Goal: Transaction & Acquisition: Purchase product/service

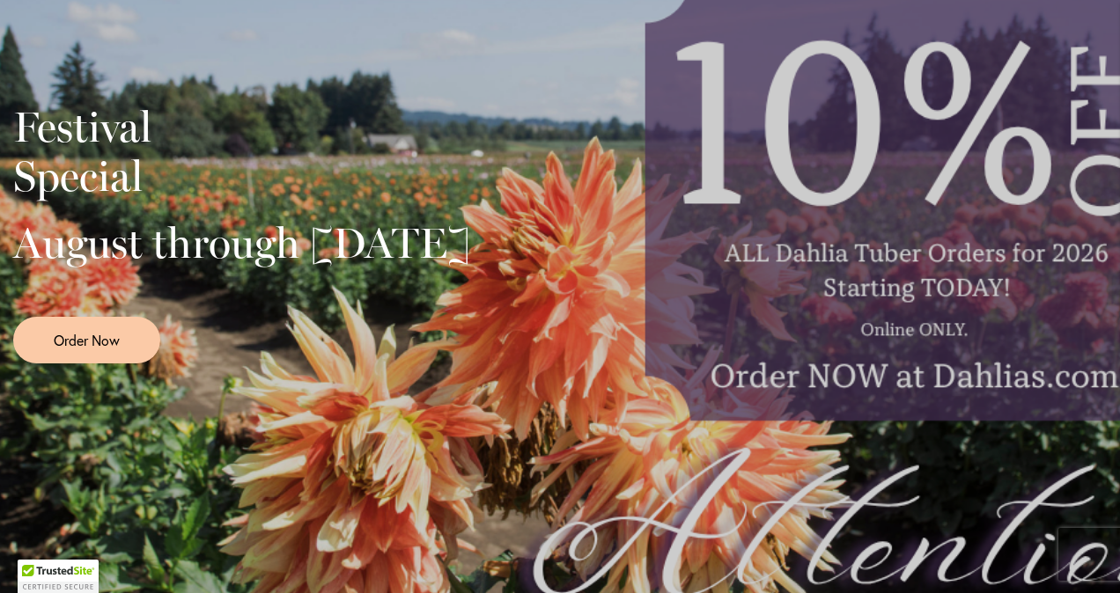
scroll to position [472, 0]
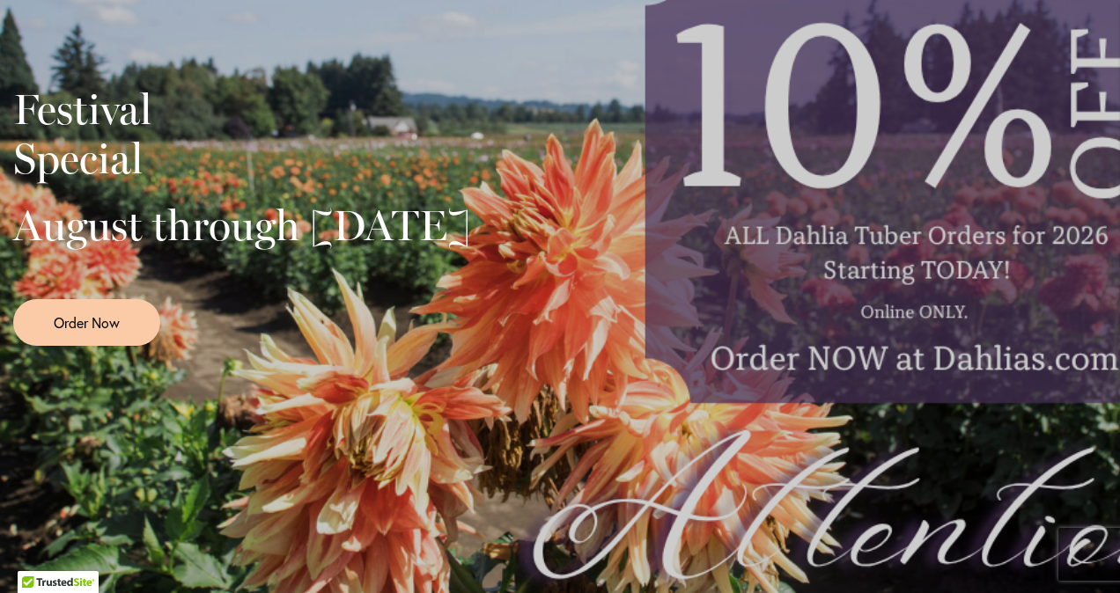
click at [798, 298] on div "Festival Special August through September 28th Order Now" at bounding box center [559, 209] width 1093 height 440
click at [61, 334] on link "Order Now" at bounding box center [86, 322] width 147 height 47
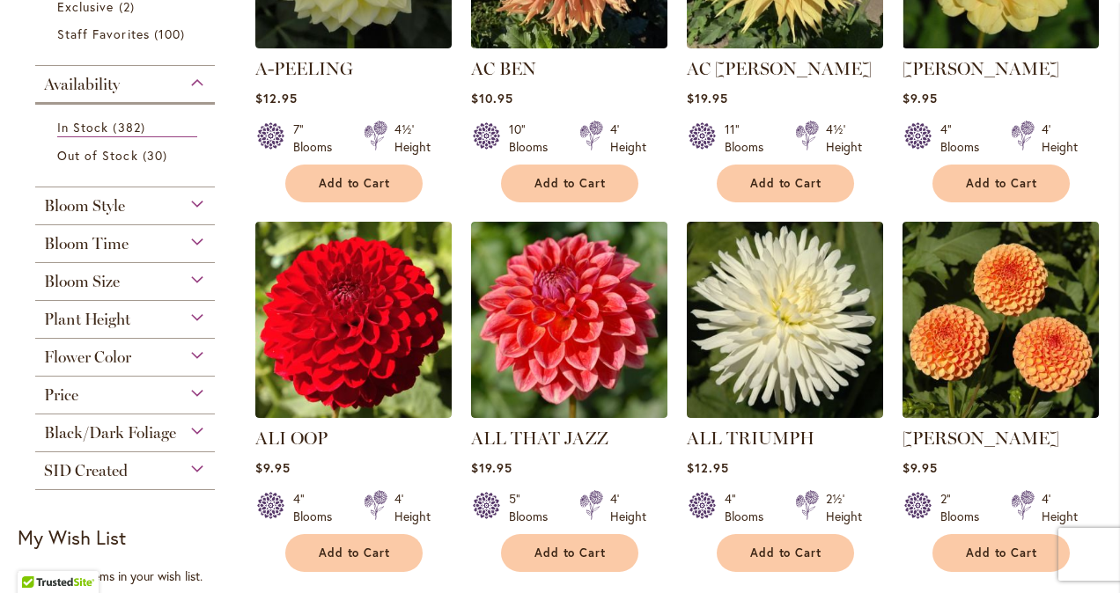
scroll to position [553, 0]
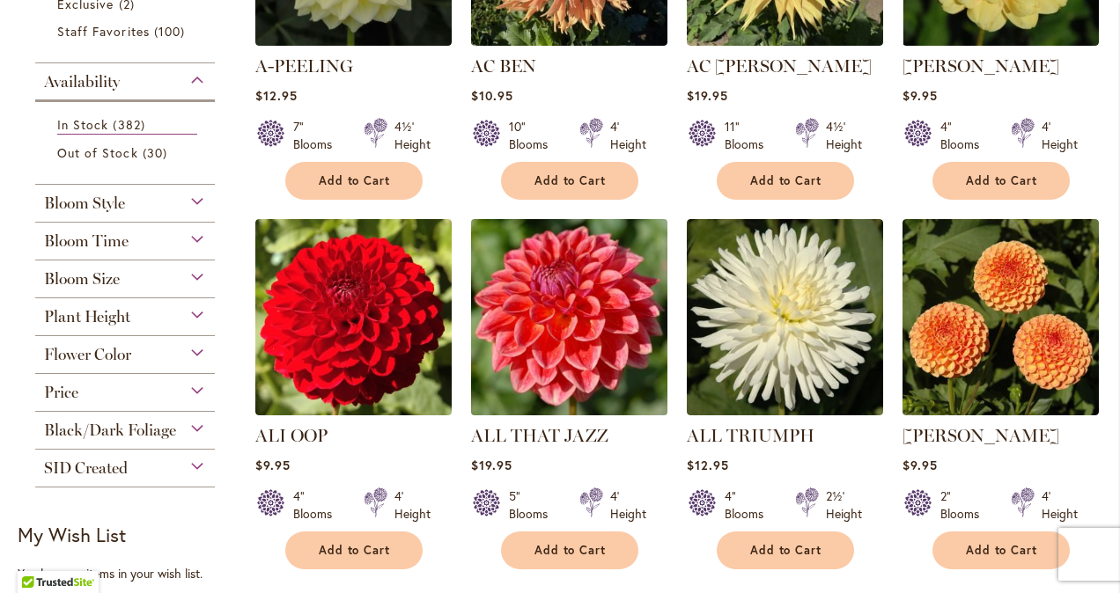
click at [591, 319] on img at bounding box center [569, 317] width 206 height 206
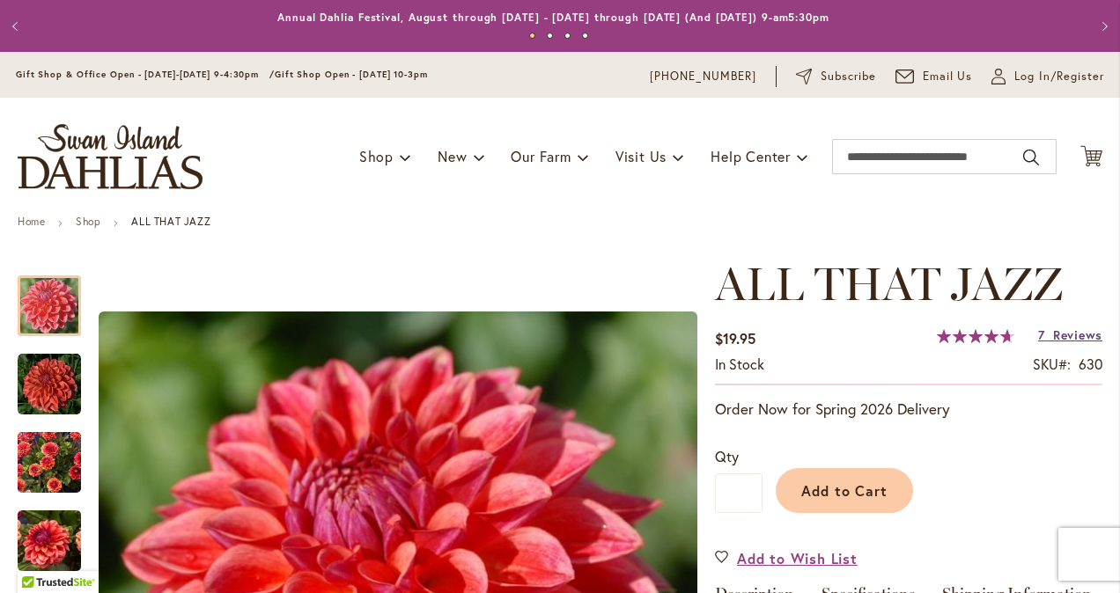
click at [1072, 336] on span "Reviews" at bounding box center [1077, 335] width 49 height 17
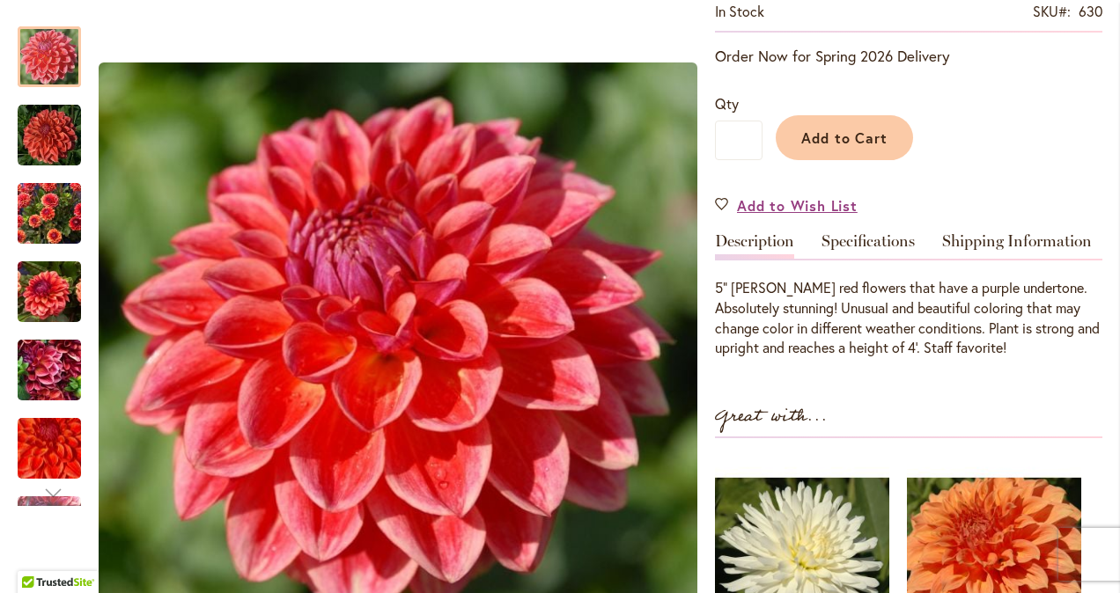
scroll to position [283, 0]
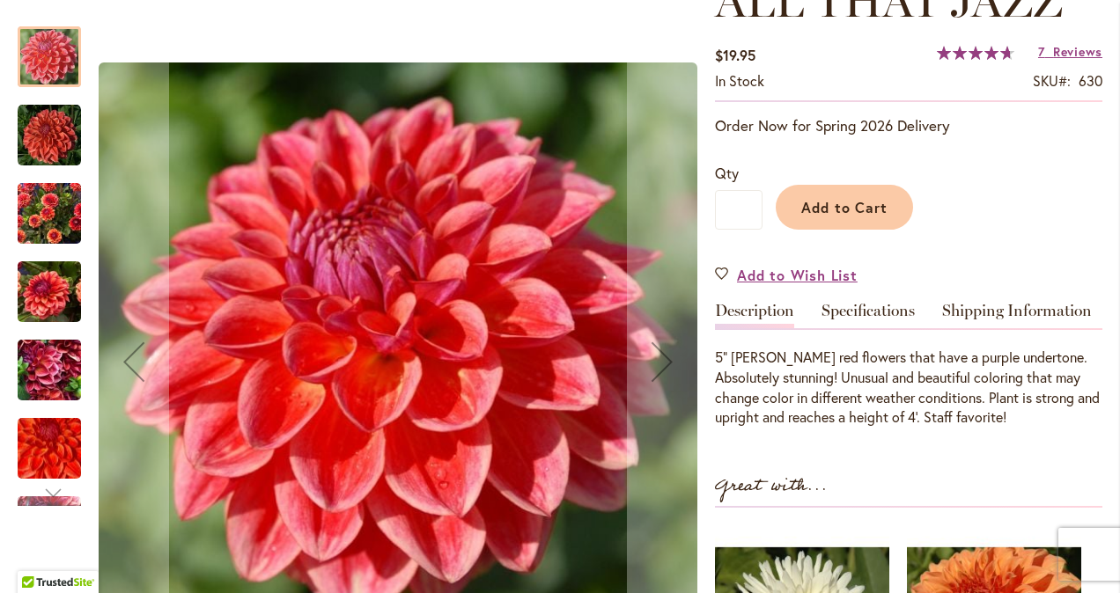
click at [58, 229] on img "ALL THAT JAZZ" at bounding box center [49, 214] width 63 height 85
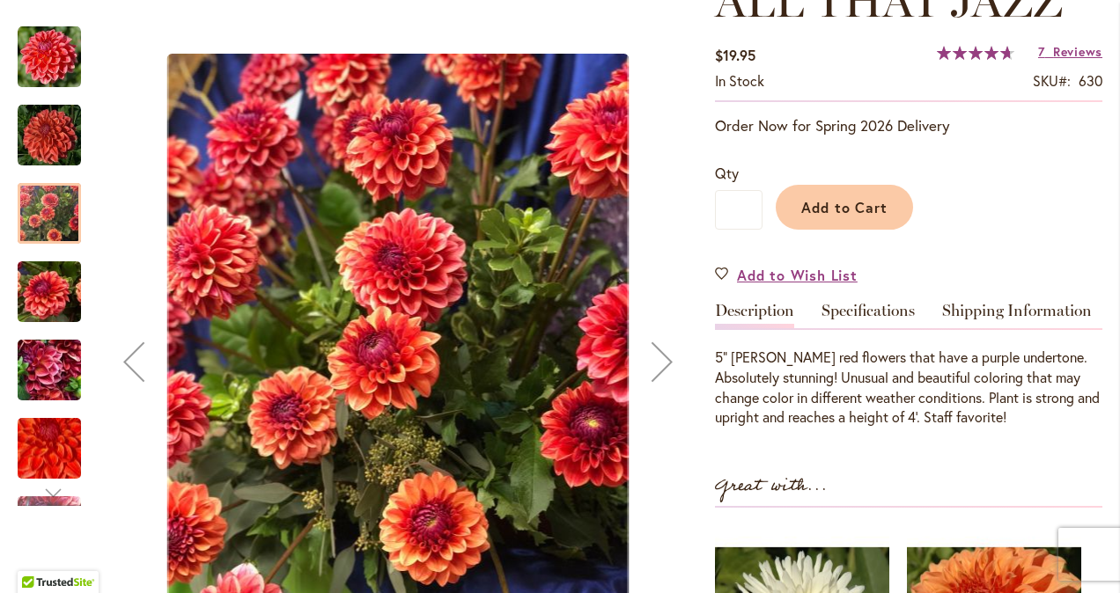
click at [57, 299] on img "ALL THAT JAZZ" at bounding box center [49, 292] width 63 height 85
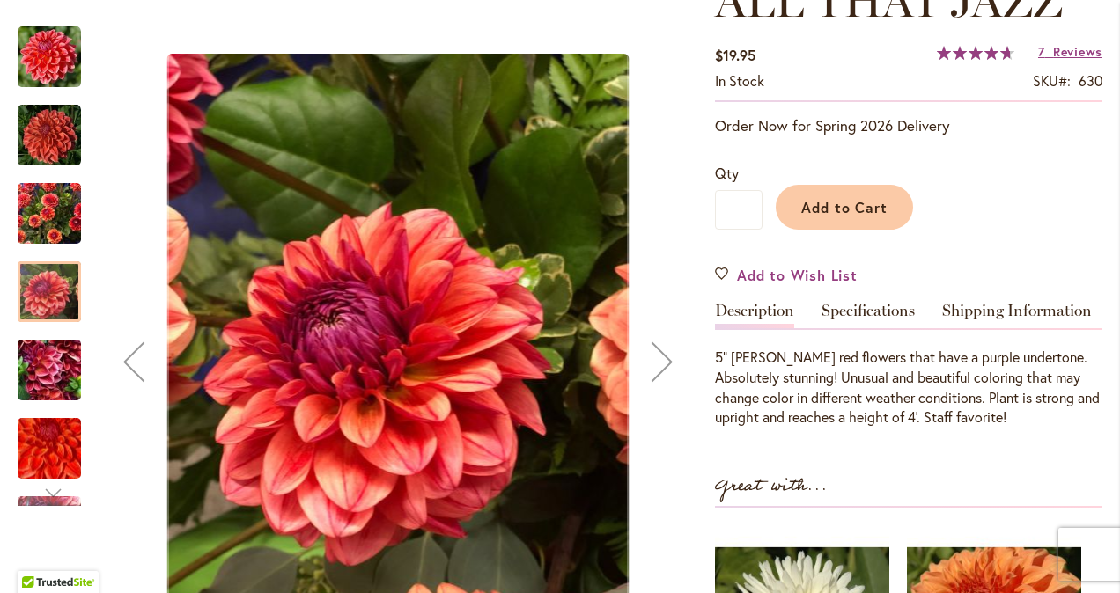
click at [51, 369] on img "ALL THAT JAZZ" at bounding box center [49, 370] width 63 height 85
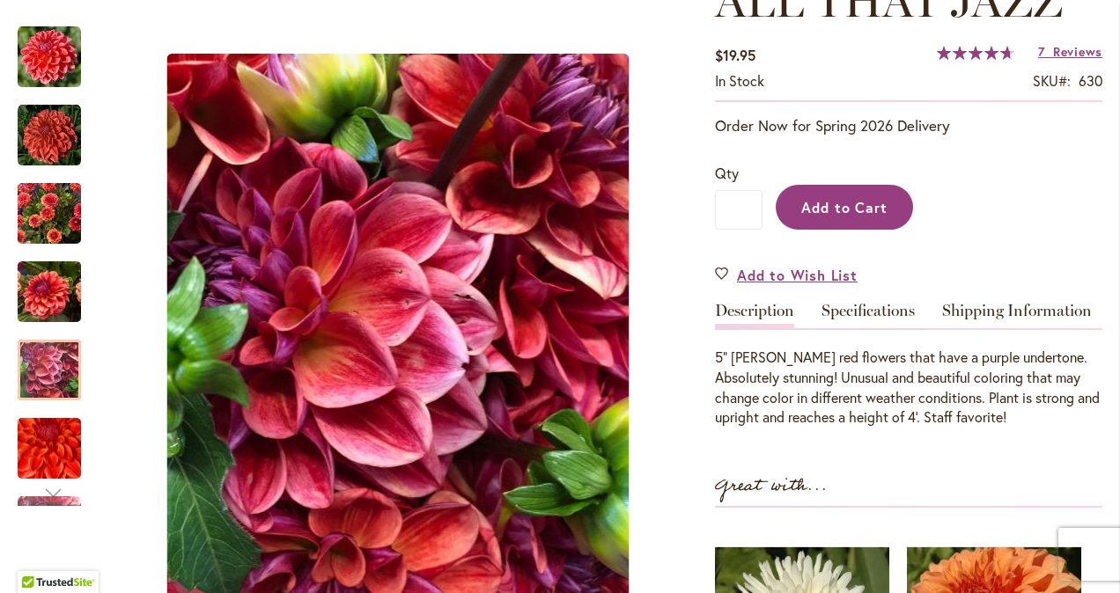
click at [822, 211] on span "Add to Cart" at bounding box center [844, 207] width 87 height 18
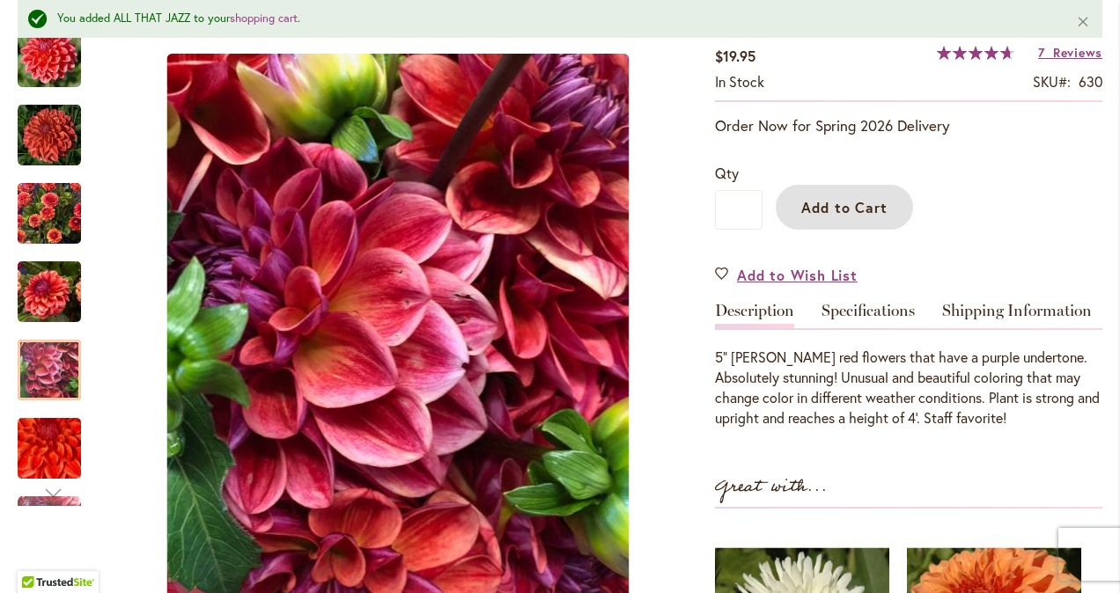
scroll to position [0, 0]
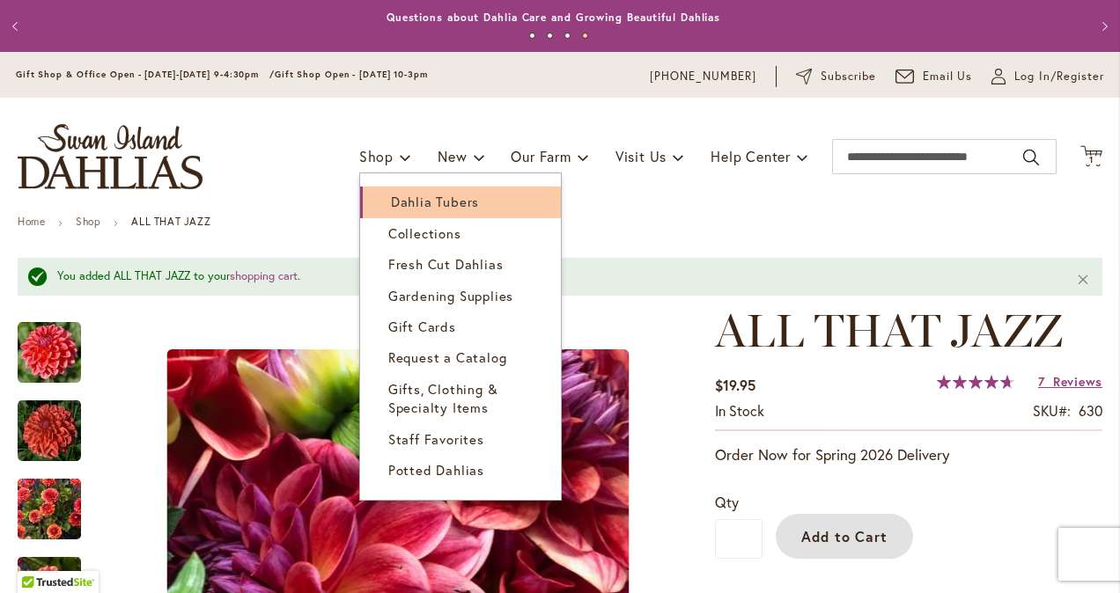
click at [391, 198] on span "Dahlia Tubers" at bounding box center [435, 202] width 88 height 18
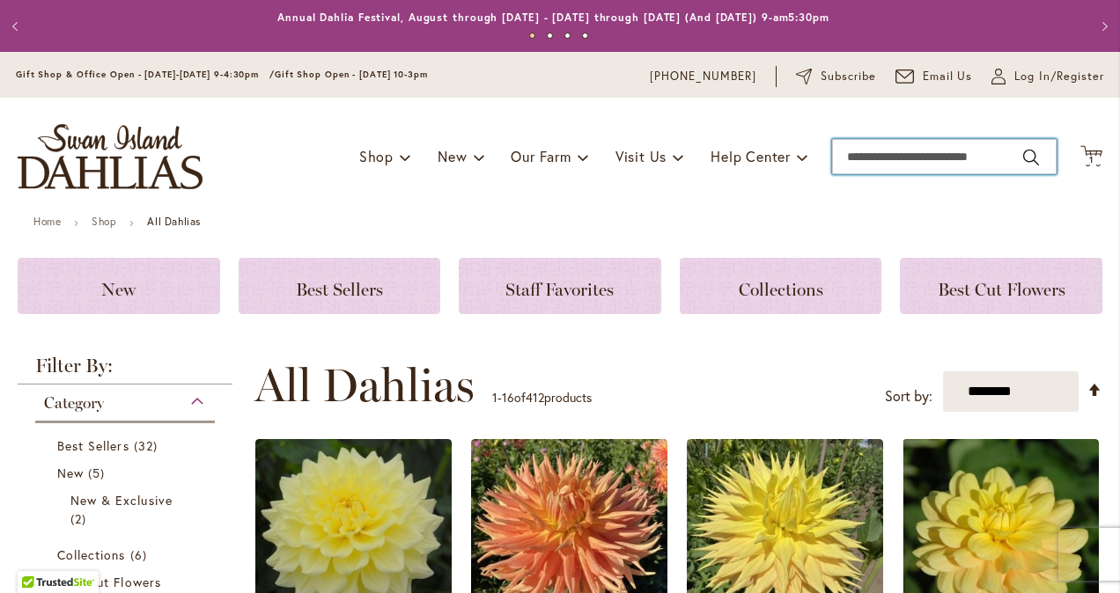
click at [921, 157] on input "Search" at bounding box center [944, 156] width 224 height 35
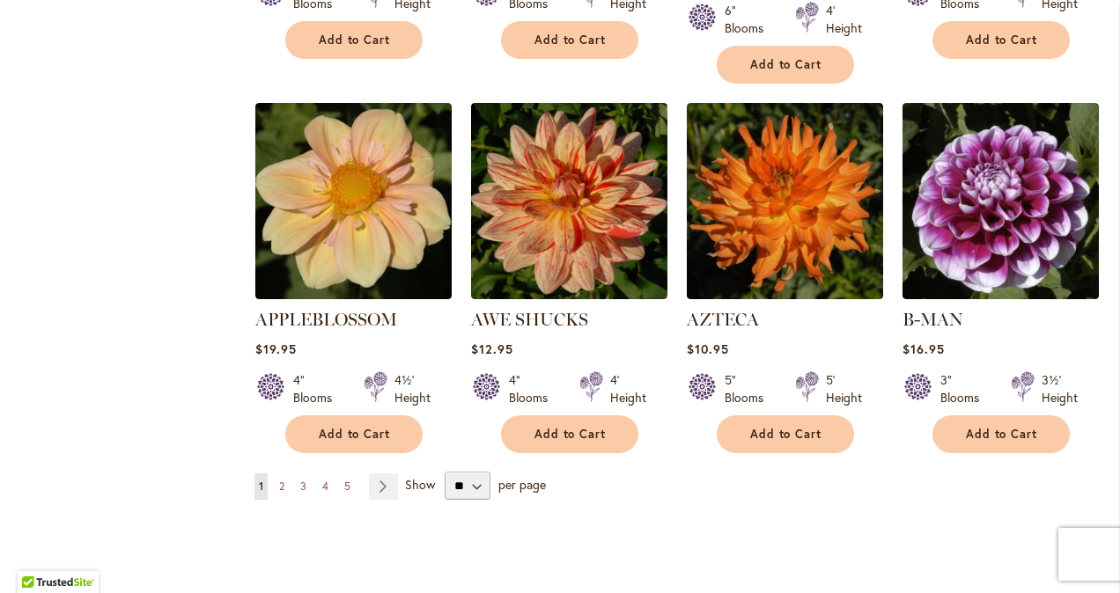
scroll to position [1479, 0]
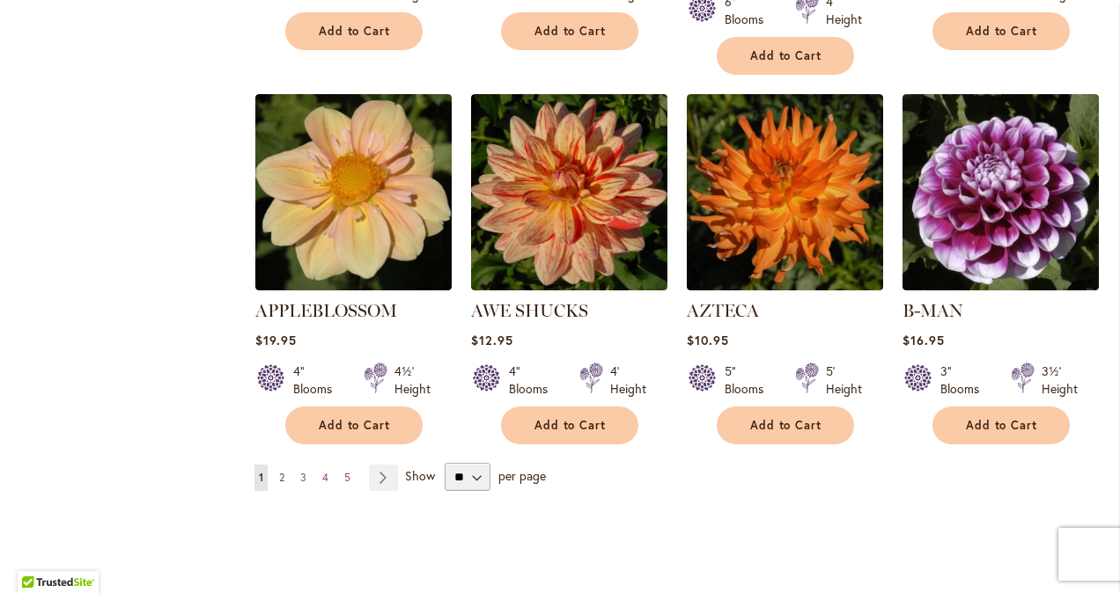
click at [280, 471] on span "2" at bounding box center [281, 477] width 5 height 13
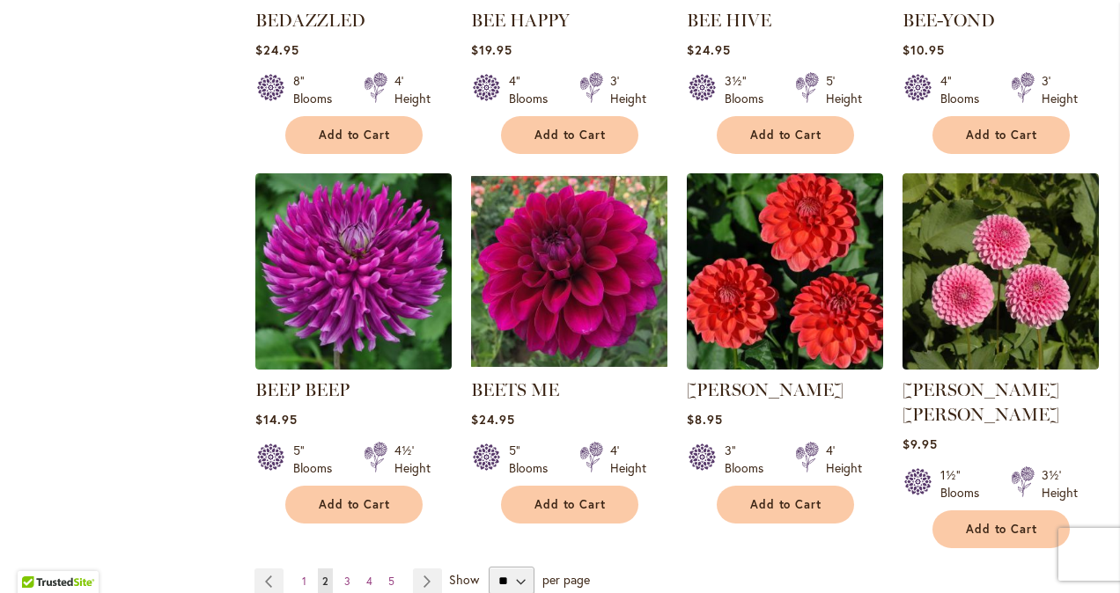
scroll to position [1385, 0]
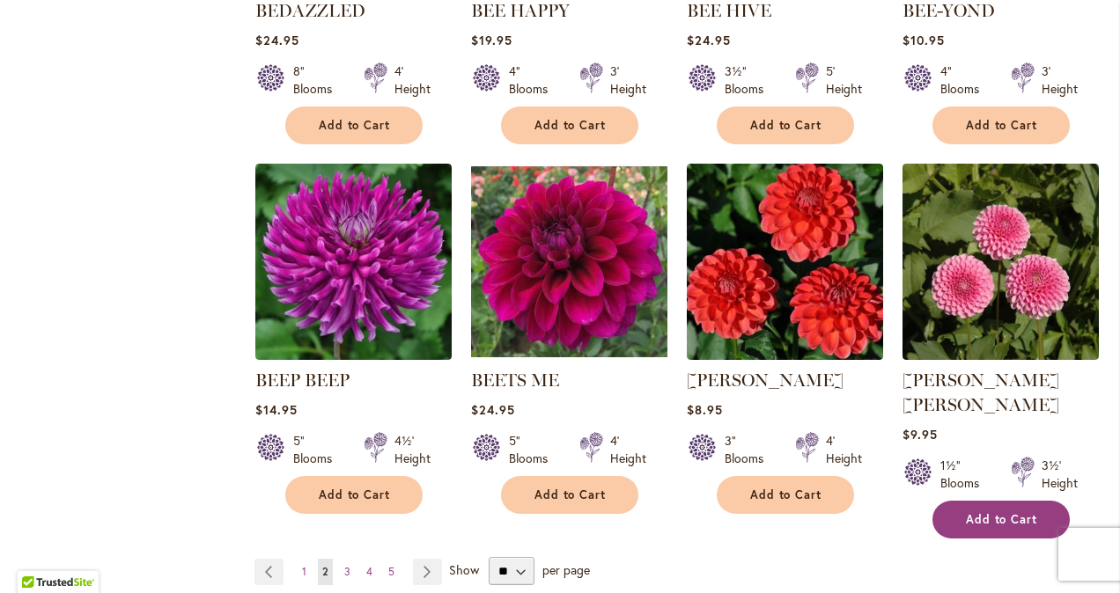
click at [990, 512] on span "Add to Cart" at bounding box center [1002, 519] width 72 height 15
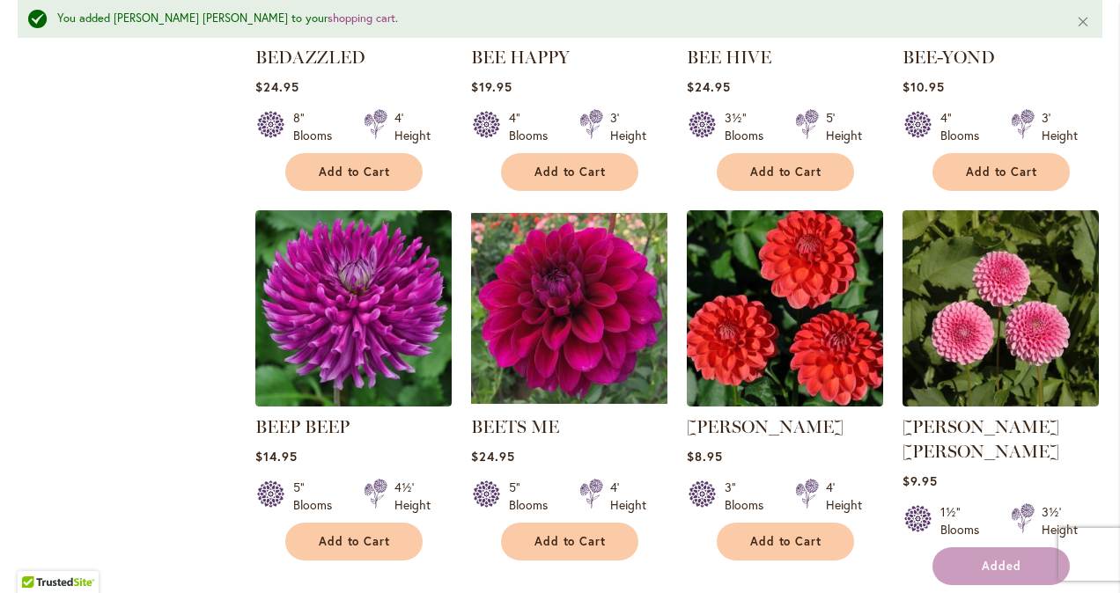
scroll to position [1431, 0]
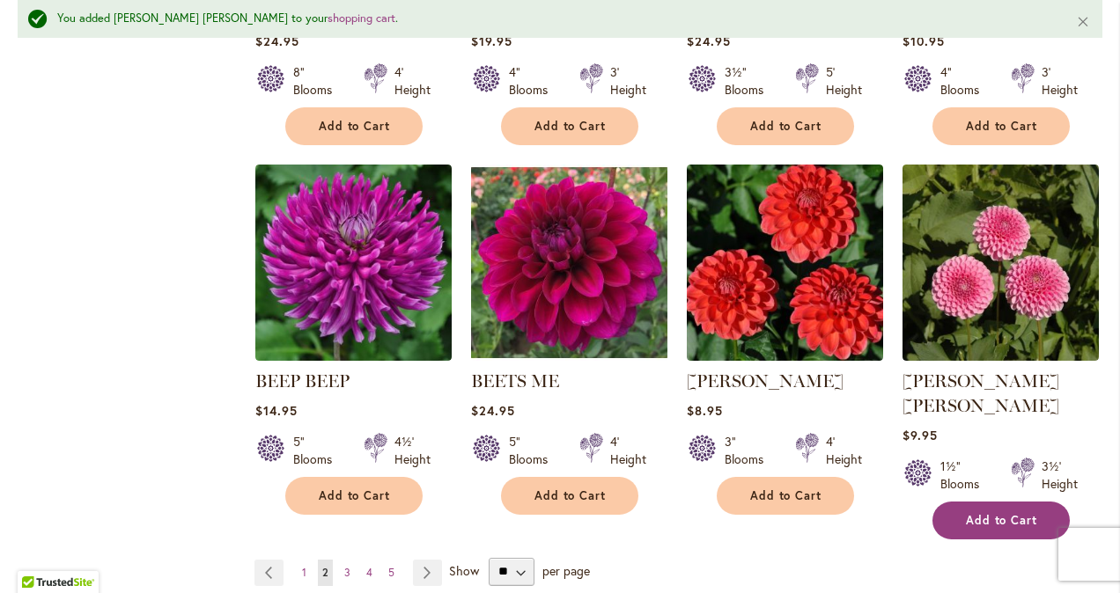
click at [990, 513] on span "Add to Cart" at bounding box center [1002, 520] width 72 height 15
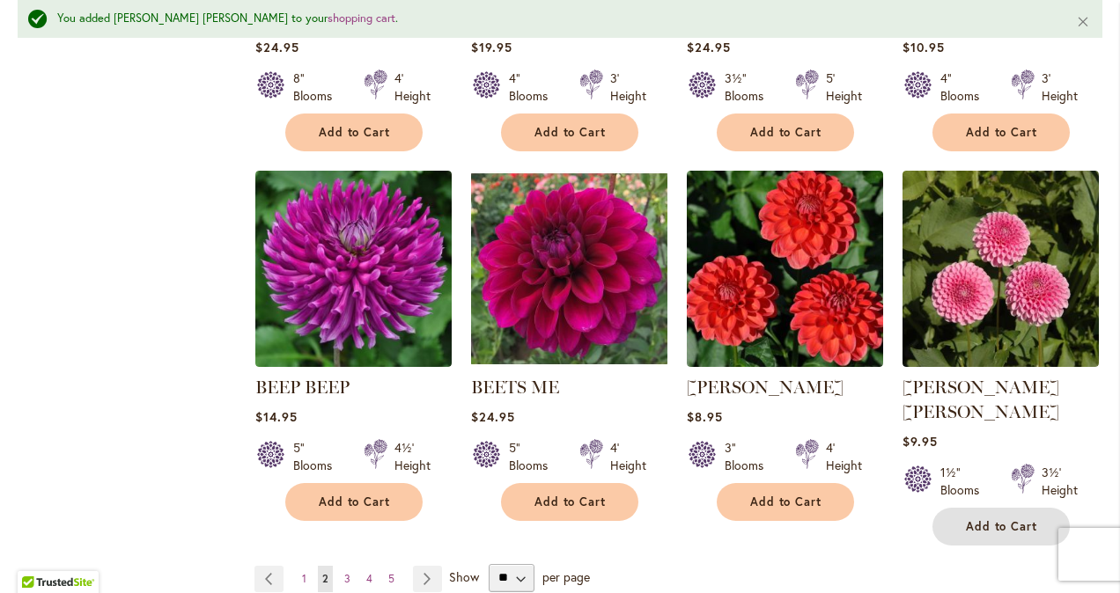
scroll to position [1433, 0]
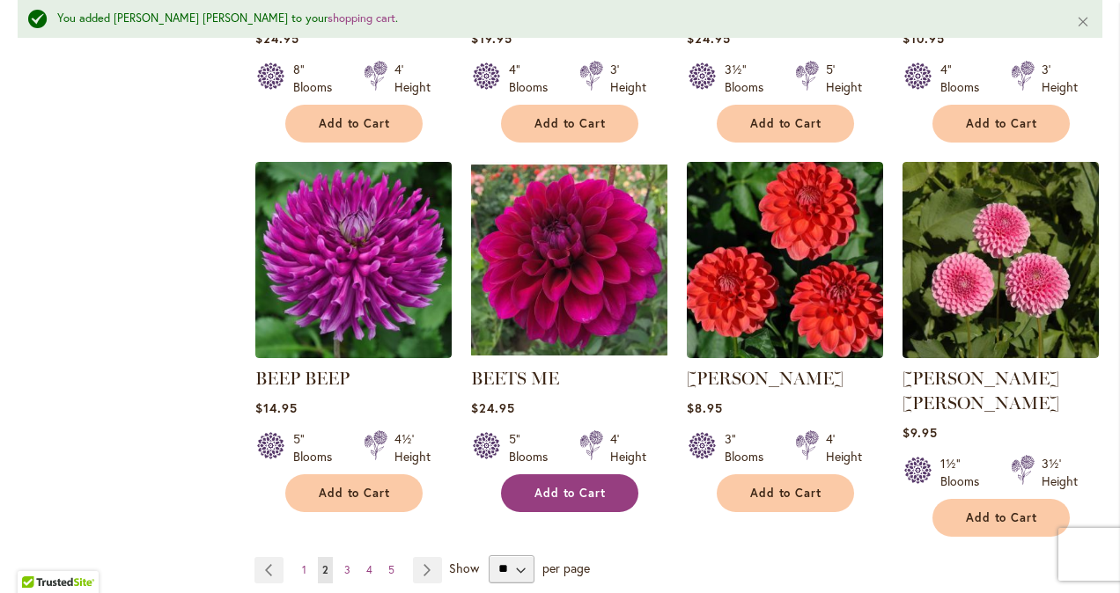
click at [568, 495] on span "Add to Cart" at bounding box center [570, 493] width 72 height 15
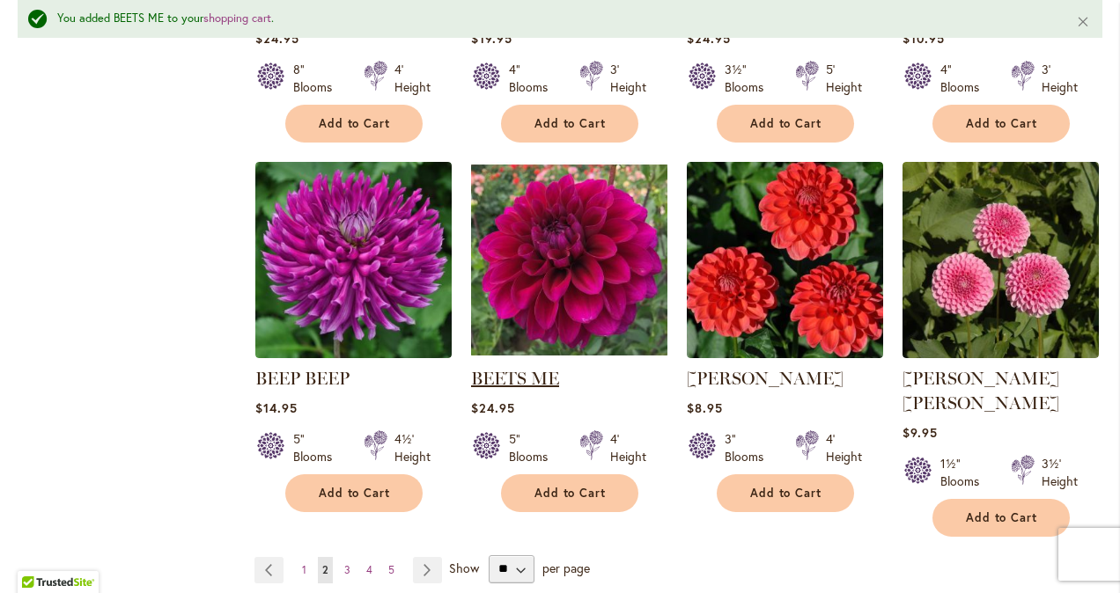
click at [524, 368] on link "BEETS ME" at bounding box center [515, 378] width 88 height 21
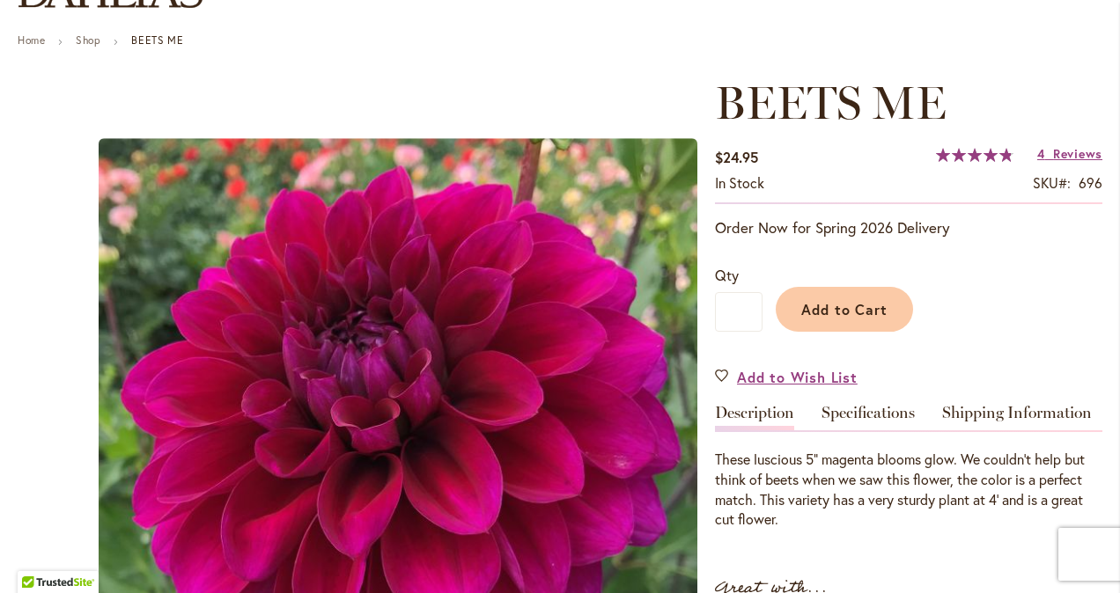
scroll to position [228, 0]
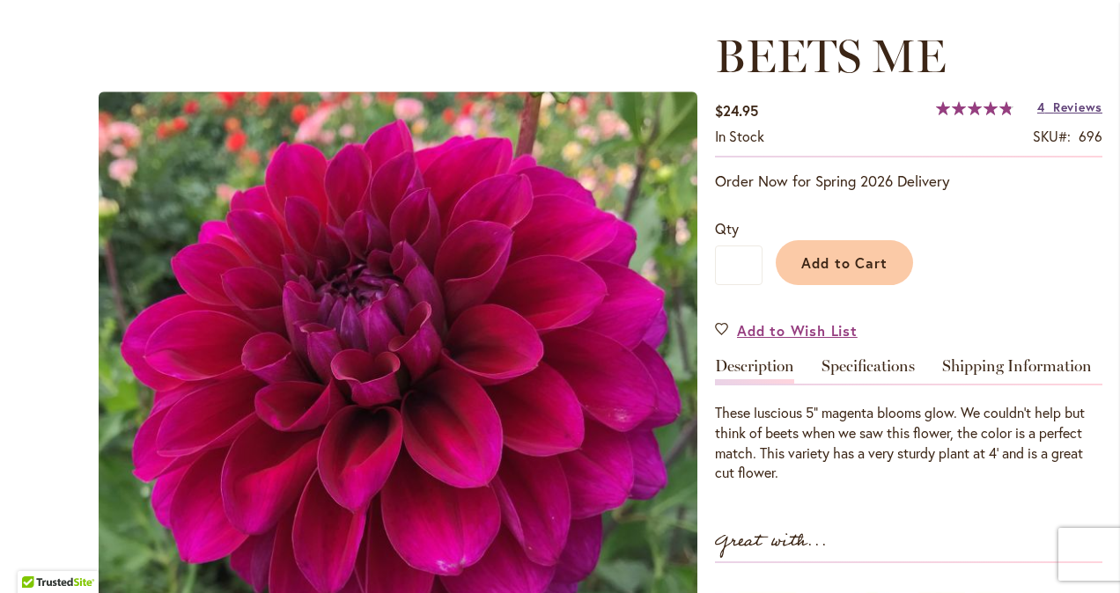
click at [1081, 104] on span "Reviews" at bounding box center [1077, 107] width 49 height 17
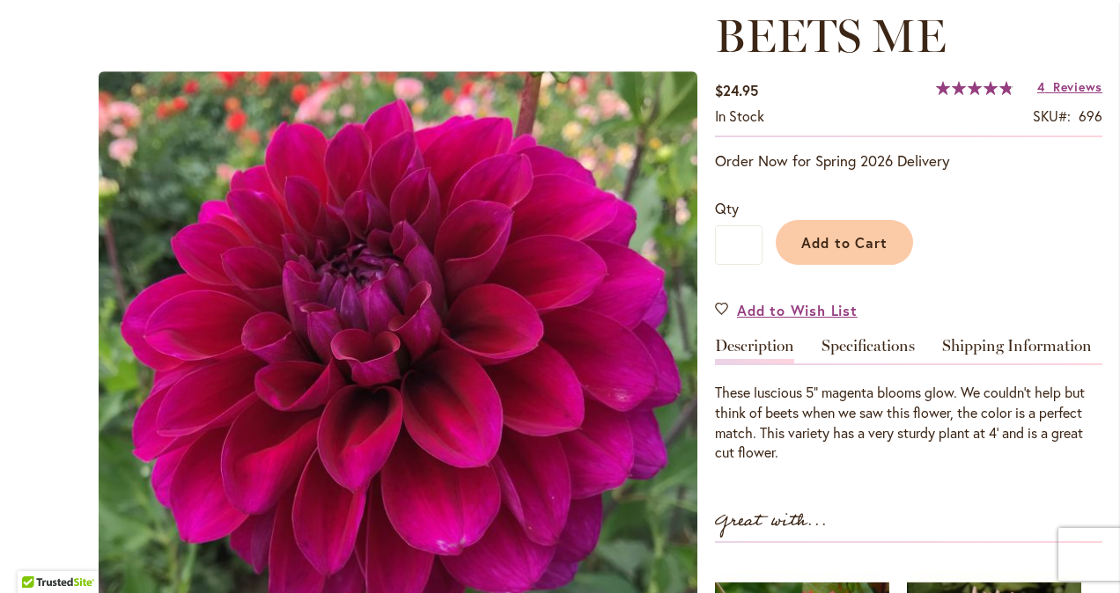
scroll to position [157, 0]
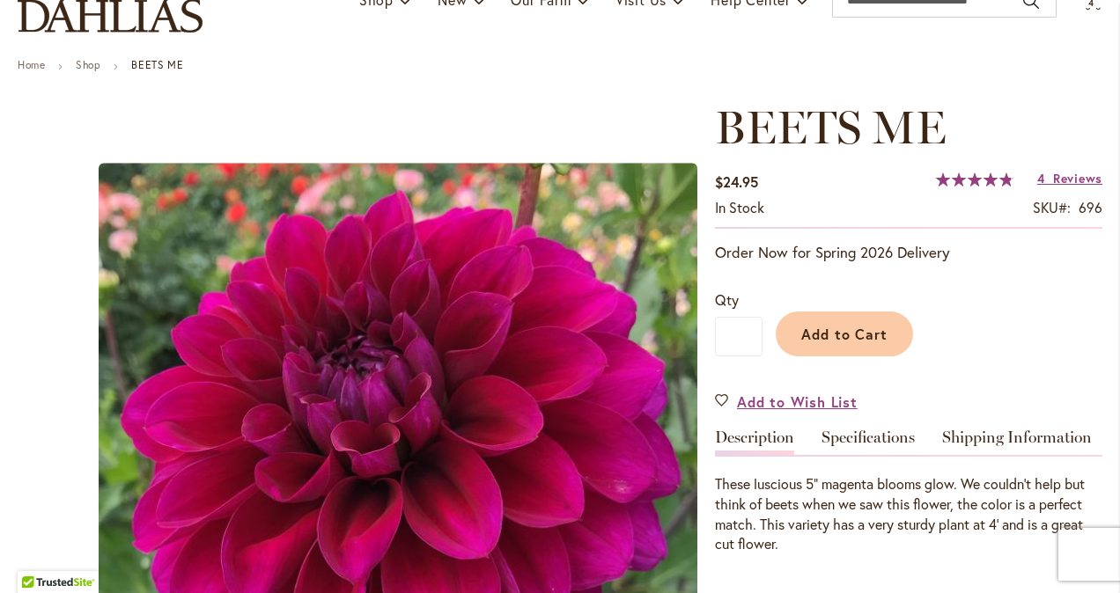
drag, startPoint x: 634, startPoint y: 137, endPoint x: 224, endPoint y: 153, distance: 409.7
click at [224, 153] on div "BEETS ME" at bounding box center [398, 454] width 599 height 707
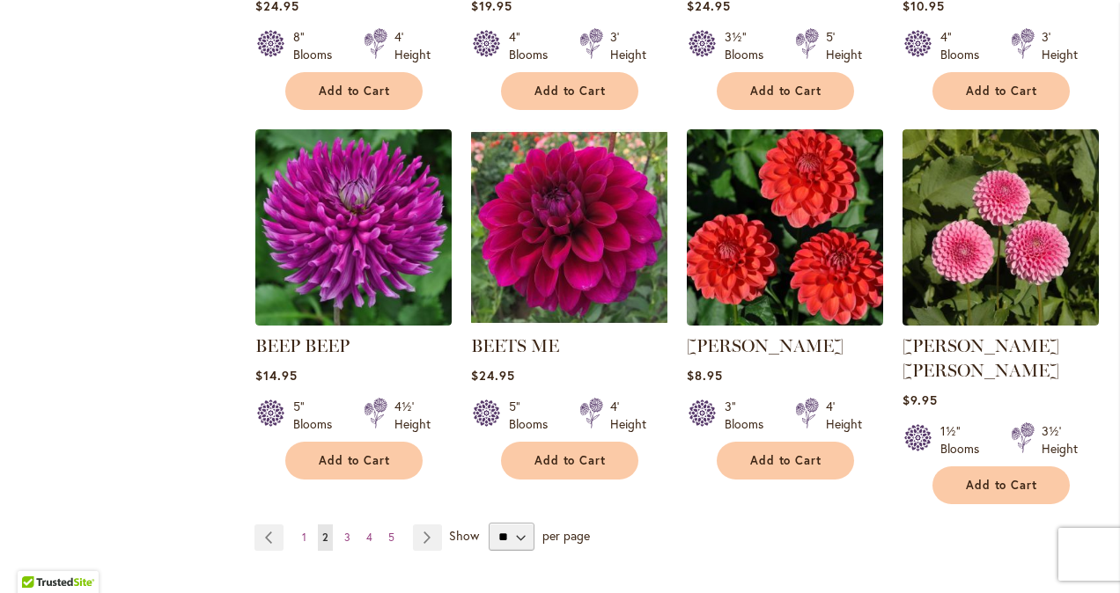
scroll to position [1424, 0]
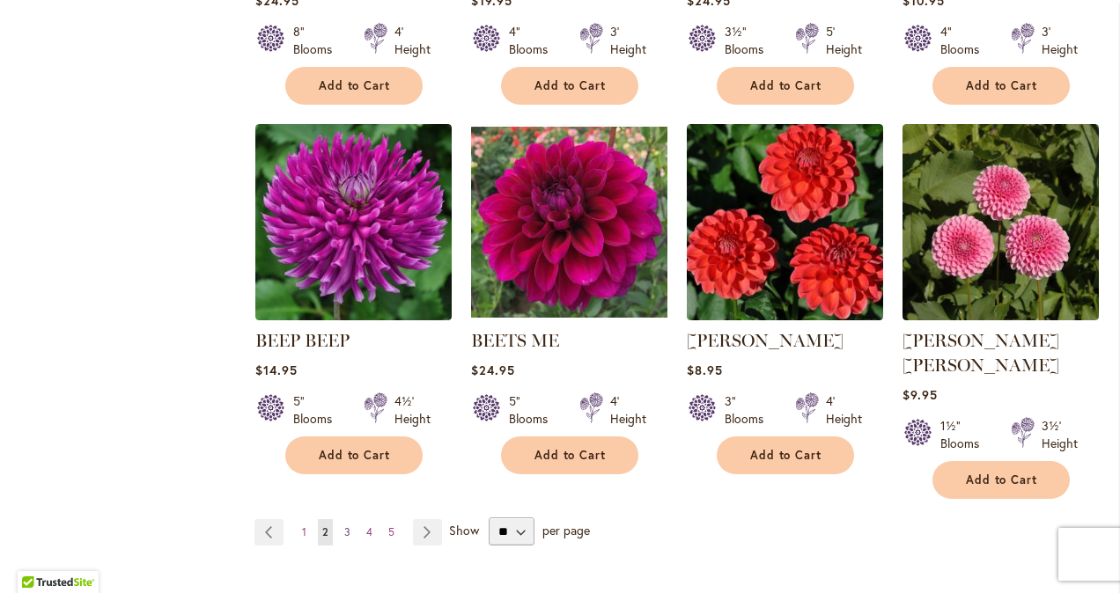
click at [344, 526] on span "3" at bounding box center [347, 532] width 6 height 13
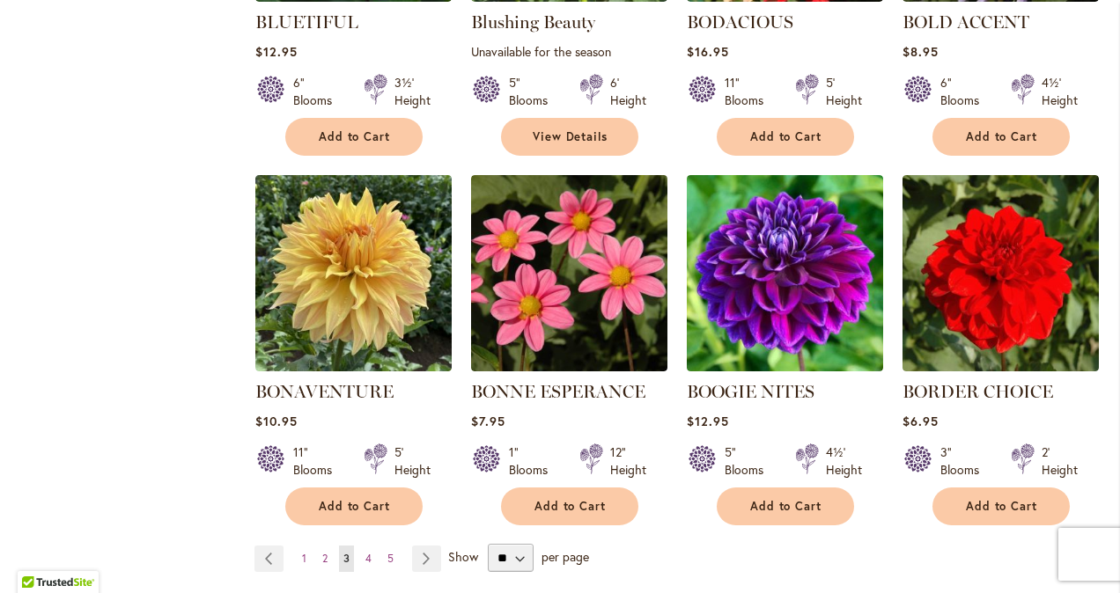
scroll to position [1386, 0]
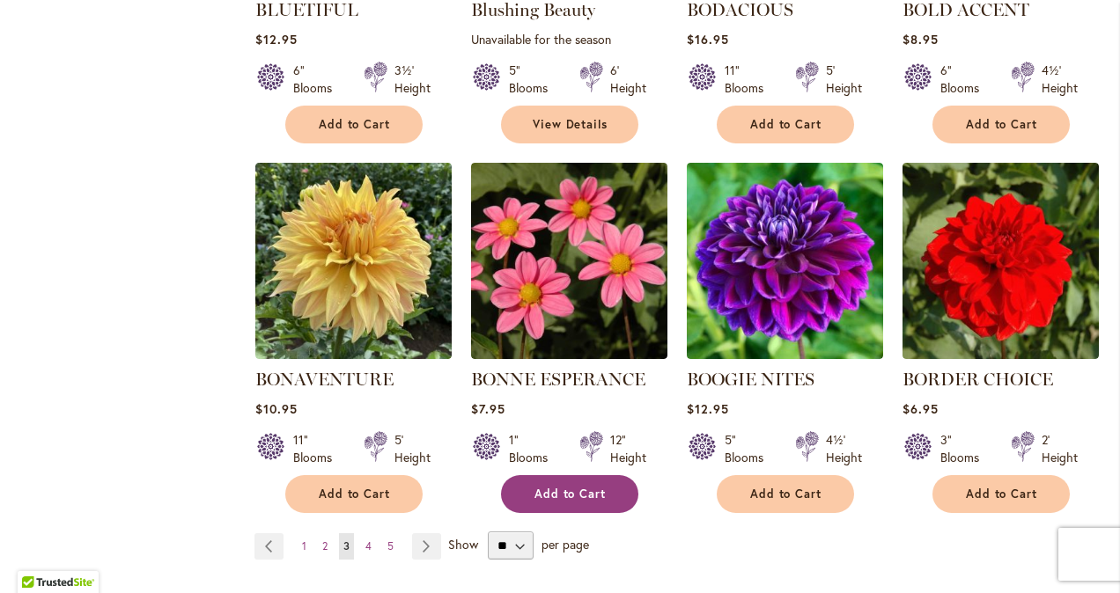
click at [587, 487] on span "Add to Cart" at bounding box center [570, 494] width 72 height 15
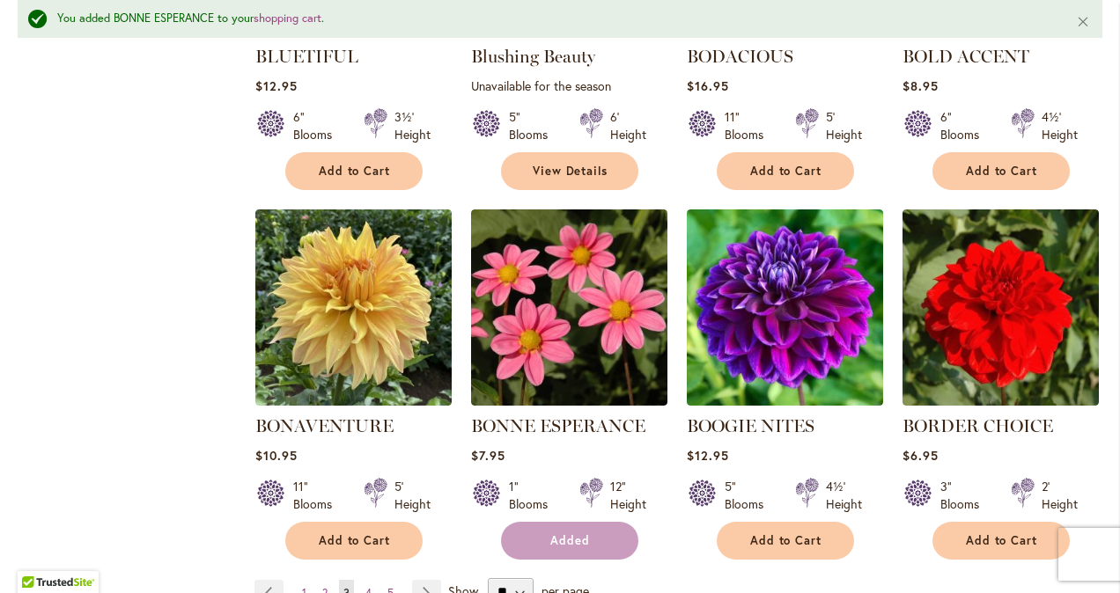
scroll to position [1431, 0]
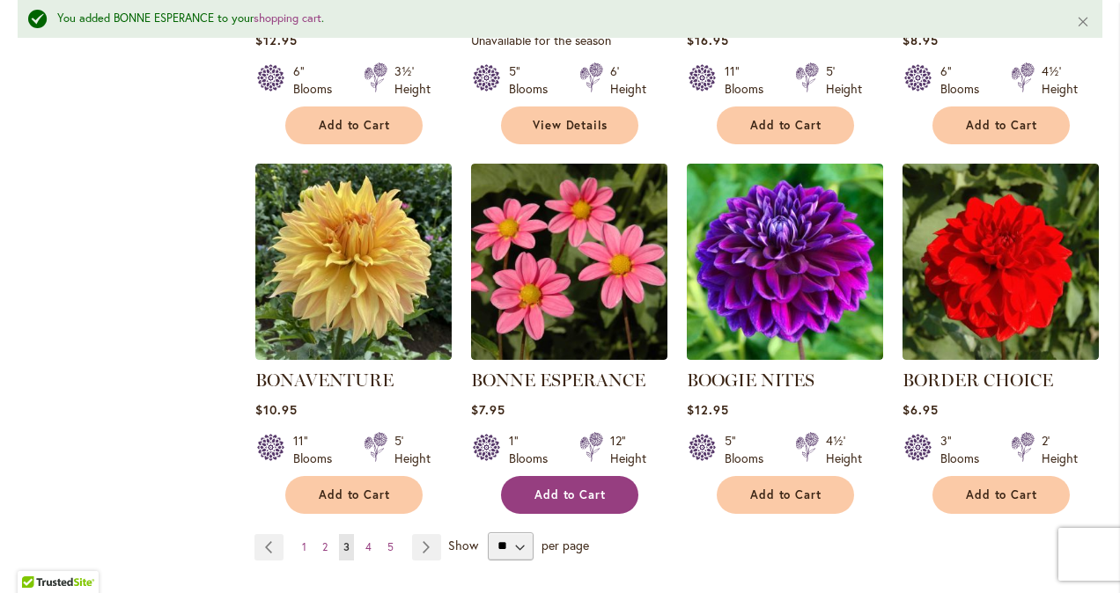
click at [587, 488] on span "Add to Cart" at bounding box center [570, 495] width 72 height 15
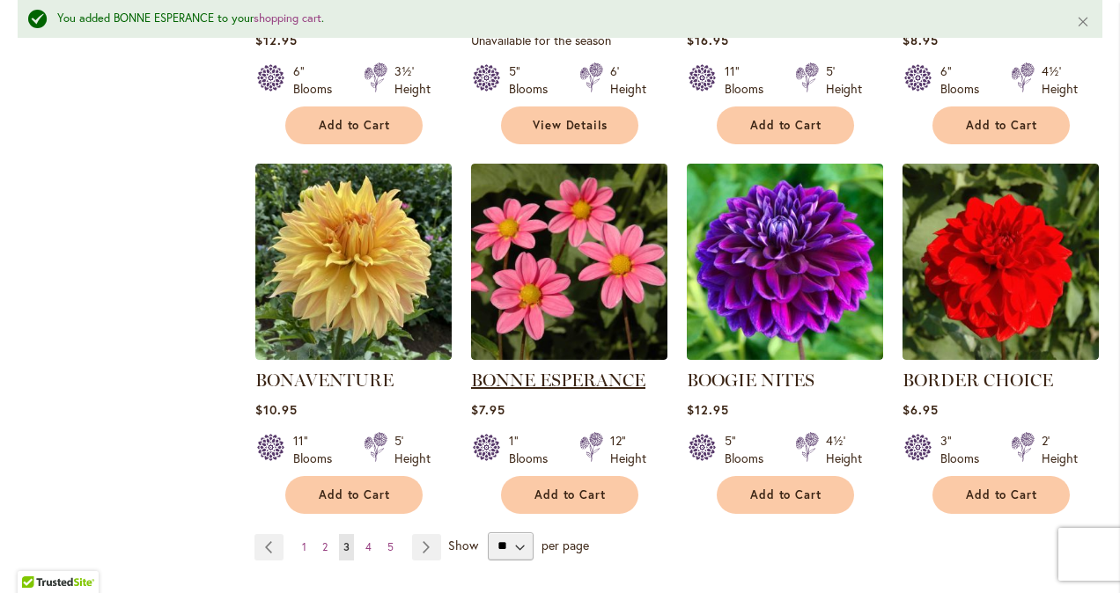
click at [571, 372] on link "BONNE ESPERANCE" at bounding box center [558, 380] width 174 height 21
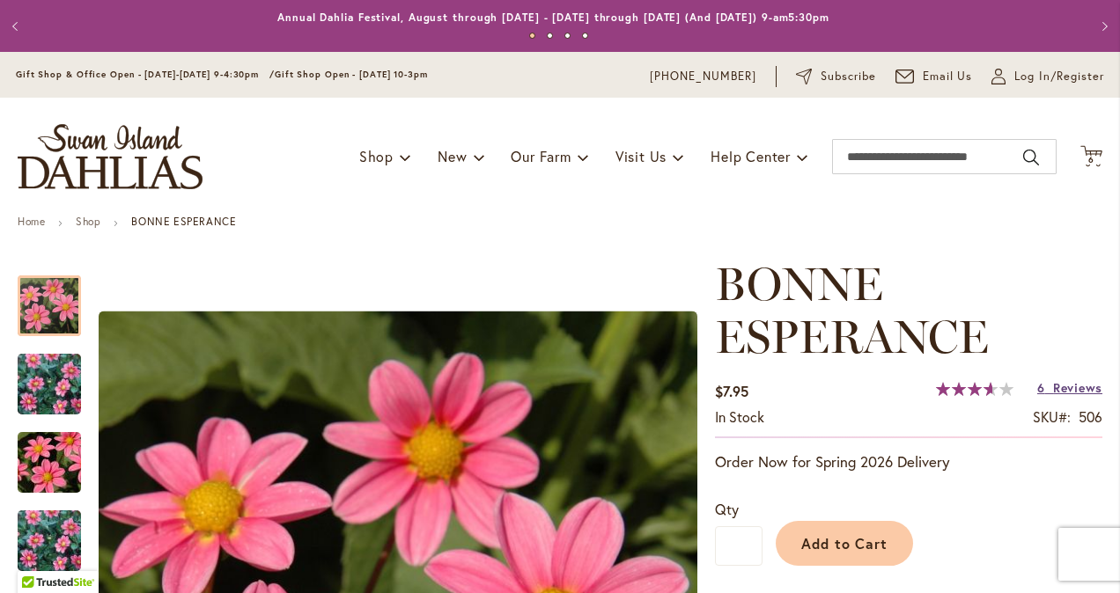
click at [1053, 391] on span "Reviews" at bounding box center [1077, 387] width 49 height 17
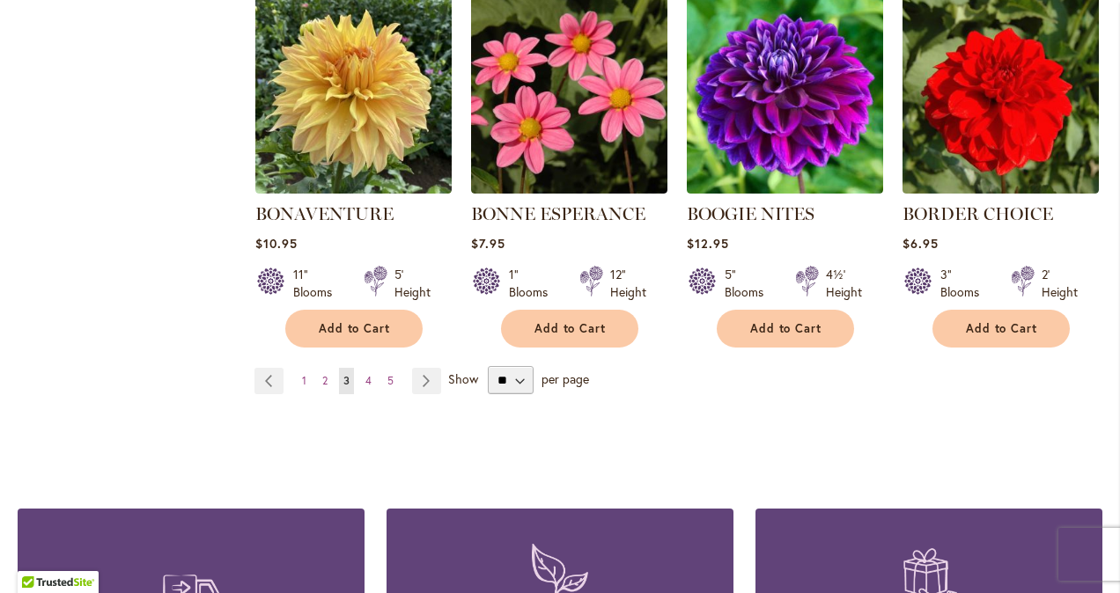
scroll to position [1556, 0]
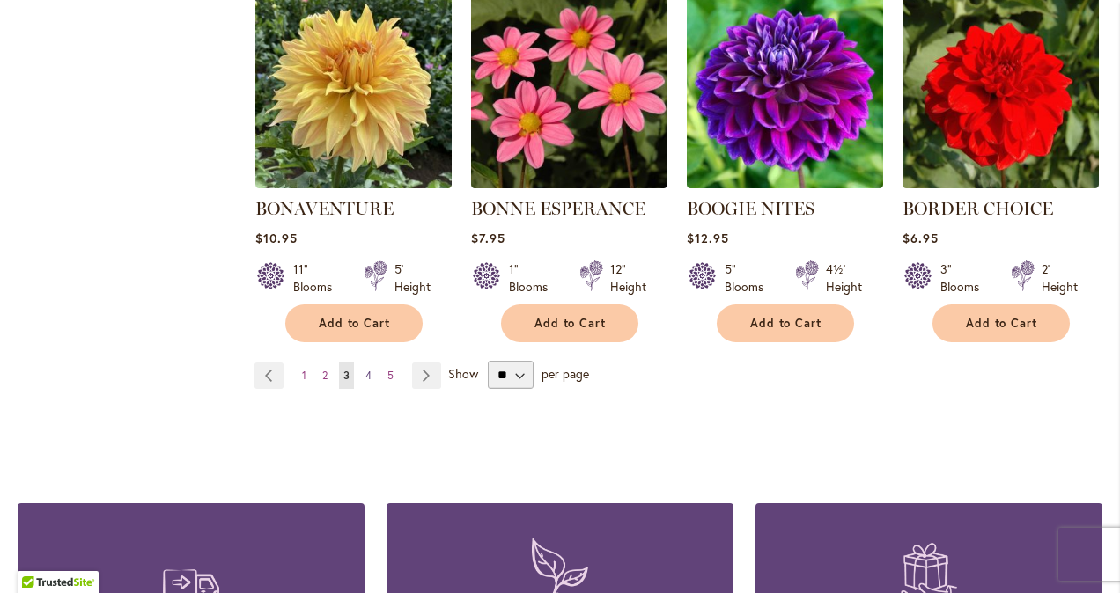
click at [365, 373] on span "4" at bounding box center [368, 375] width 6 height 13
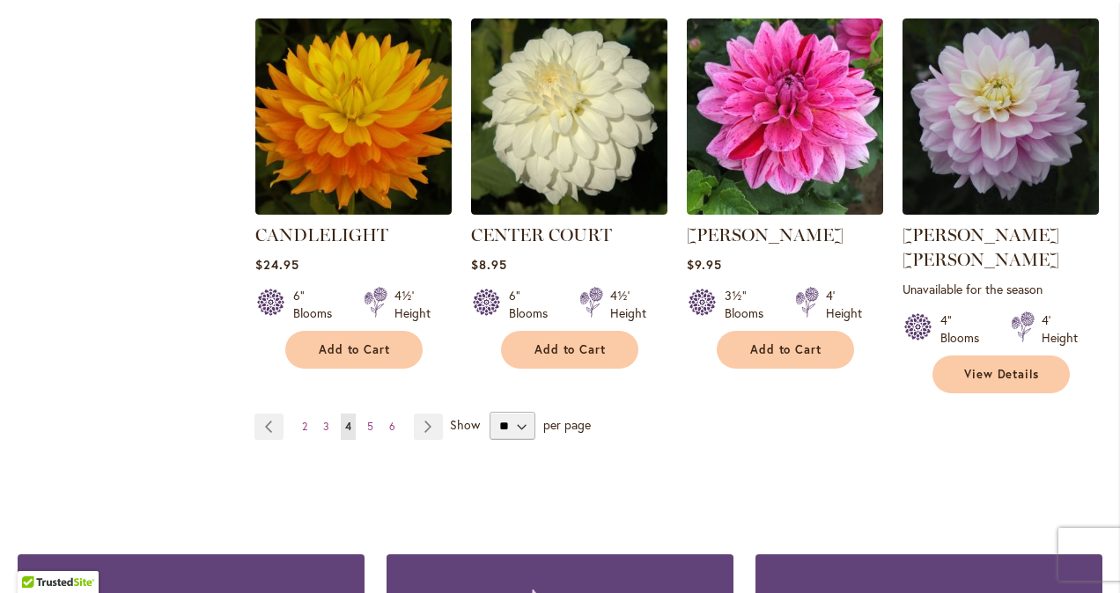
scroll to position [1558, 0]
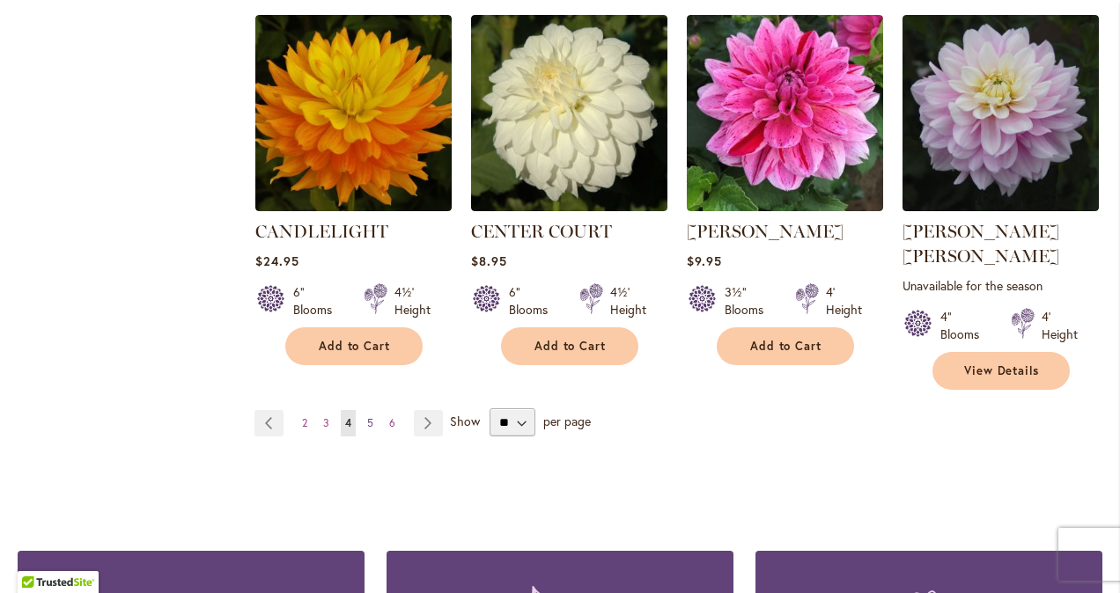
click at [363, 410] on link "Page 5" at bounding box center [370, 423] width 15 height 26
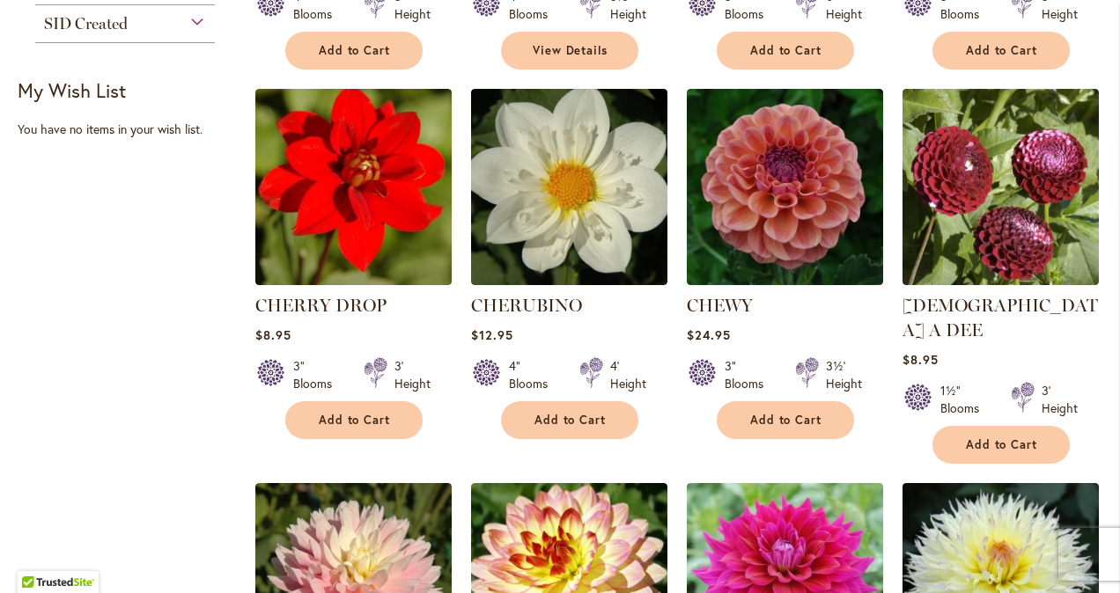
scroll to position [771, 0]
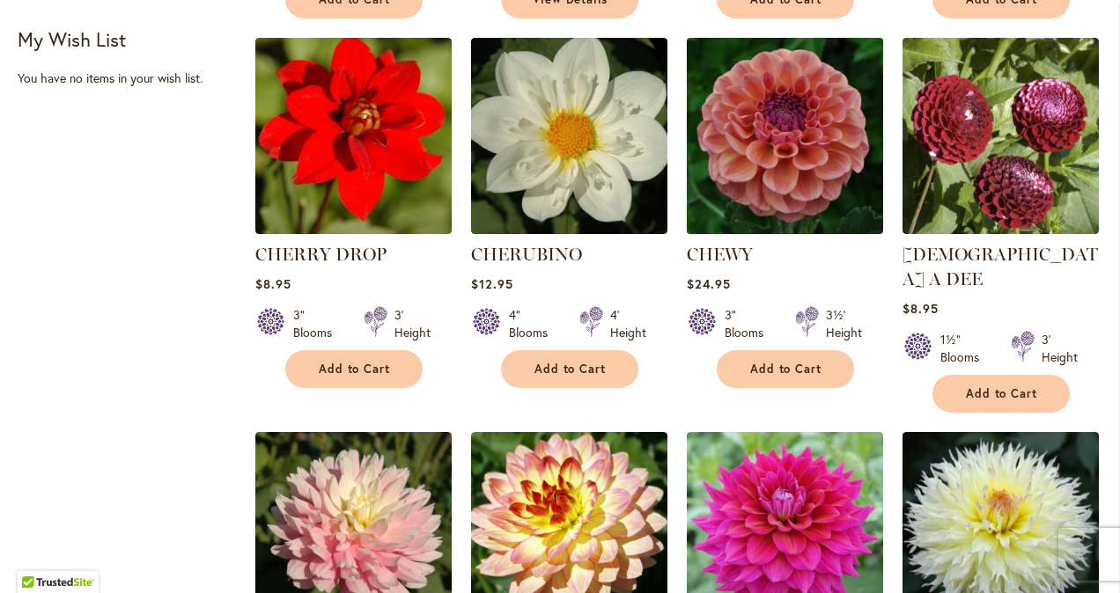
click at [776, 174] on img at bounding box center [784, 136] width 206 height 206
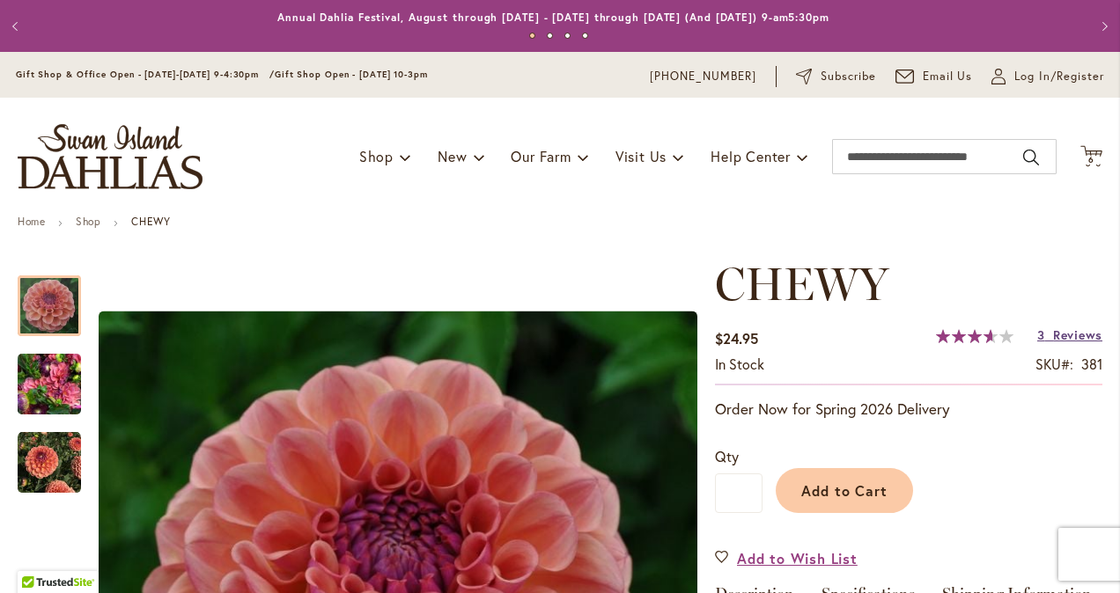
click at [1062, 341] on span "Reviews" at bounding box center [1077, 335] width 49 height 17
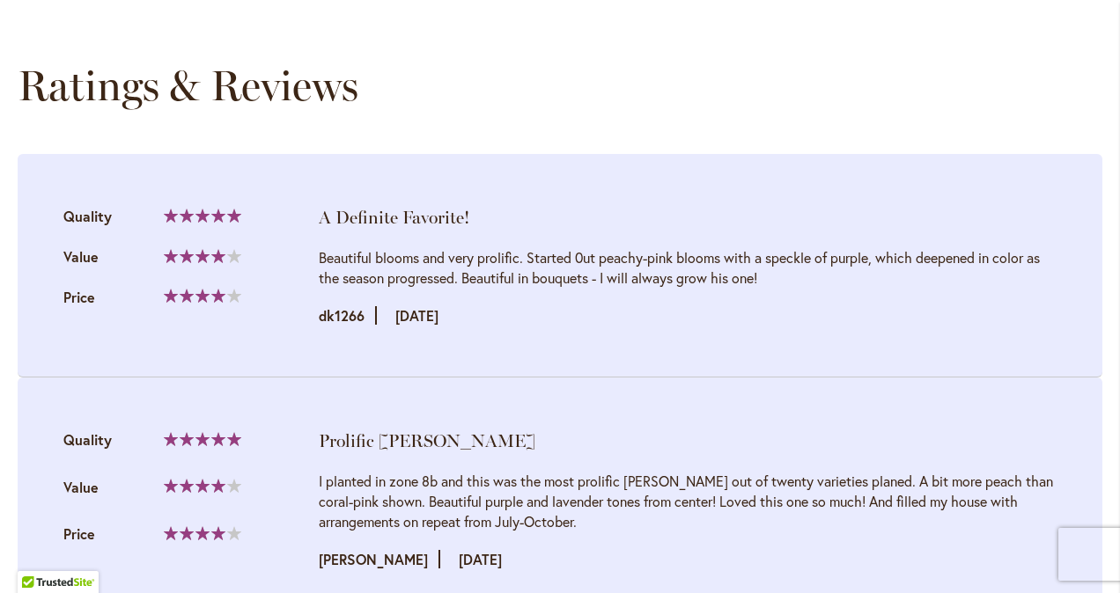
scroll to position [1770, 0]
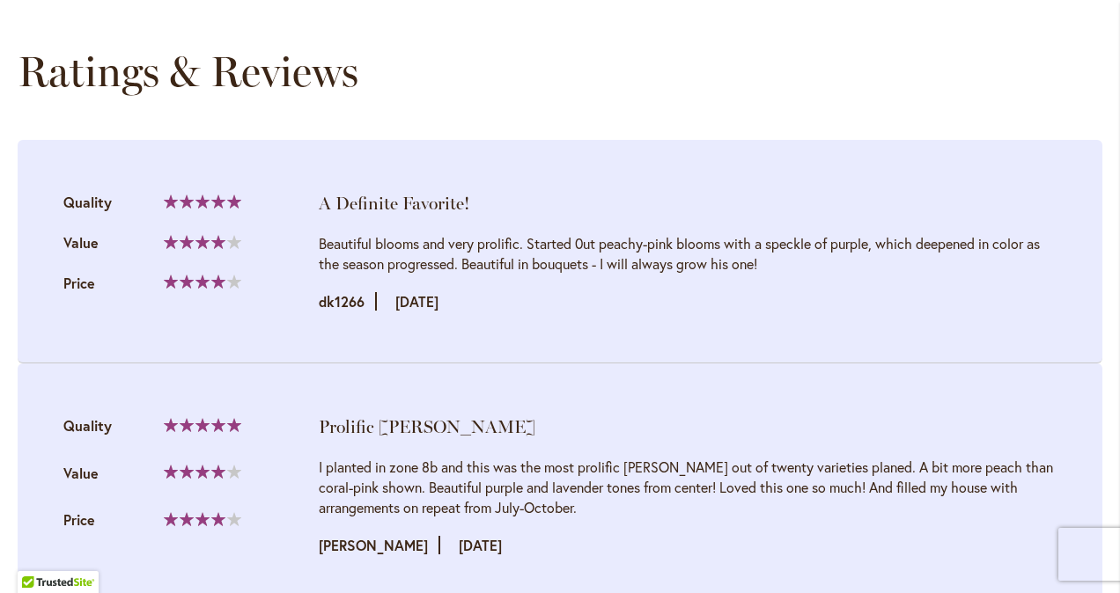
click at [1062, 341] on li "A Definite Favorite! Quality 100%" at bounding box center [560, 252] width 1085 height 224
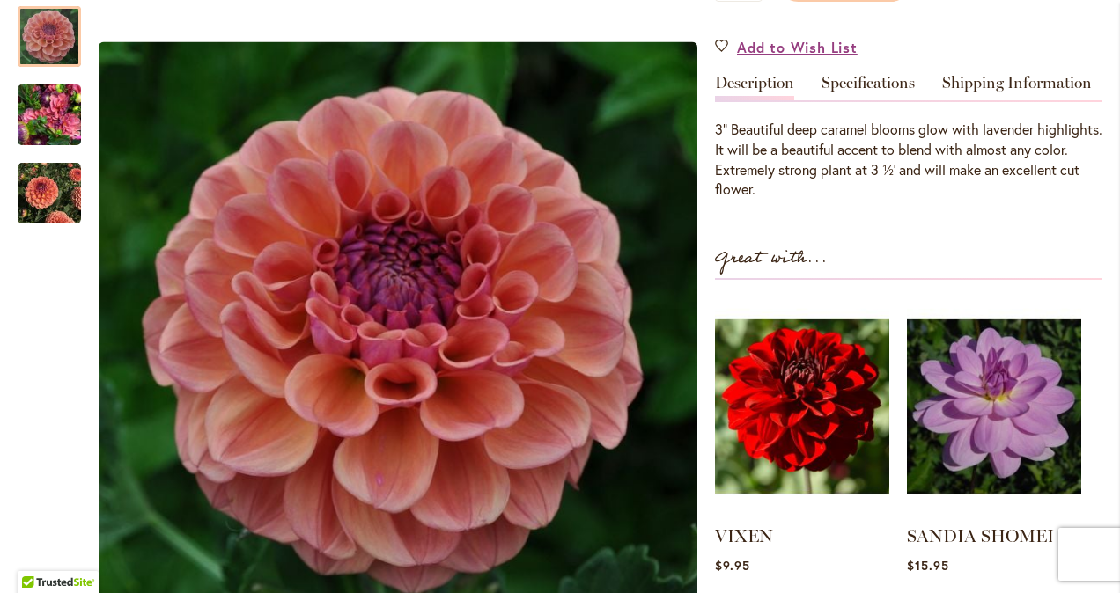
scroll to position [507, 0]
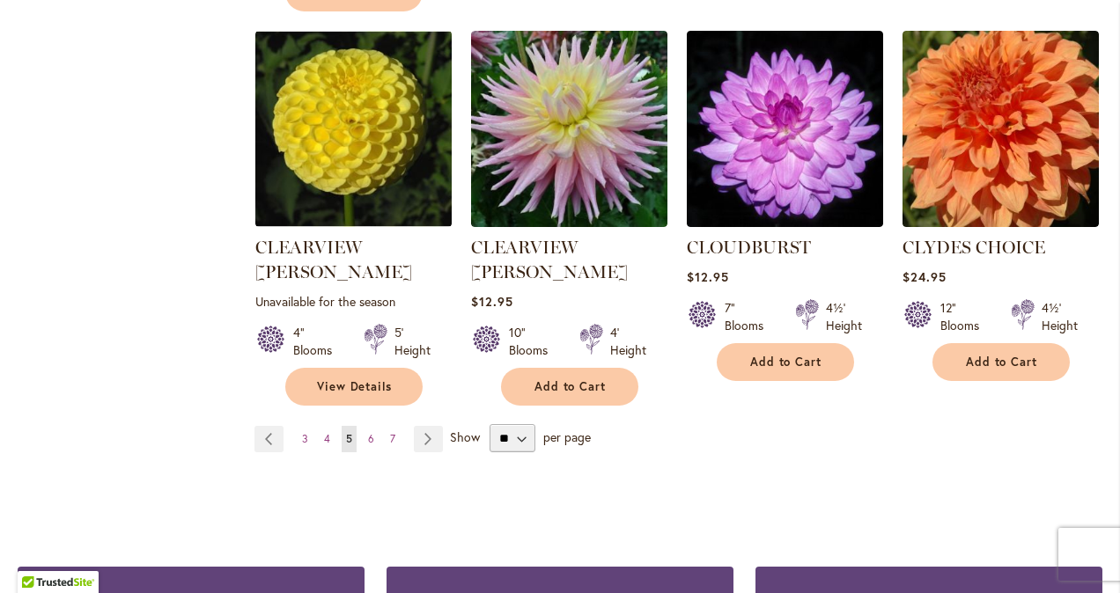
scroll to position [1569, 0]
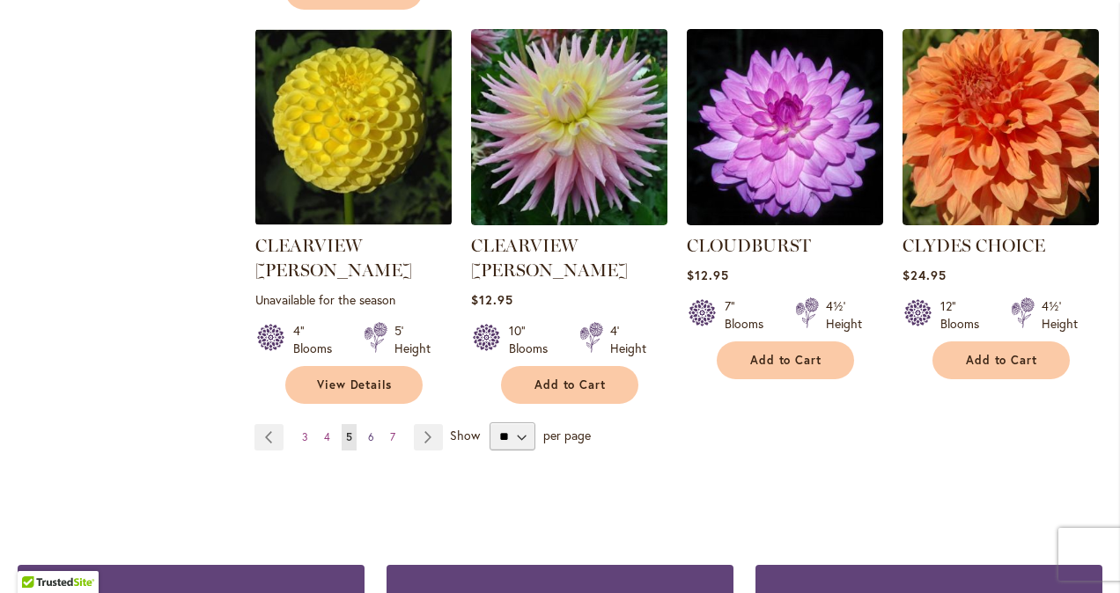
click at [368, 431] on span "6" at bounding box center [371, 437] width 6 height 13
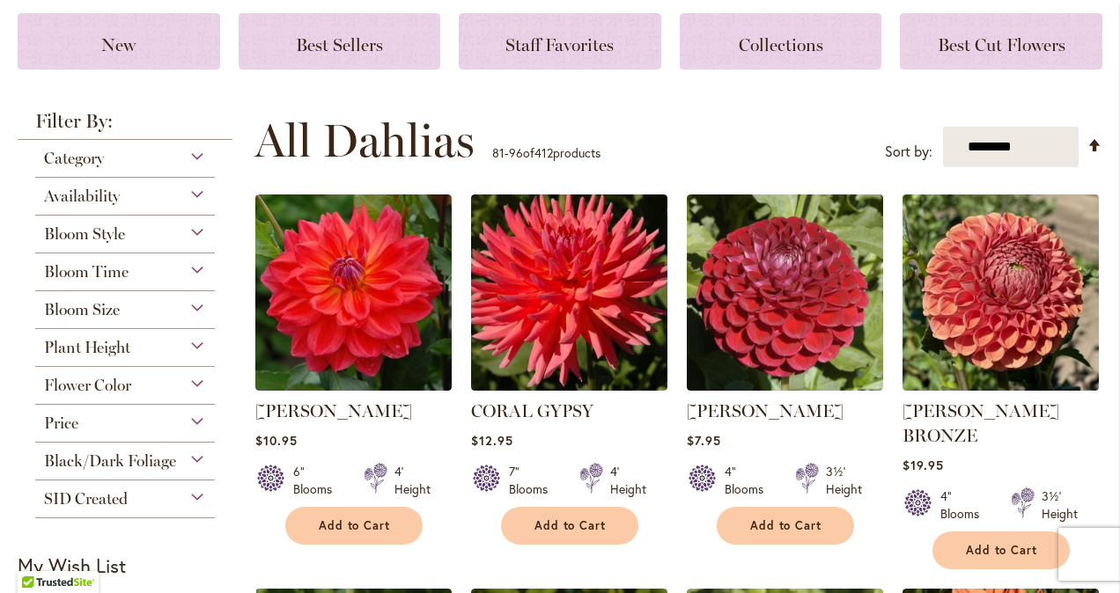
scroll to position [247, 0]
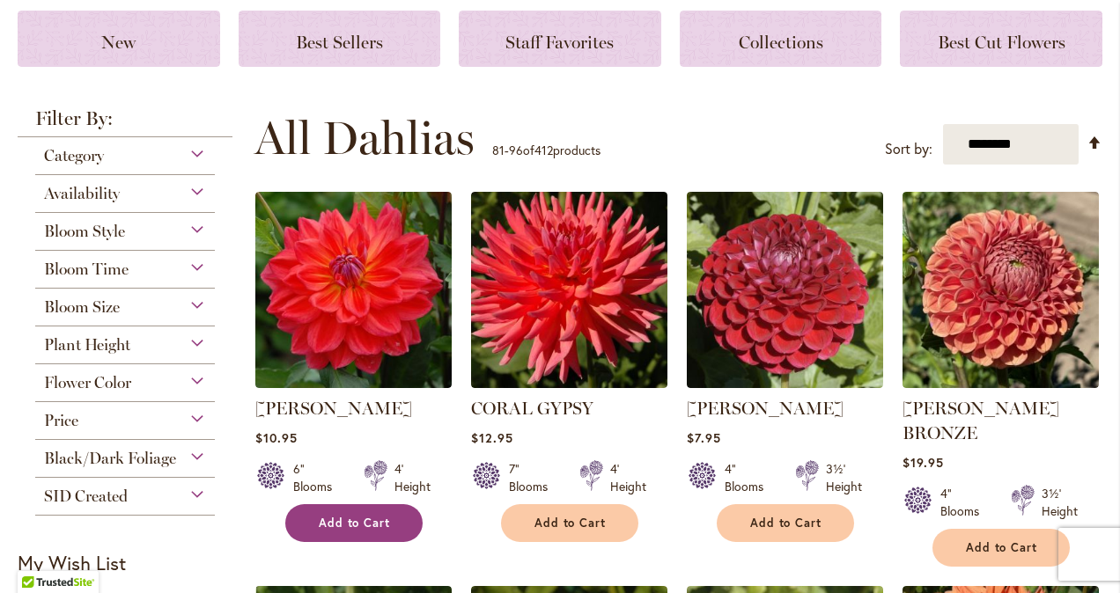
click at [342, 522] on span "Add to Cart" at bounding box center [355, 523] width 72 height 15
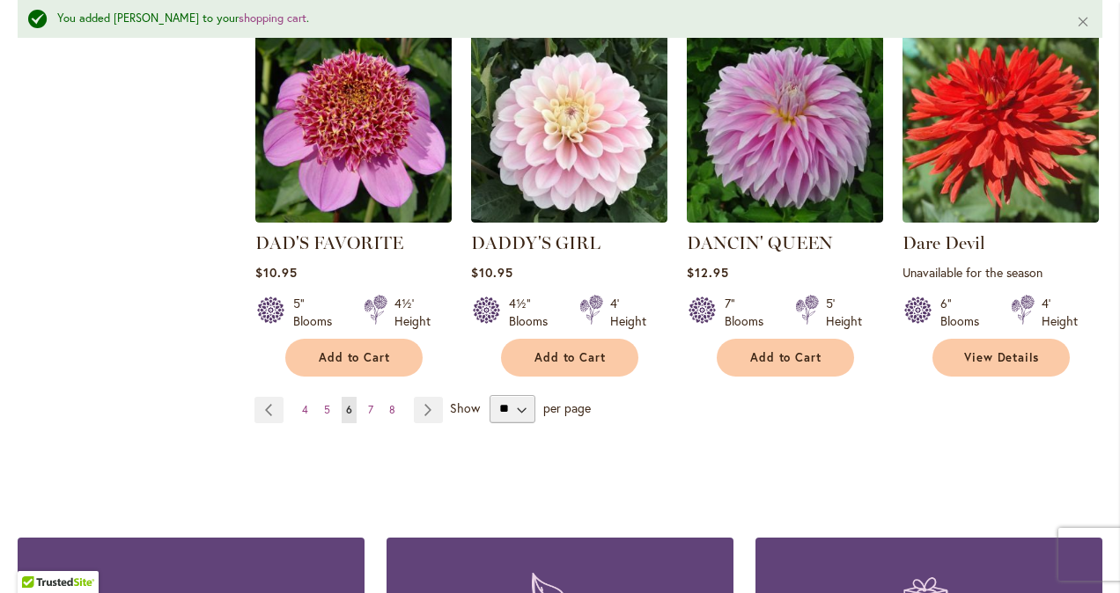
scroll to position [1642, 0]
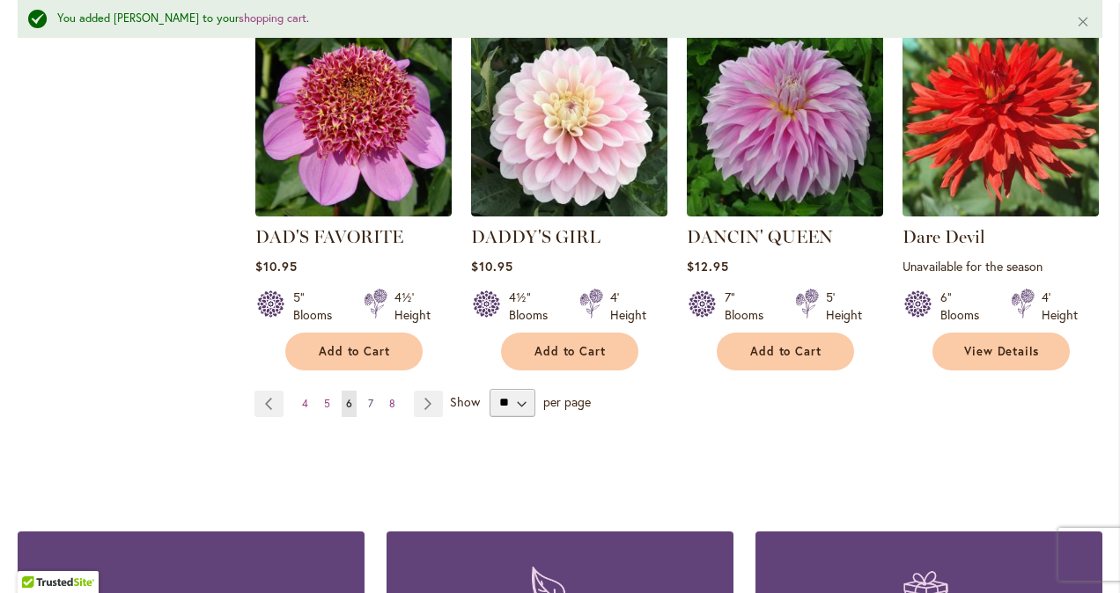
click at [364, 391] on link "Page 7" at bounding box center [371, 404] width 14 height 26
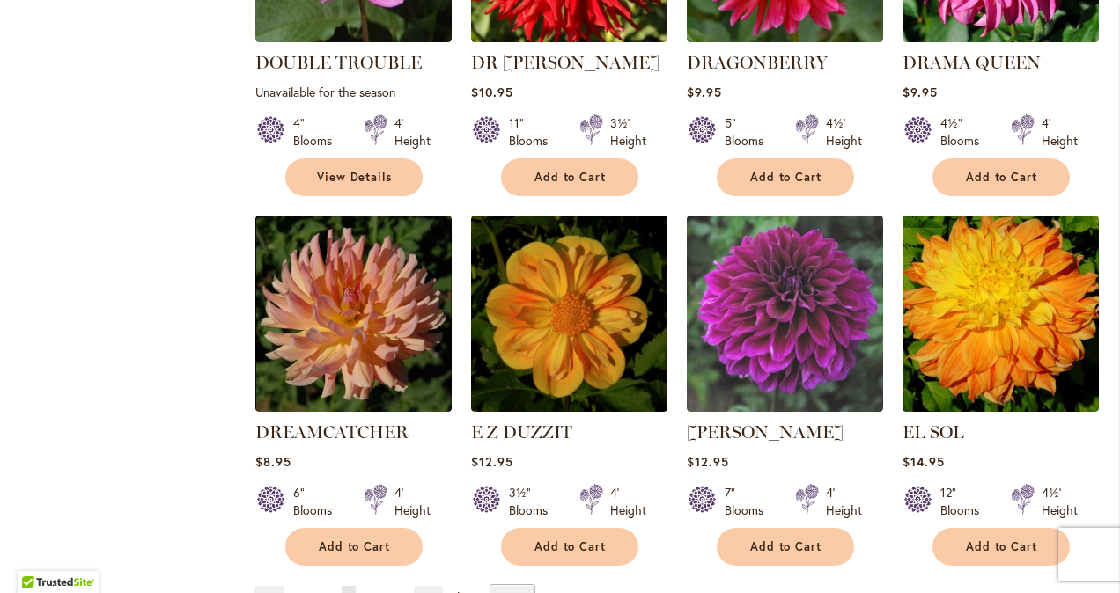
scroll to position [1386, 0]
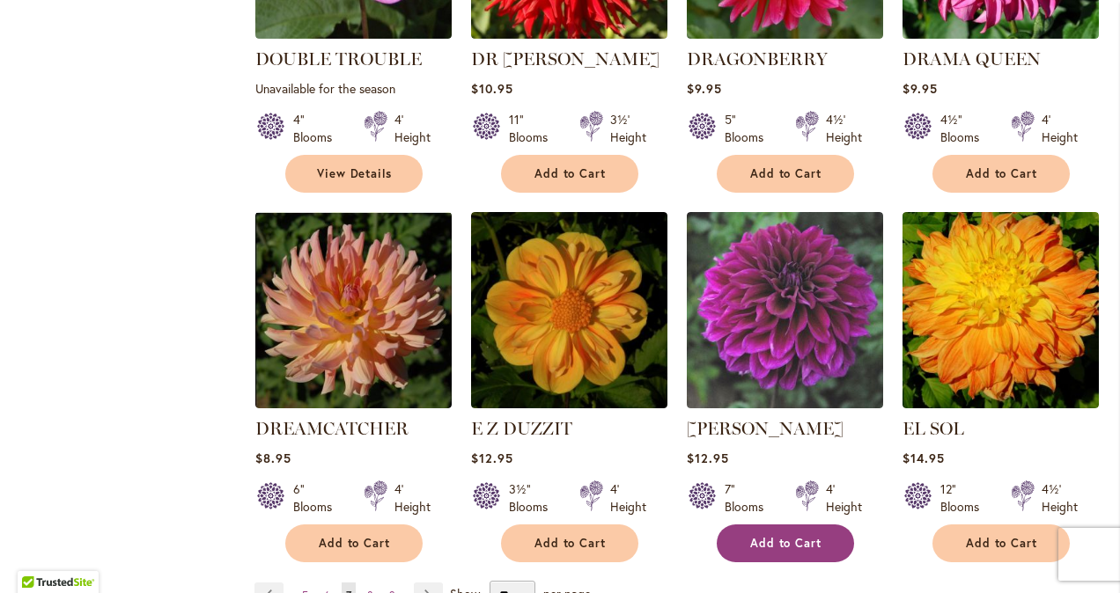
click at [769, 536] on span "Add to Cart" at bounding box center [786, 543] width 72 height 15
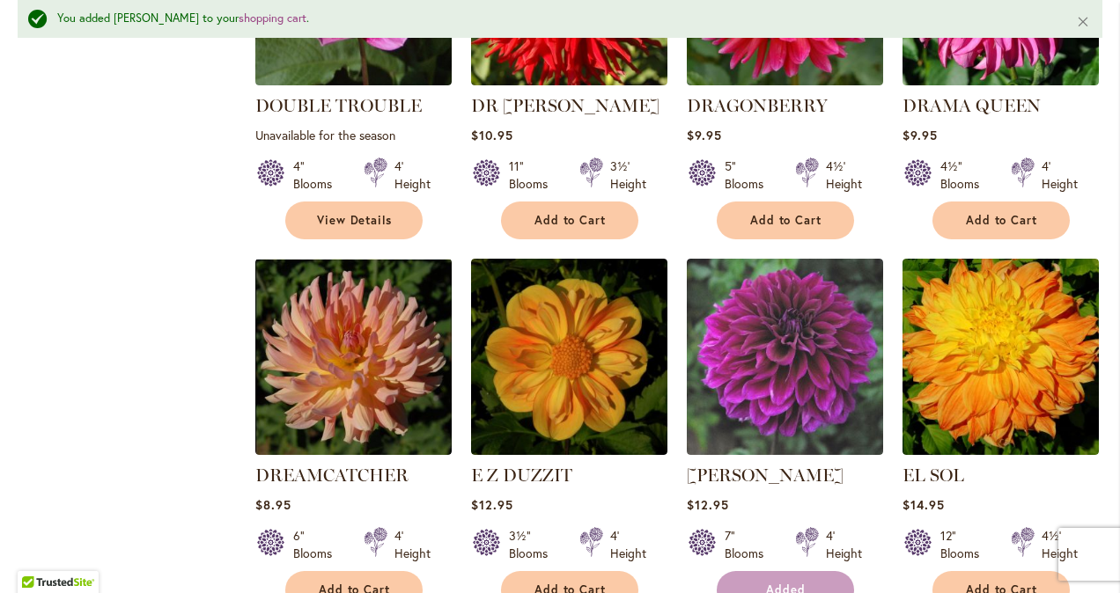
scroll to position [1431, 0]
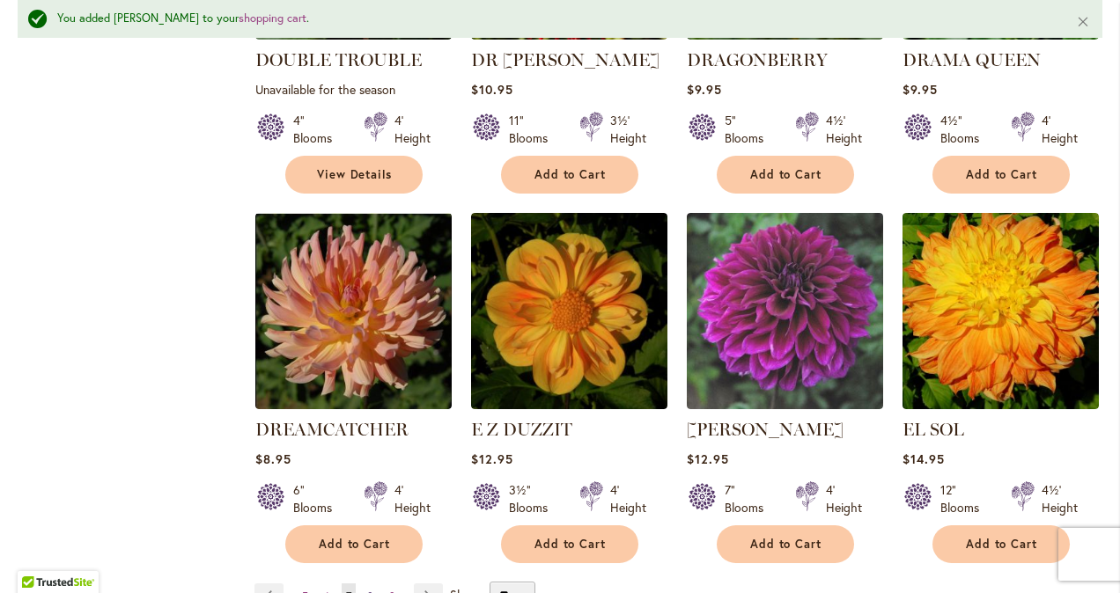
click at [367, 590] on span "8" at bounding box center [370, 596] width 6 height 13
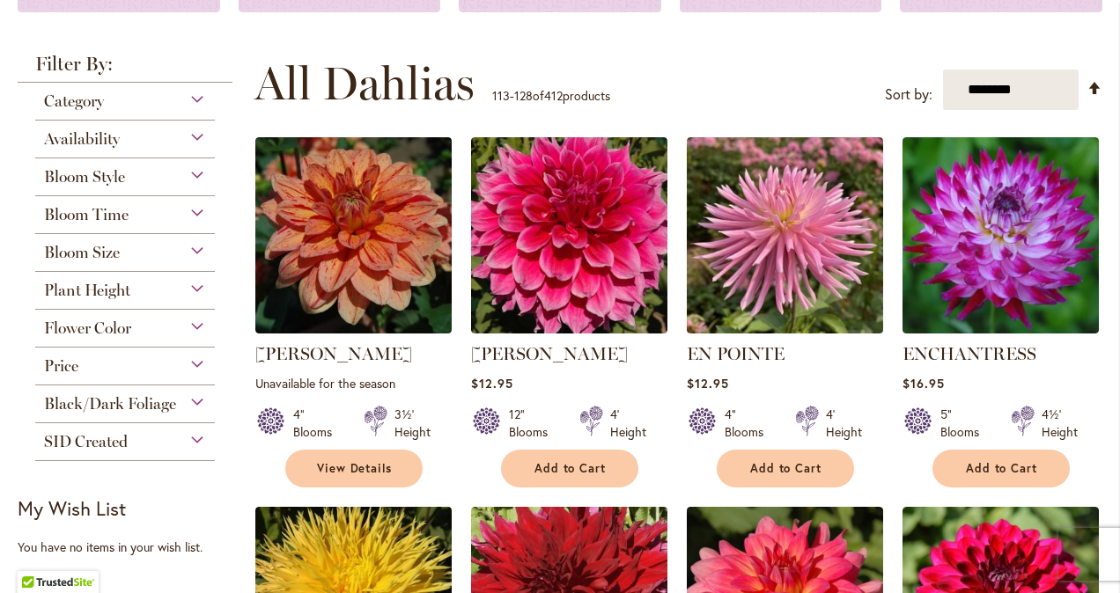
scroll to position [308, 0]
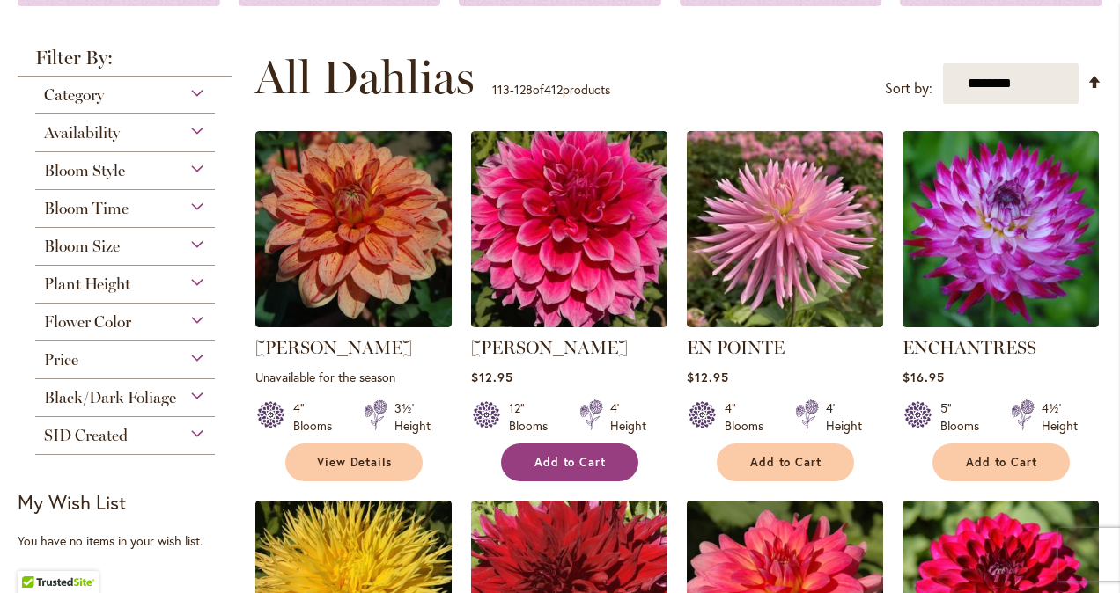
click at [593, 449] on button "Add to Cart" at bounding box center [569, 463] width 137 height 38
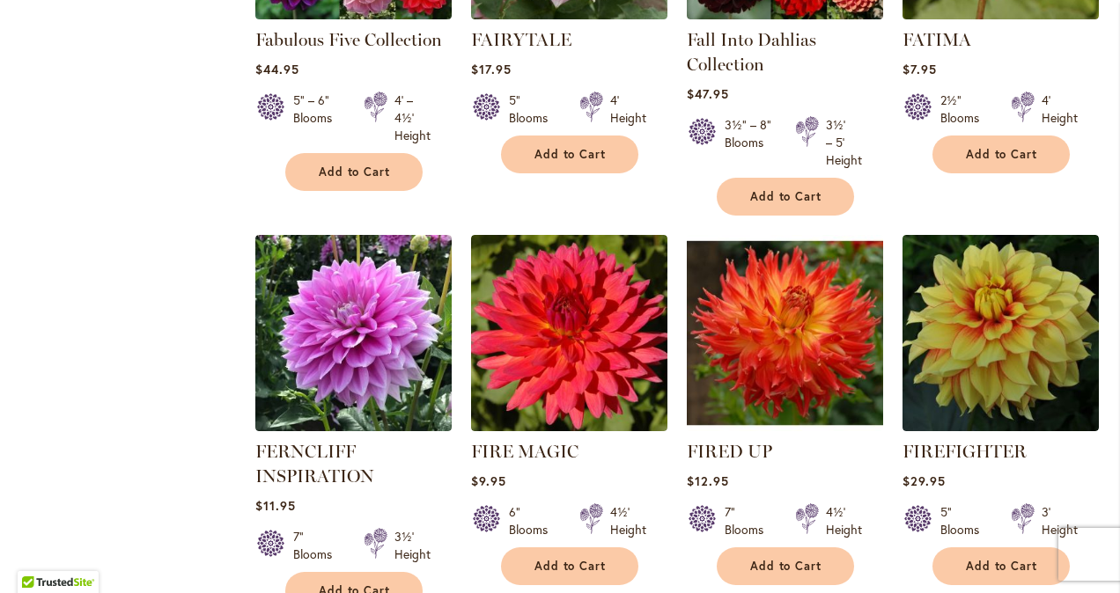
scroll to position [1380, 0]
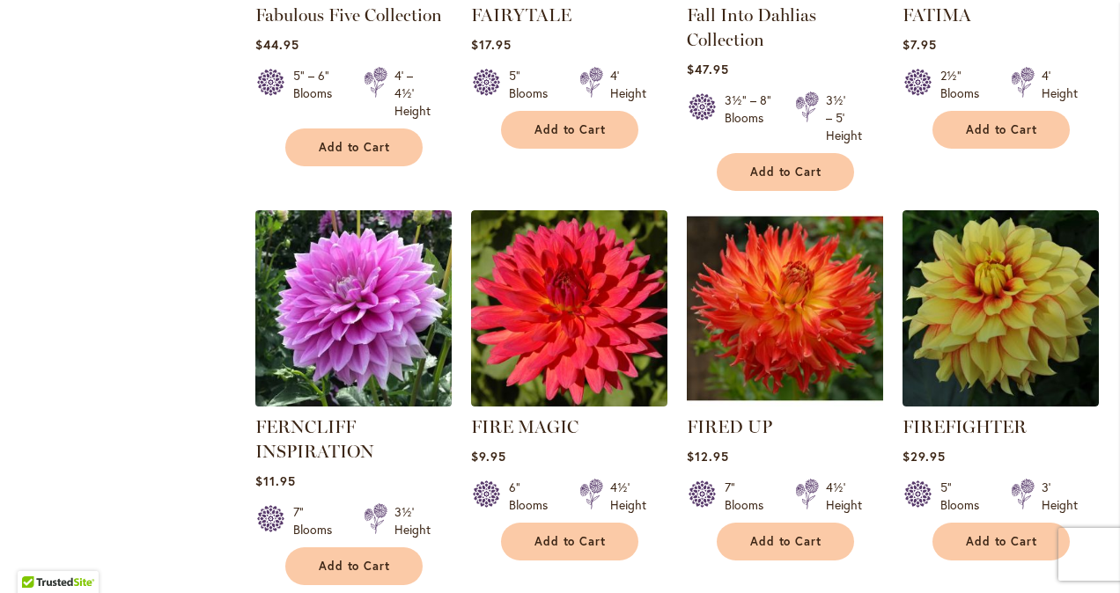
click at [371, 352] on img at bounding box center [353, 309] width 206 height 206
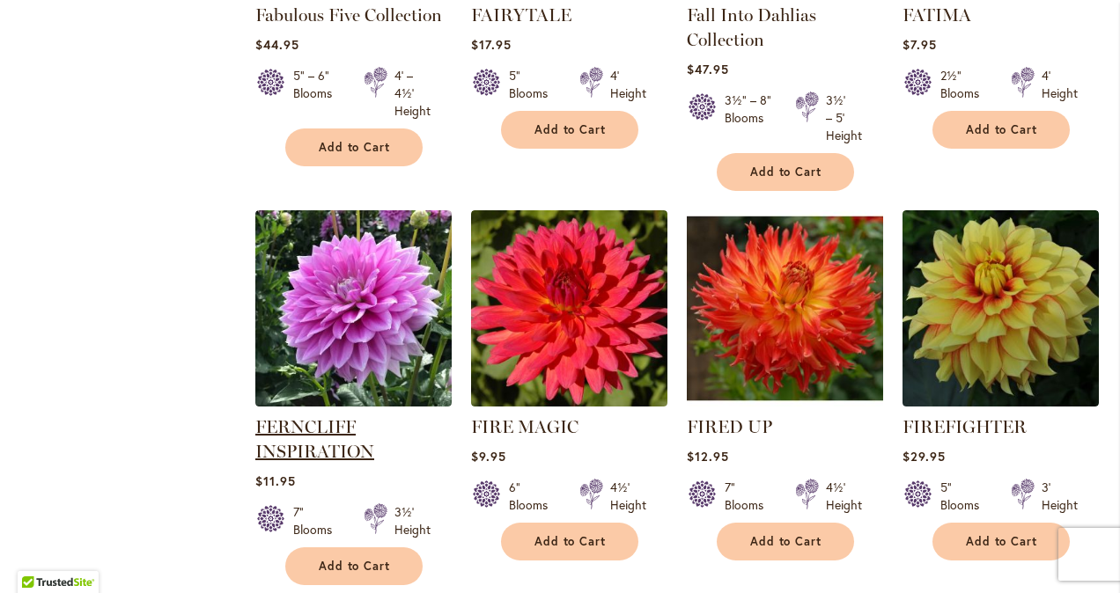
click at [334, 430] on link "FERNCLIFF INSPIRATION" at bounding box center [314, 439] width 119 height 46
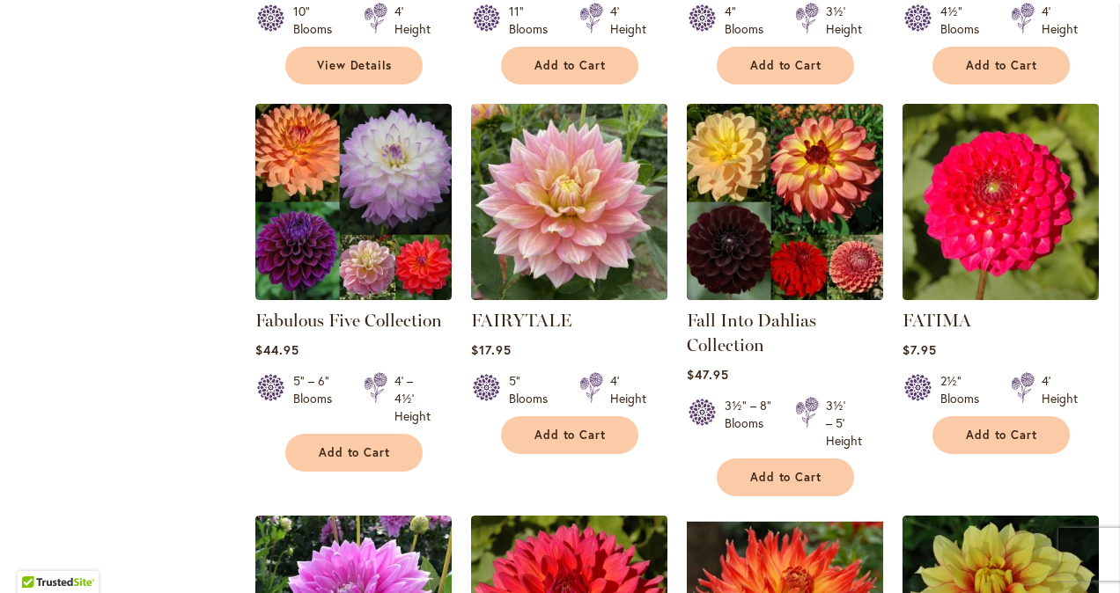
scroll to position [1041, 0]
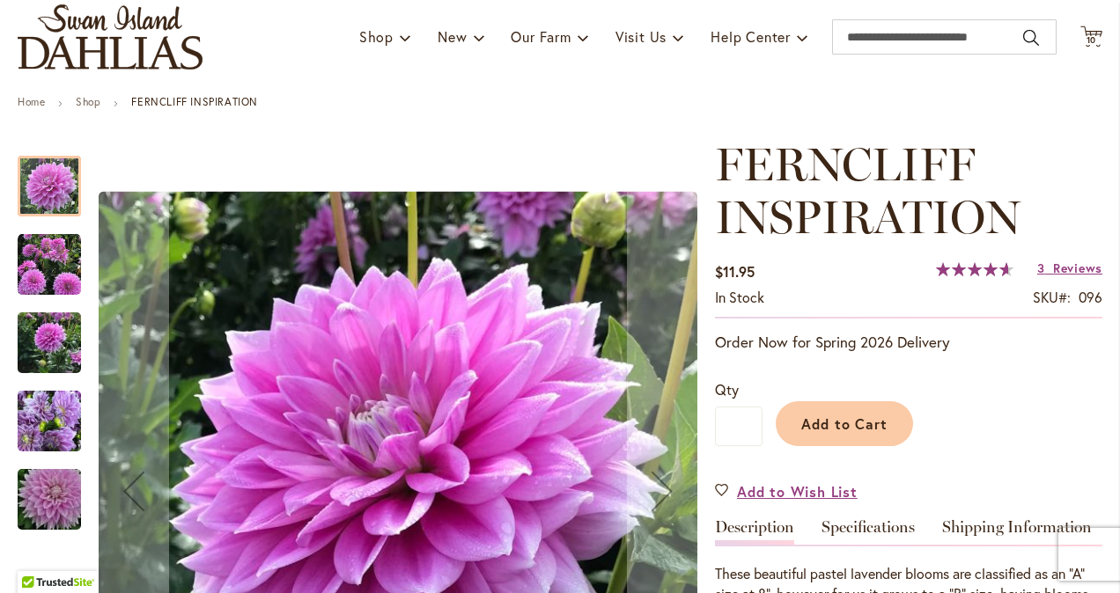
scroll to position [107, 0]
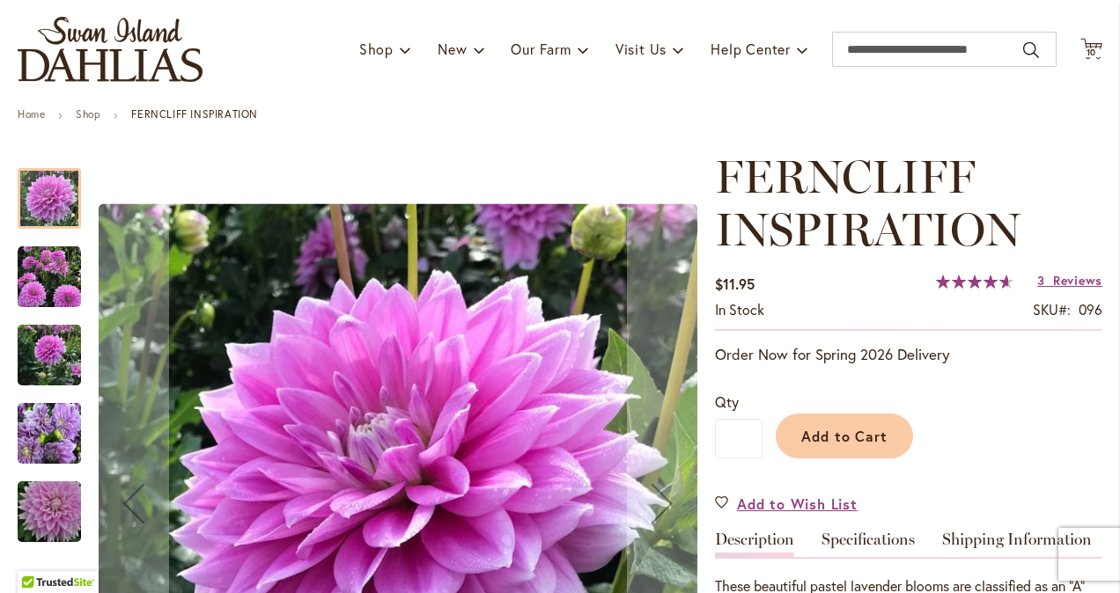
click at [48, 363] on img "Ferncliff Inspiration" at bounding box center [49, 355] width 63 height 85
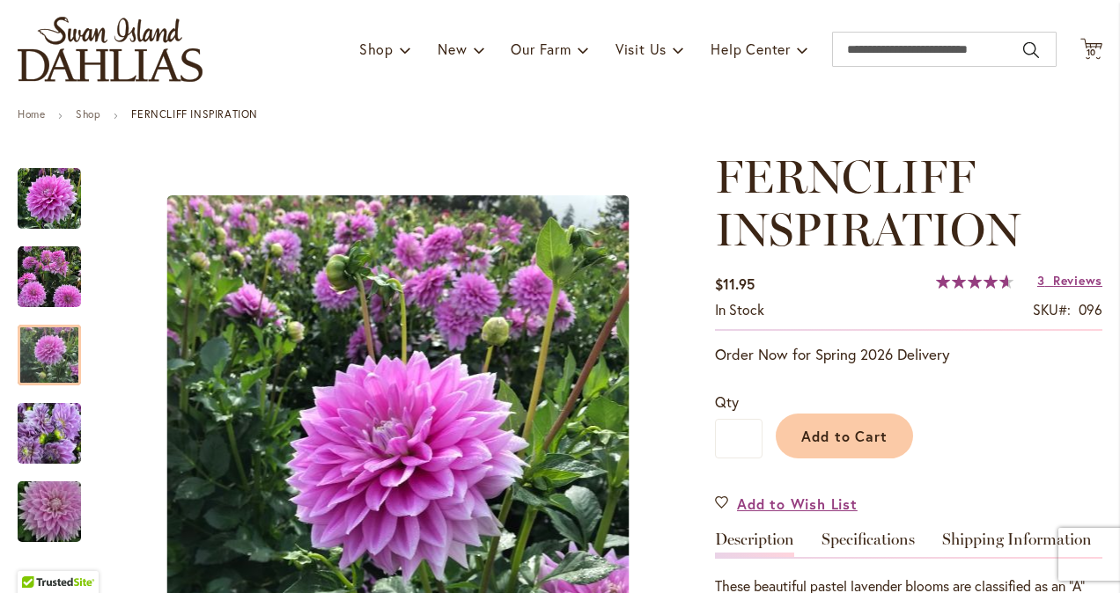
click at [1075, 164] on h1 "FERNCLIFF INSPIRATION" at bounding box center [908, 204] width 387 height 106
click at [1062, 281] on span "Reviews" at bounding box center [1077, 280] width 49 height 17
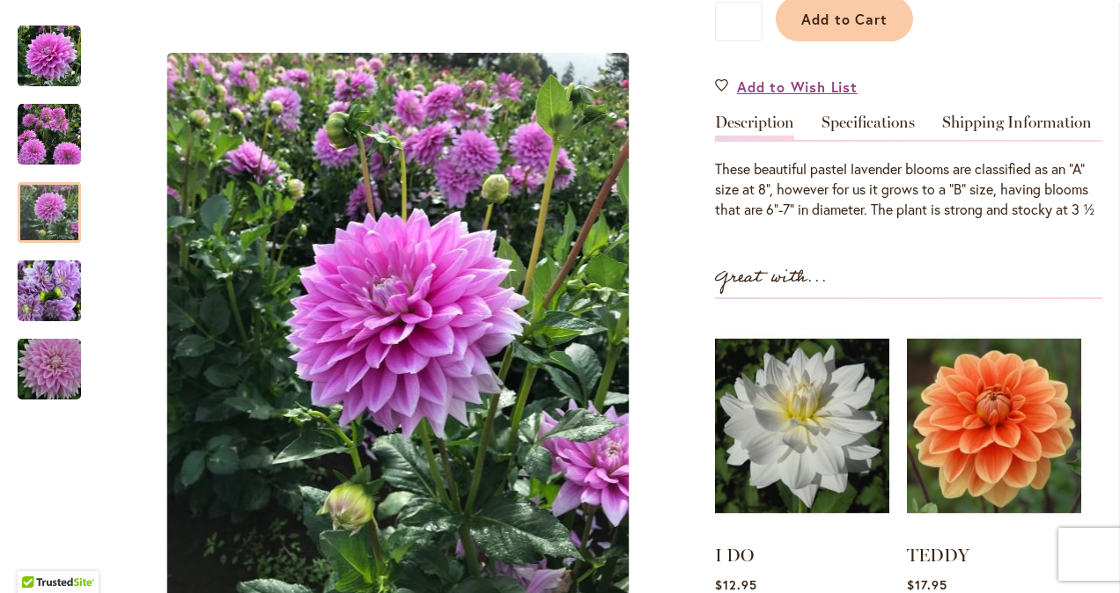
scroll to position [516, 0]
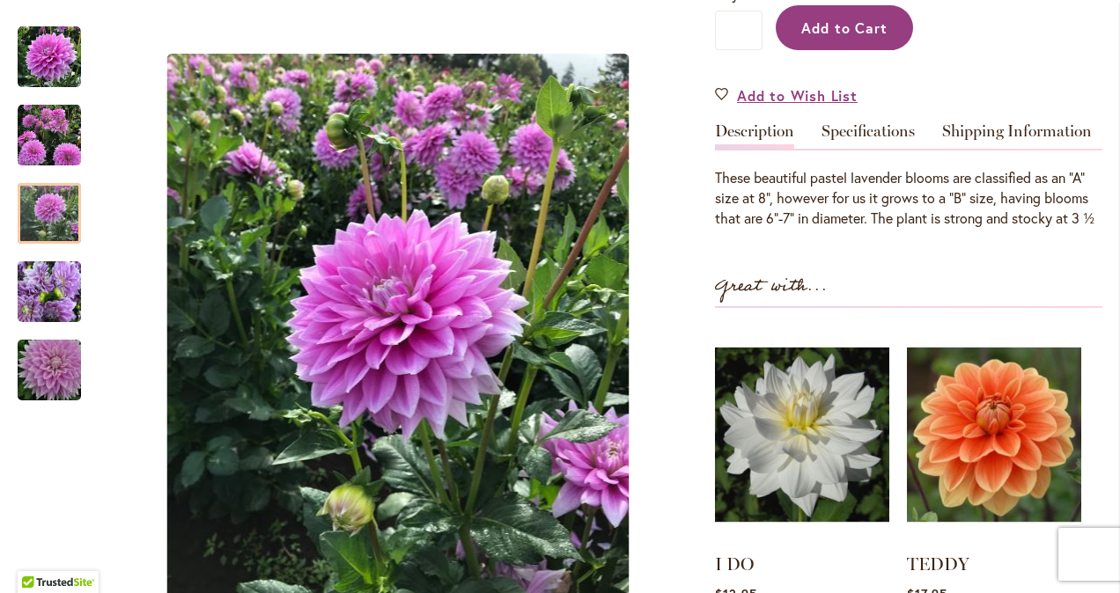
click at [801, 33] on span "Add to Cart" at bounding box center [844, 27] width 87 height 18
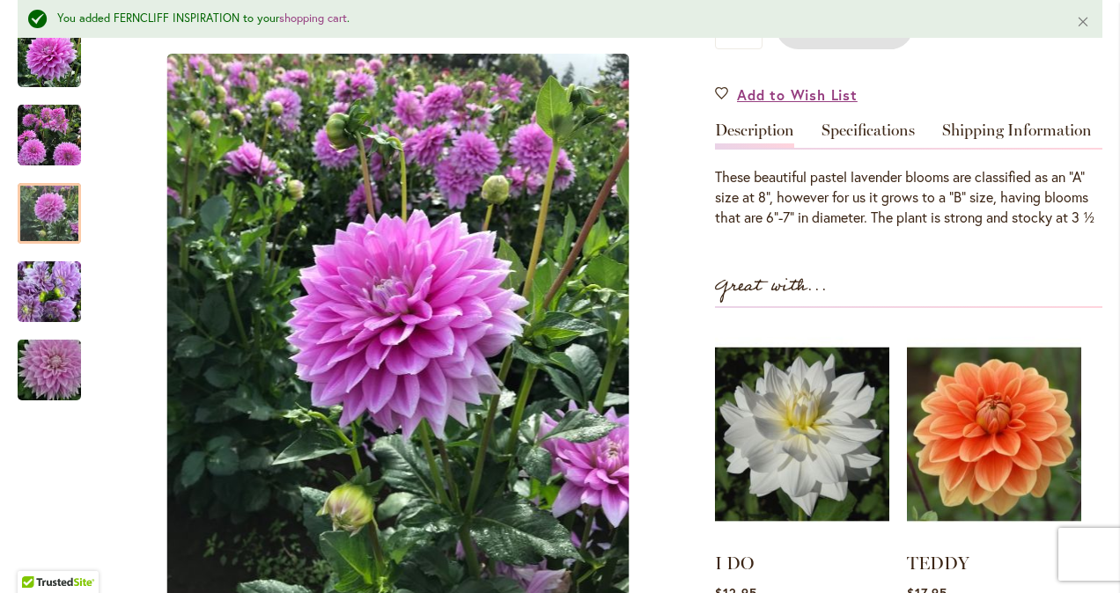
scroll to position [0, 0]
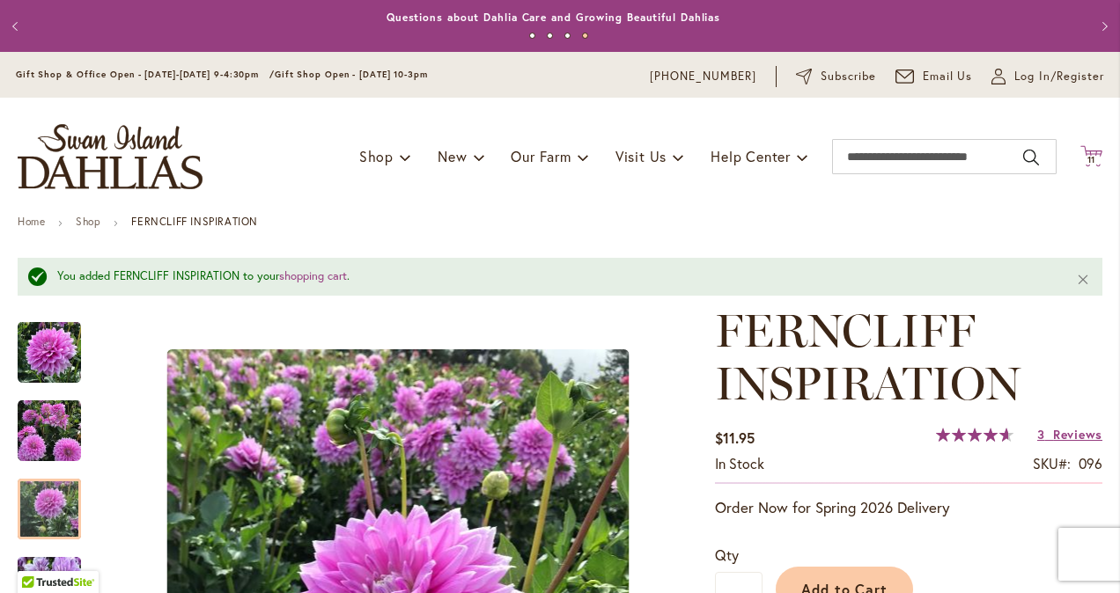
click at [1087, 157] on span "11" at bounding box center [1091, 159] width 9 height 11
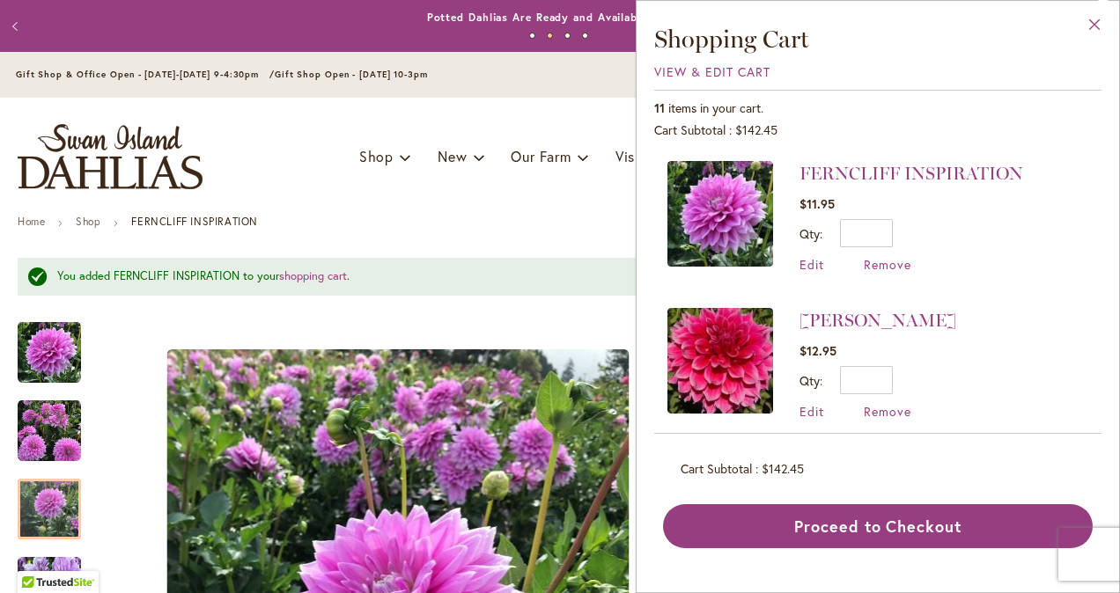
click at [1097, 21] on button "Close" at bounding box center [1095, 28] width 48 height 55
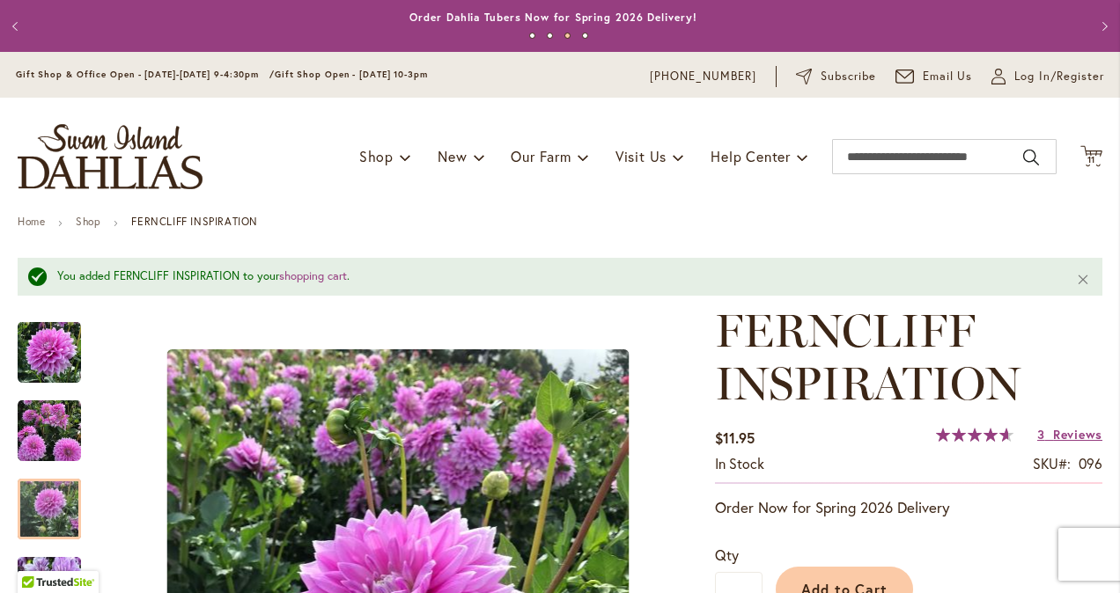
click at [17, 35] on button "Previous" at bounding box center [17, 26] width 35 height 35
click at [14, 28] on button "Previous" at bounding box center [17, 26] width 35 height 35
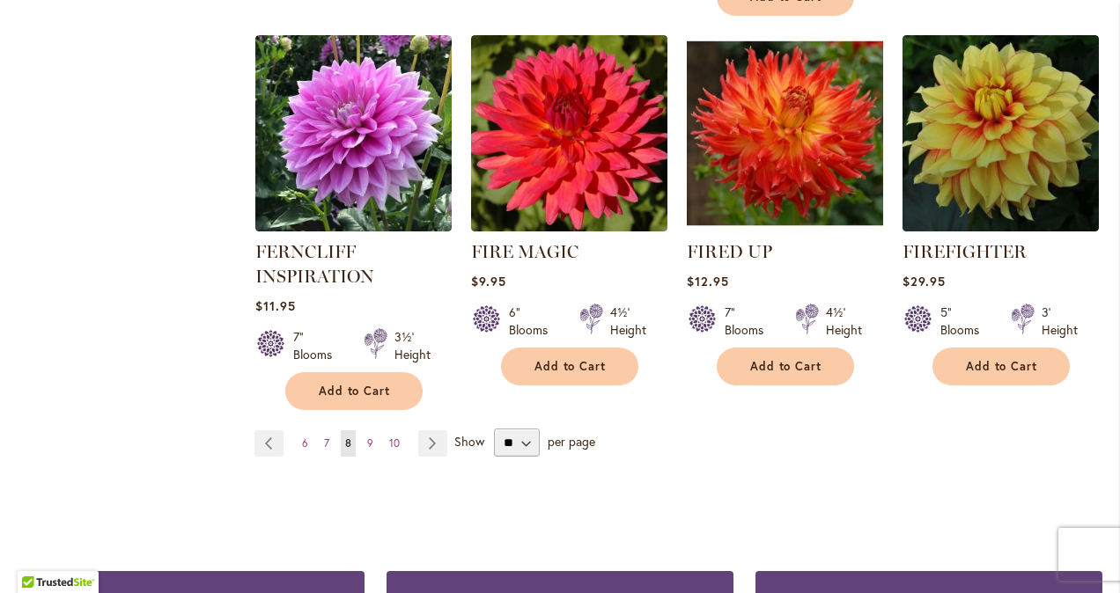
scroll to position [1673, 0]
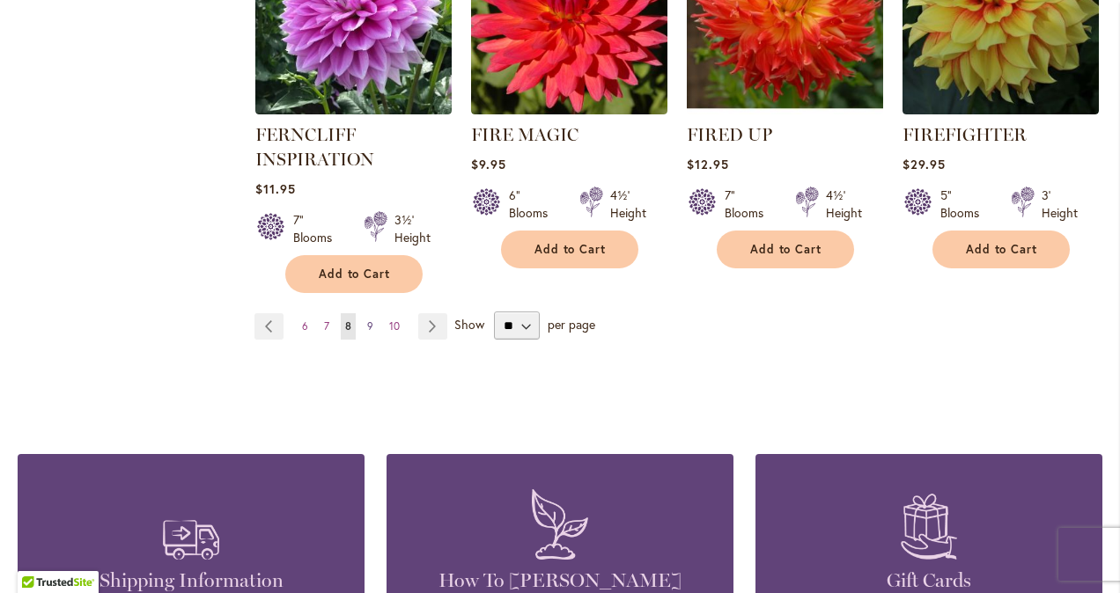
click at [371, 320] on link "Page 9" at bounding box center [370, 326] width 15 height 26
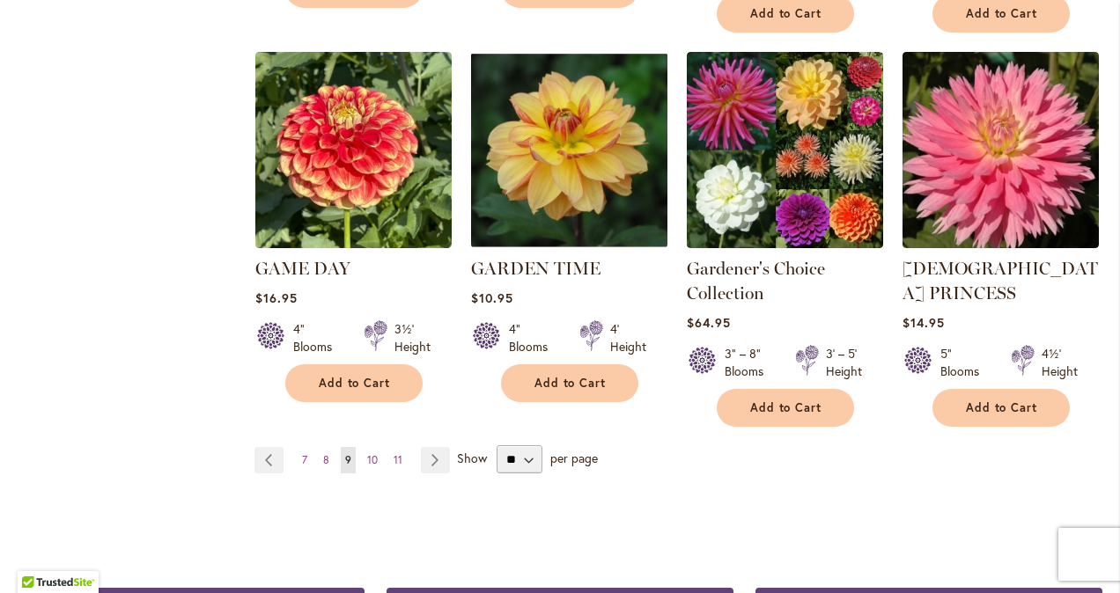
scroll to position [1582, 0]
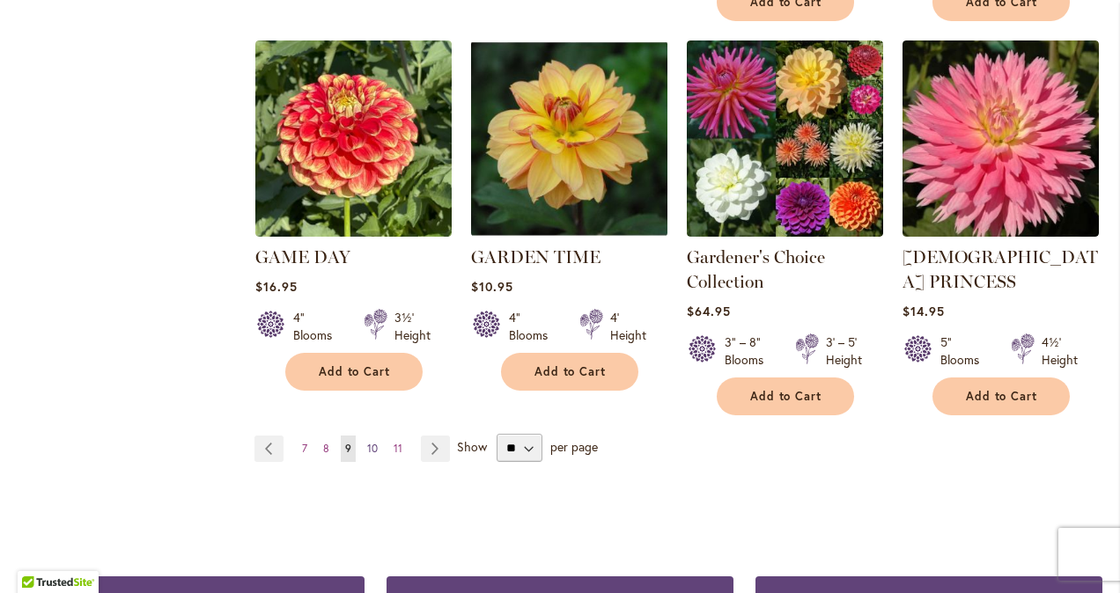
click at [368, 442] on span "10" at bounding box center [372, 448] width 11 height 13
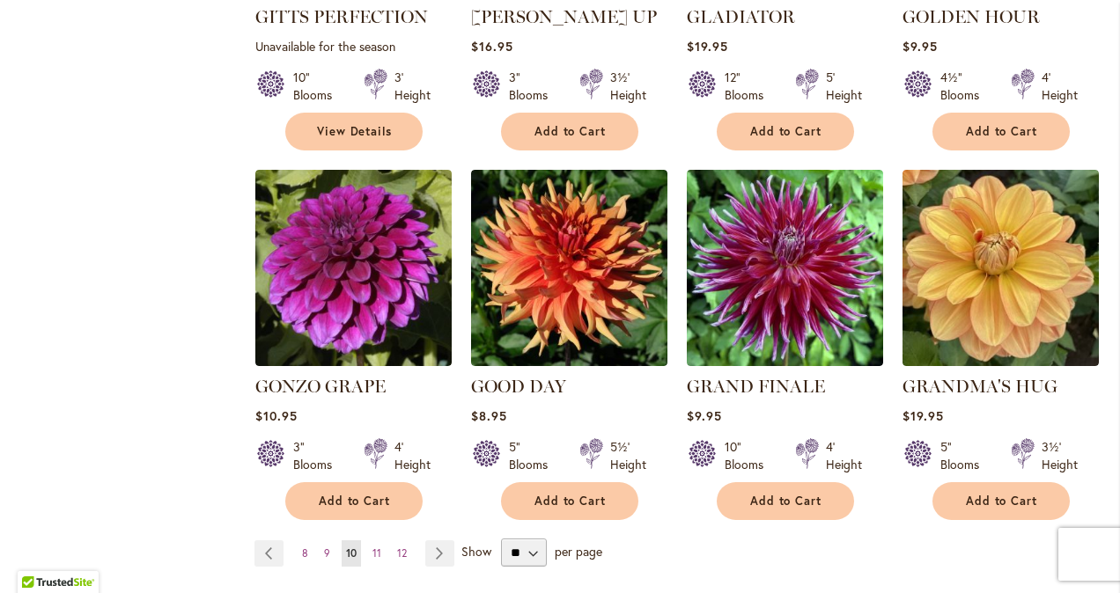
scroll to position [1416, 0]
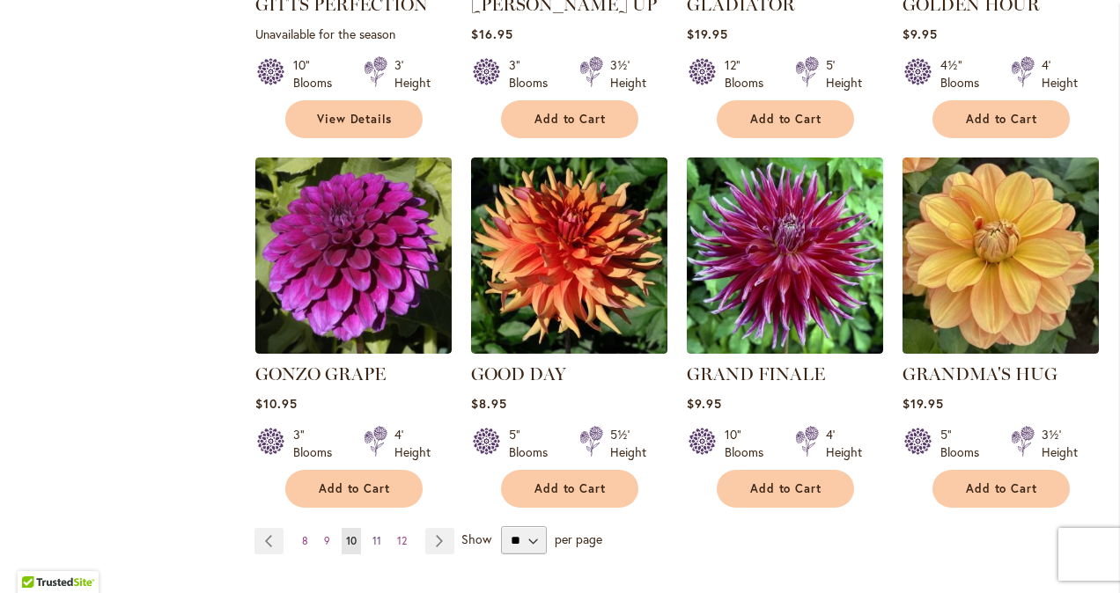
click at [372, 534] on span "11" at bounding box center [376, 540] width 9 height 13
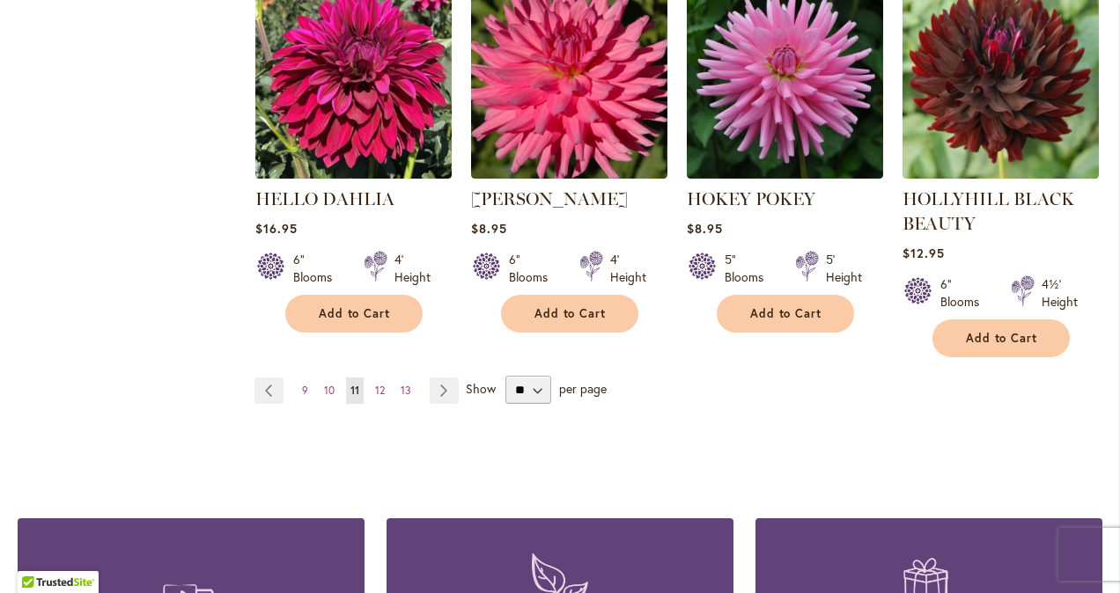
scroll to position [1636, 0]
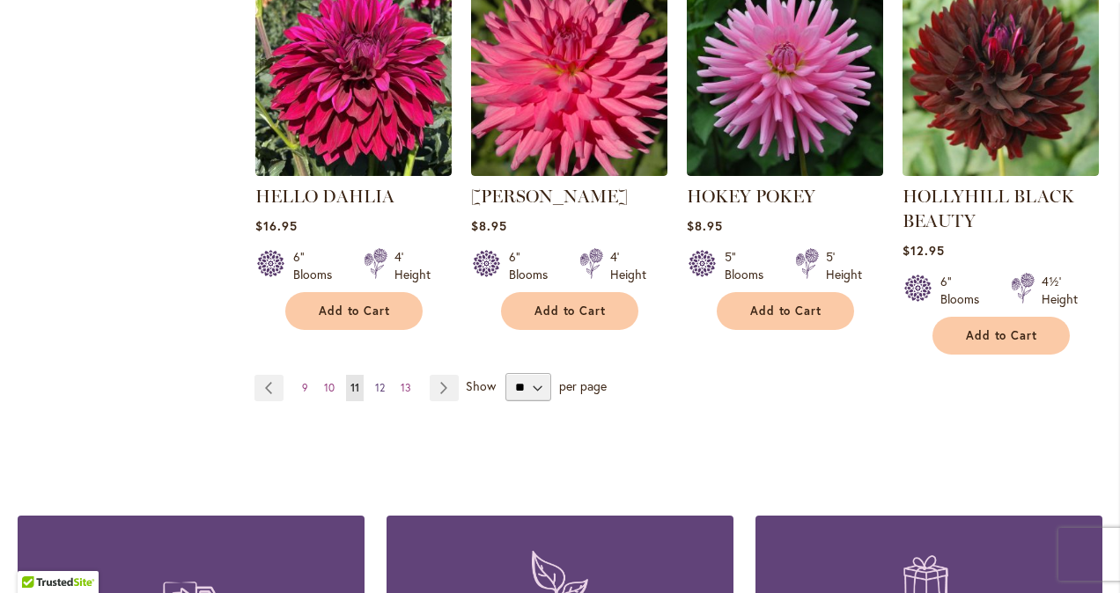
drag, startPoint x: 399, startPoint y: 396, endPoint x: 379, endPoint y: 384, distance: 23.0
click at [379, 384] on span "12" at bounding box center [380, 387] width 10 height 13
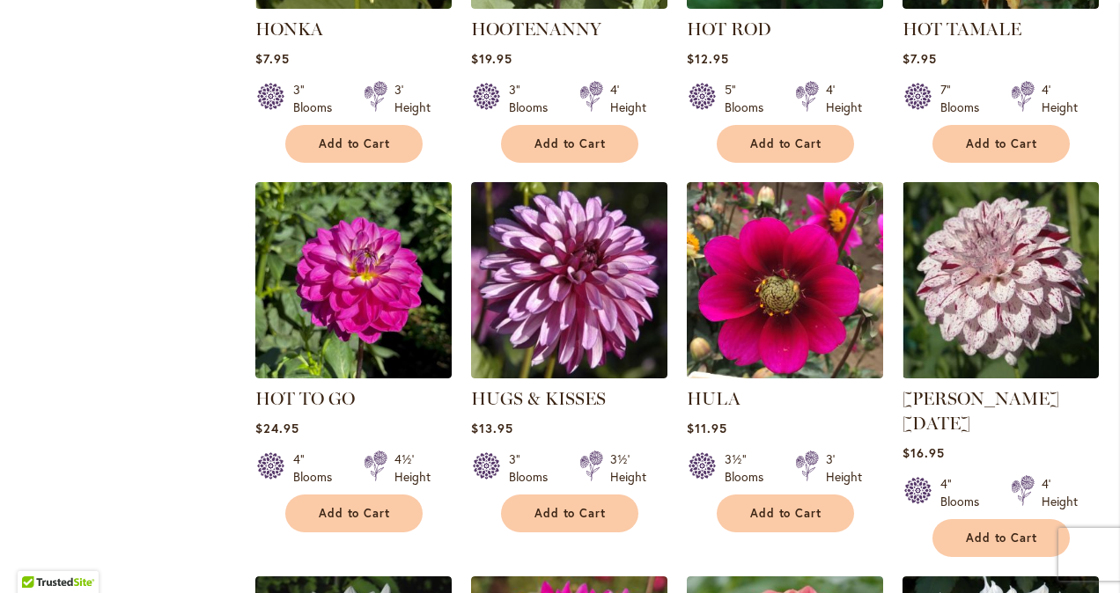
scroll to position [1000, 0]
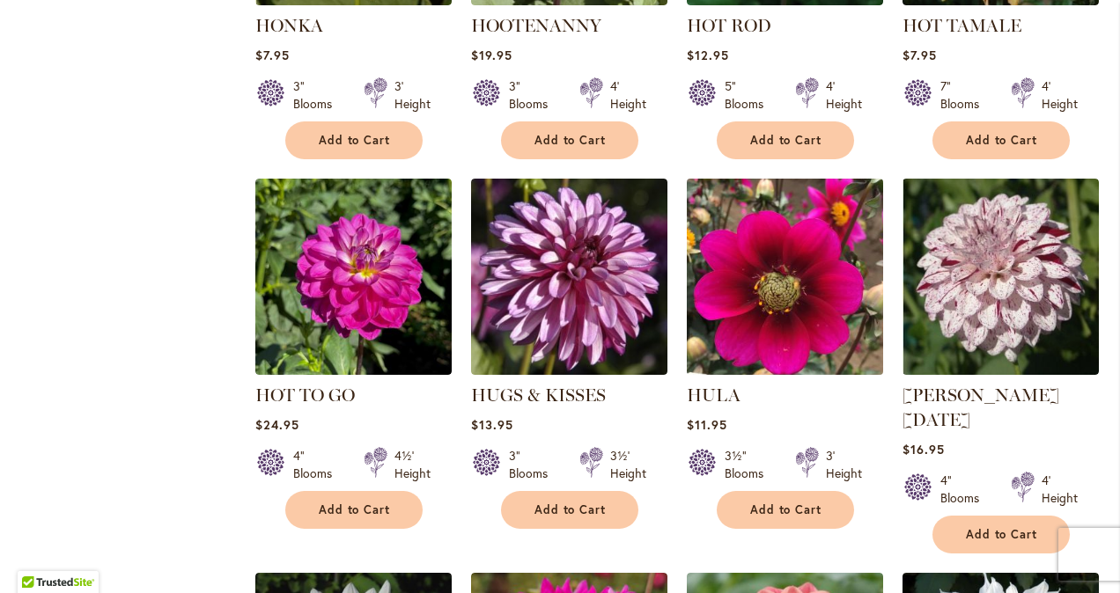
click at [806, 281] on img at bounding box center [784, 277] width 206 height 206
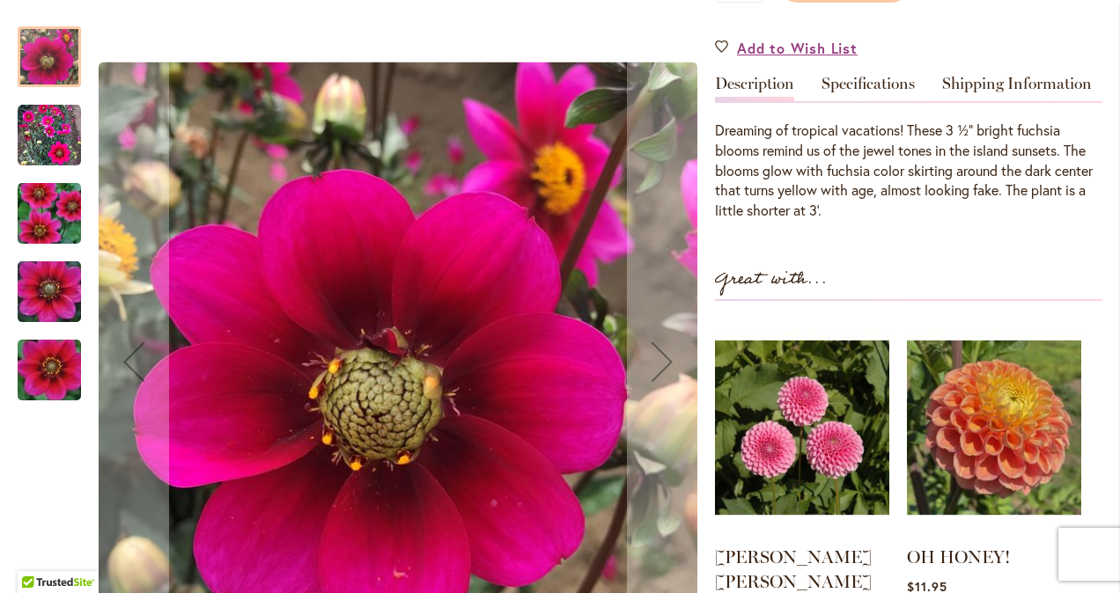
scroll to position [528, 0]
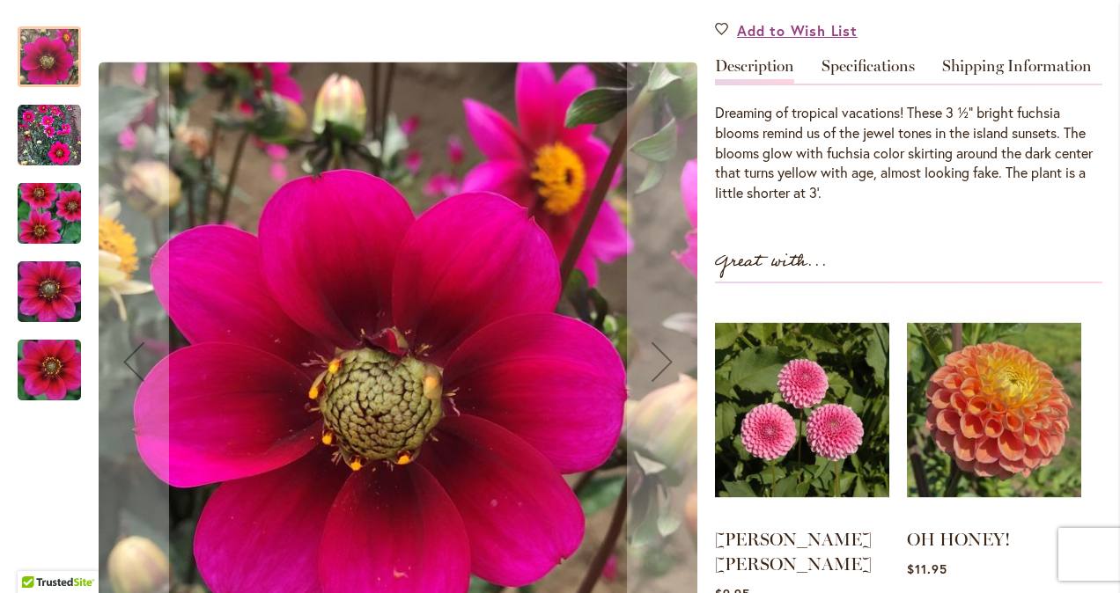
click at [53, 104] on img "HULA" at bounding box center [49, 135] width 63 height 63
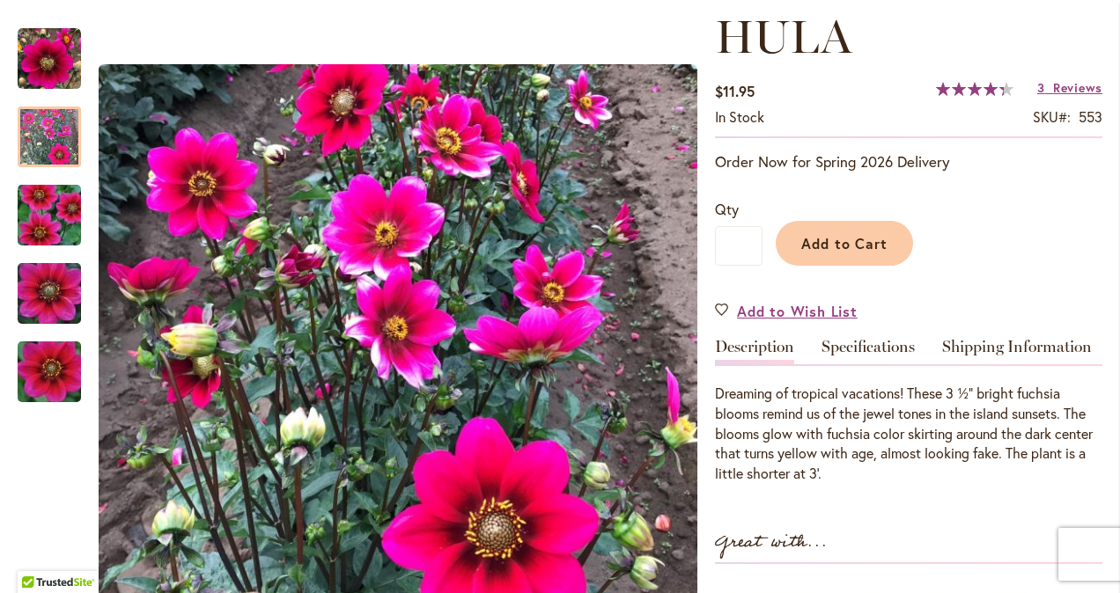
scroll to position [0, 0]
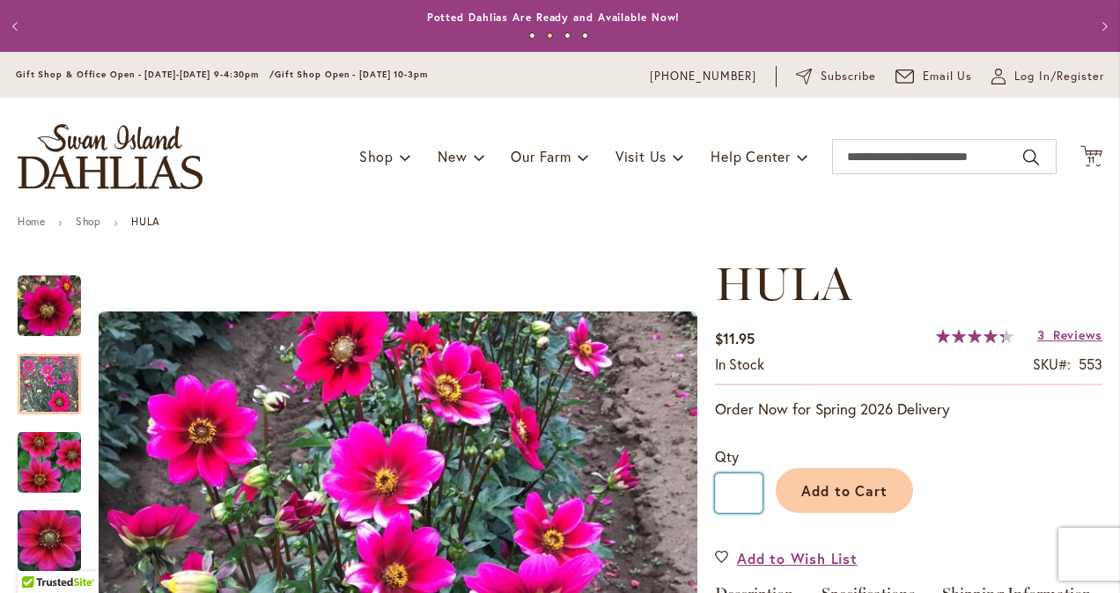
drag, startPoint x: 741, startPoint y: 491, endPoint x: 721, endPoint y: 489, distance: 20.3
click at [721, 489] on input "*" at bounding box center [739, 494] width 48 height 40
type input "*"
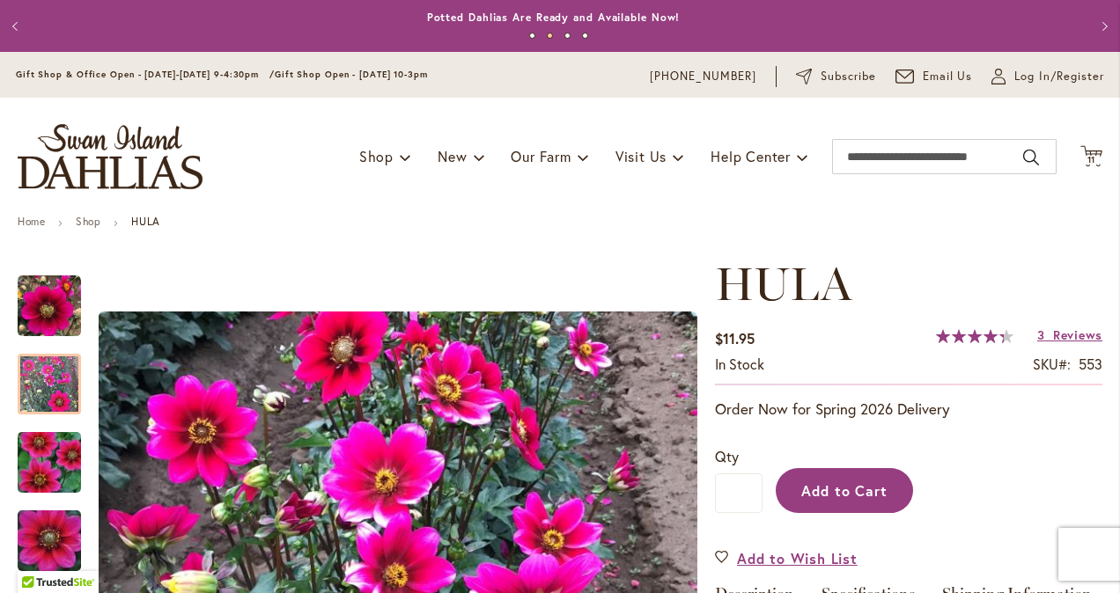
click at [808, 495] on span "Add to Cart" at bounding box center [844, 491] width 87 height 18
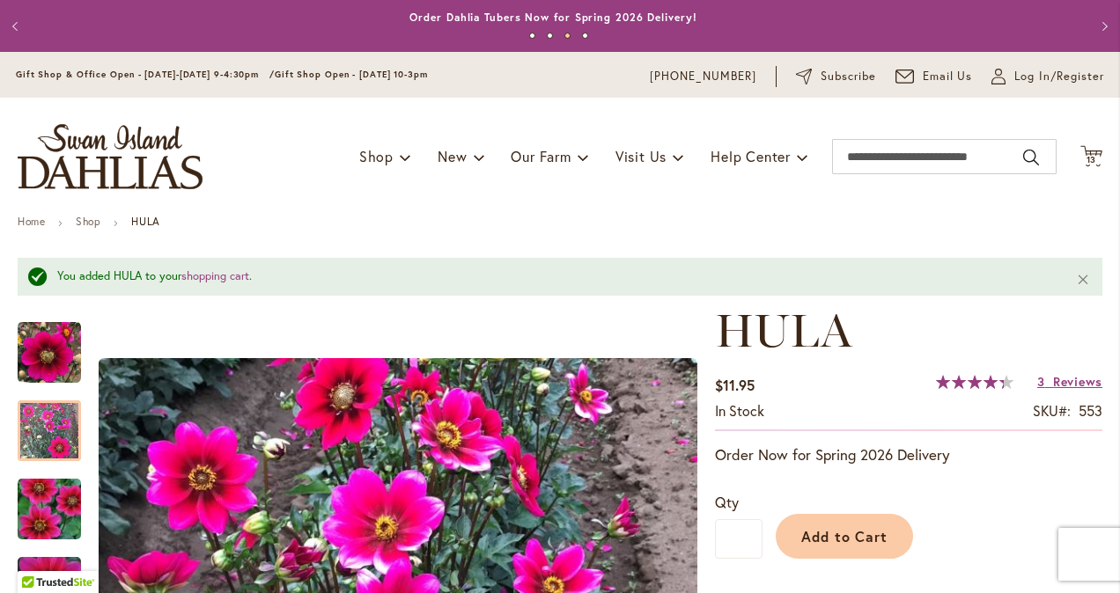
click at [1103, 44] on button "Next" at bounding box center [1102, 26] width 35 height 35
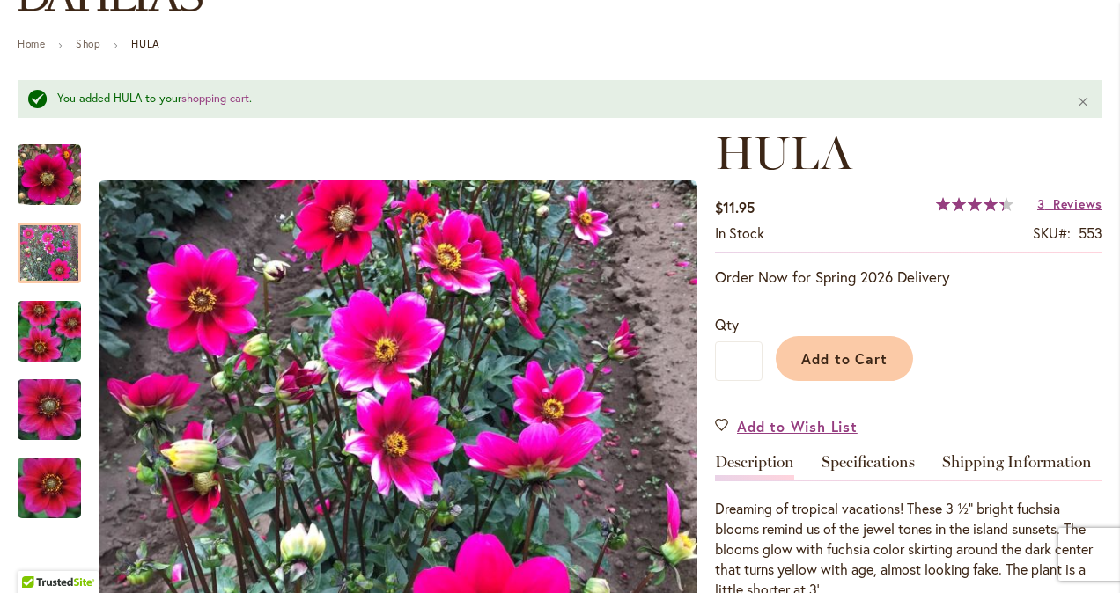
scroll to position [158, 0]
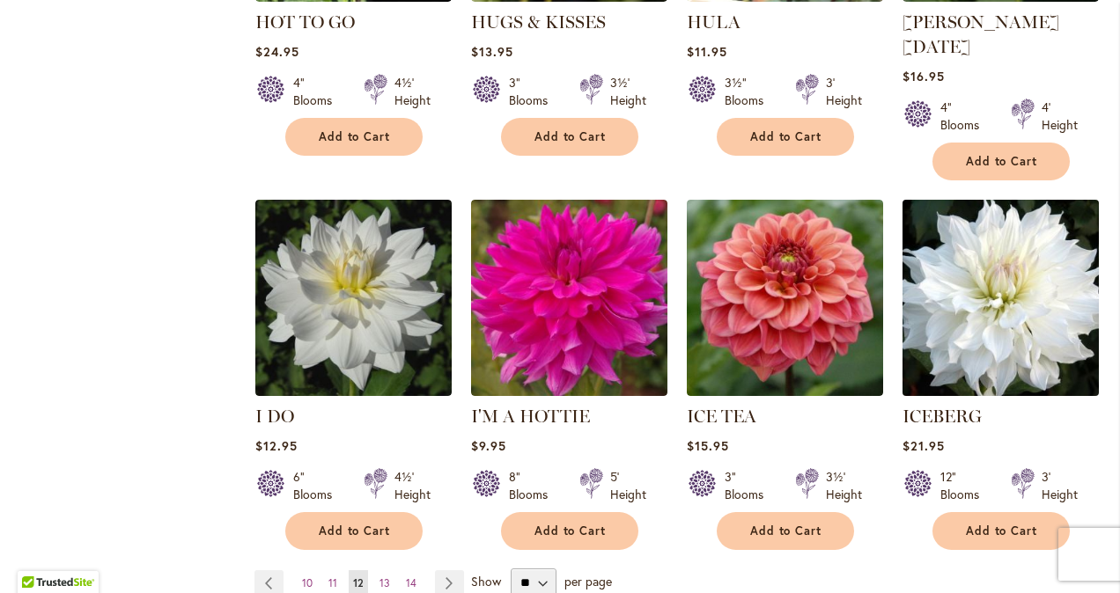
scroll to position [1380, 0]
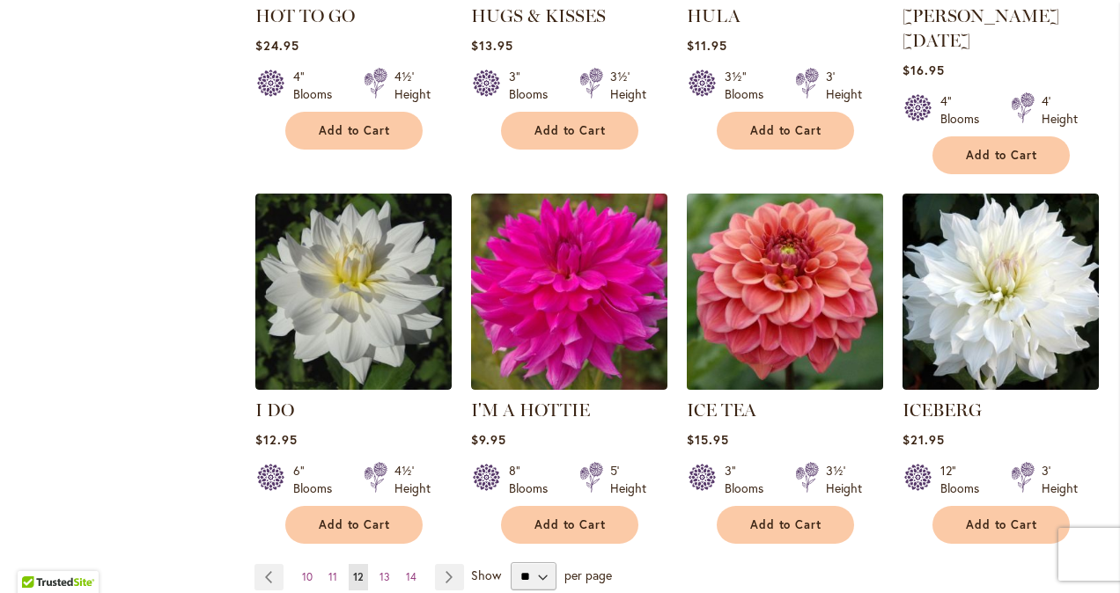
click at [766, 264] on img at bounding box center [784, 292] width 206 height 206
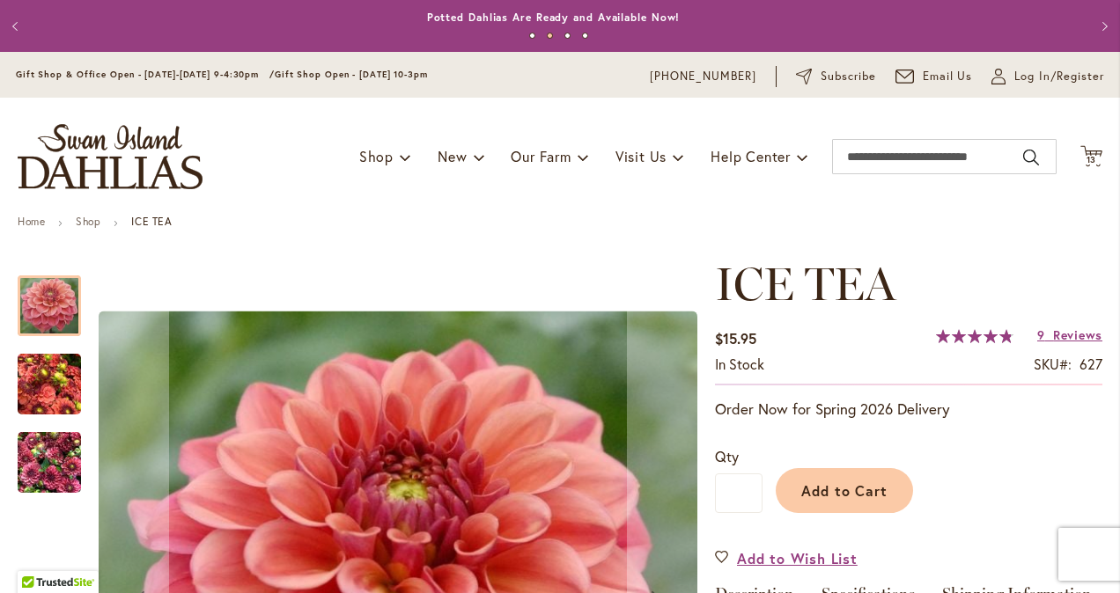
click at [56, 384] on img "ICE TEA" at bounding box center [49, 384] width 63 height 85
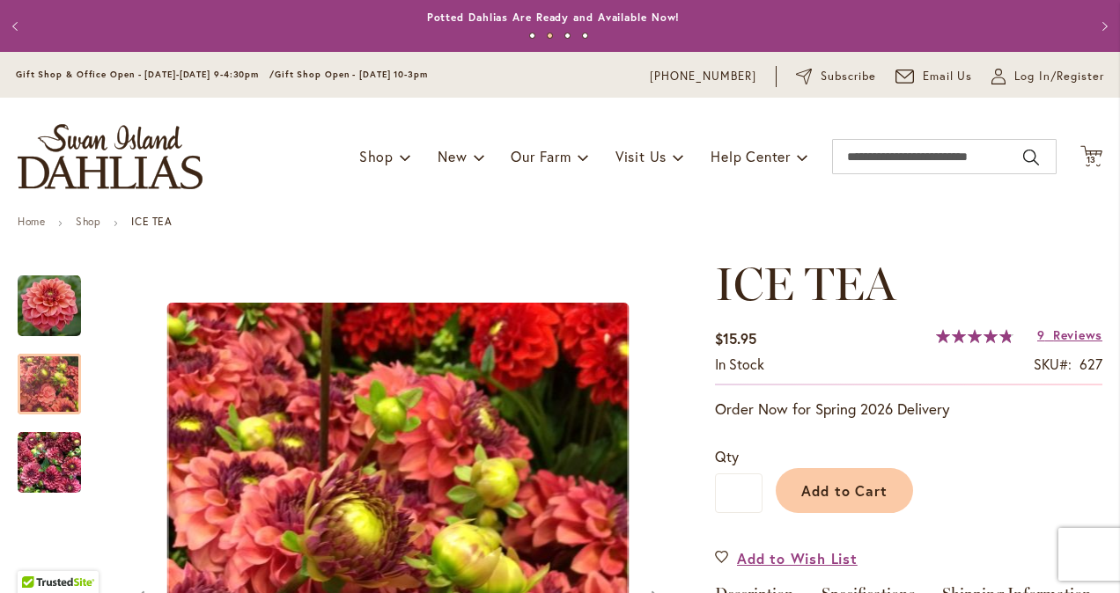
click at [53, 458] on img "ICE TEA" at bounding box center [49, 463] width 63 height 85
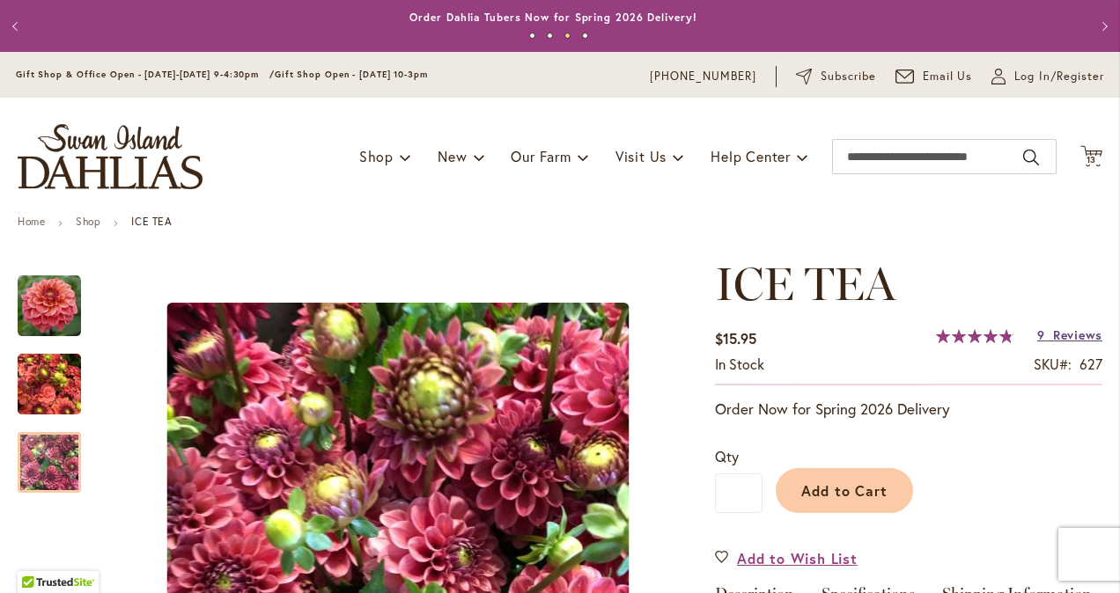
click at [1053, 340] on span "Reviews" at bounding box center [1077, 335] width 49 height 17
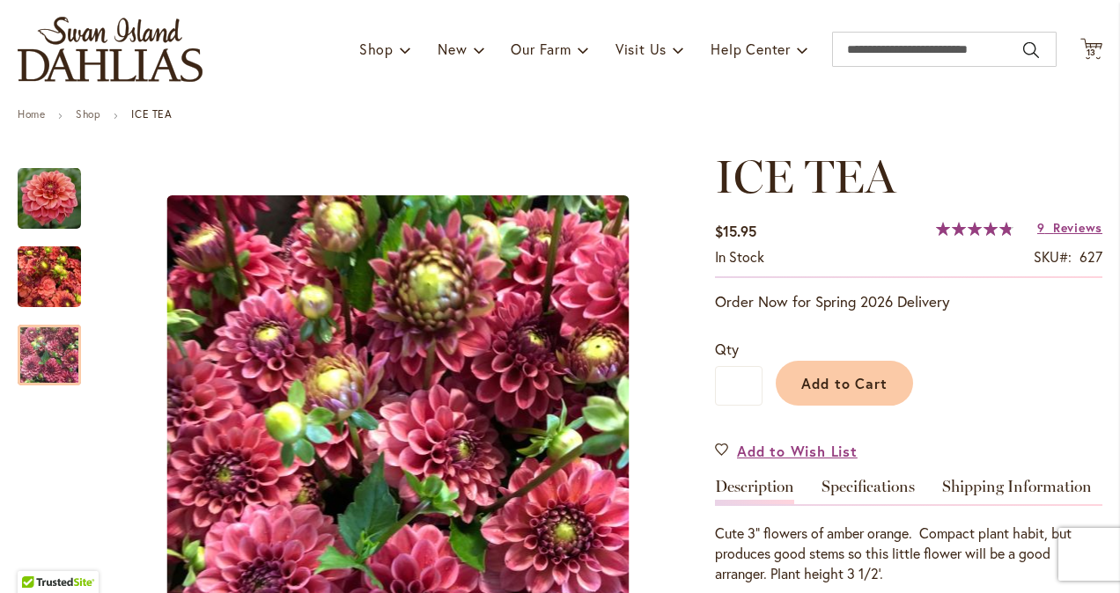
scroll to position [102, 0]
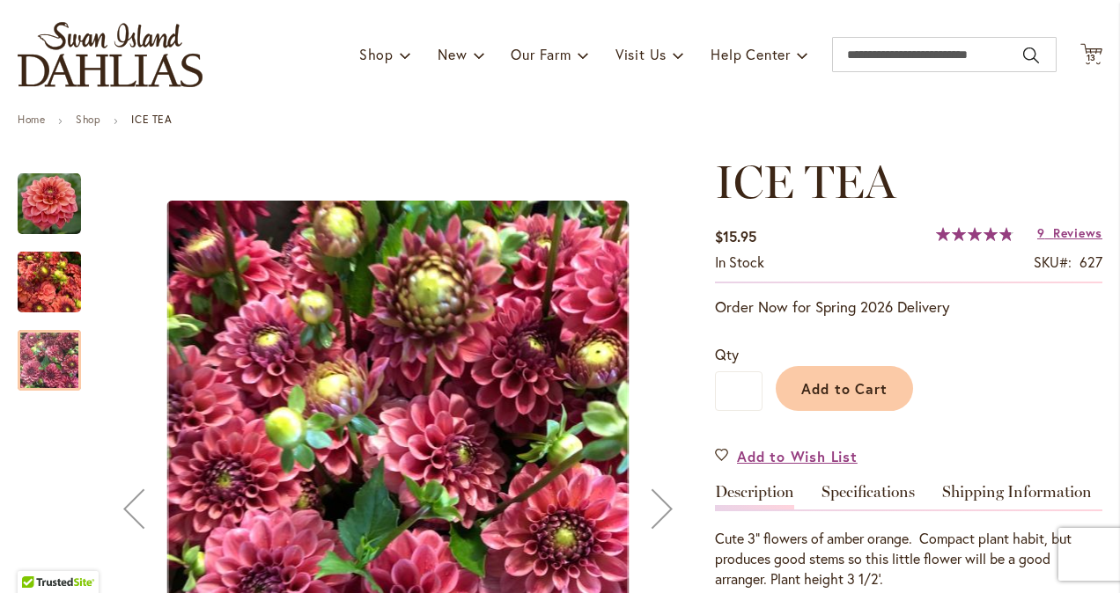
click at [54, 205] on img "ICE TEA" at bounding box center [49, 204] width 63 height 63
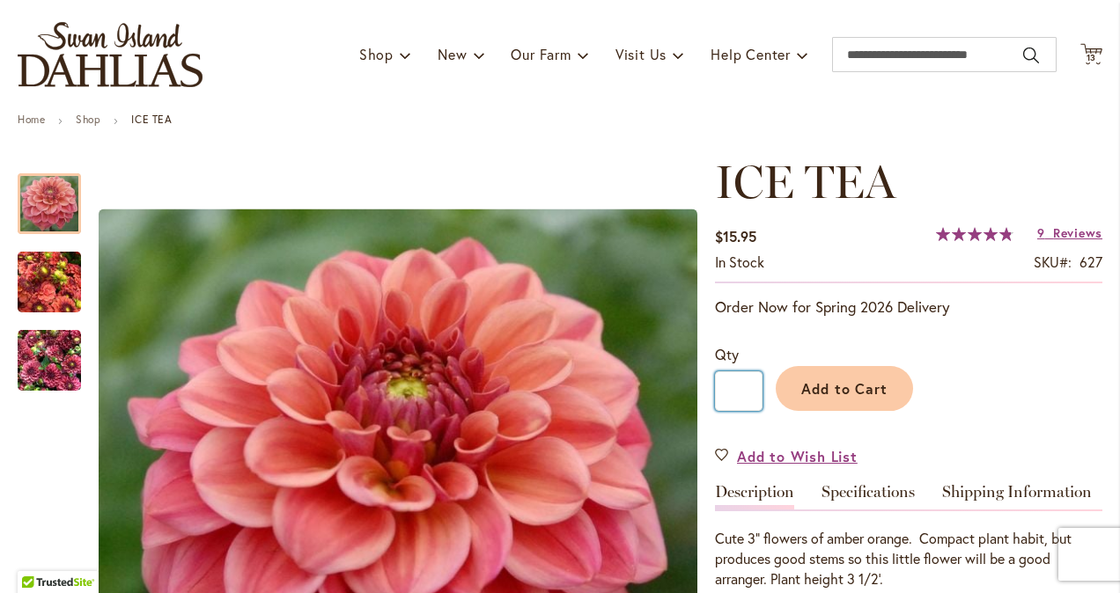
drag, startPoint x: 747, startPoint y: 392, endPoint x: 706, endPoint y: 390, distance: 41.4
type input "*"
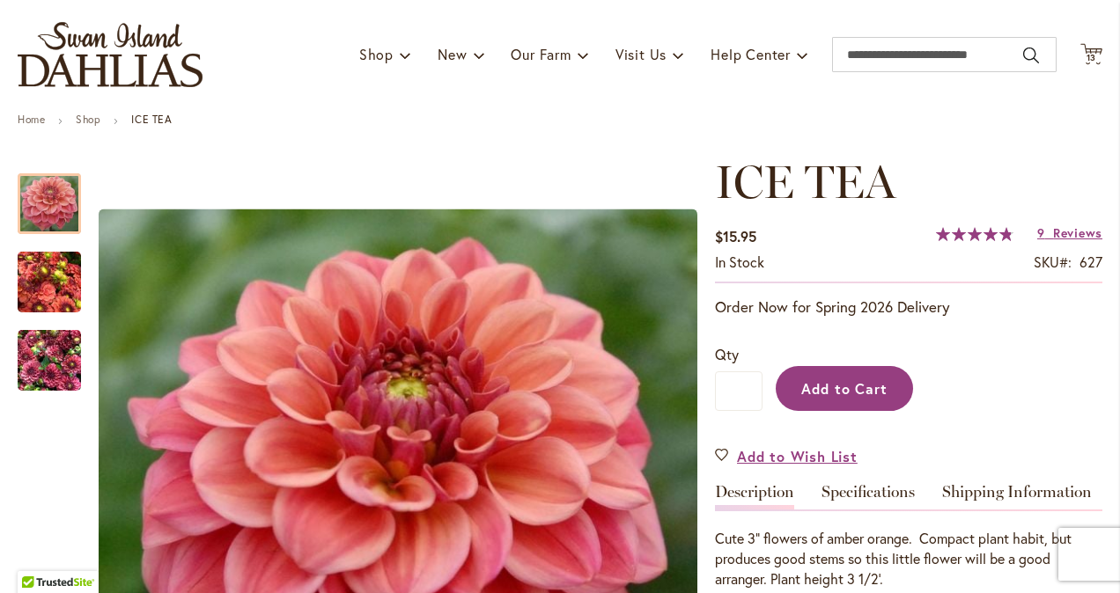
click at [810, 379] on span "Add to Cart" at bounding box center [844, 388] width 87 height 18
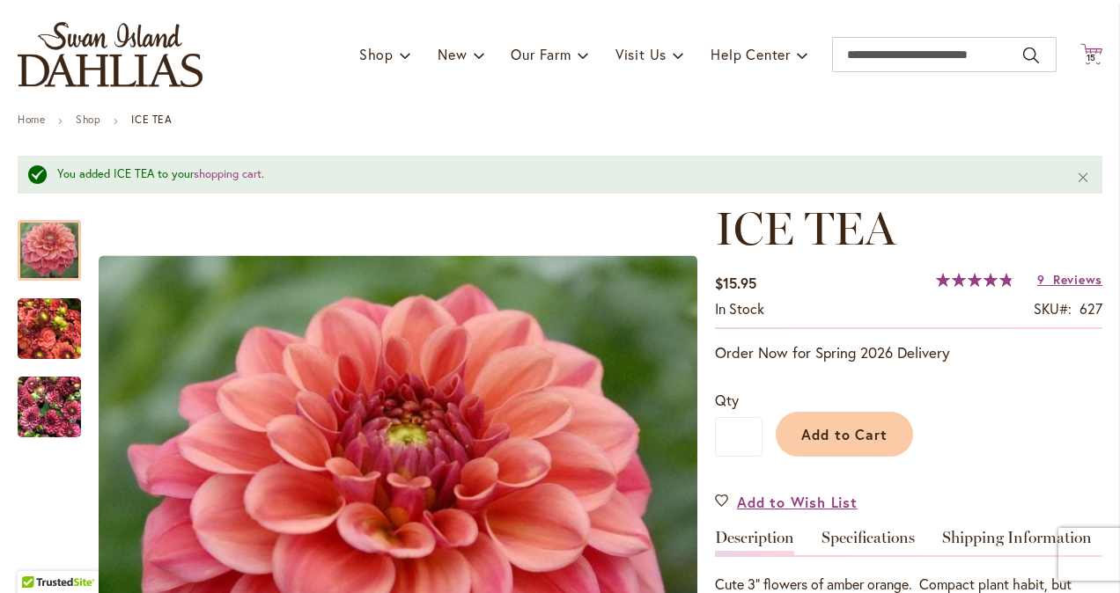
click at [1086, 53] on span "15" at bounding box center [1091, 57] width 11 height 11
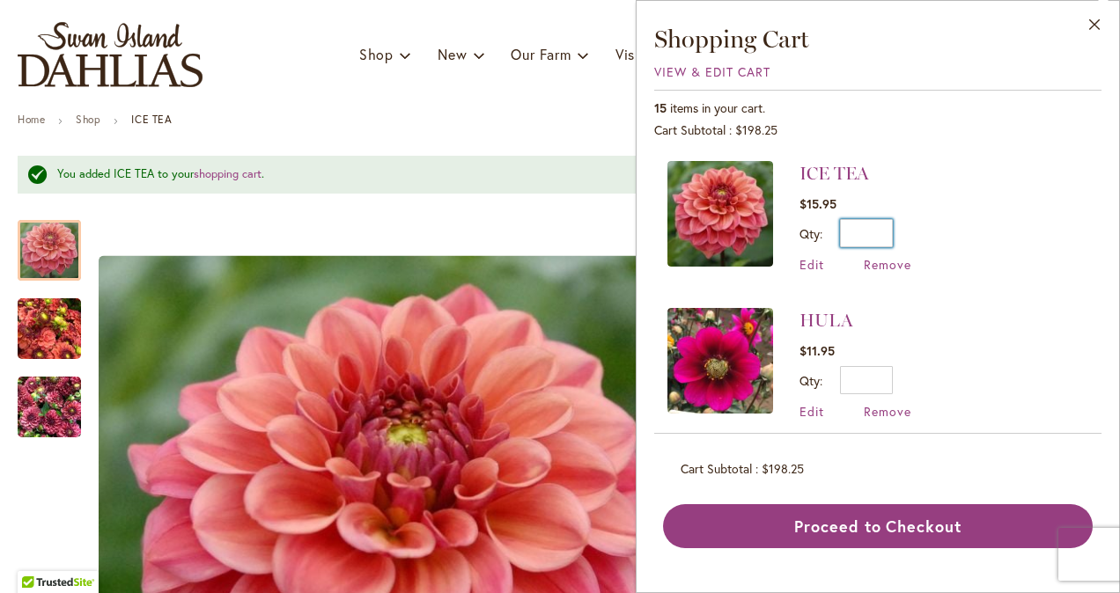
drag, startPoint x: 887, startPoint y: 234, endPoint x: 847, endPoint y: 234, distance: 39.6
click at [847, 234] on input "*" at bounding box center [866, 233] width 53 height 28
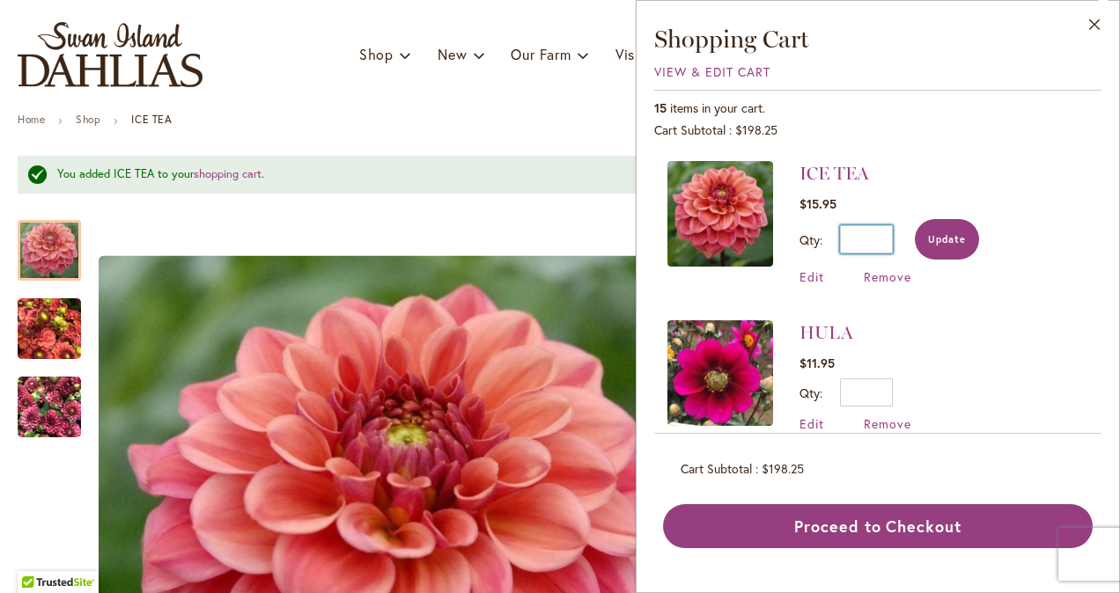
type input "*"
click at [936, 245] on button "Update" at bounding box center [947, 239] width 64 height 40
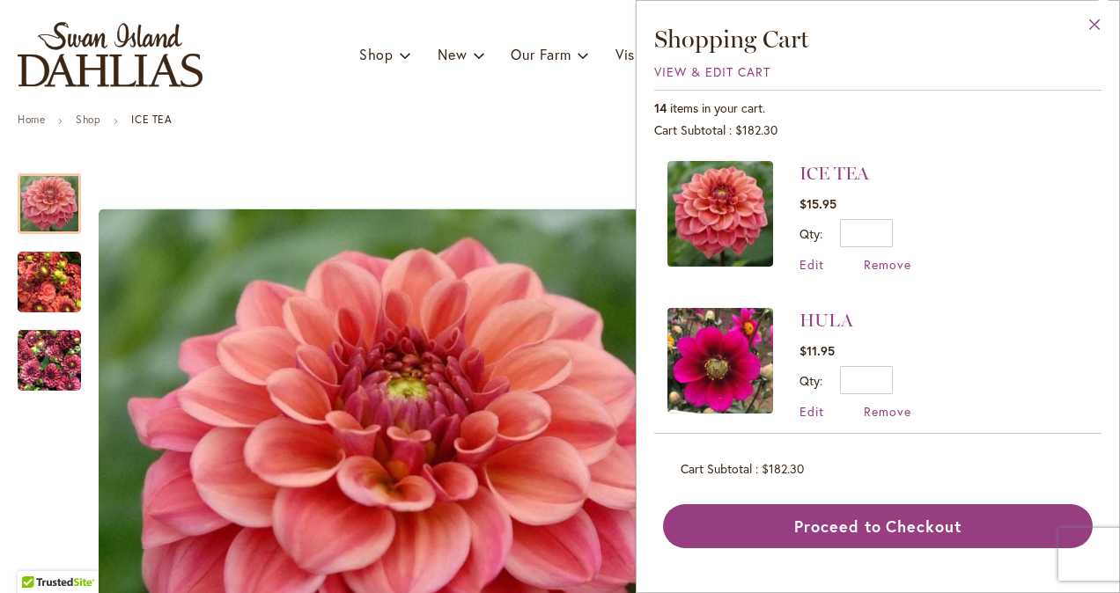
click at [1090, 19] on button "Close" at bounding box center [1095, 28] width 48 height 55
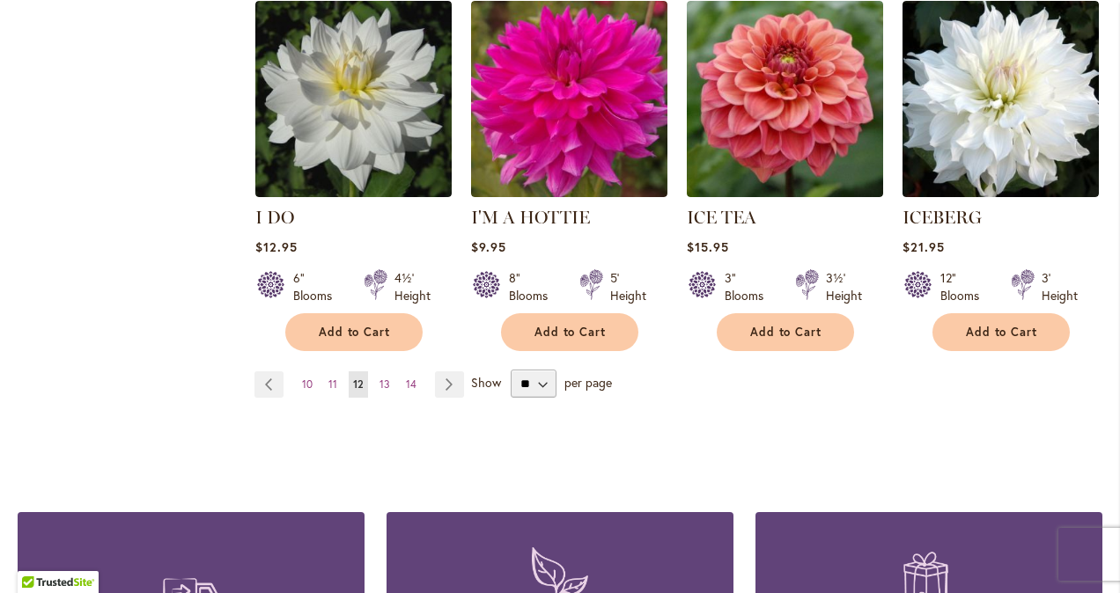
scroll to position [1579, 0]
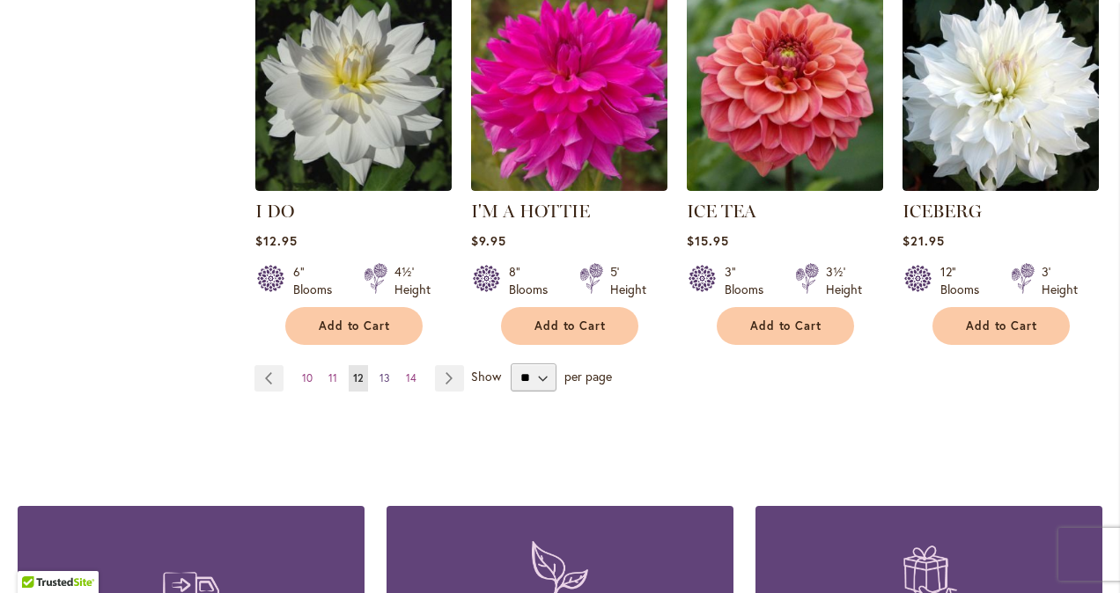
click at [381, 372] on span "13" at bounding box center [384, 378] width 11 height 13
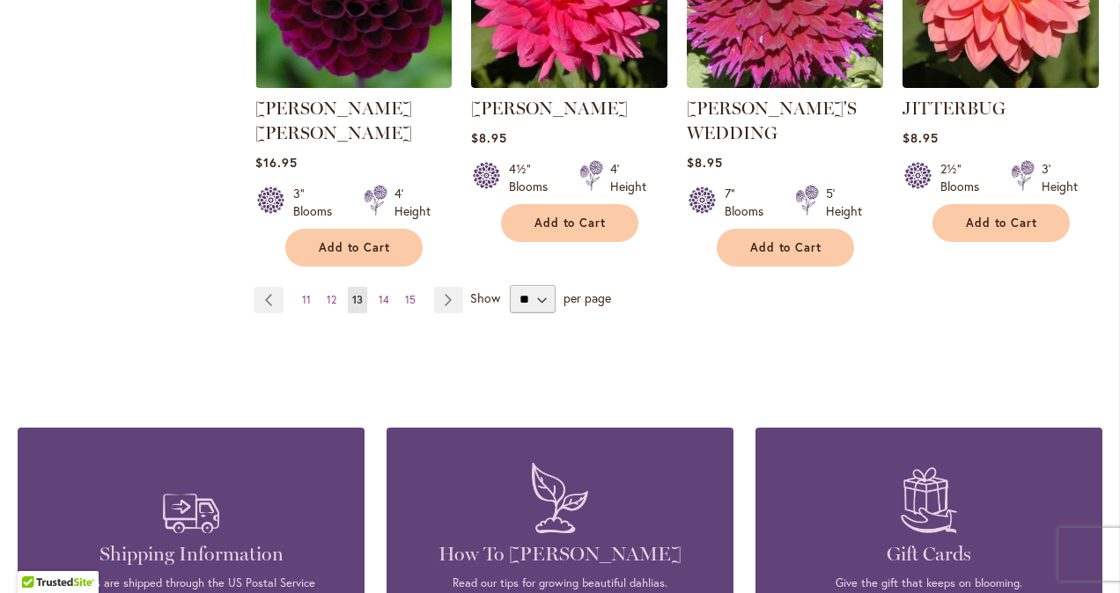
scroll to position [1709, 0]
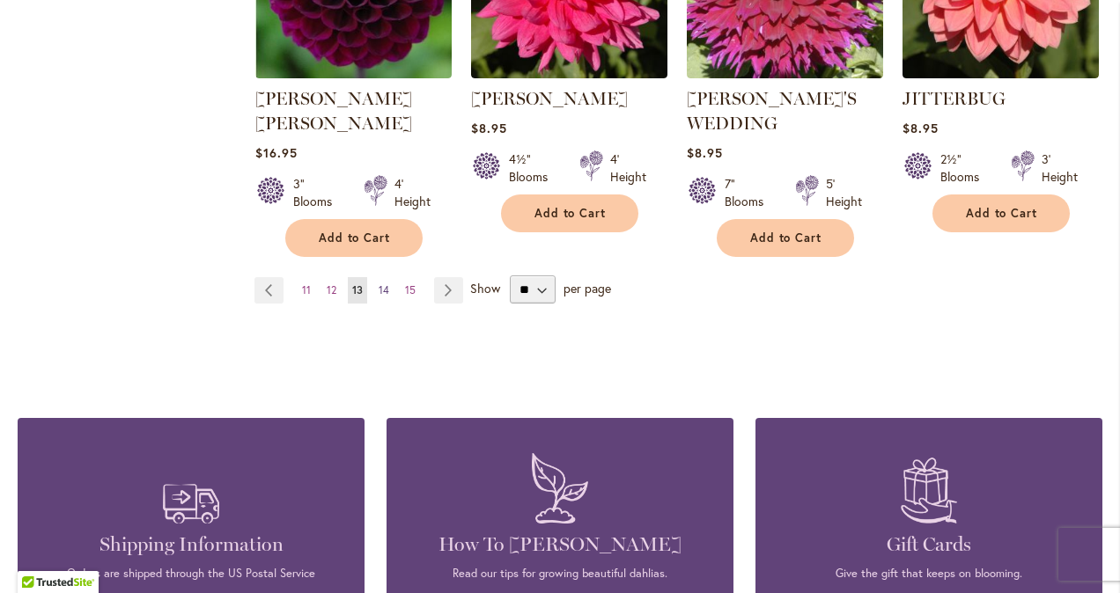
click at [381, 283] on span "14" at bounding box center [384, 289] width 11 height 13
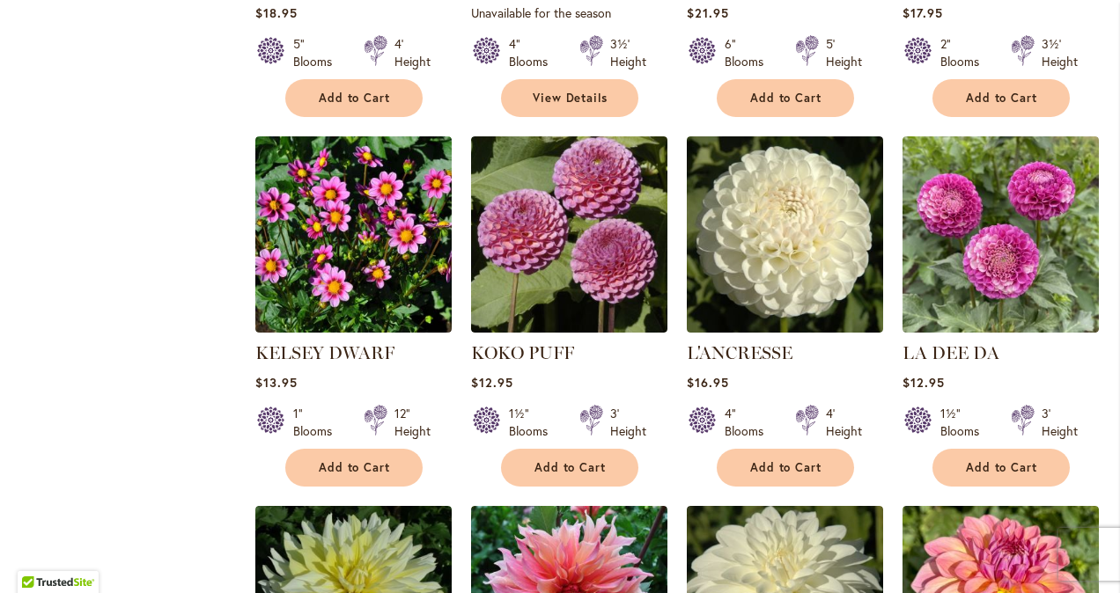
scroll to position [1027, 0]
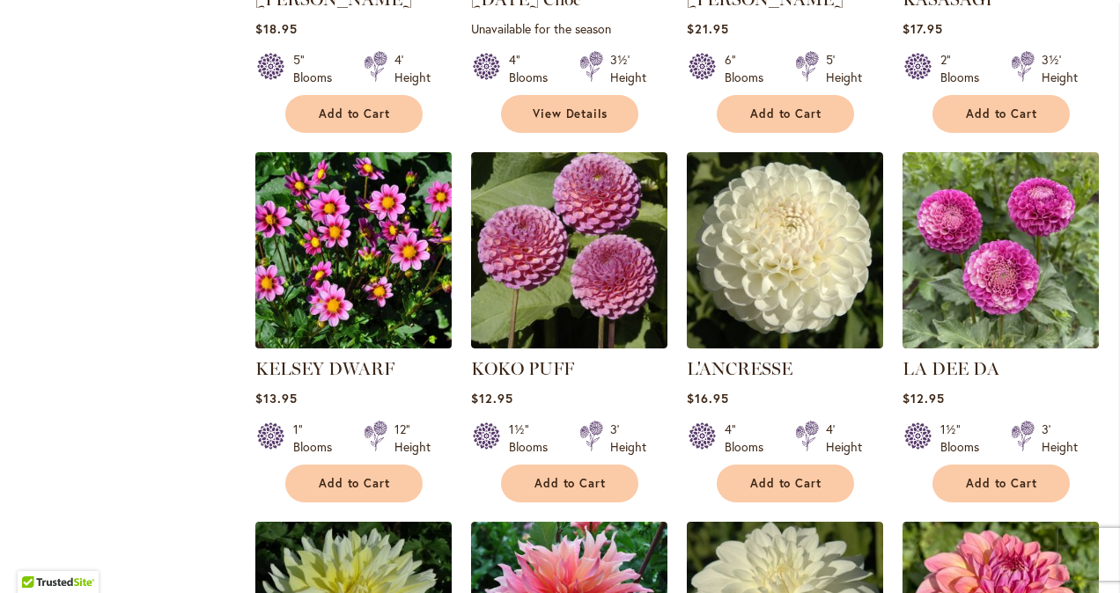
click at [342, 305] on img at bounding box center [353, 251] width 206 height 206
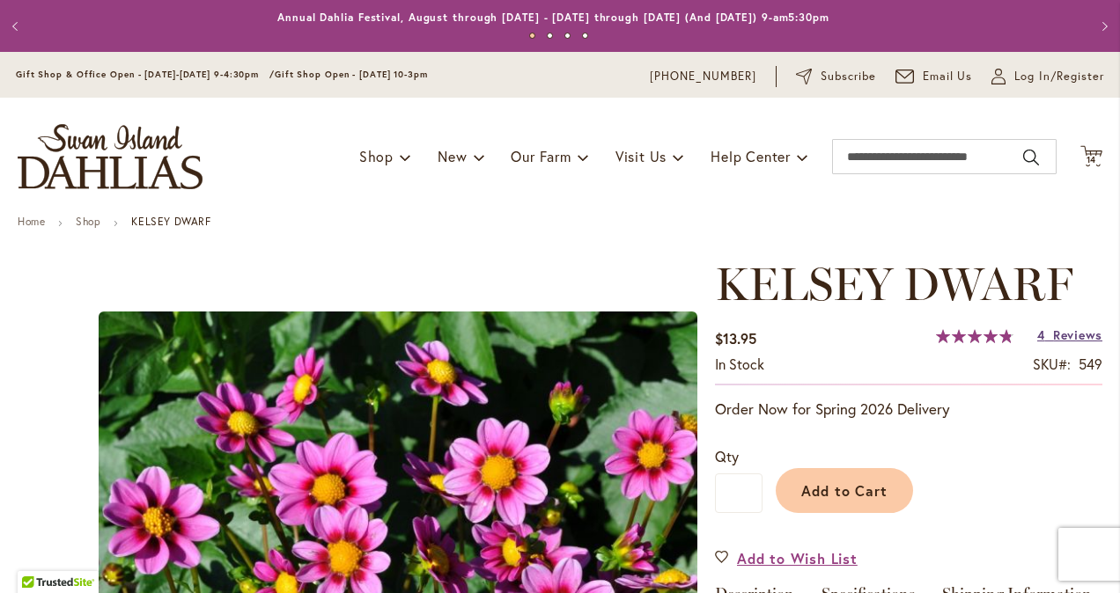
click at [1063, 339] on span "Reviews" at bounding box center [1077, 335] width 49 height 17
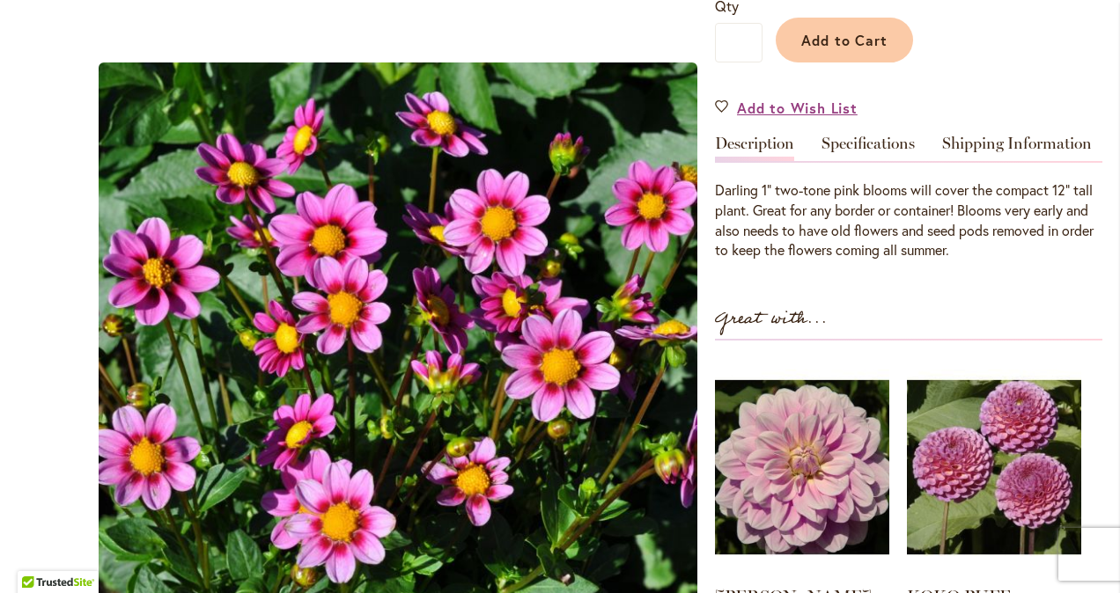
scroll to position [447, 0]
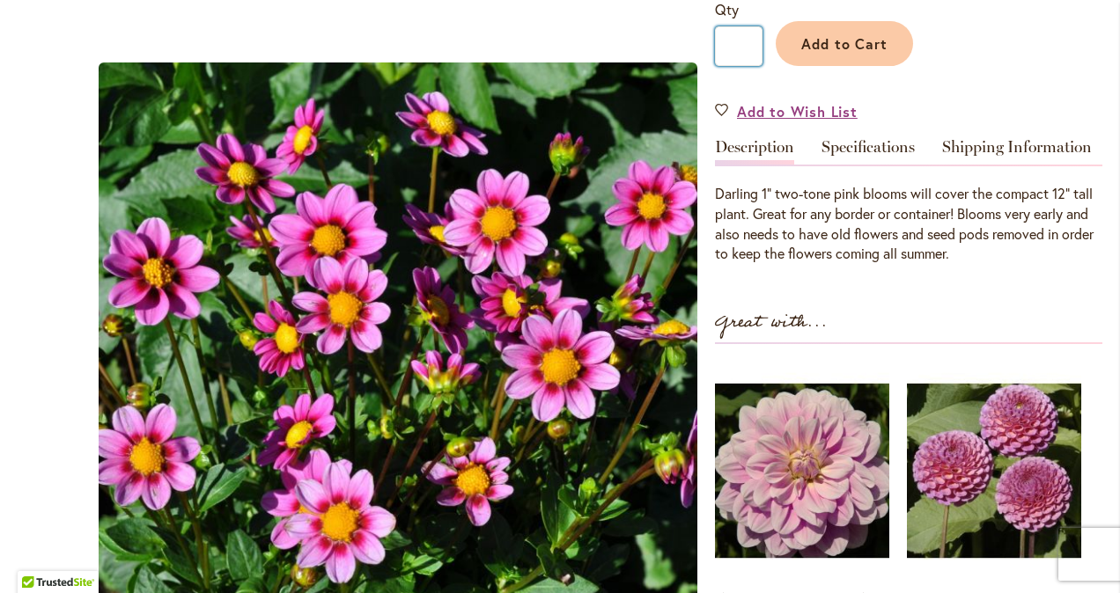
drag, startPoint x: 742, startPoint y: 40, endPoint x: 718, endPoint y: 47, distance: 24.6
click at [718, 47] on input "*" at bounding box center [739, 46] width 48 height 40
type input "*"
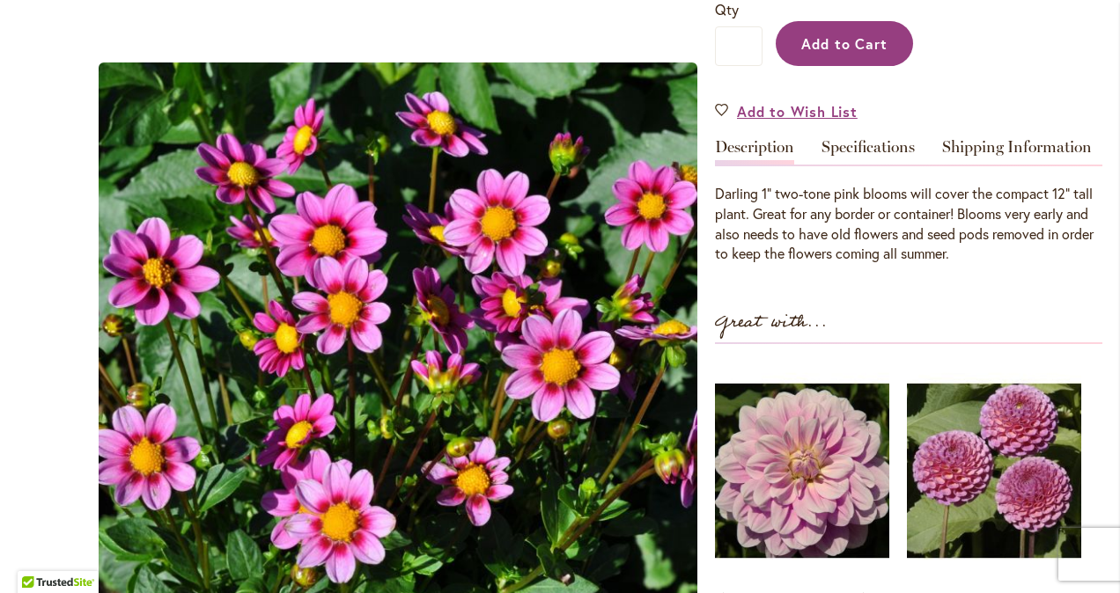
click at [854, 40] on span "Add to Cart" at bounding box center [844, 43] width 87 height 18
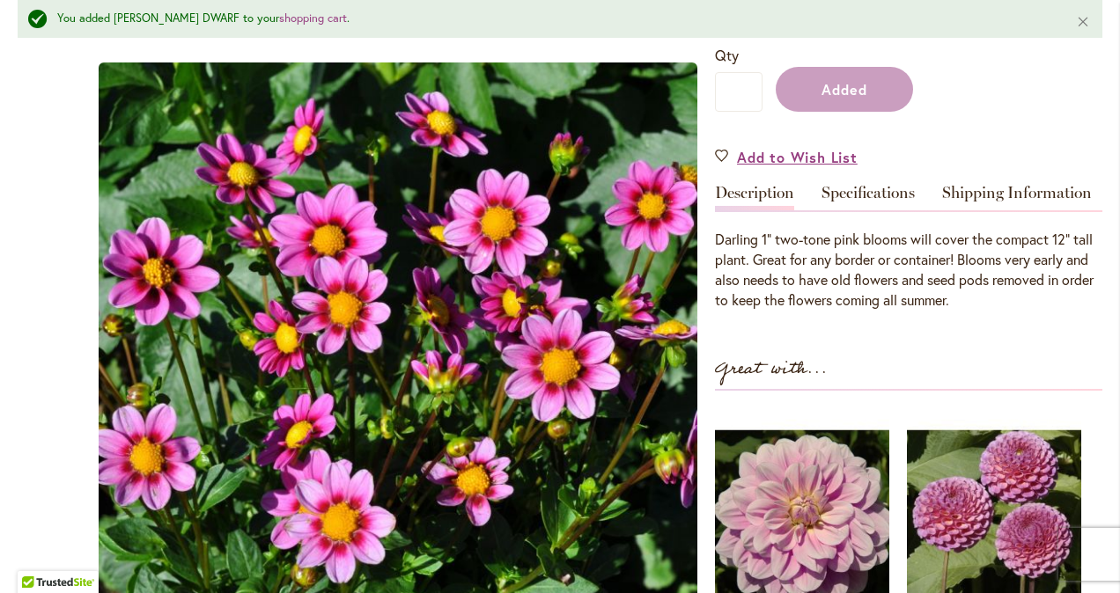
scroll to position [493, 0]
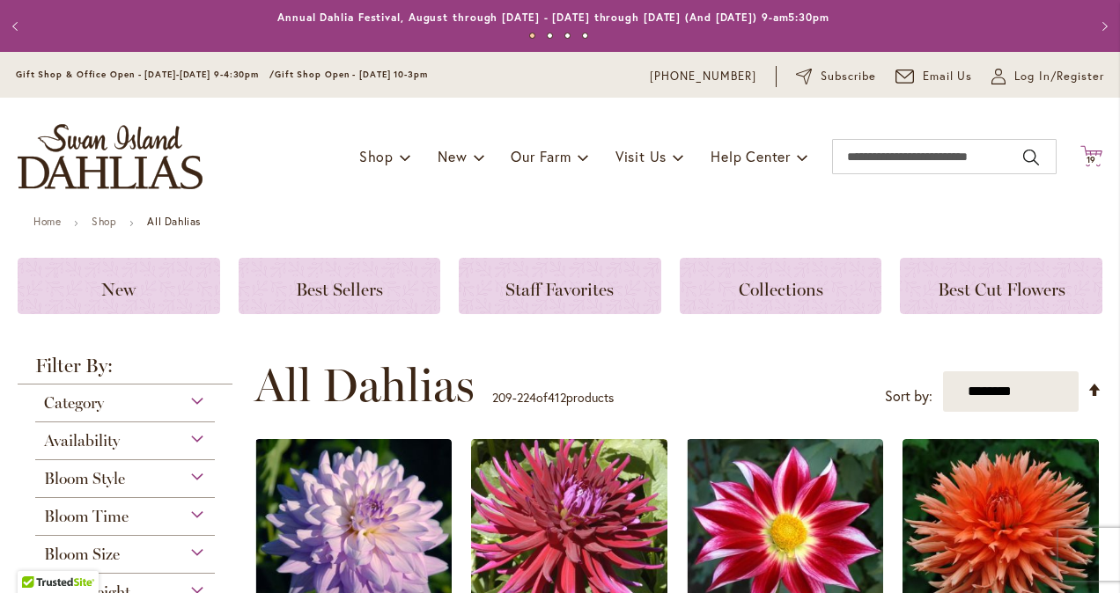
click at [1086, 160] on span "19" at bounding box center [1091, 159] width 11 height 11
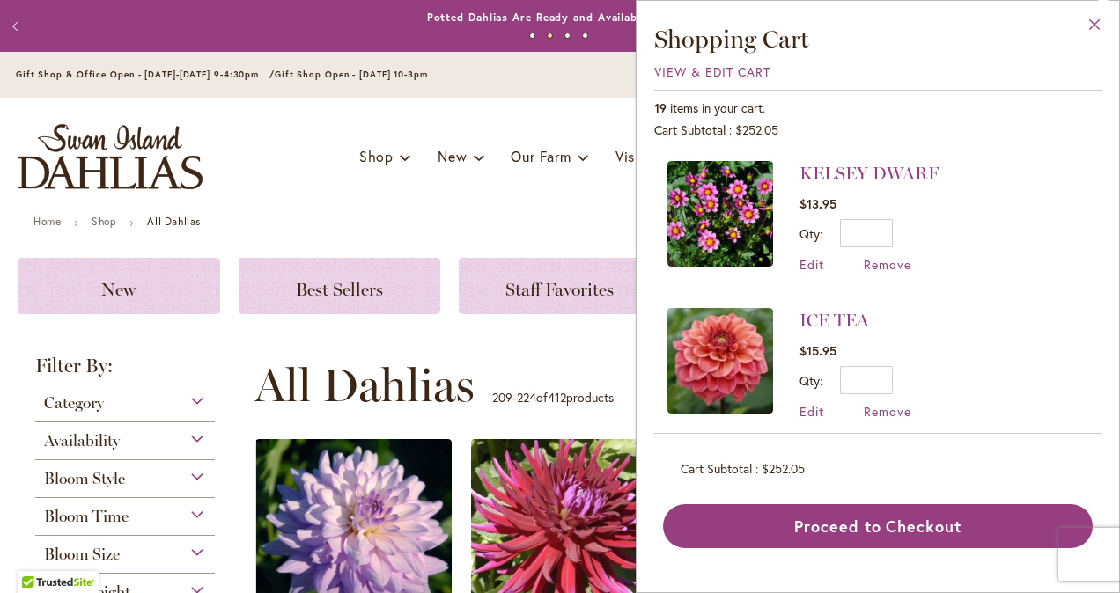
click at [1094, 20] on button "Close" at bounding box center [1095, 28] width 48 height 55
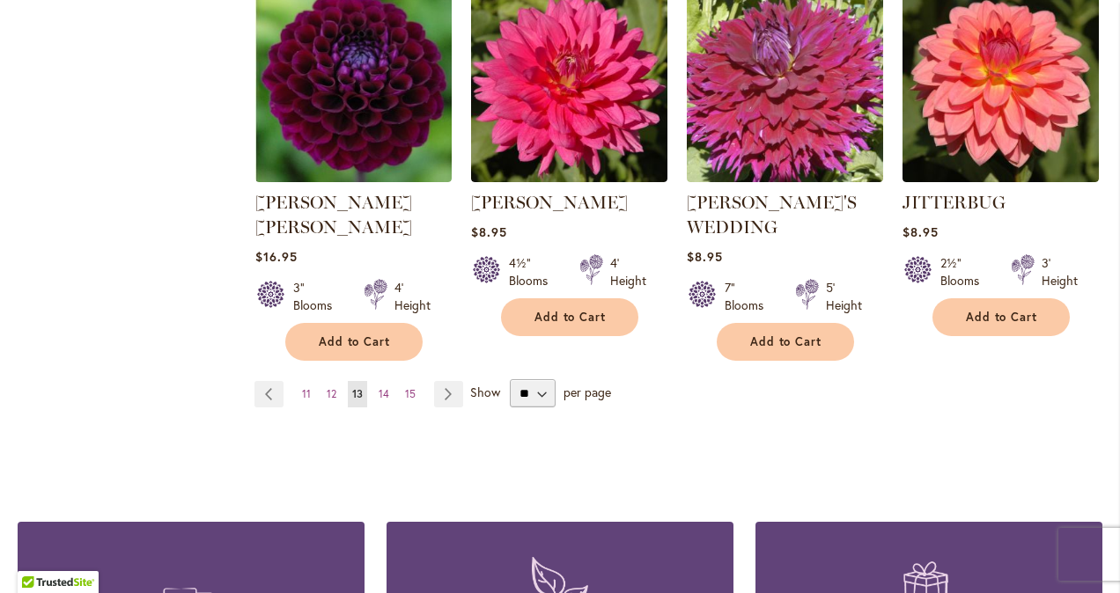
scroll to position [1608, 0]
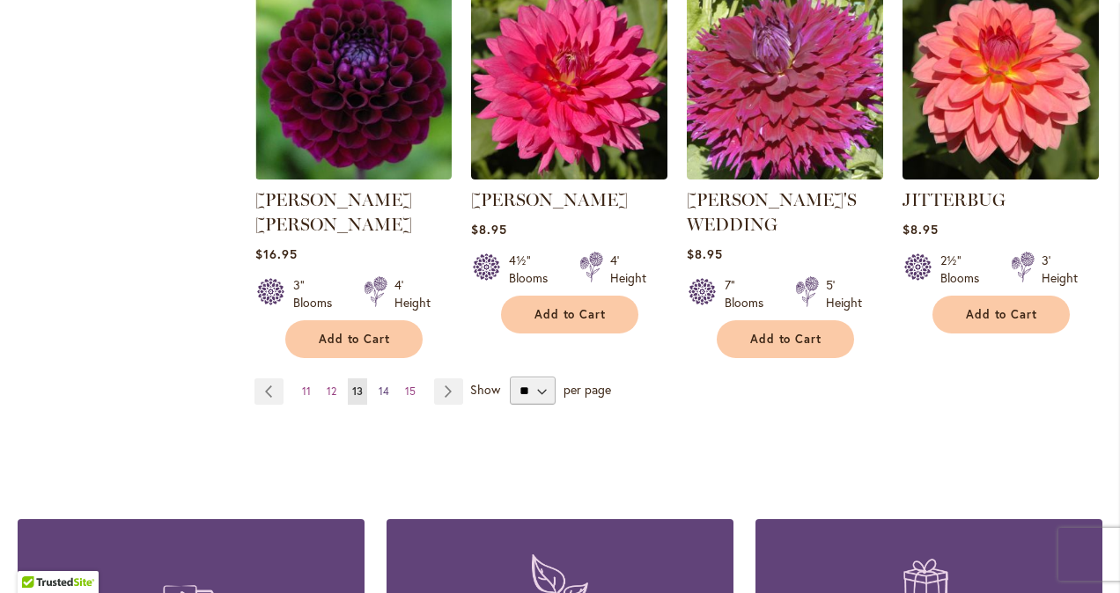
click at [380, 385] on span "14" at bounding box center [384, 391] width 11 height 13
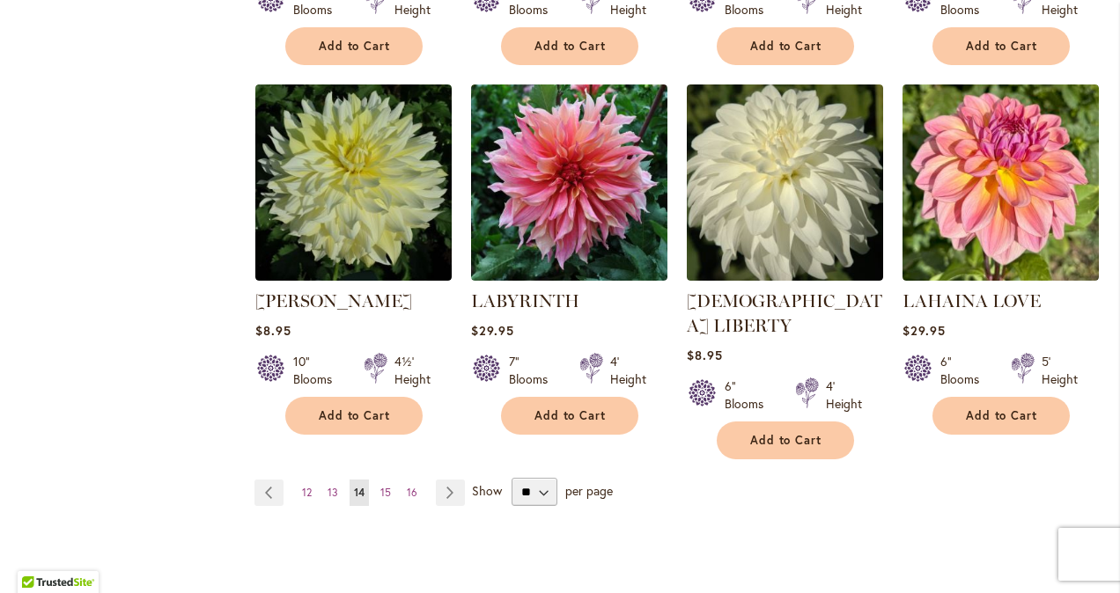
scroll to position [1473, 0]
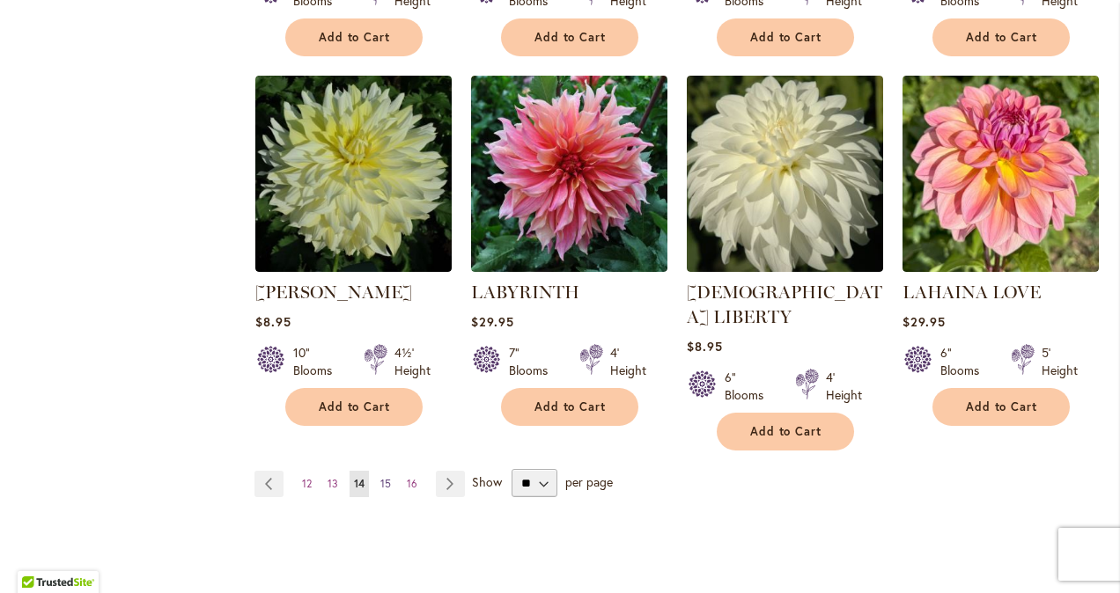
click at [384, 477] on span "15" at bounding box center [385, 483] width 11 height 13
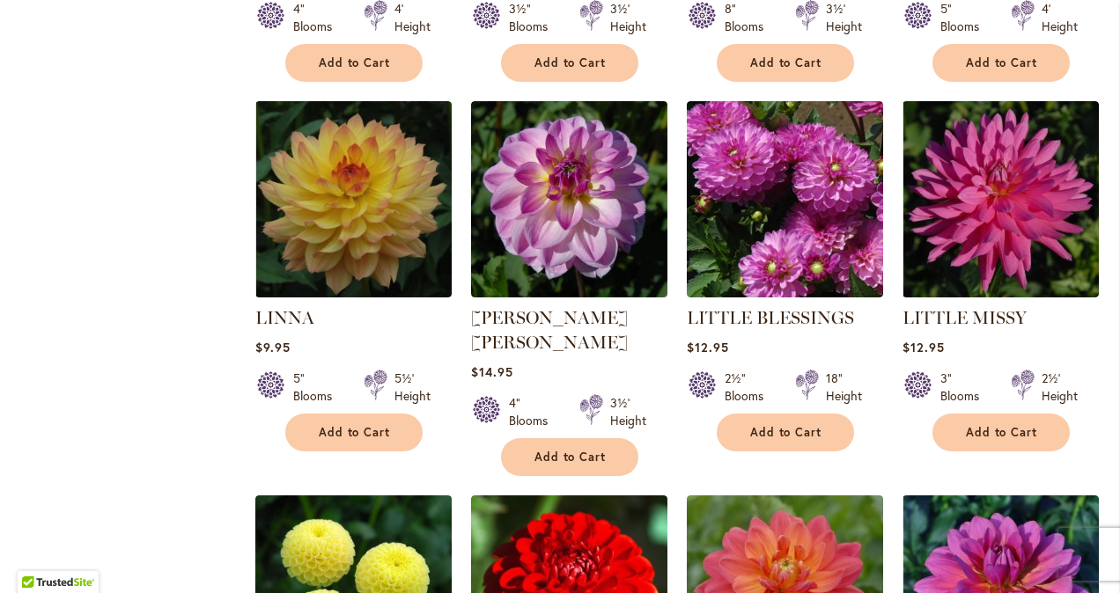
scroll to position [1108, 0]
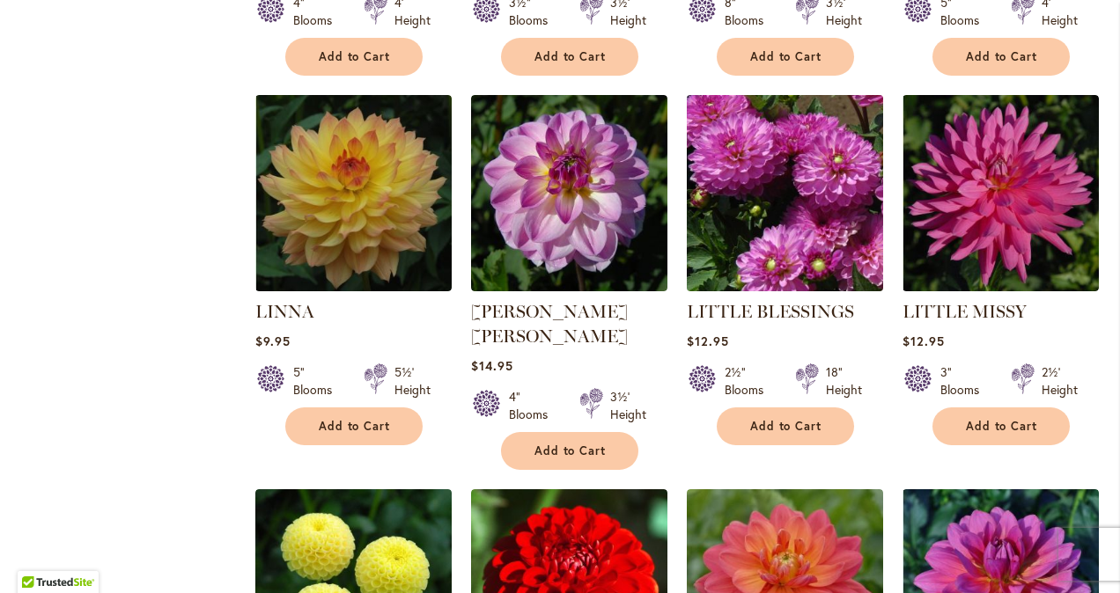
click at [784, 204] on img at bounding box center [784, 194] width 206 height 206
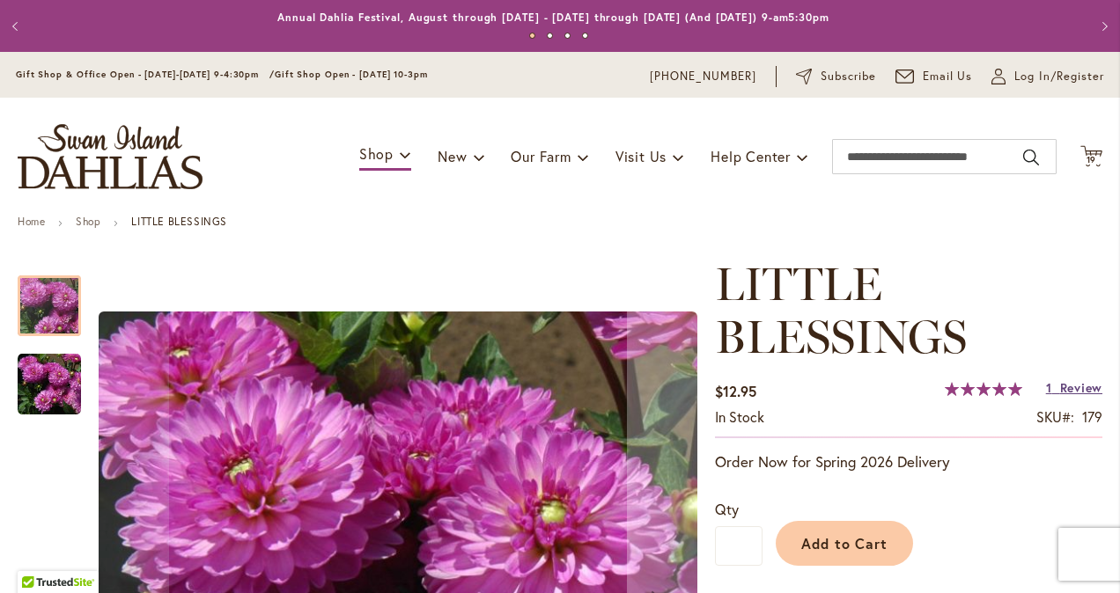
click at [1071, 387] on span "Review" at bounding box center [1081, 387] width 42 height 17
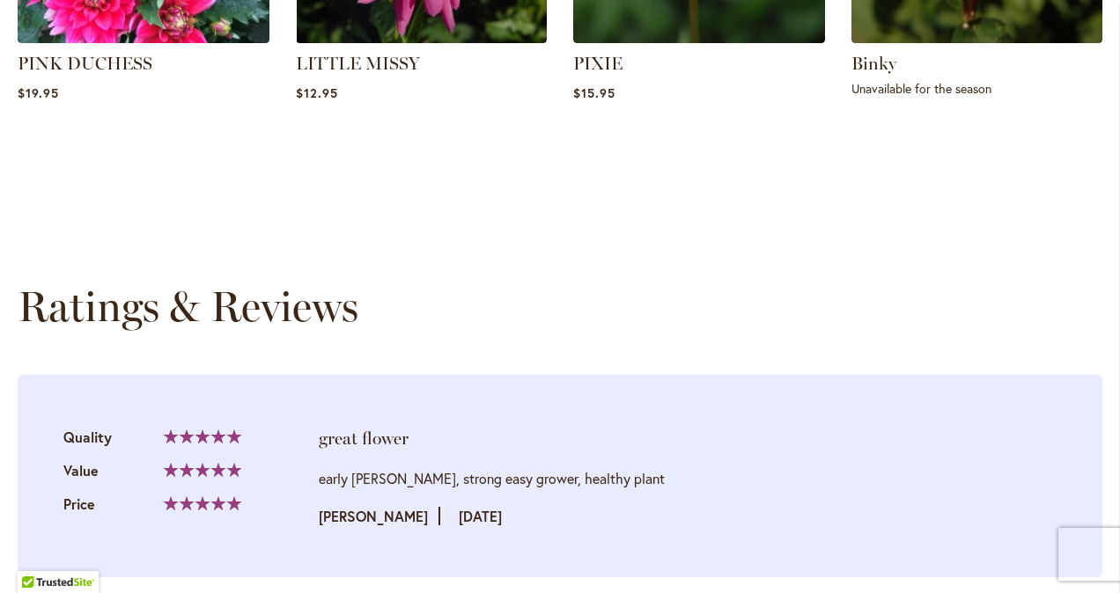
scroll to position [1827, 0]
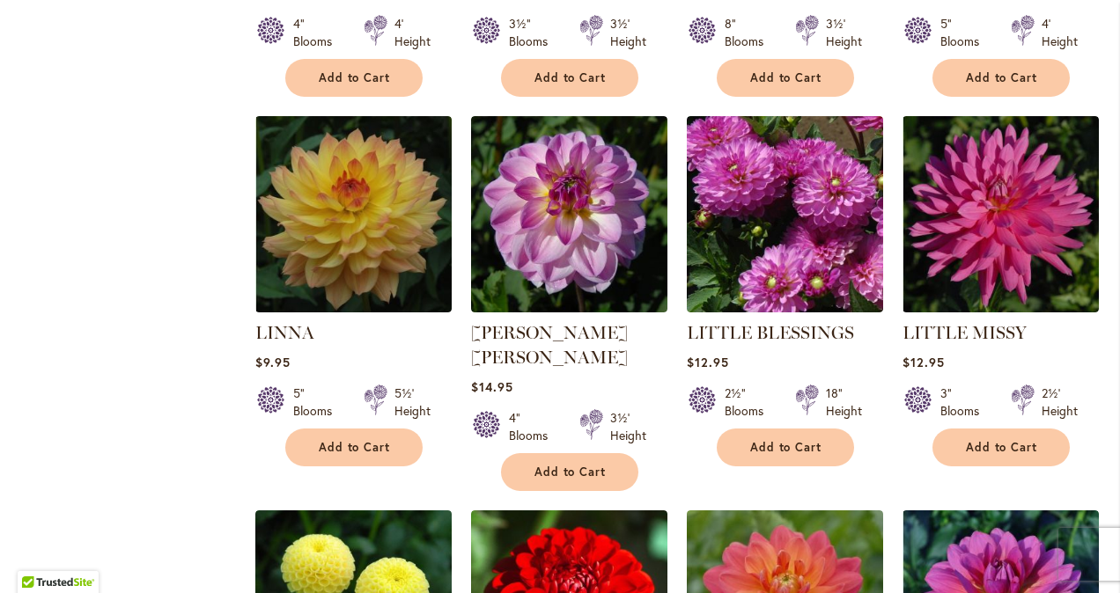
scroll to position [1078, 0]
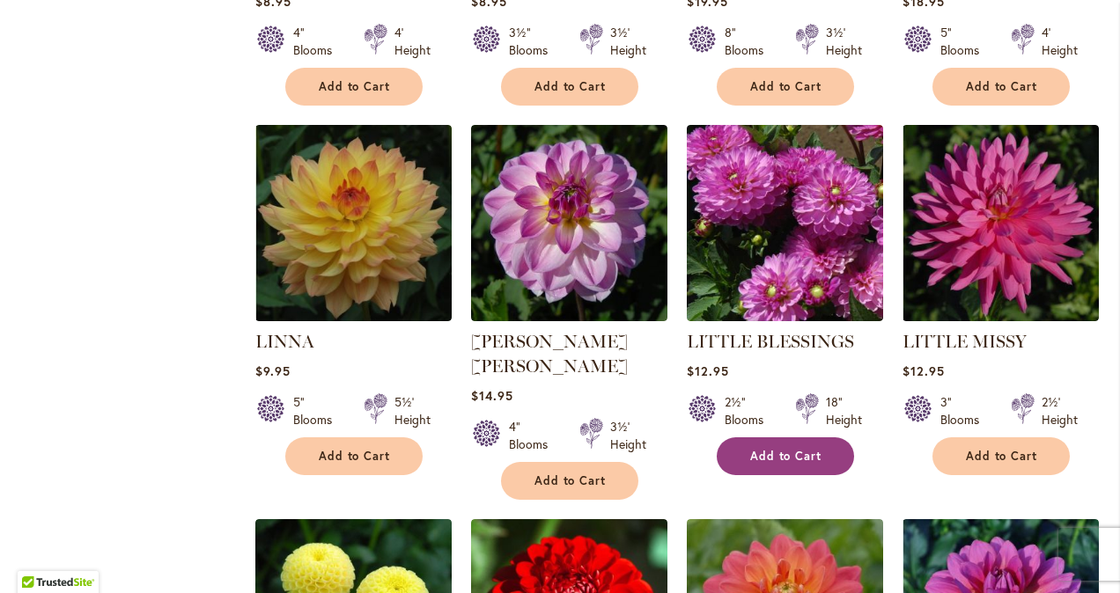
click at [791, 438] on button "Add to Cart" at bounding box center [785, 457] width 137 height 38
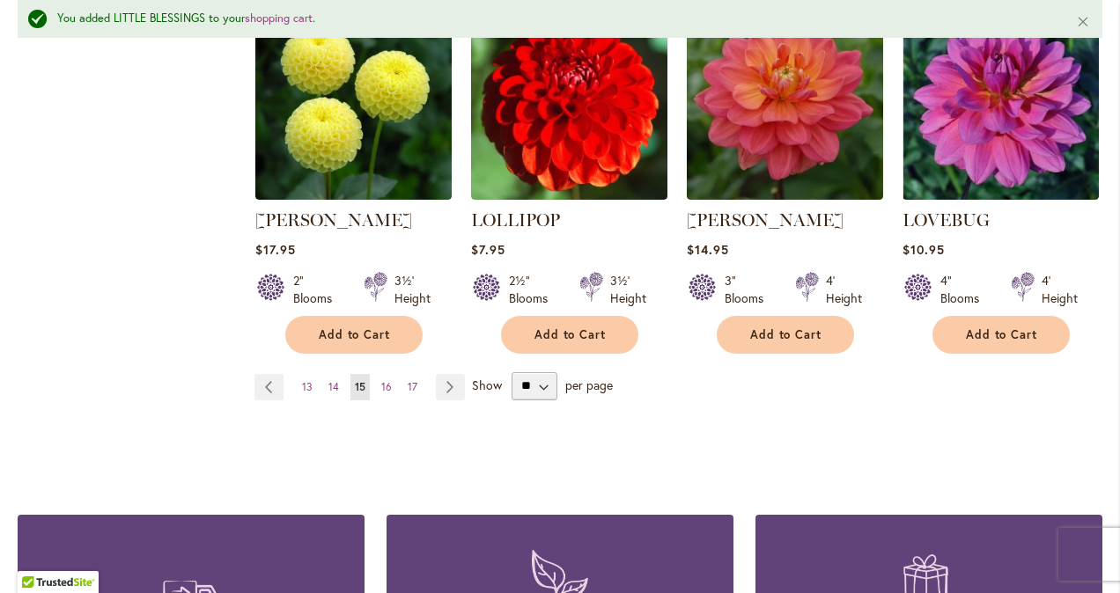
scroll to position [1636, 0]
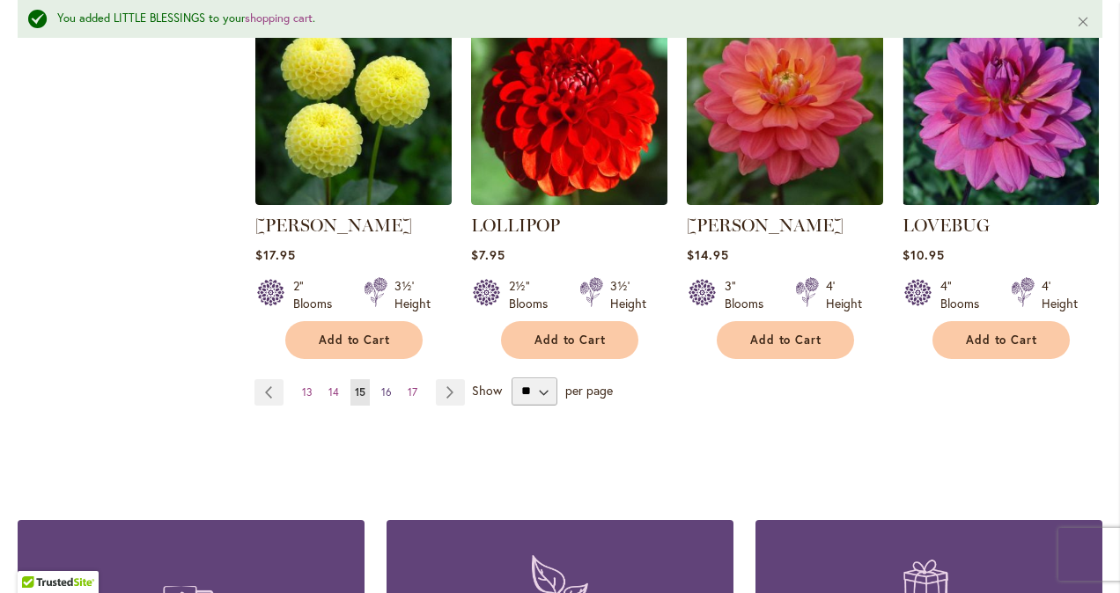
click at [387, 386] on span "16" at bounding box center [386, 392] width 11 height 13
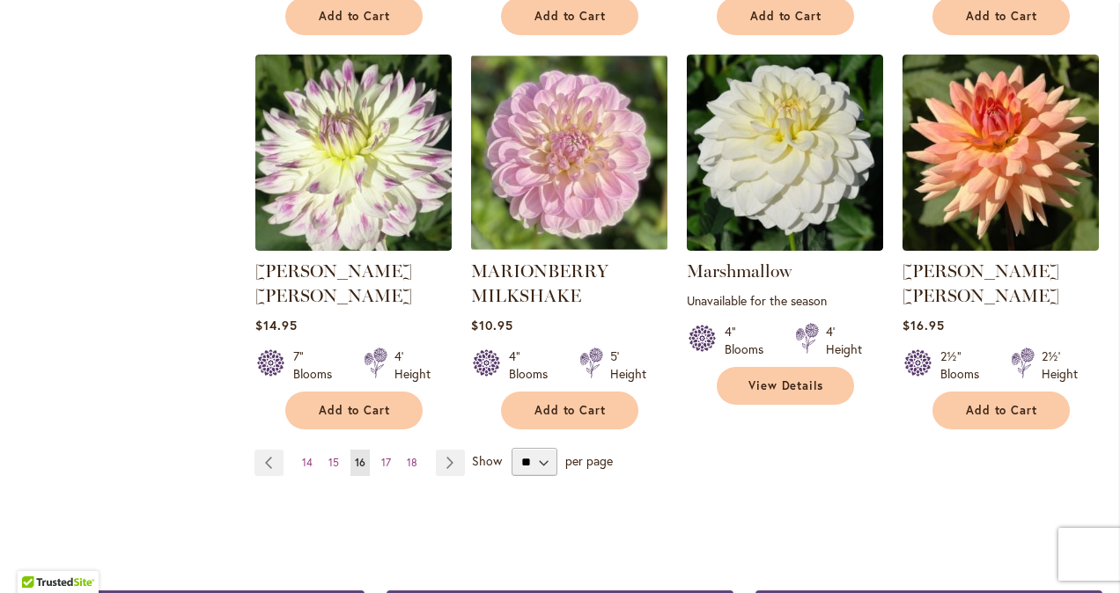
scroll to position [1528, 0]
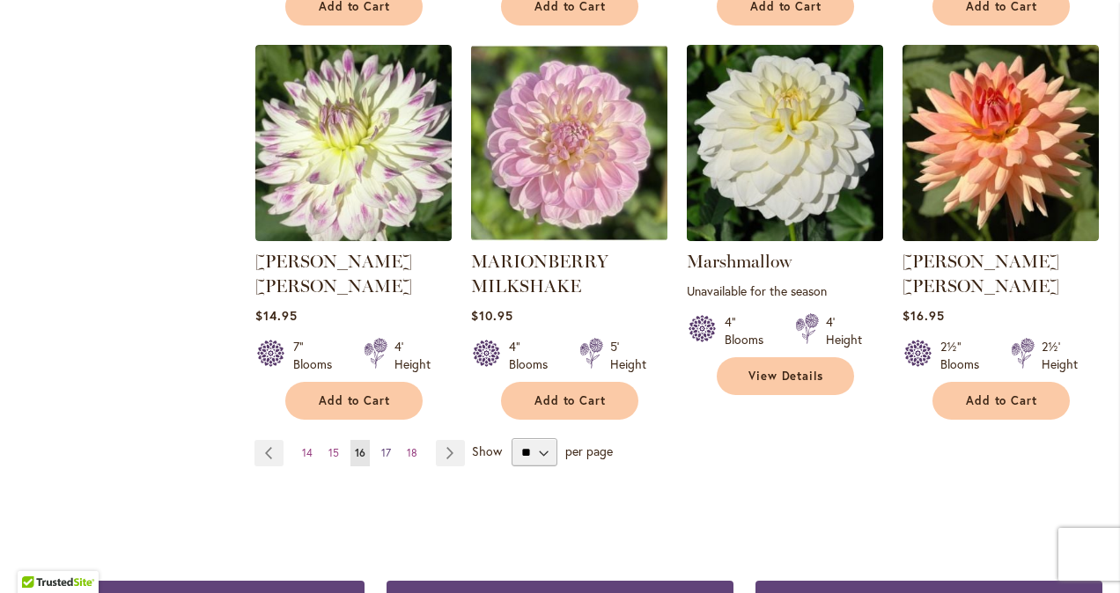
click at [382, 446] on span "17" at bounding box center [386, 452] width 10 height 13
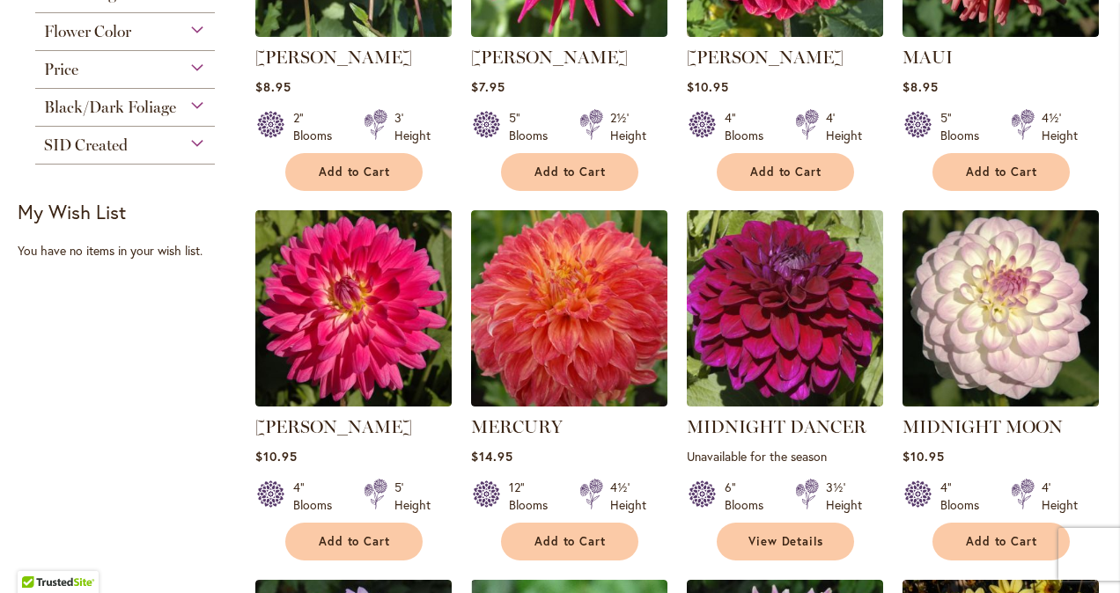
scroll to position [623, 0]
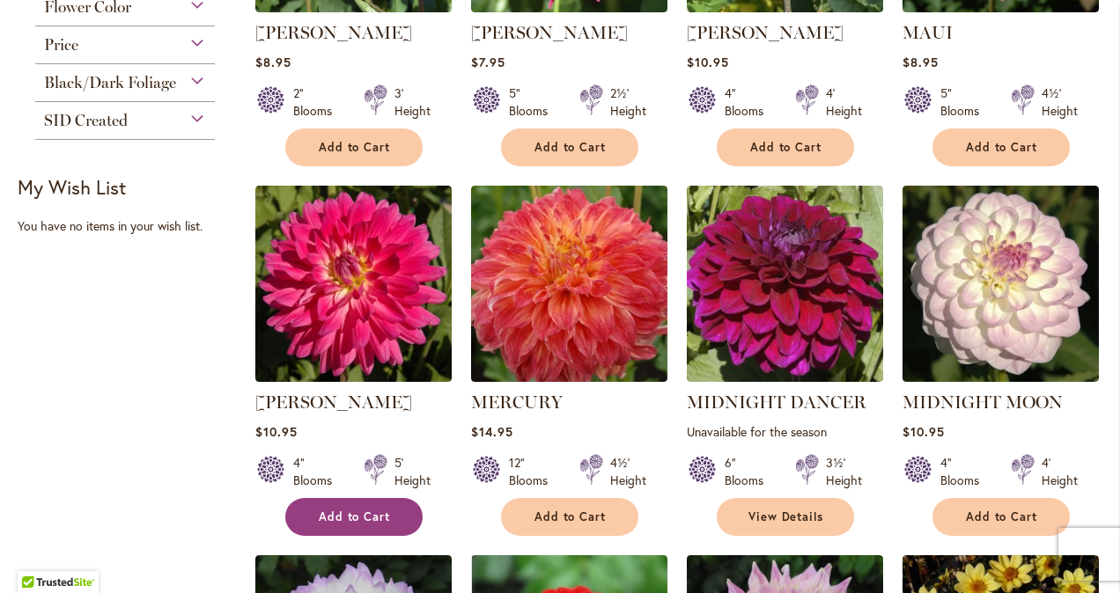
click at [335, 520] on span "Add to Cart" at bounding box center [355, 517] width 72 height 15
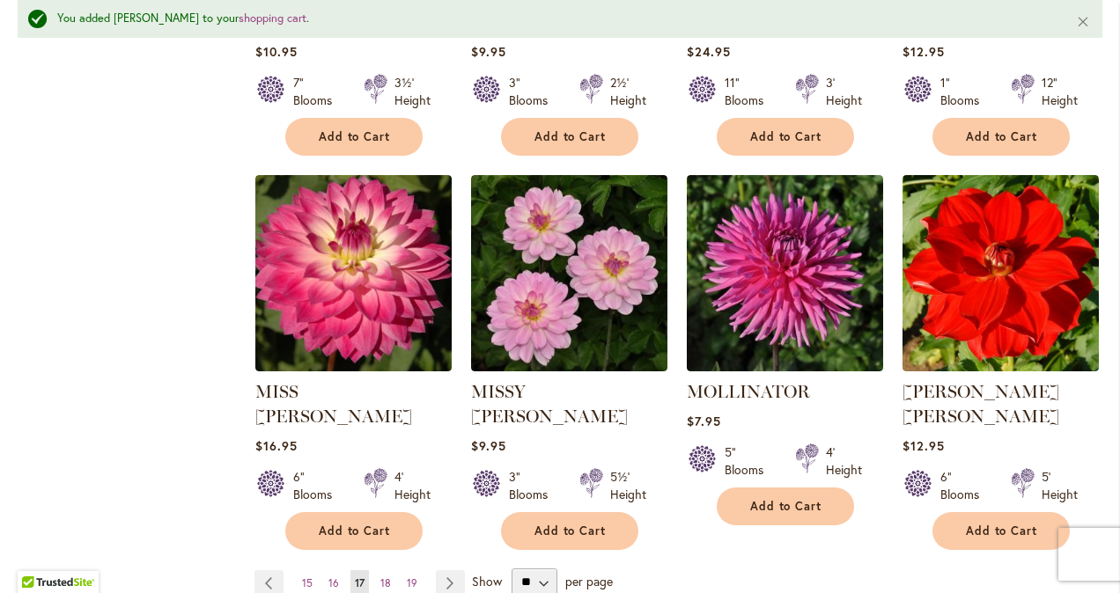
scroll to position [1423, 0]
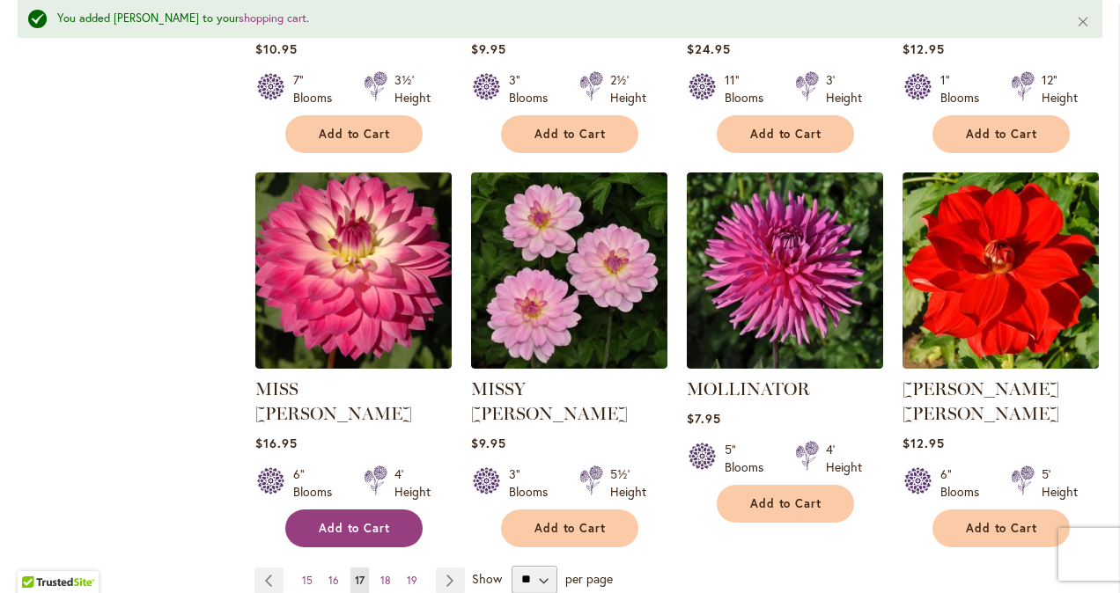
click at [357, 521] on span "Add to Cart" at bounding box center [355, 528] width 72 height 15
click at [384, 574] on span "18" at bounding box center [385, 580] width 11 height 13
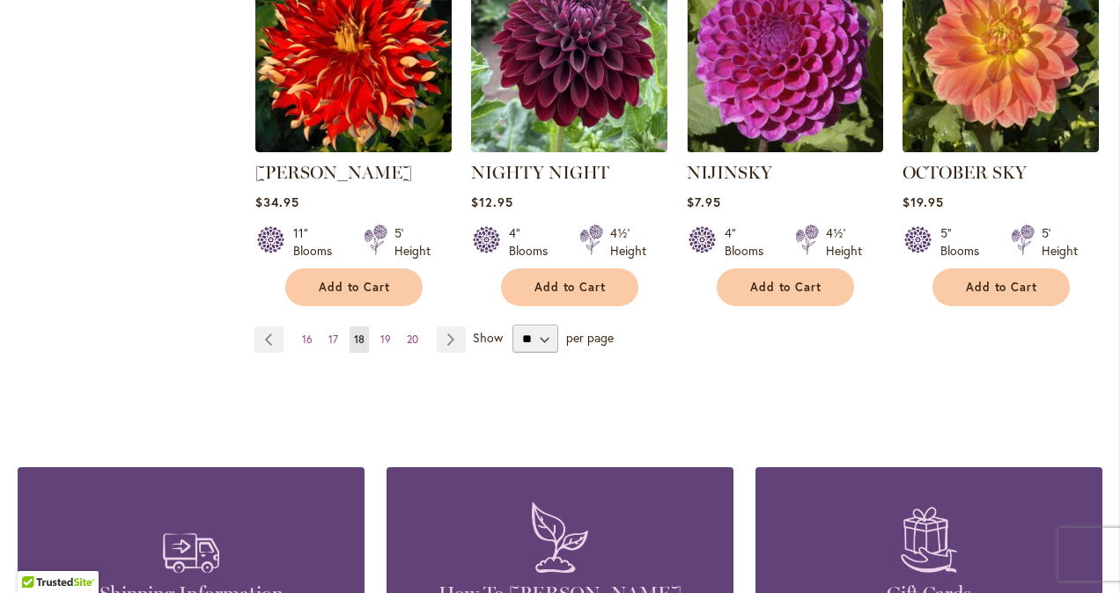
scroll to position [1666, 0]
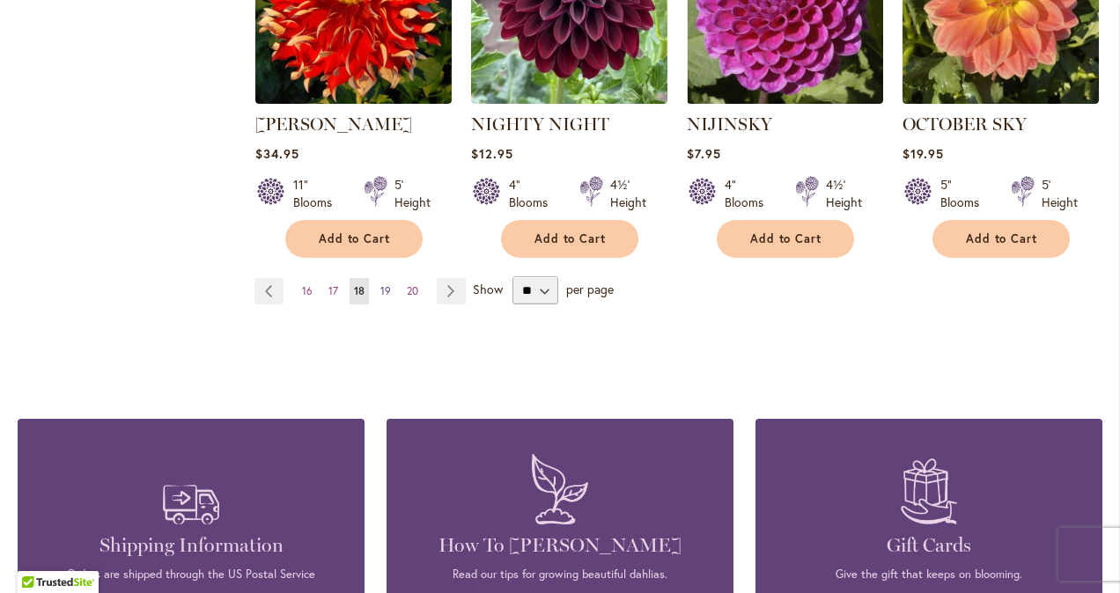
click at [382, 284] on span "19" at bounding box center [385, 290] width 11 height 13
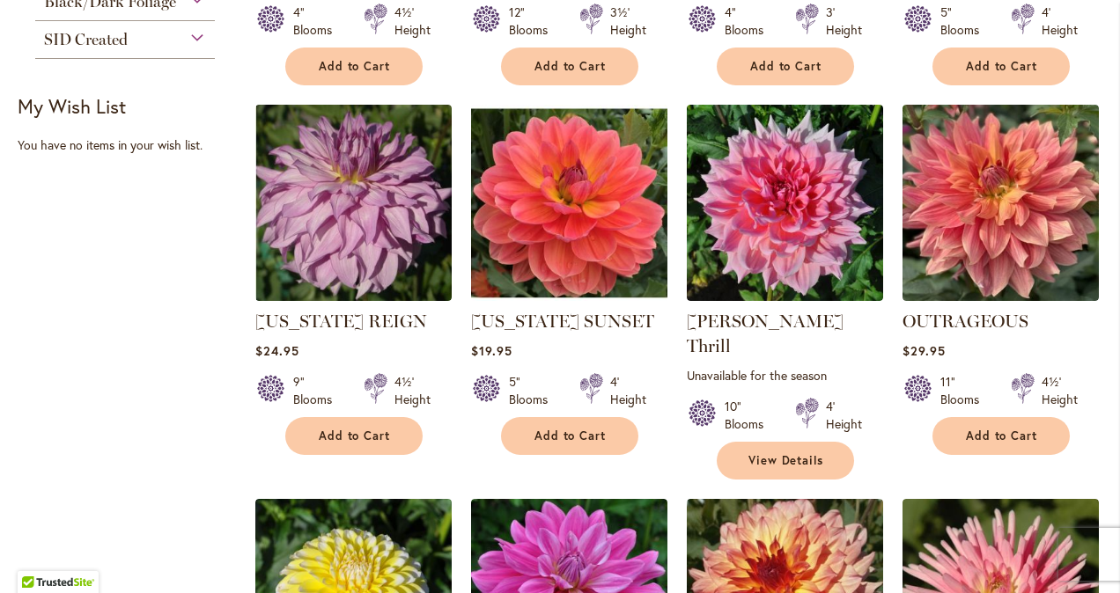
scroll to position [708, 0]
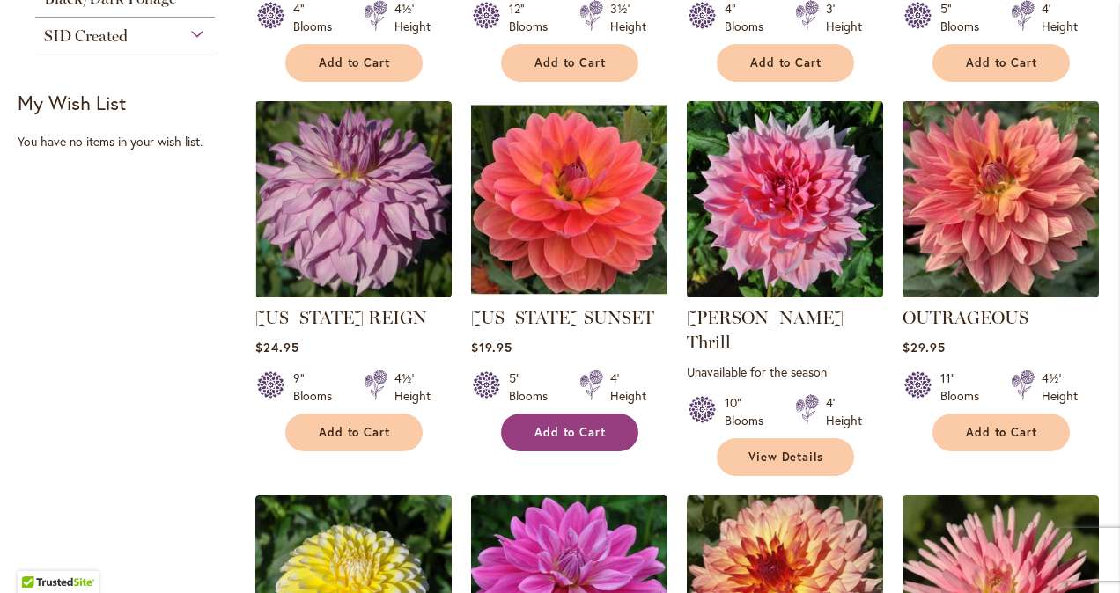
click at [590, 425] on span "Add to Cart" at bounding box center [570, 432] width 72 height 15
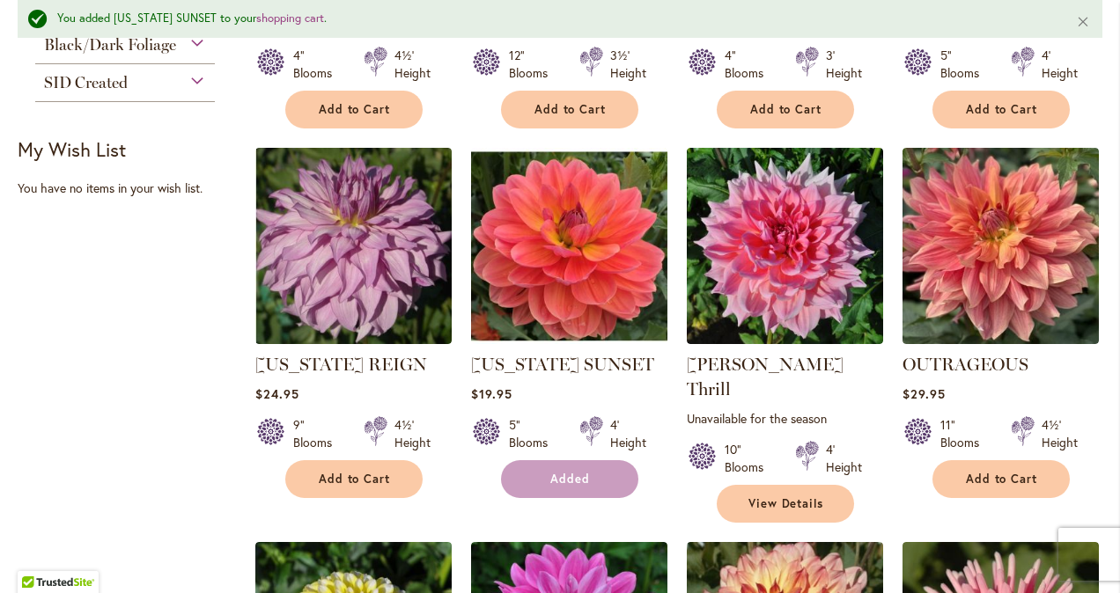
scroll to position [754, 0]
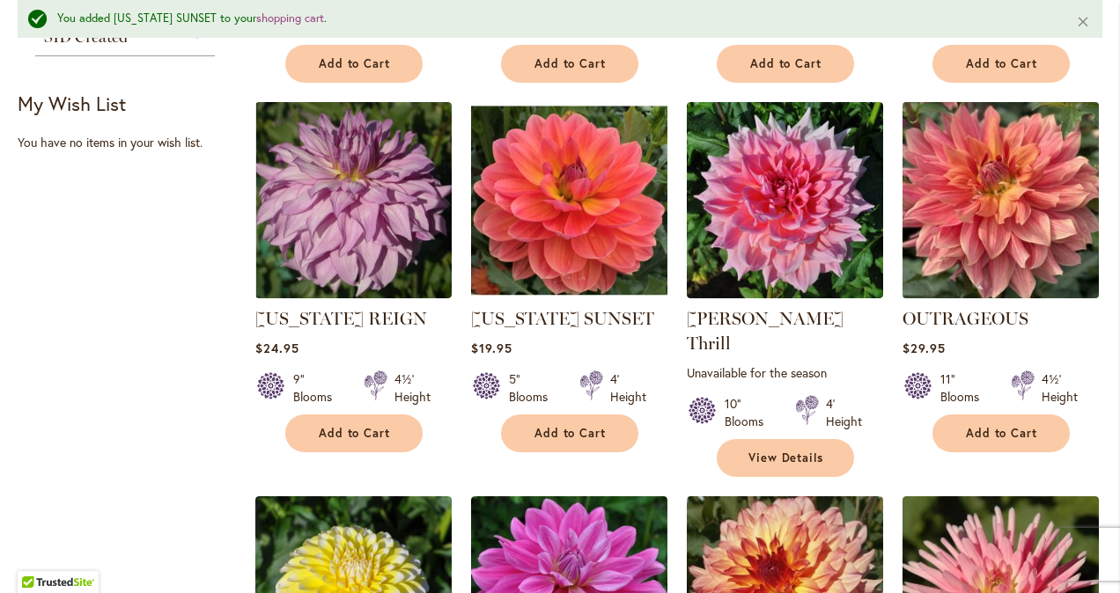
click at [1006, 247] on img at bounding box center [1000, 200] width 206 height 206
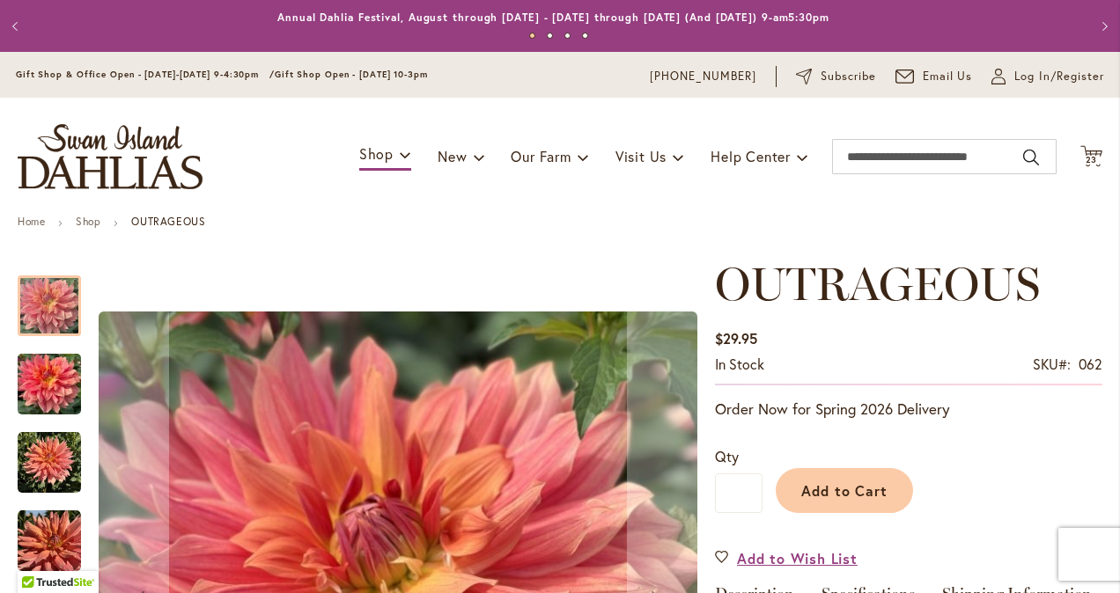
click at [42, 398] on img "OUTRAGEOUS" at bounding box center [49, 384] width 63 height 85
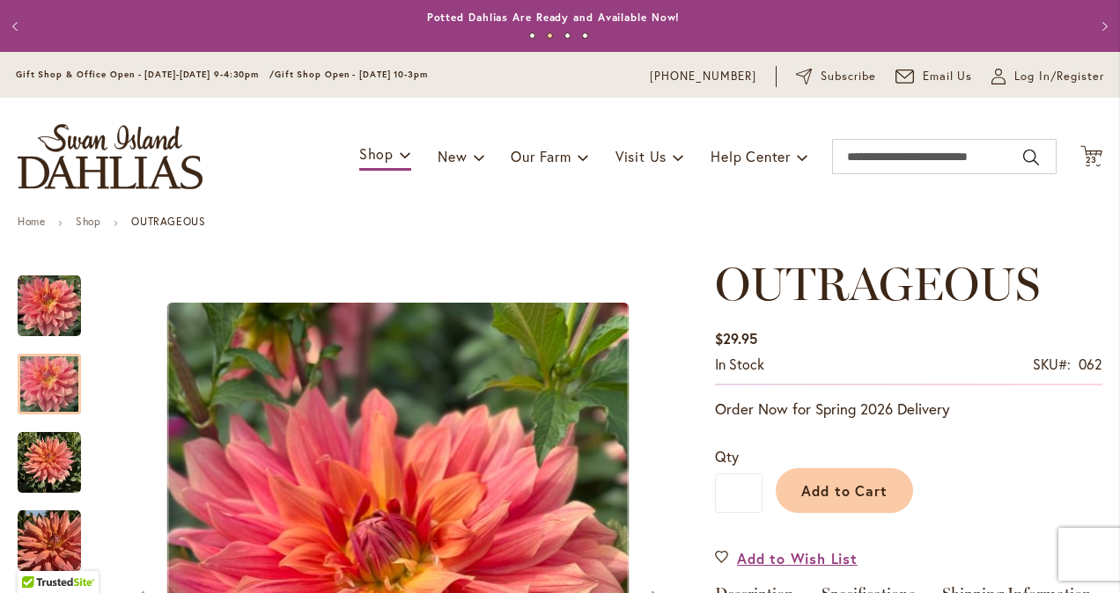
click at [50, 460] on img "OUTRAGEOUS" at bounding box center [49, 462] width 63 height 63
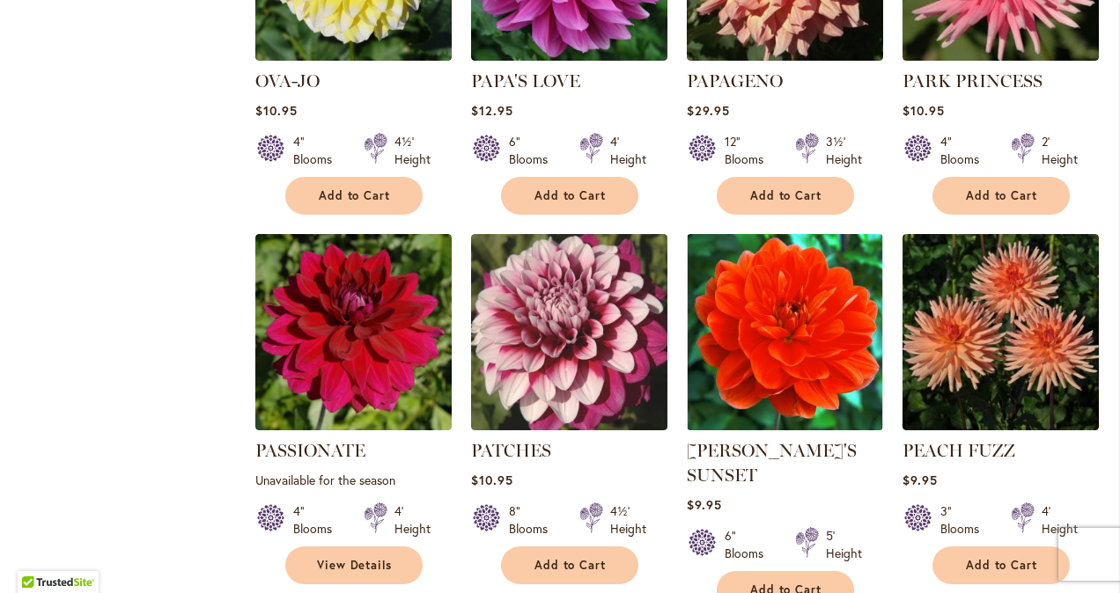
scroll to position [1343, 0]
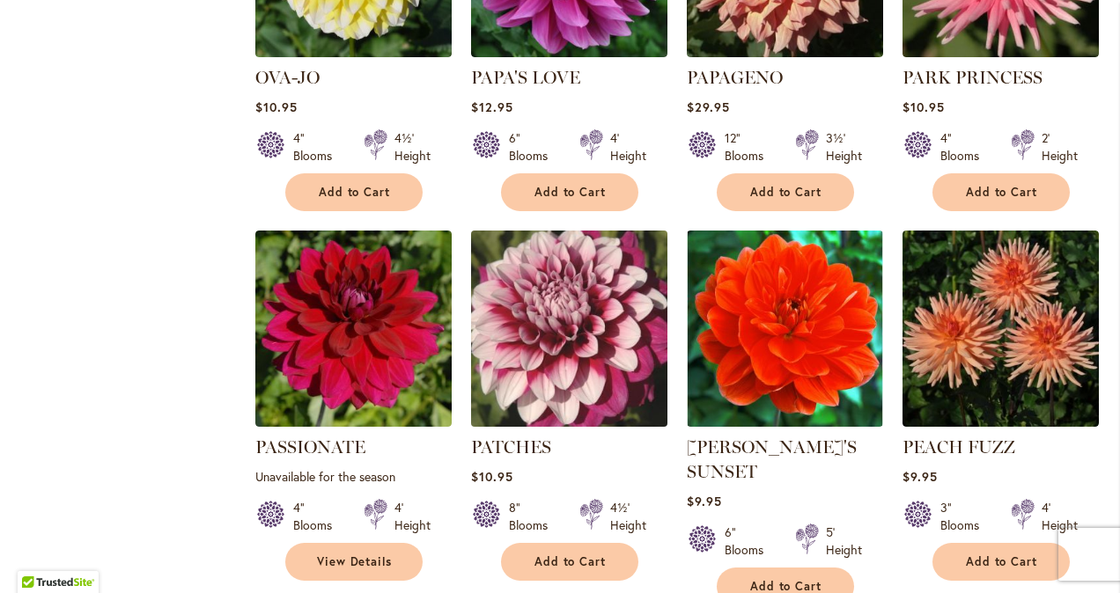
click at [552, 274] on img at bounding box center [569, 329] width 206 height 206
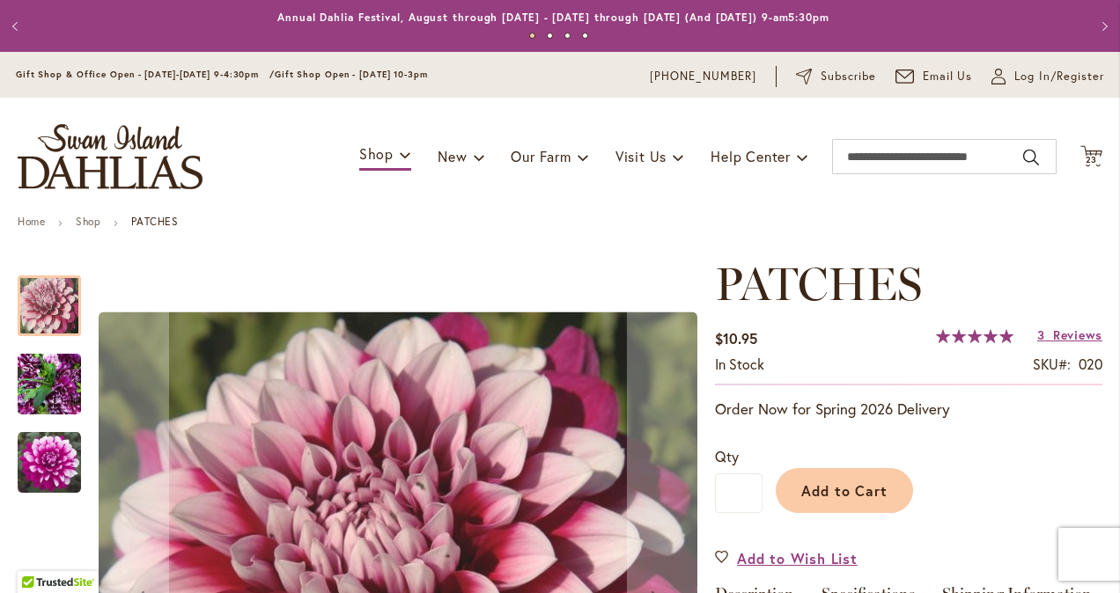
click at [43, 468] on img "Patches" at bounding box center [49, 462] width 63 height 63
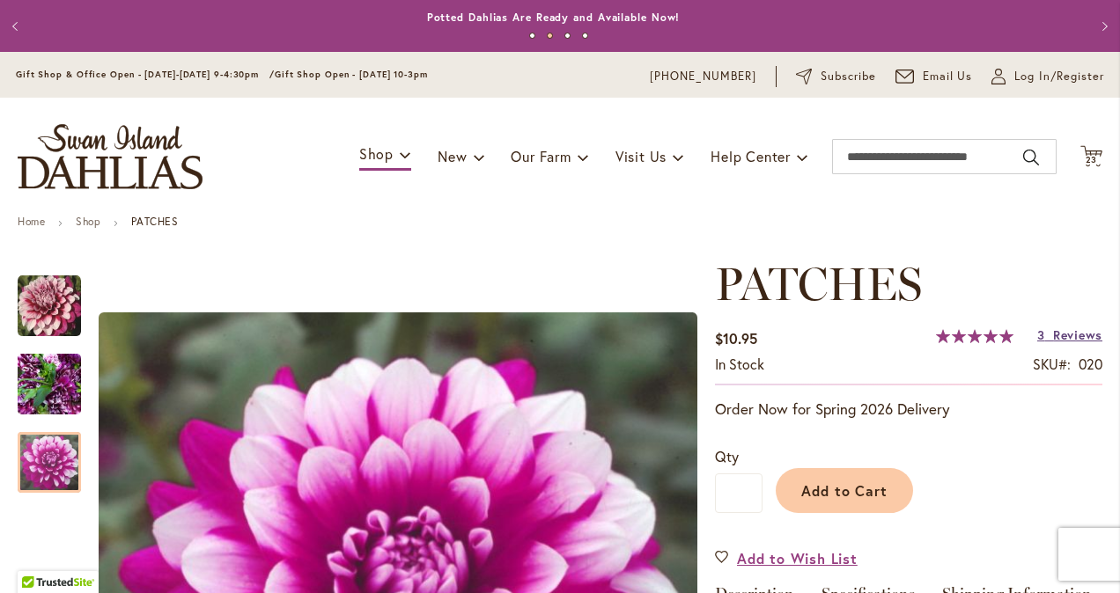
click at [1062, 336] on span "Reviews" at bounding box center [1077, 335] width 49 height 17
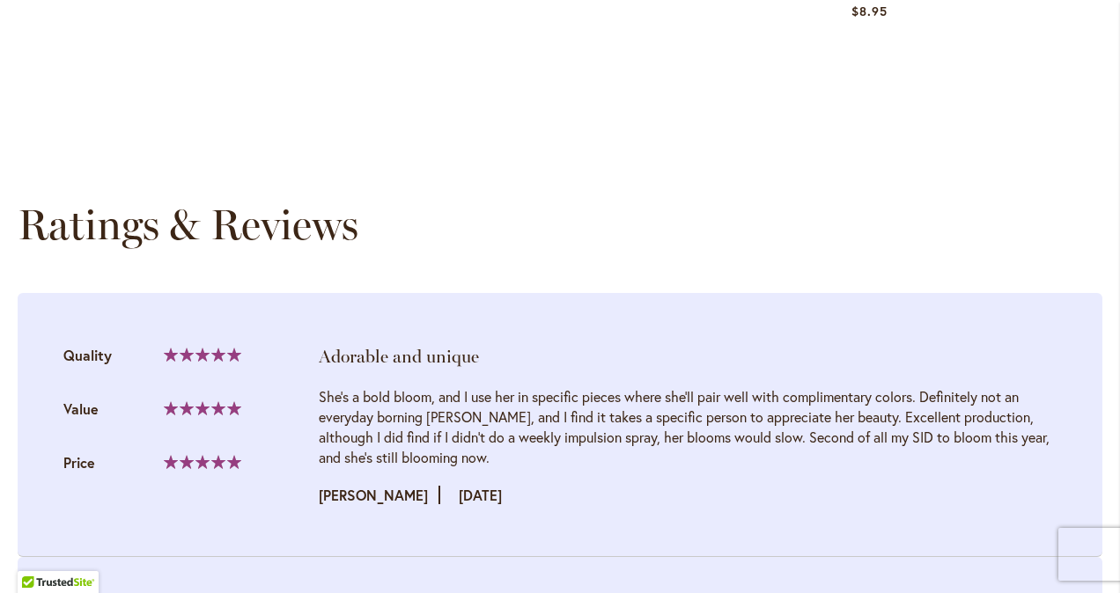
scroll to position [1774, 0]
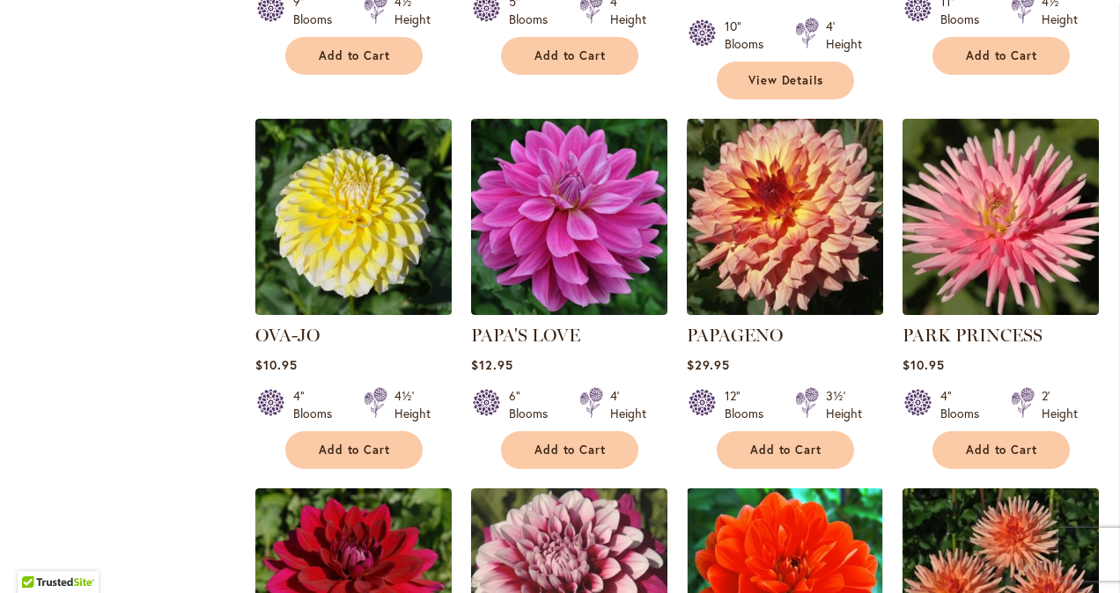
scroll to position [1078, 0]
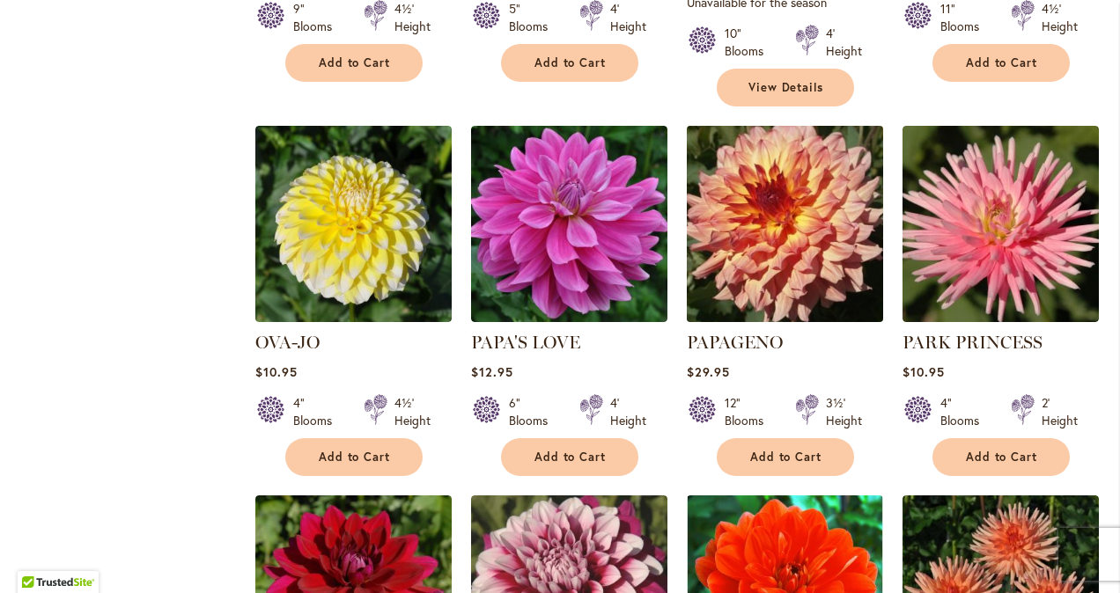
click at [766, 257] on img at bounding box center [784, 224] width 206 height 206
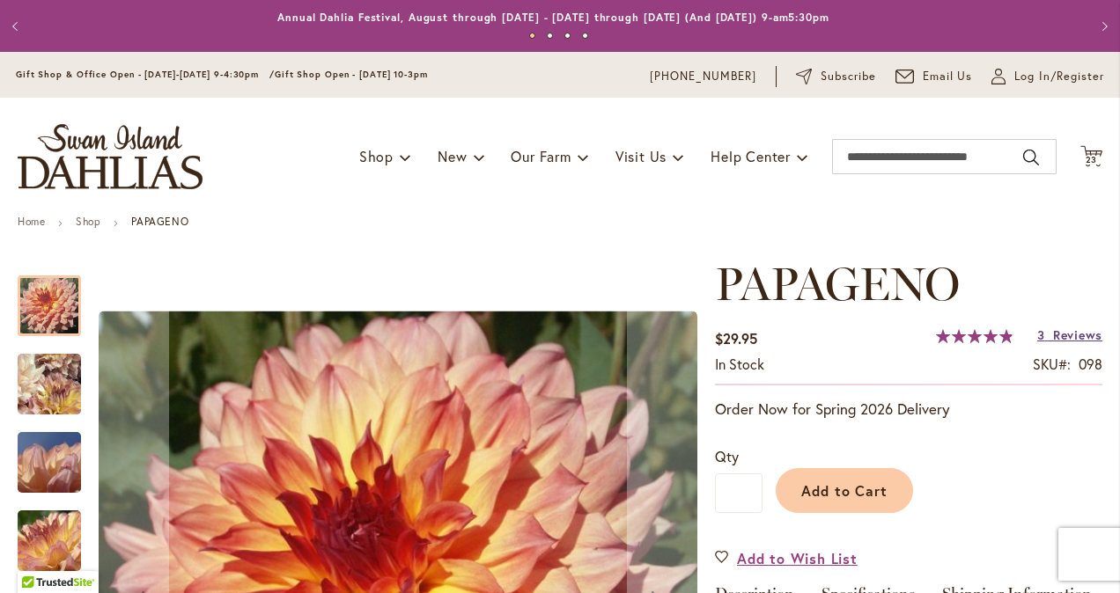
click at [1049, 333] on link "3 Reviews" at bounding box center [1069, 335] width 65 height 17
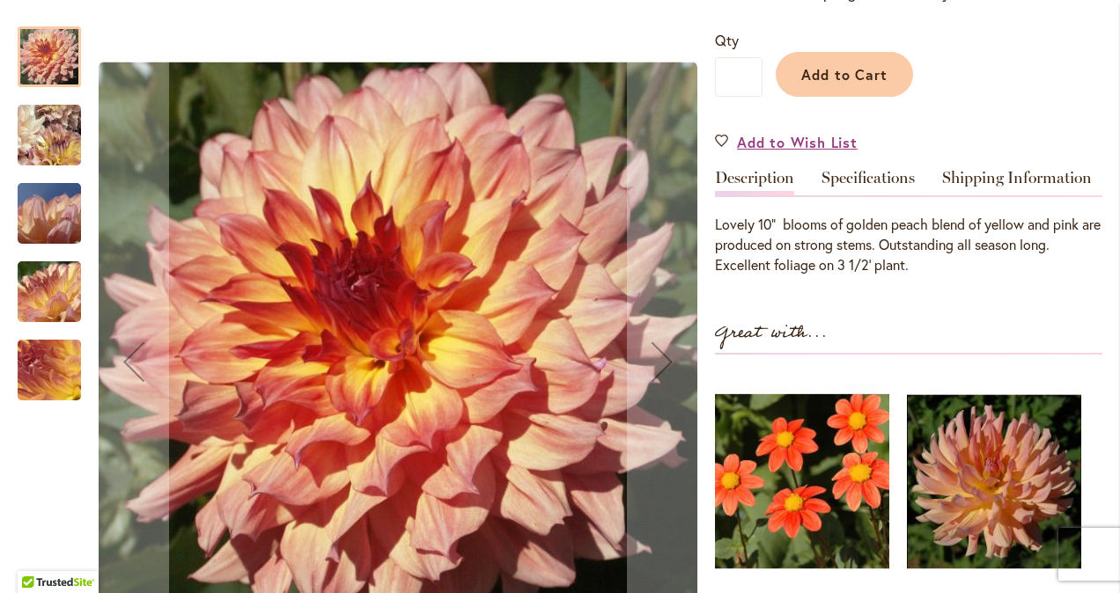
scroll to position [353, 0]
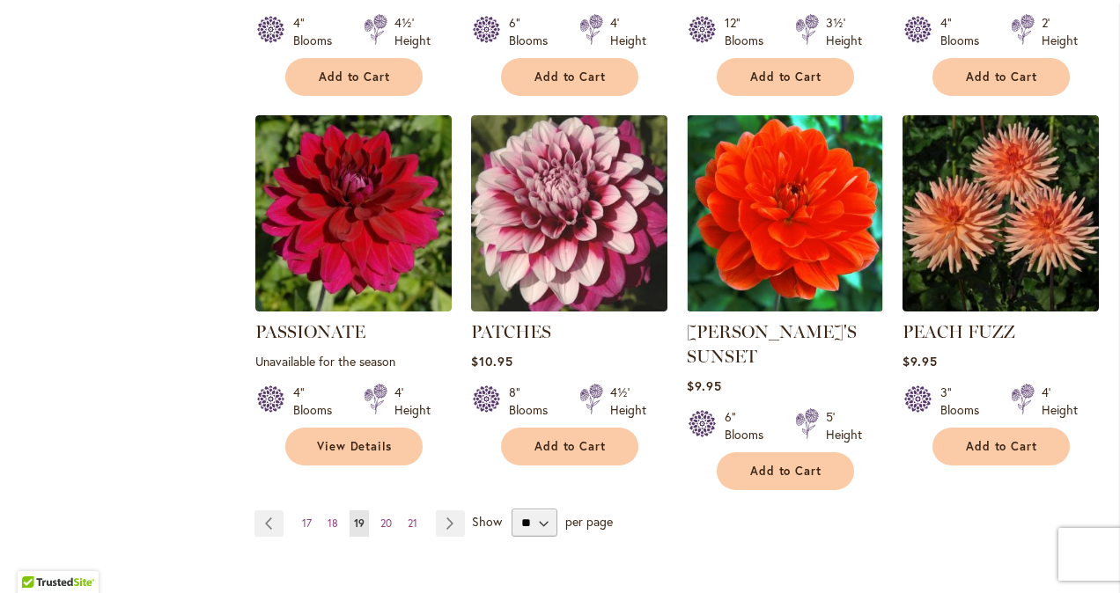
scroll to position [1467, 0]
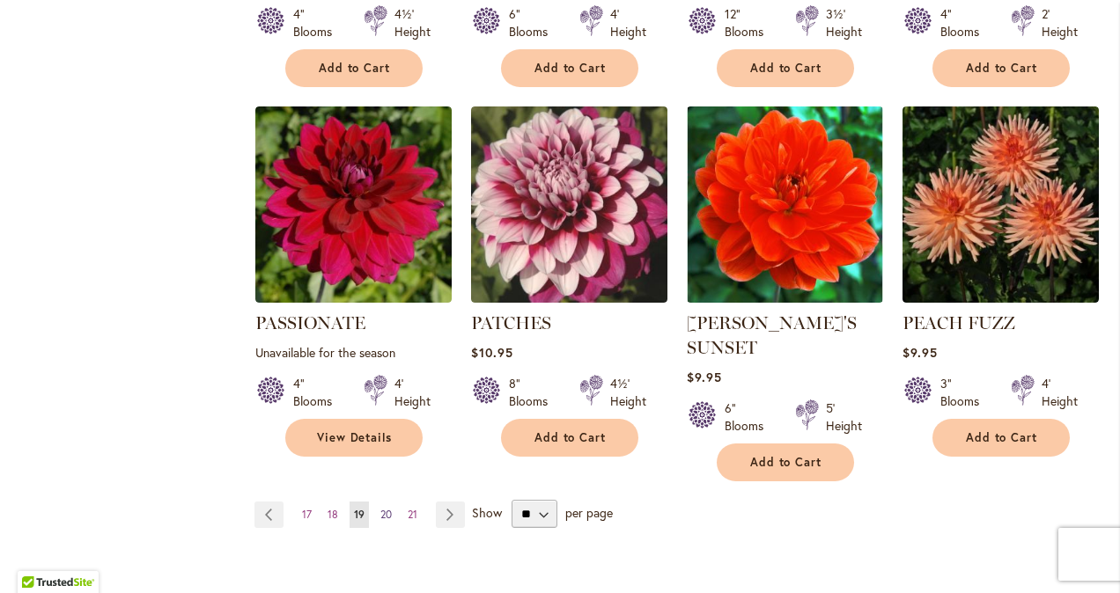
click at [384, 508] on span "20" at bounding box center [385, 514] width 11 height 13
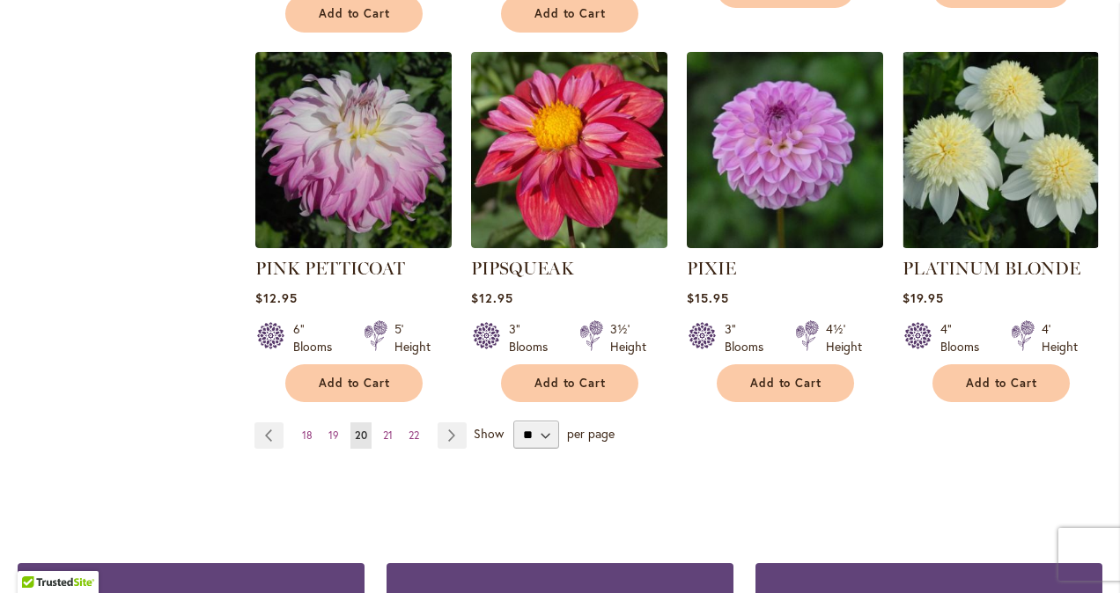
scroll to position [1576, 0]
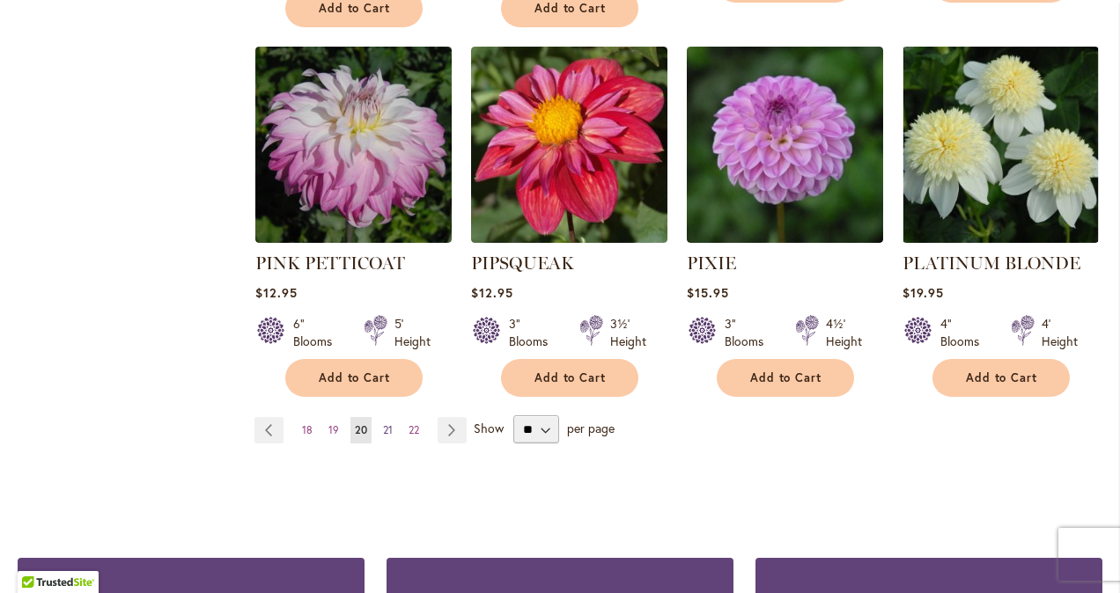
click at [386, 423] on span "21" at bounding box center [388, 429] width 10 height 13
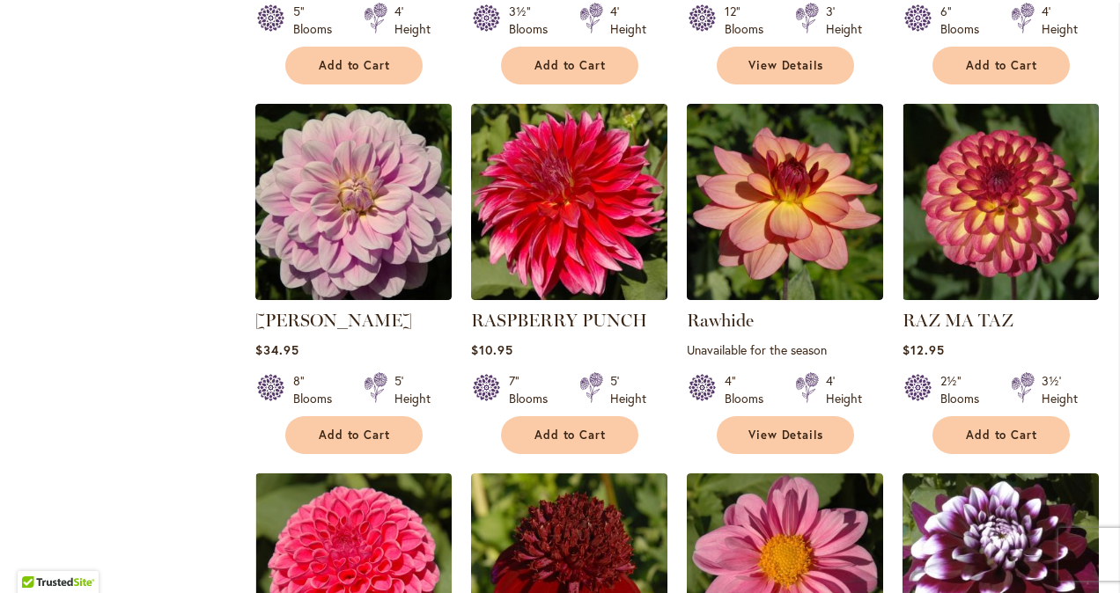
scroll to position [1108, 0]
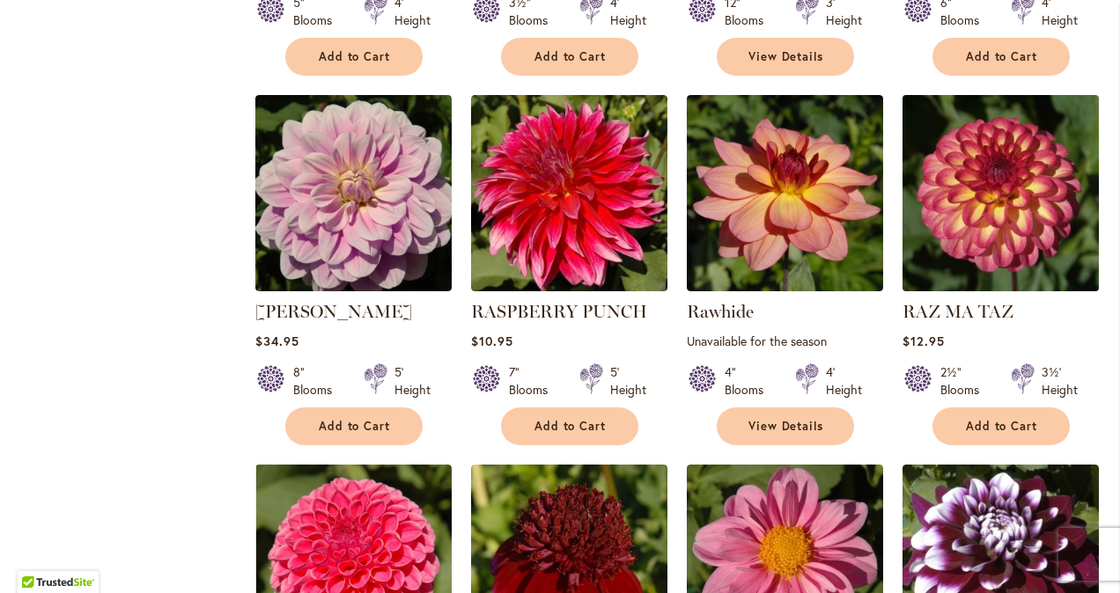
click at [1014, 187] on img at bounding box center [1000, 194] width 206 height 206
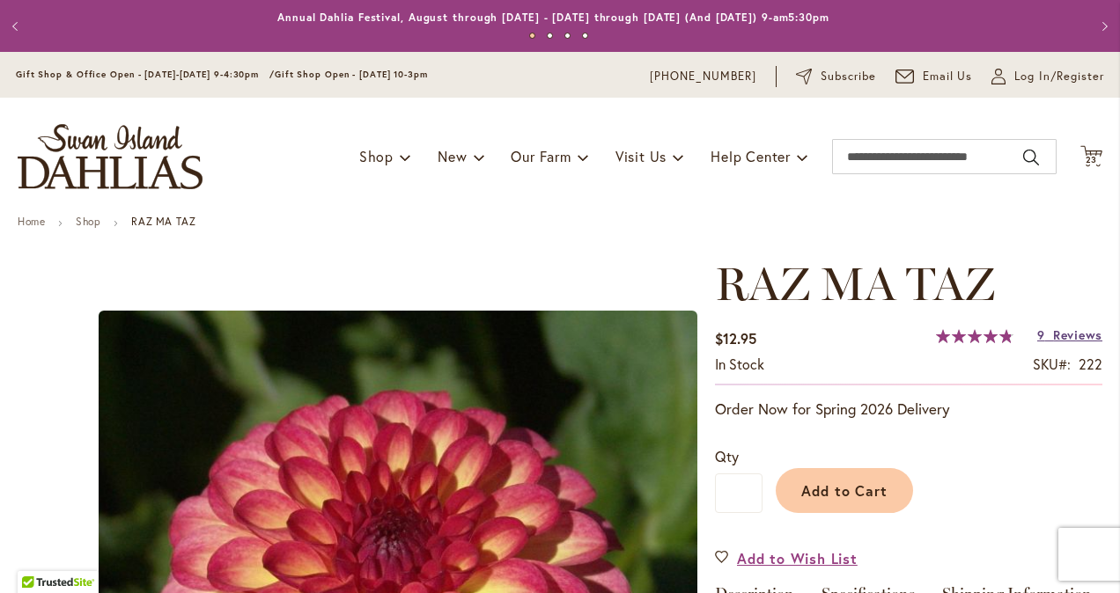
click at [1053, 335] on span "Reviews" at bounding box center [1077, 335] width 49 height 17
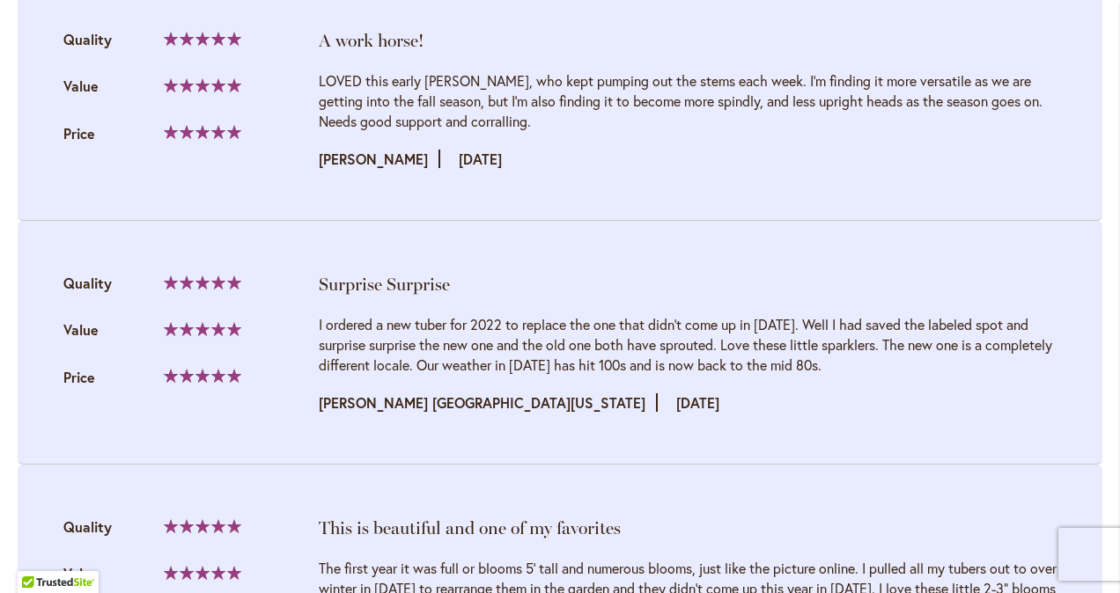
scroll to position [2826, 0]
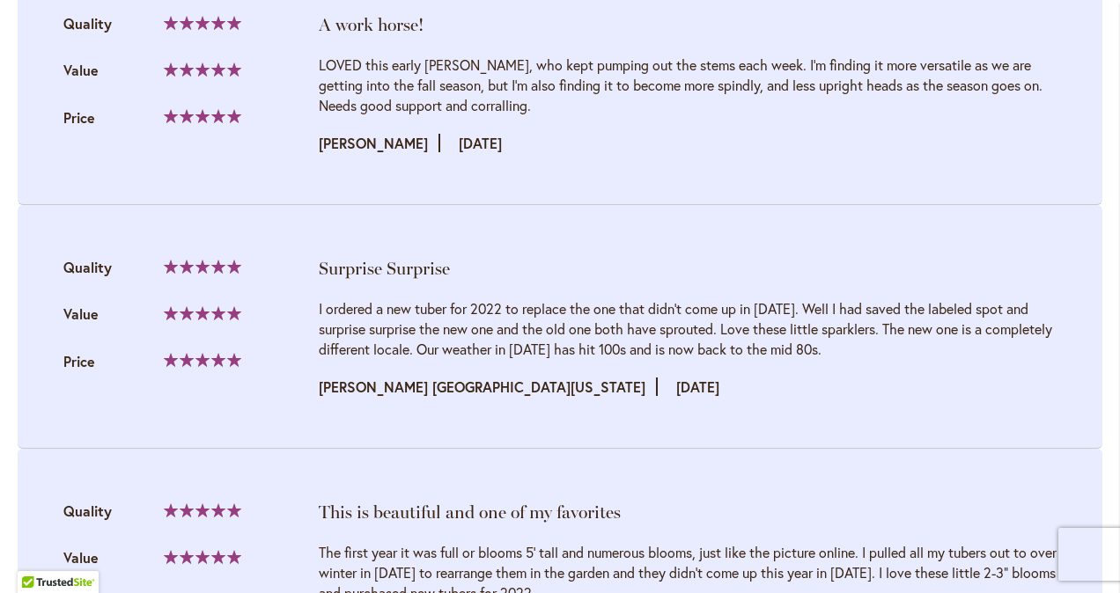
drag, startPoint x: 1113, startPoint y: 343, endPoint x: 1053, endPoint y: 416, distance: 93.8
click at [1053, 449] on li "This is beautiful and one of my favorites Quality 100% Value Price" at bounding box center [560, 571] width 1085 height 244
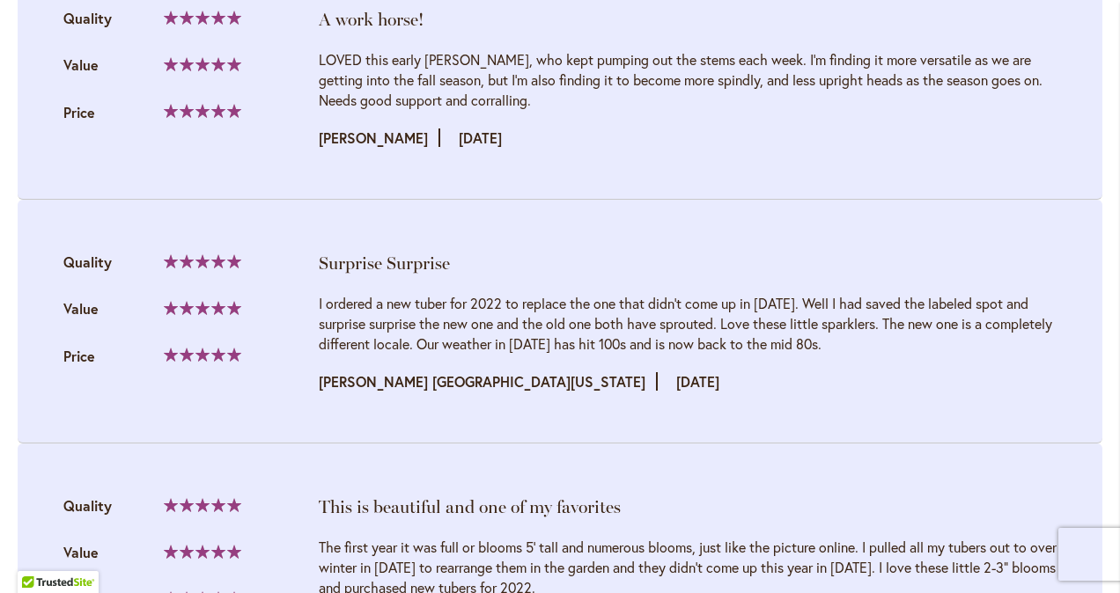
scroll to position [3109, 0]
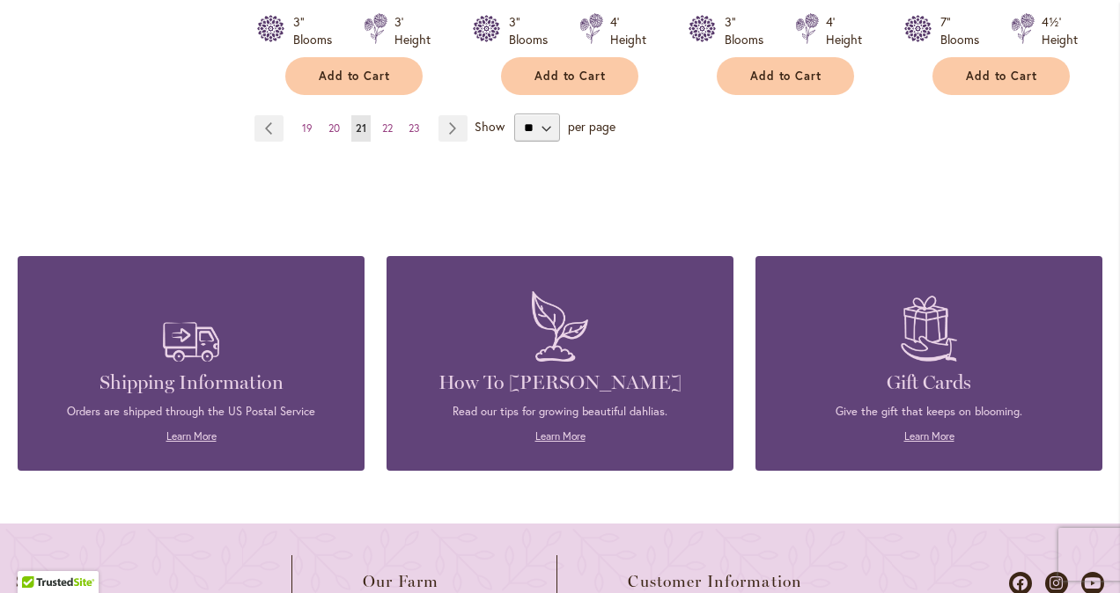
scroll to position [1609, 0]
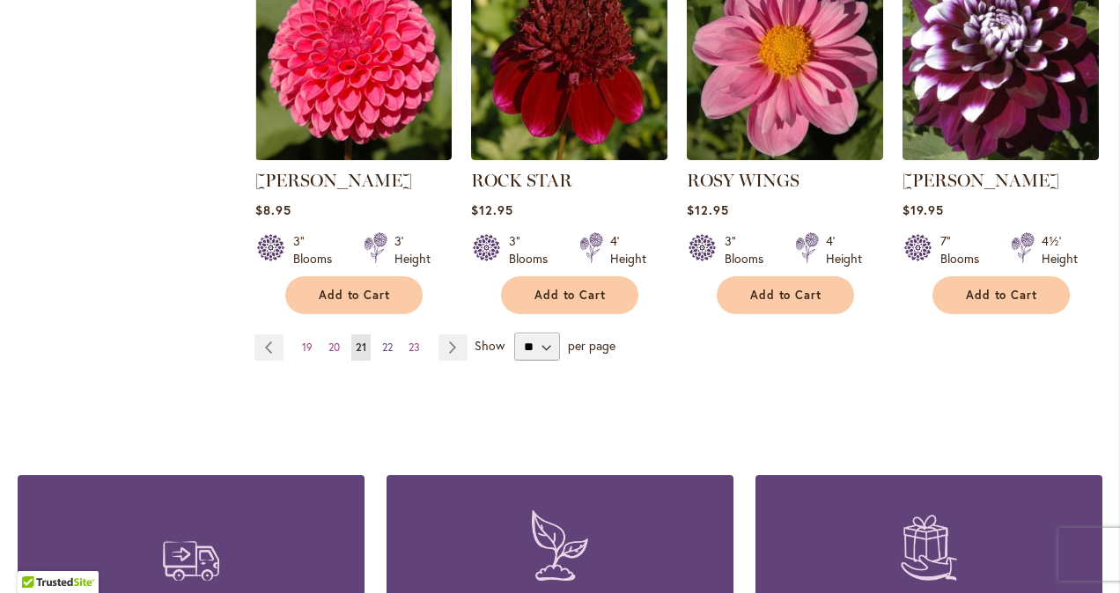
click at [384, 343] on span "22" at bounding box center [387, 347] width 11 height 13
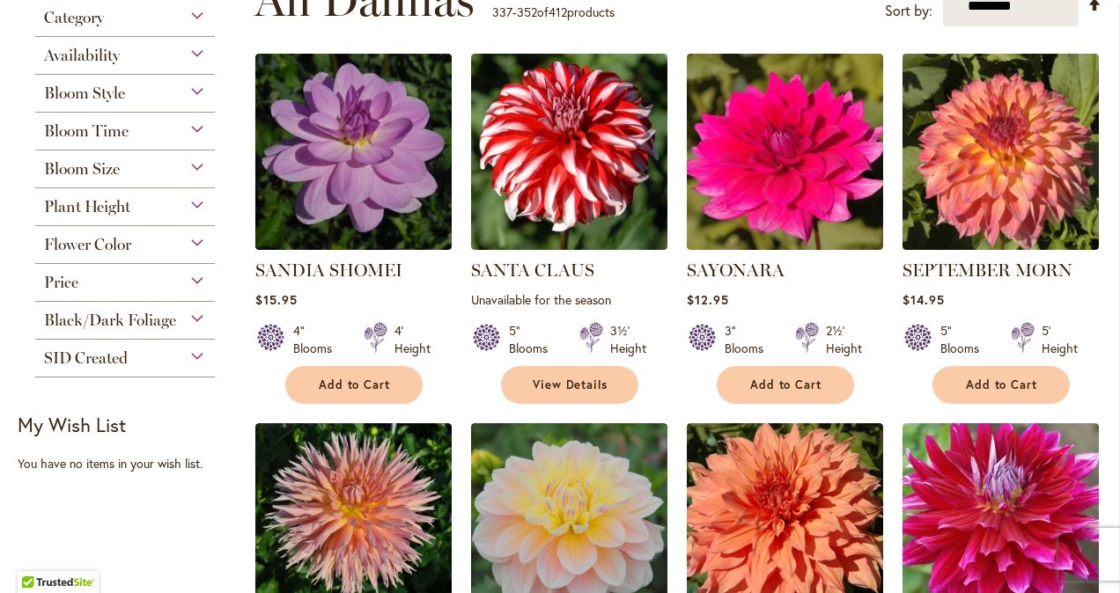
scroll to position [376, 0]
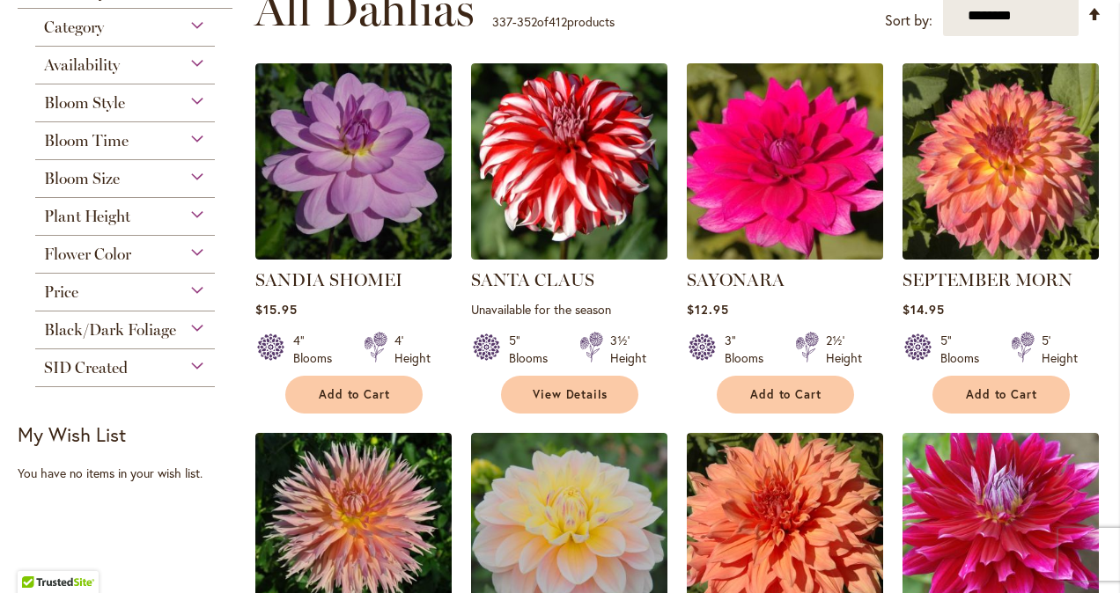
click at [783, 154] on img at bounding box center [784, 162] width 206 height 206
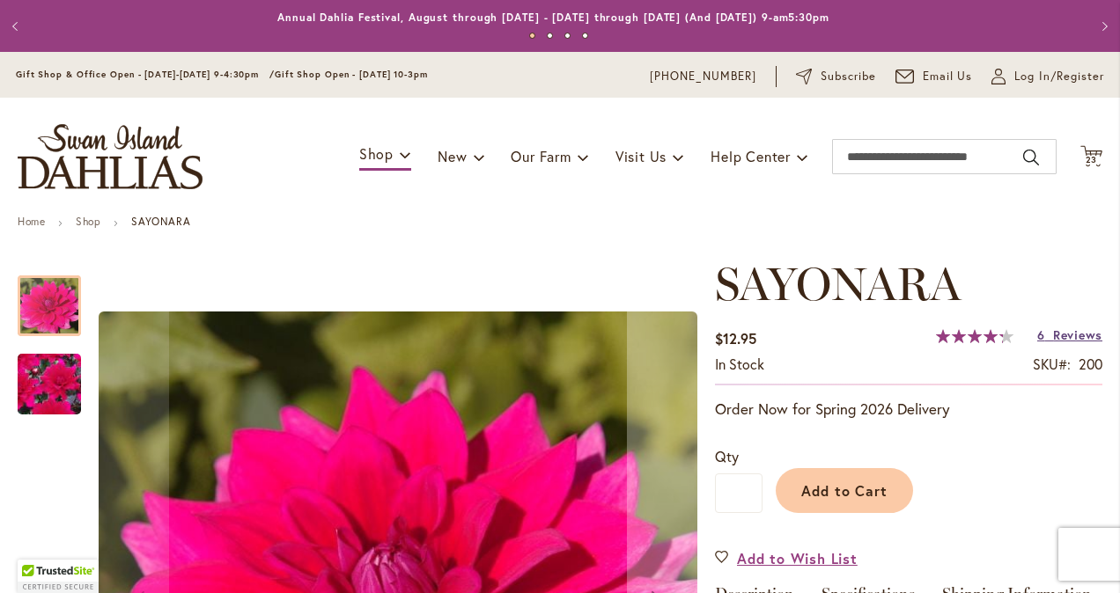
click at [1056, 334] on span "Reviews" at bounding box center [1077, 335] width 49 height 17
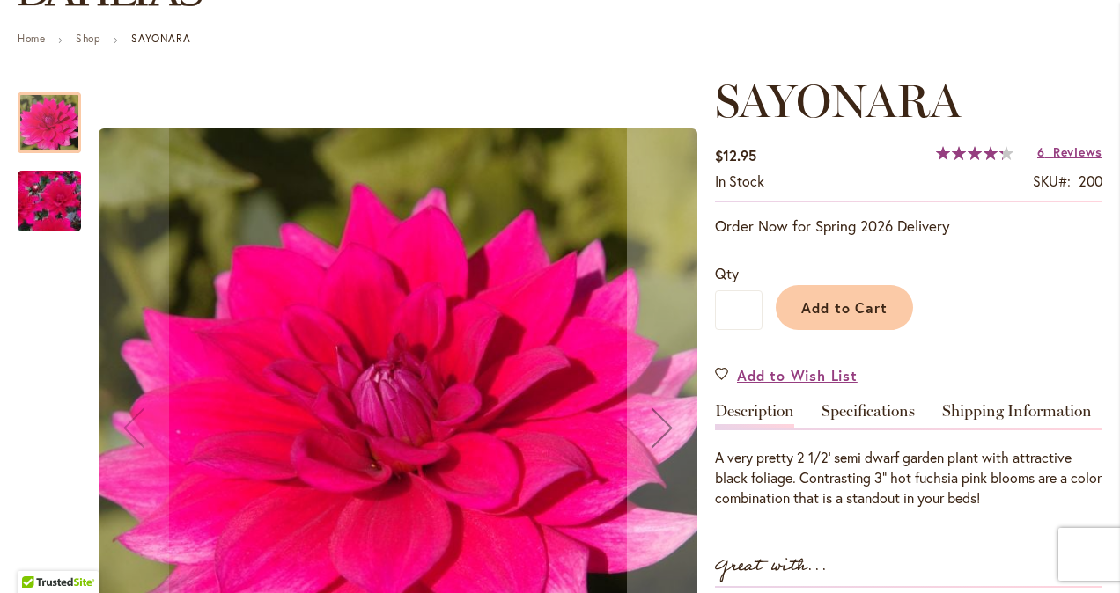
scroll to position [179, 0]
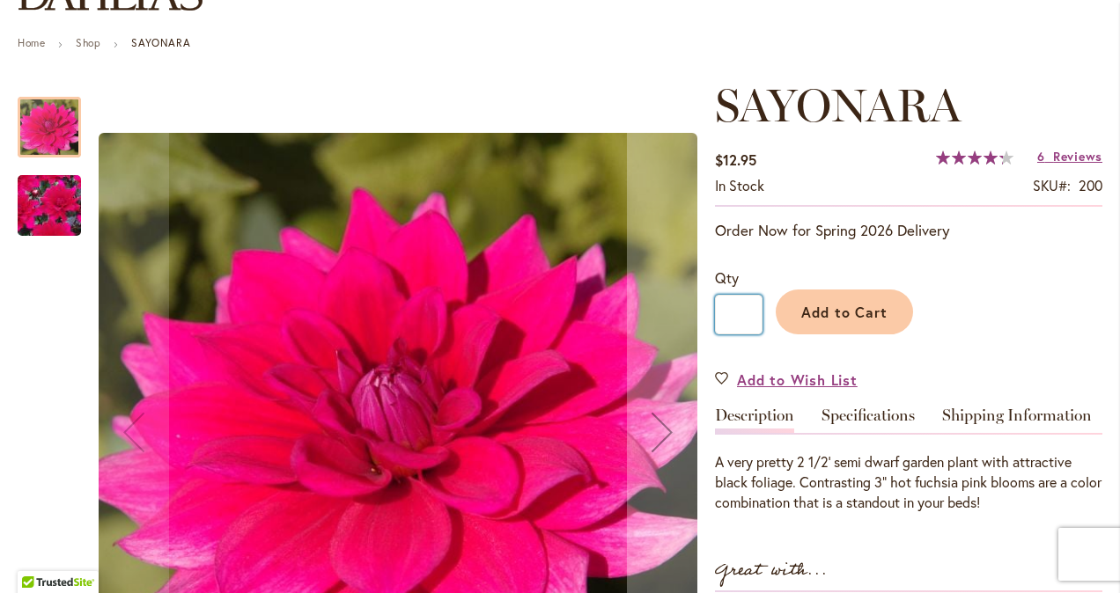
drag, startPoint x: 744, startPoint y: 316, endPoint x: 710, endPoint y: 323, distance: 35.0
type input "*"
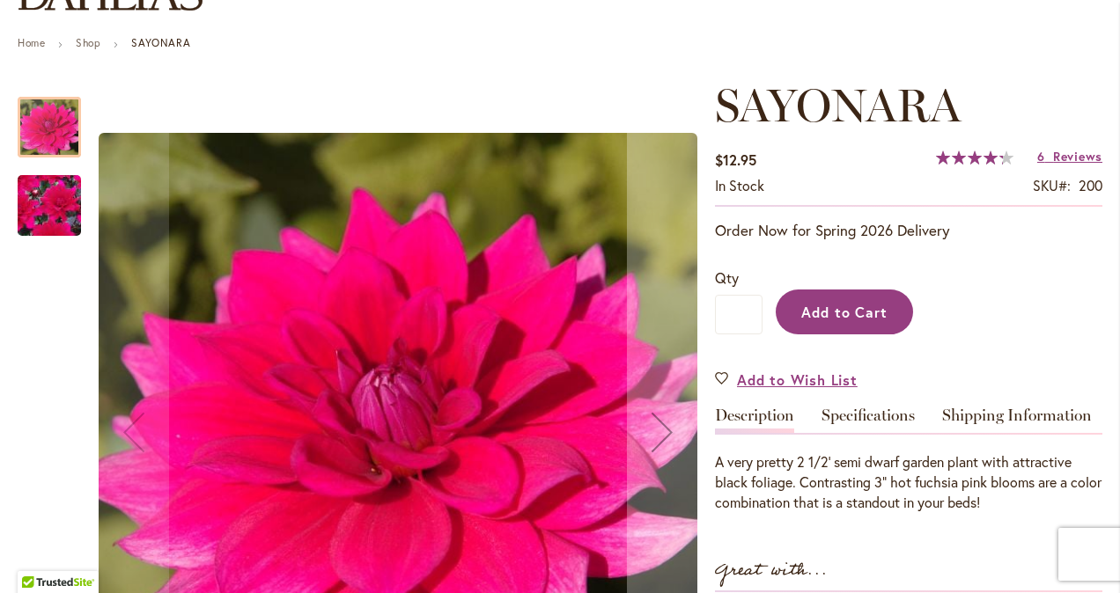
click at [866, 318] on span "Add to Cart" at bounding box center [844, 312] width 87 height 18
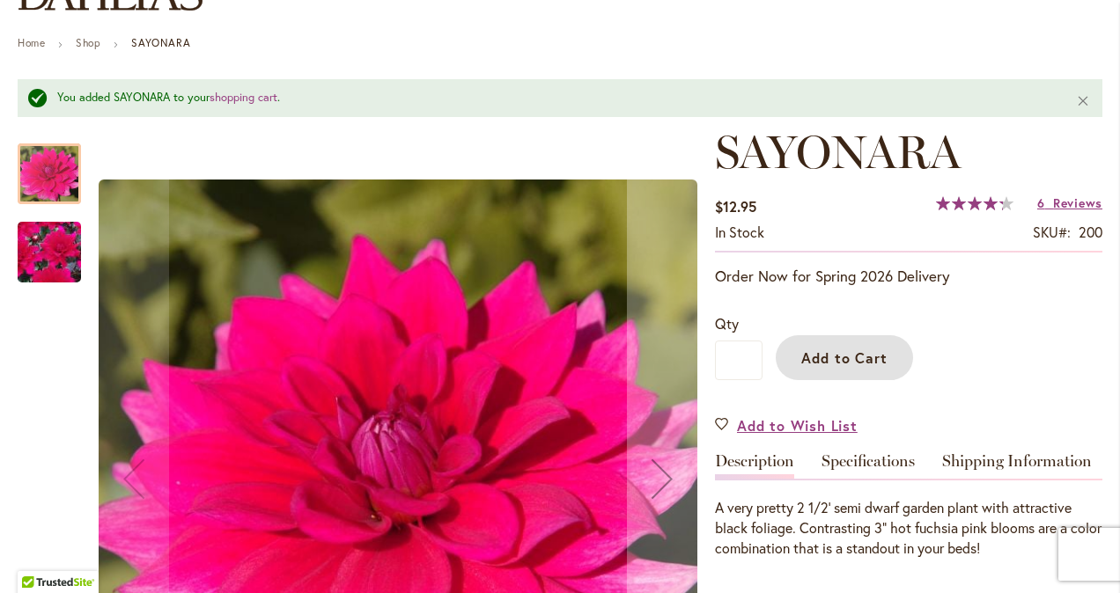
scroll to position [0, 0]
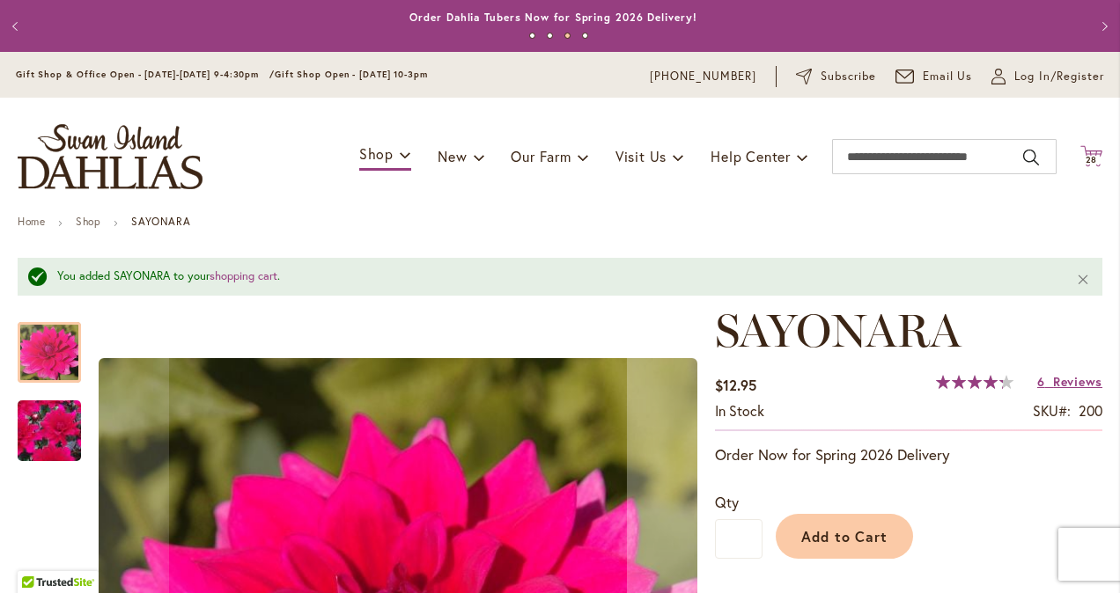
click at [1085, 156] on span "28" at bounding box center [1091, 159] width 12 height 11
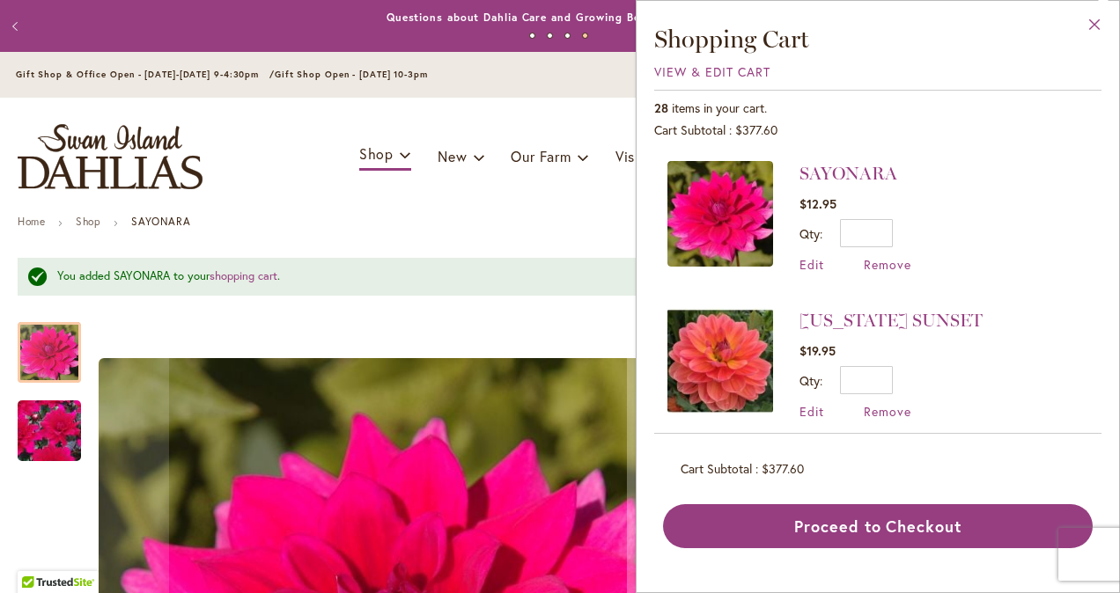
click at [1091, 22] on button "Close" at bounding box center [1095, 28] width 48 height 55
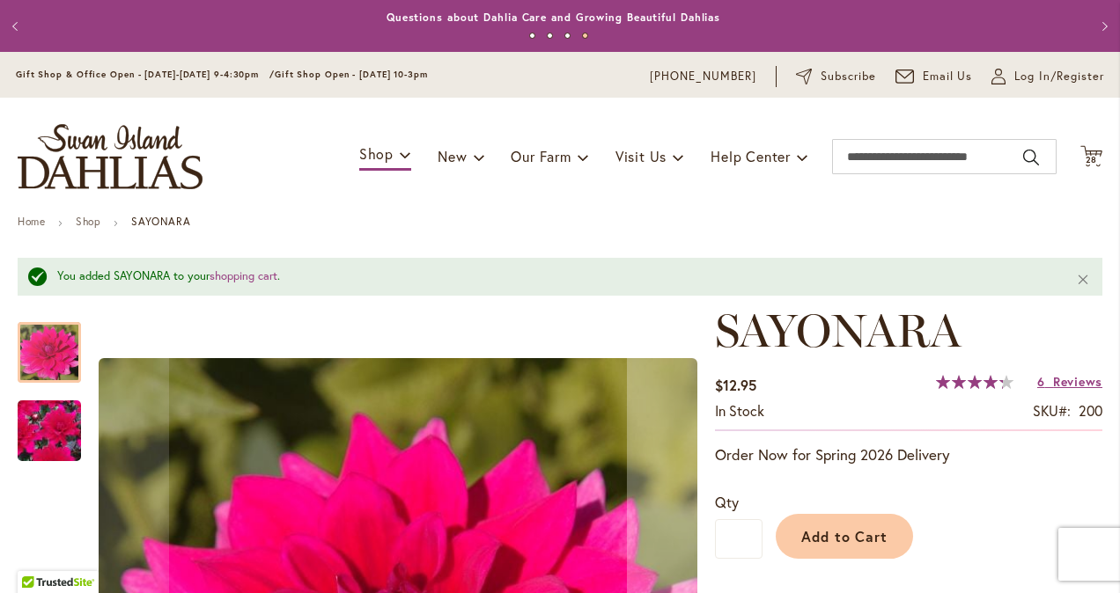
click at [1085, 44] on button "Next" at bounding box center [1102, 26] width 35 height 35
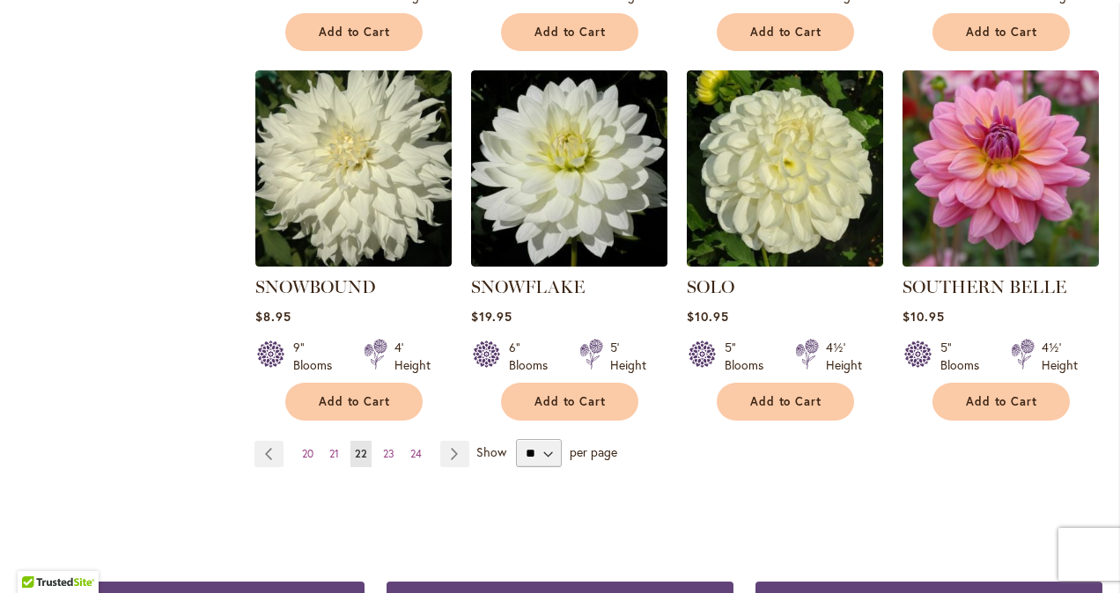
scroll to position [1452, 0]
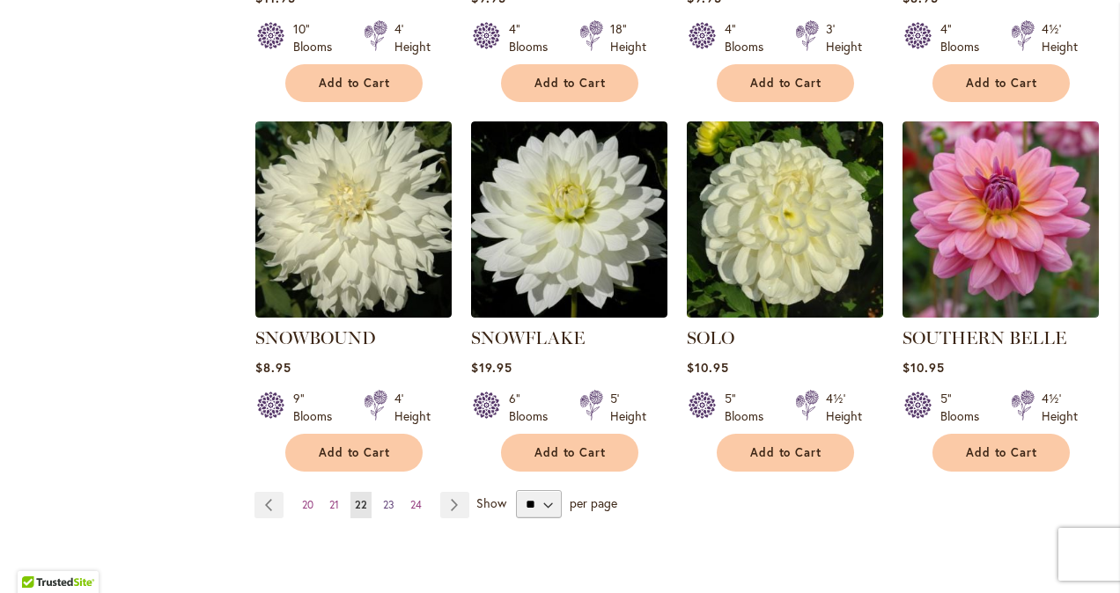
click at [388, 498] on span "23" at bounding box center [388, 504] width 11 height 13
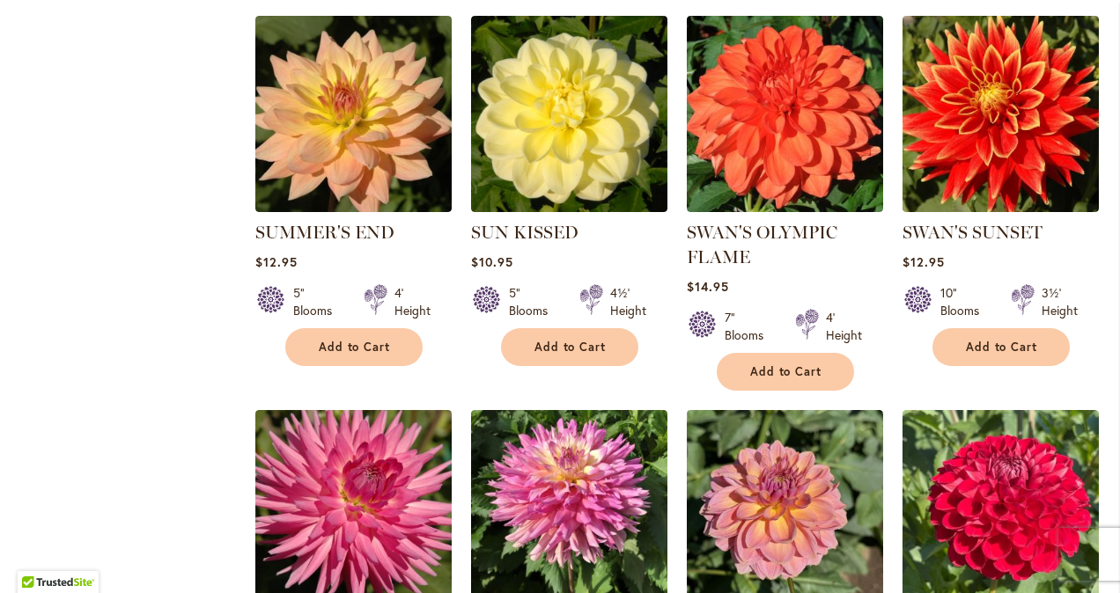
scroll to position [1166, 0]
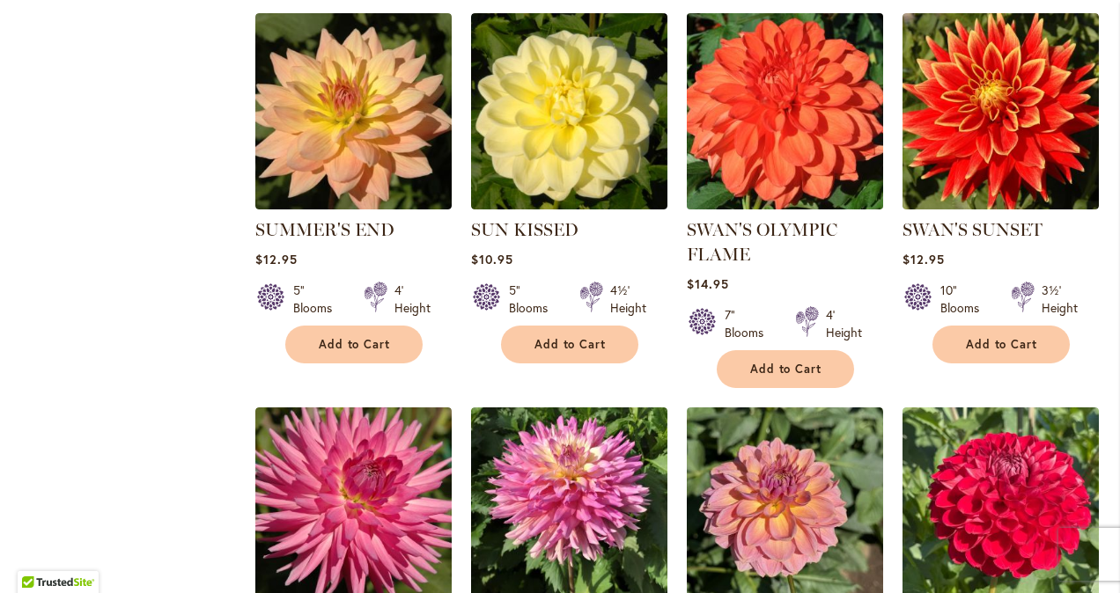
click at [791, 169] on img at bounding box center [784, 112] width 206 height 206
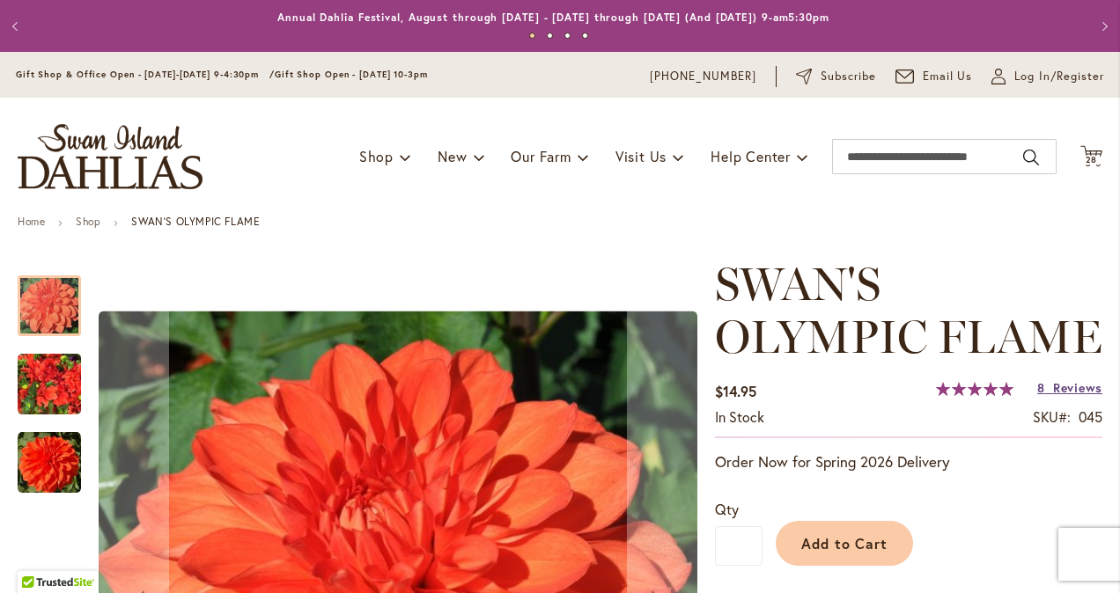
click at [1069, 387] on span "Reviews" at bounding box center [1077, 387] width 49 height 17
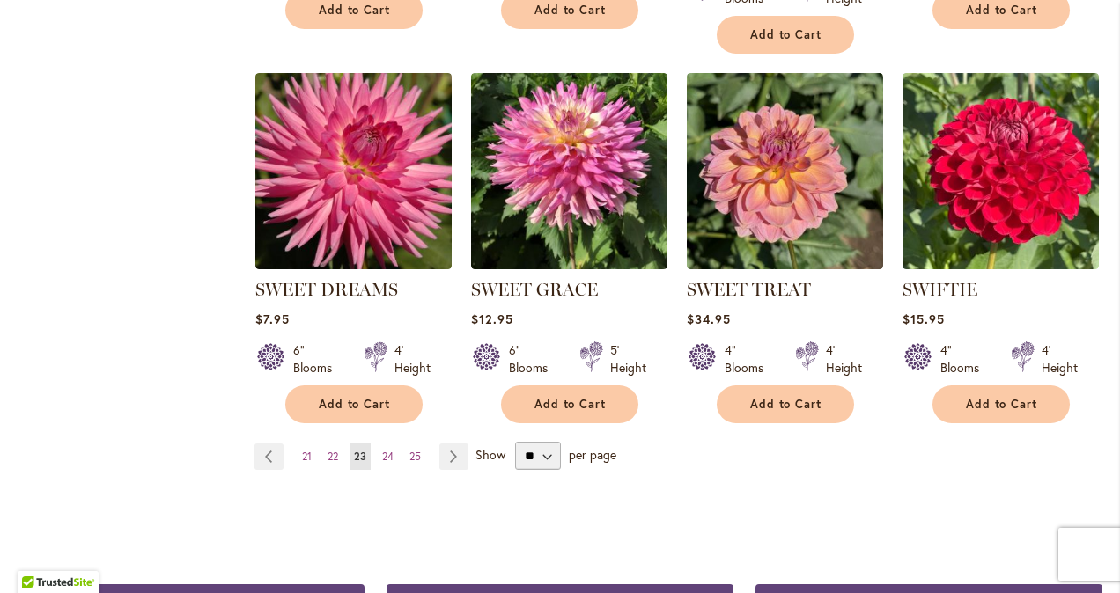
scroll to position [1498, 0]
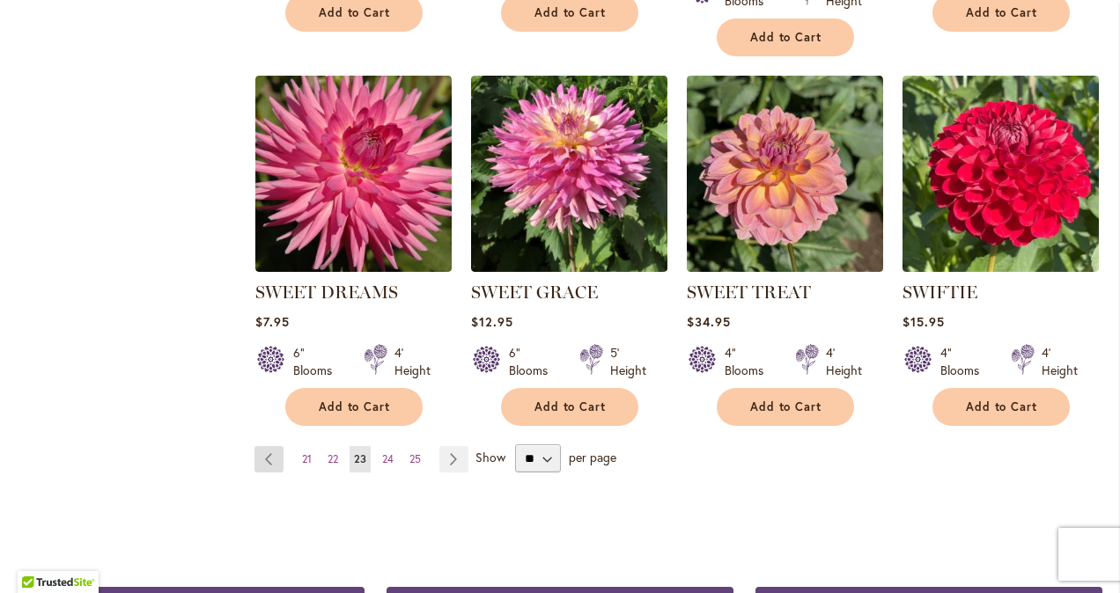
click at [276, 462] on link "Page Previous" at bounding box center [268, 459] width 29 height 26
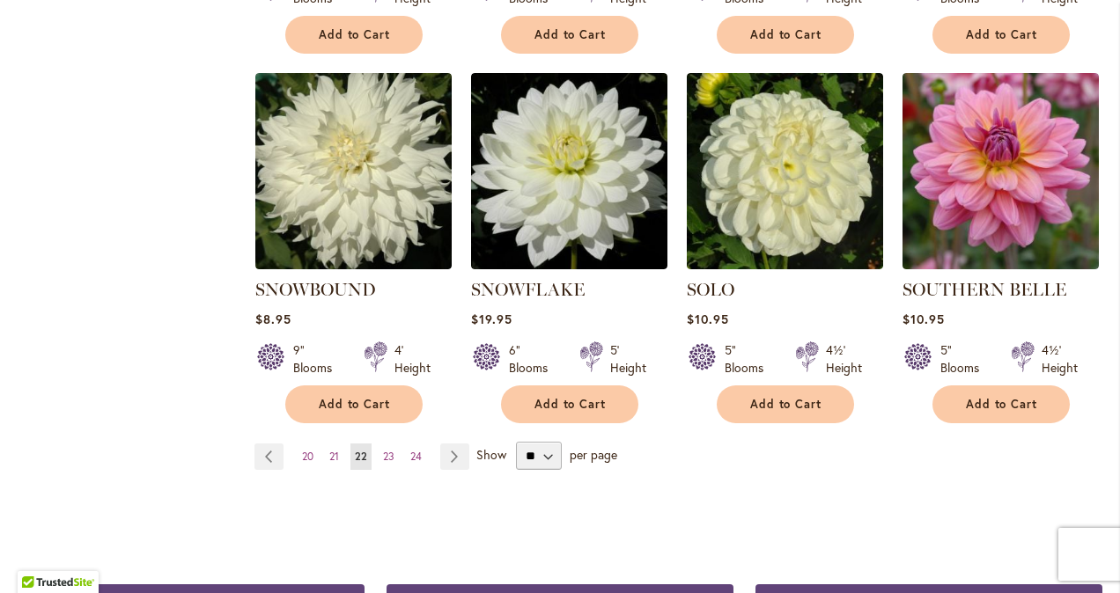
scroll to position [1518, 0]
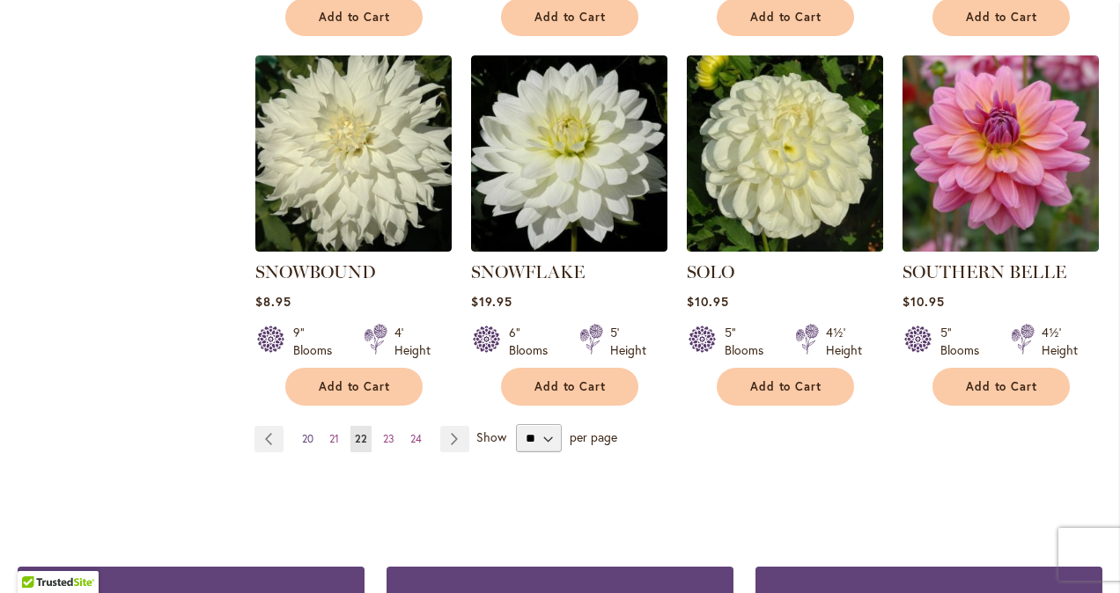
click at [304, 432] on span "20" at bounding box center [307, 438] width 11 height 13
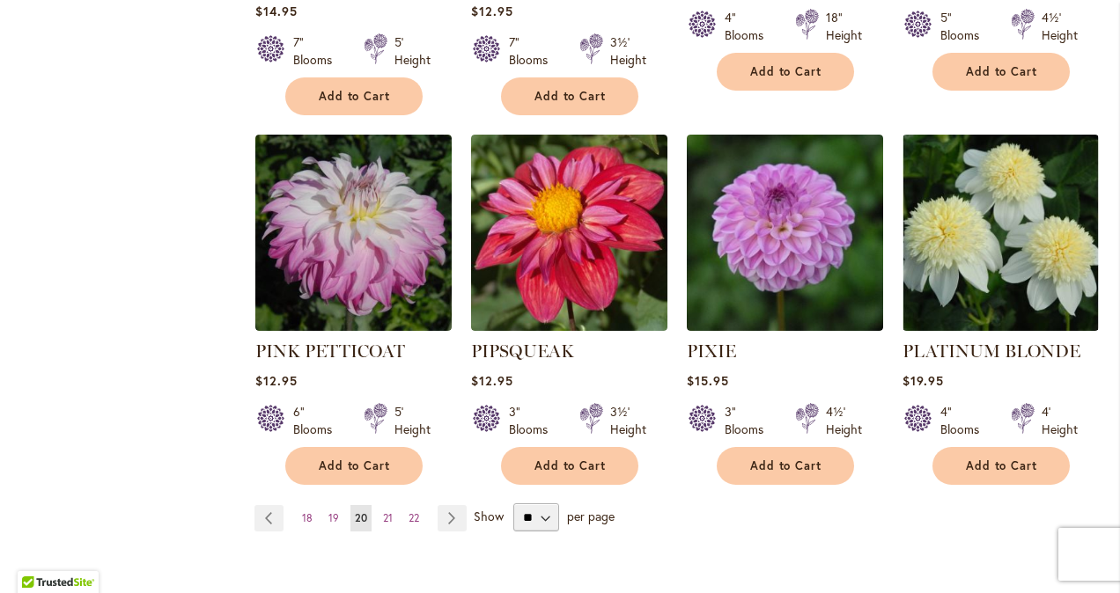
scroll to position [1494, 0]
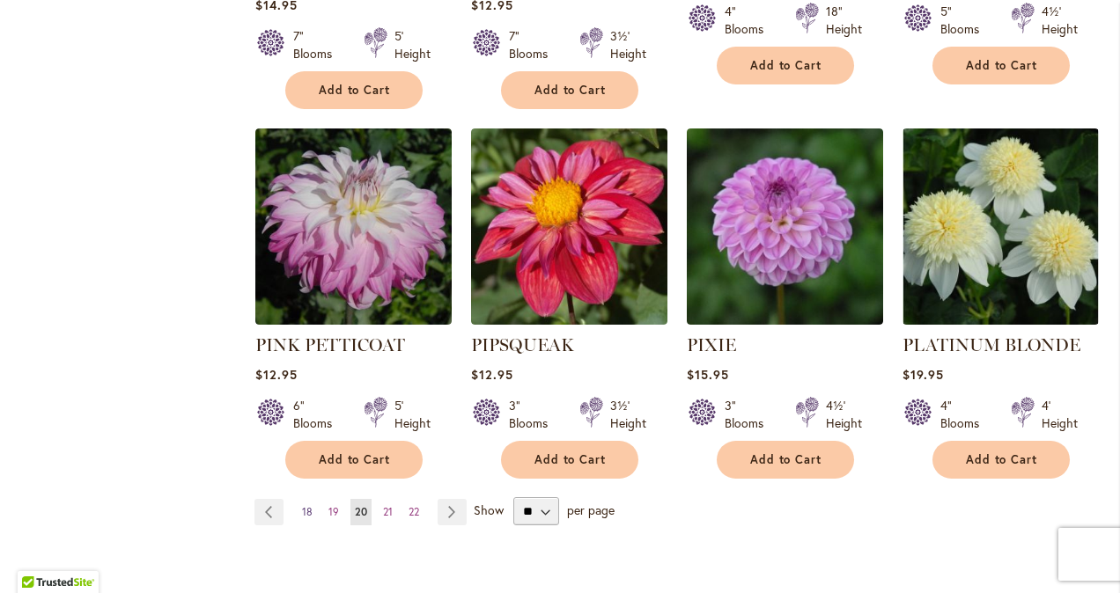
click at [305, 505] on span "18" at bounding box center [307, 511] width 11 height 13
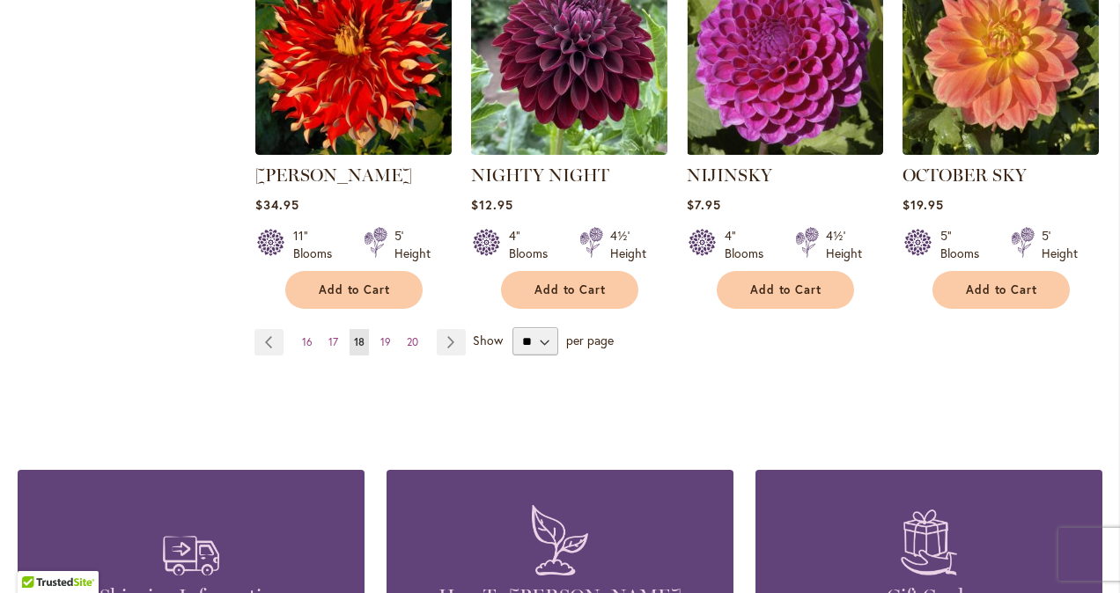
scroll to position [1617, 0]
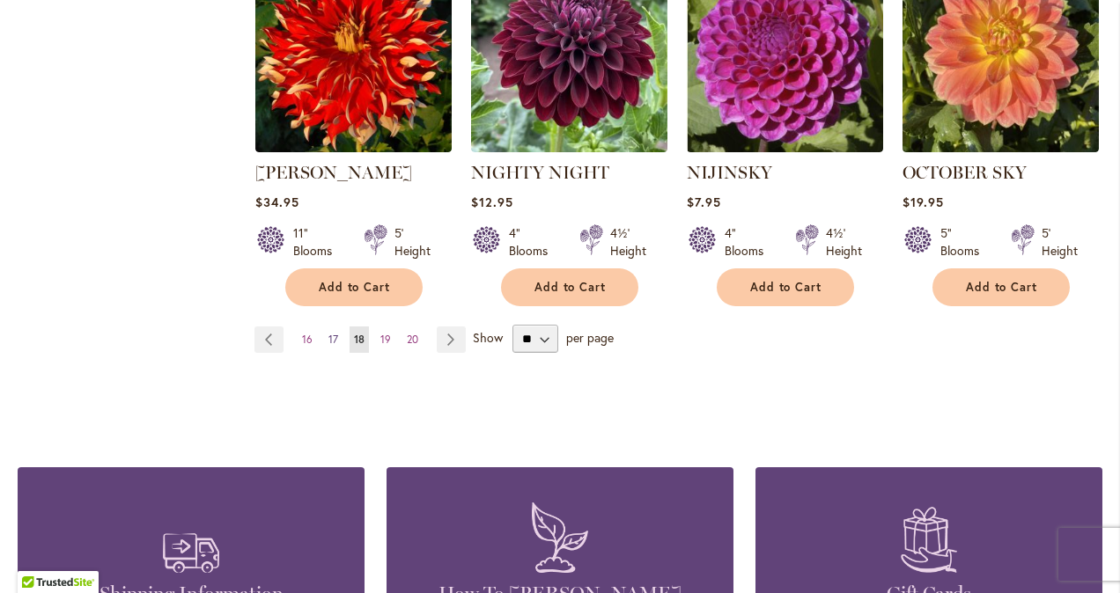
click at [329, 333] on span "17" at bounding box center [333, 339] width 10 height 13
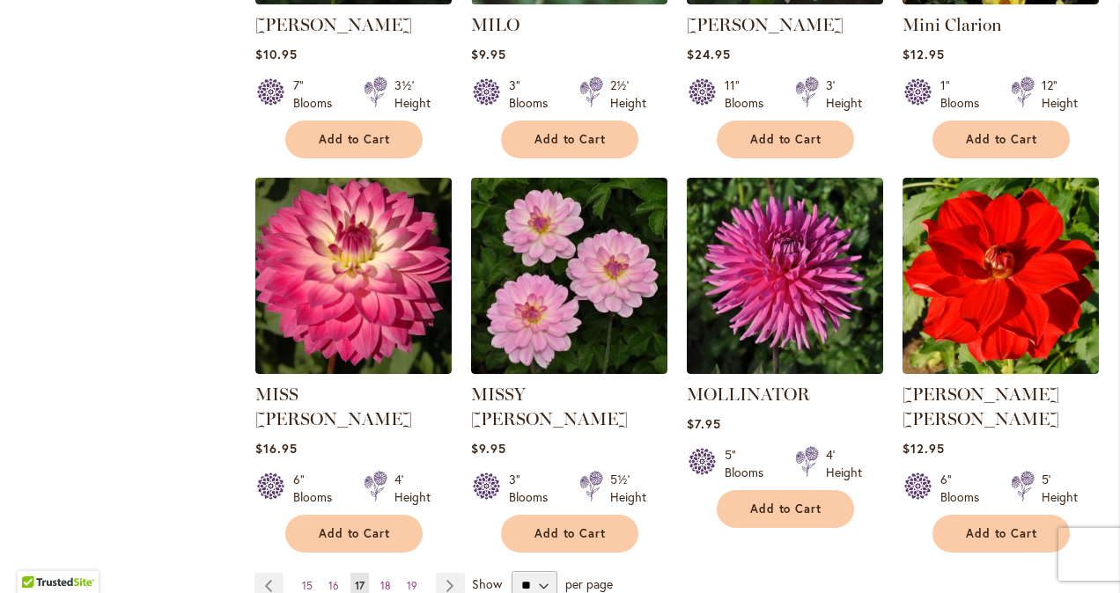
scroll to position [1380, 0]
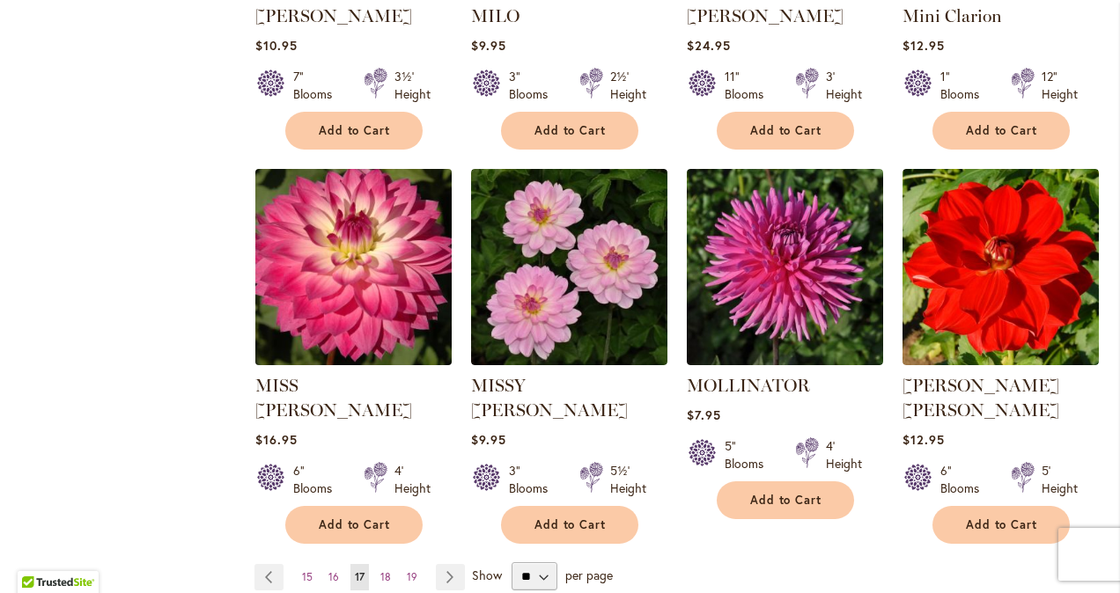
click at [403, 292] on img at bounding box center [353, 268] width 206 height 206
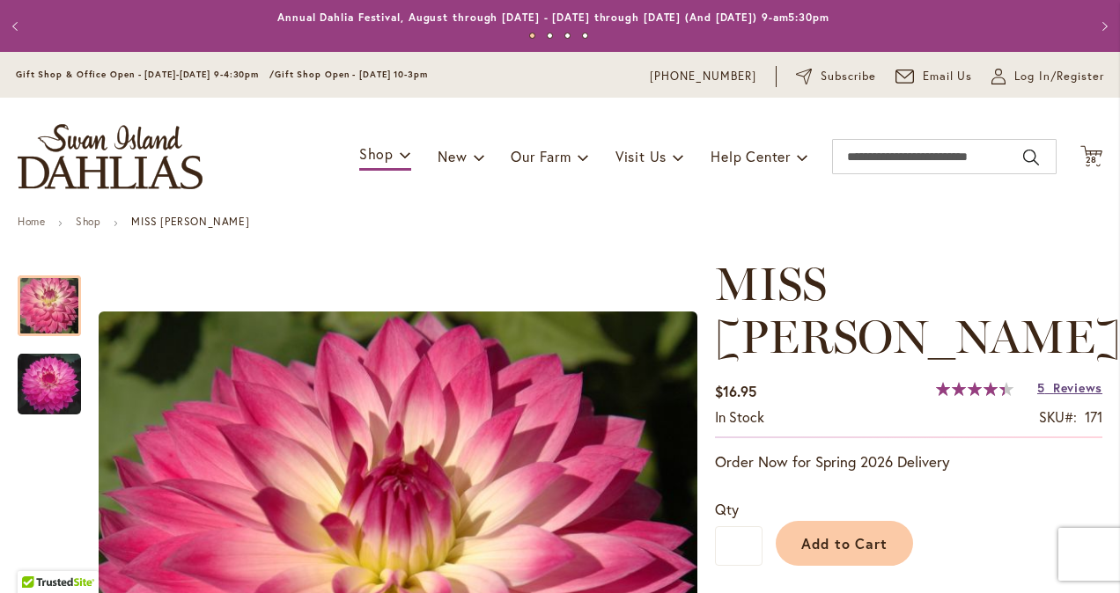
click at [1070, 379] on span "Reviews" at bounding box center [1077, 387] width 49 height 17
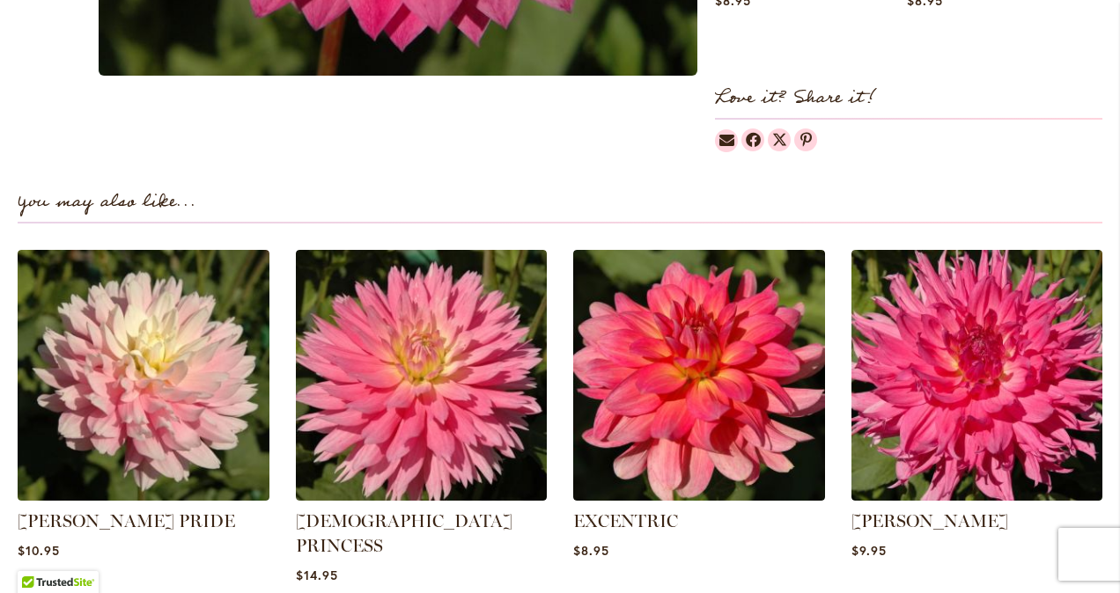
scroll to position [1213, 0]
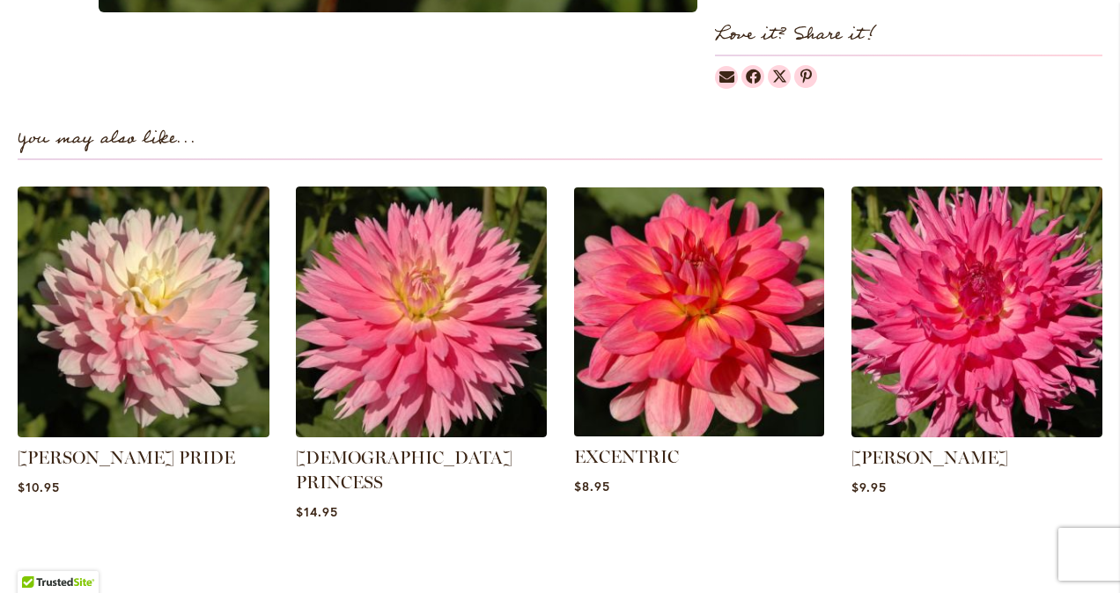
click at [709, 259] on img at bounding box center [699, 311] width 262 height 262
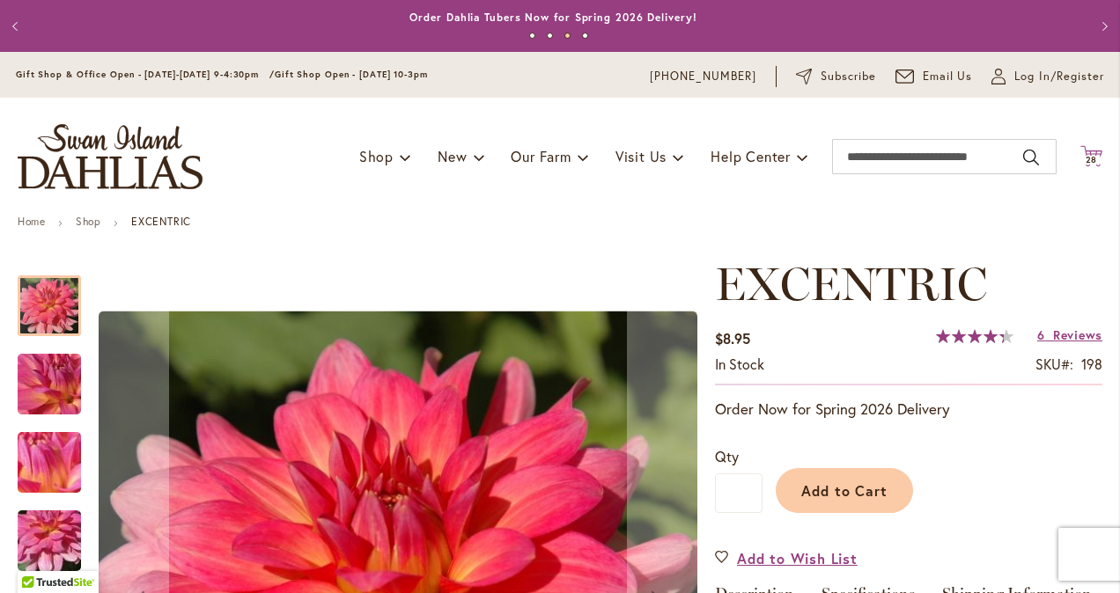
click at [1085, 159] on span "28" at bounding box center [1091, 159] width 12 height 11
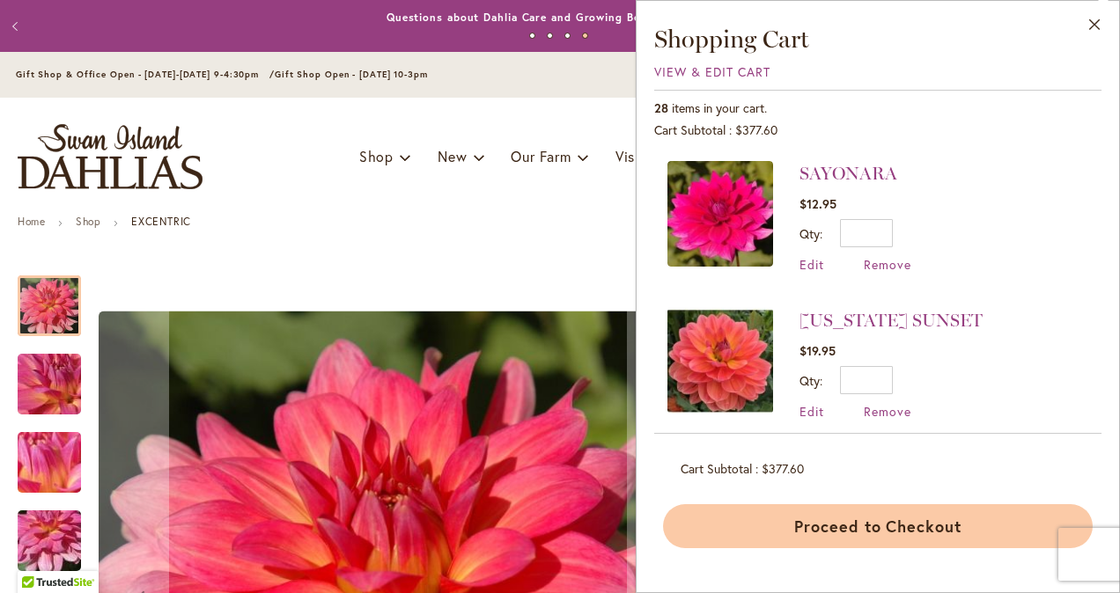
click at [874, 521] on button "Proceed to Checkout" at bounding box center [878, 526] width 430 height 44
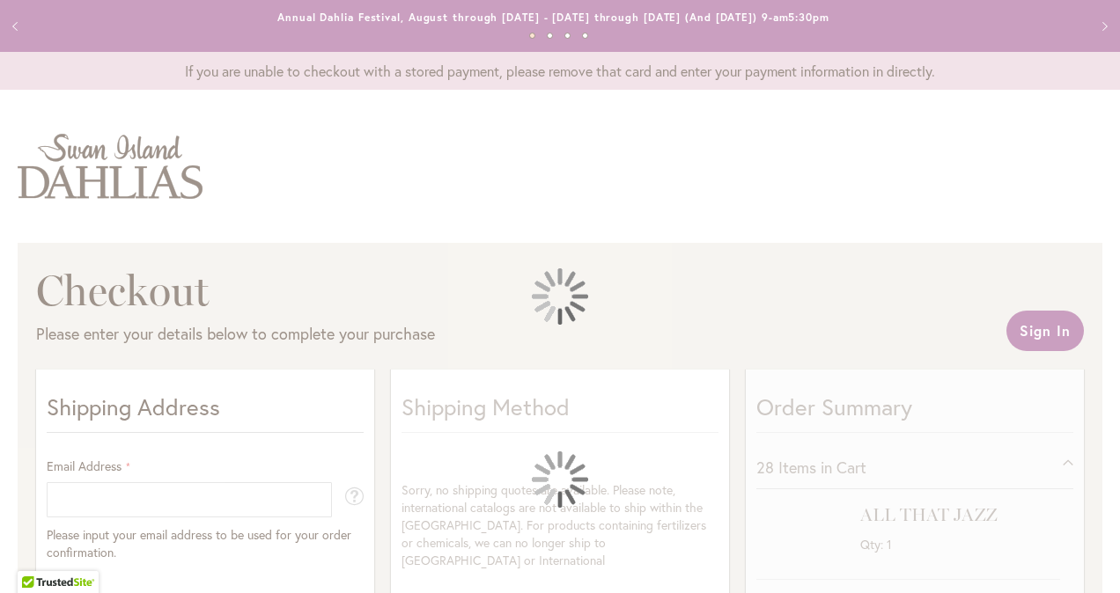
select select "**"
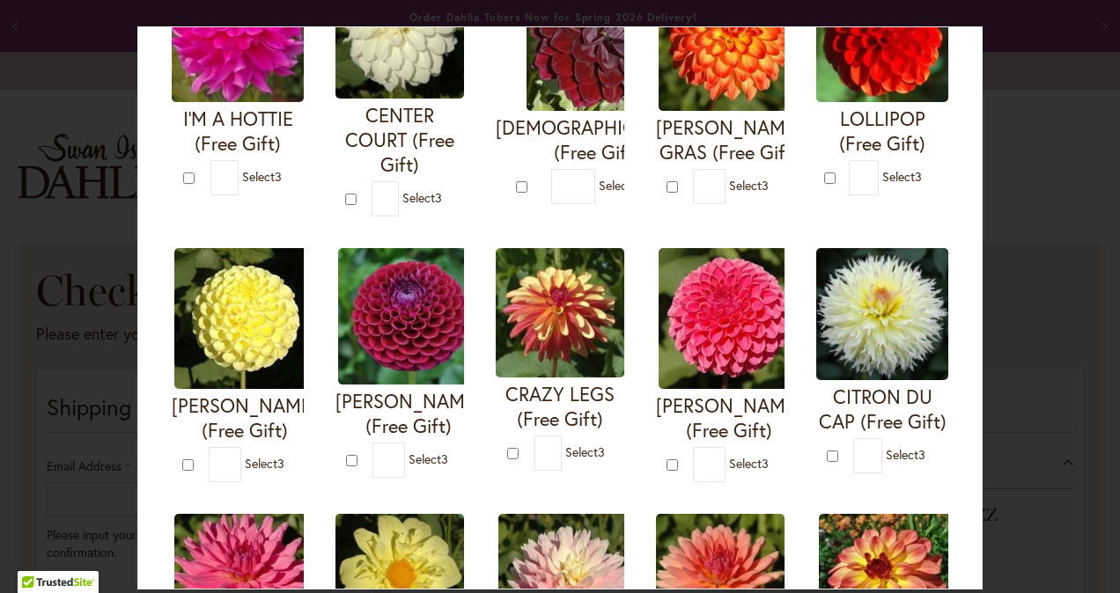
scroll to position [227, 0]
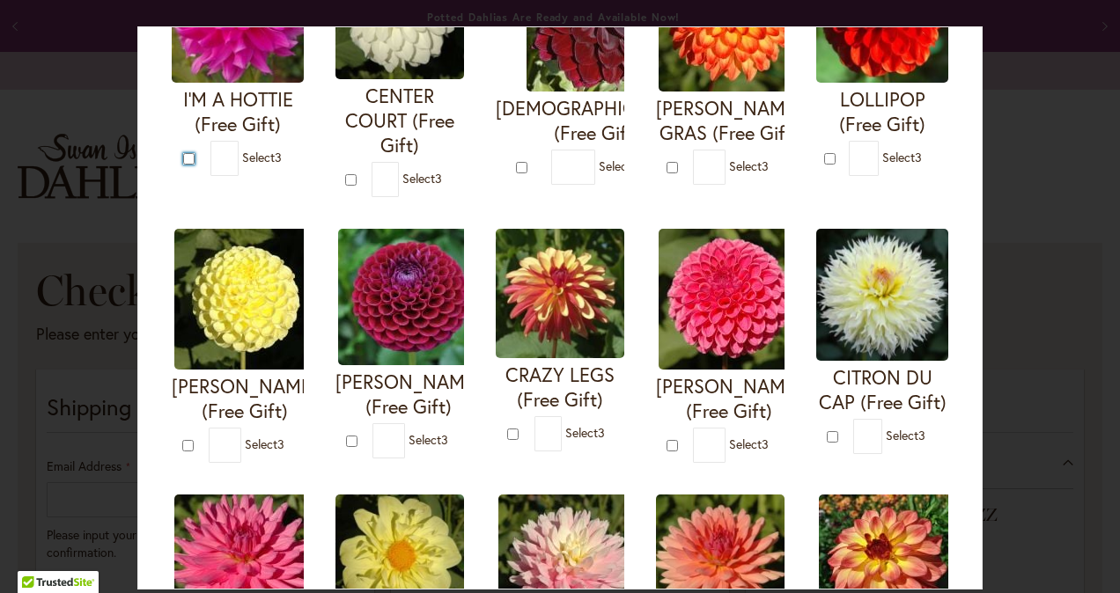
type input "*"
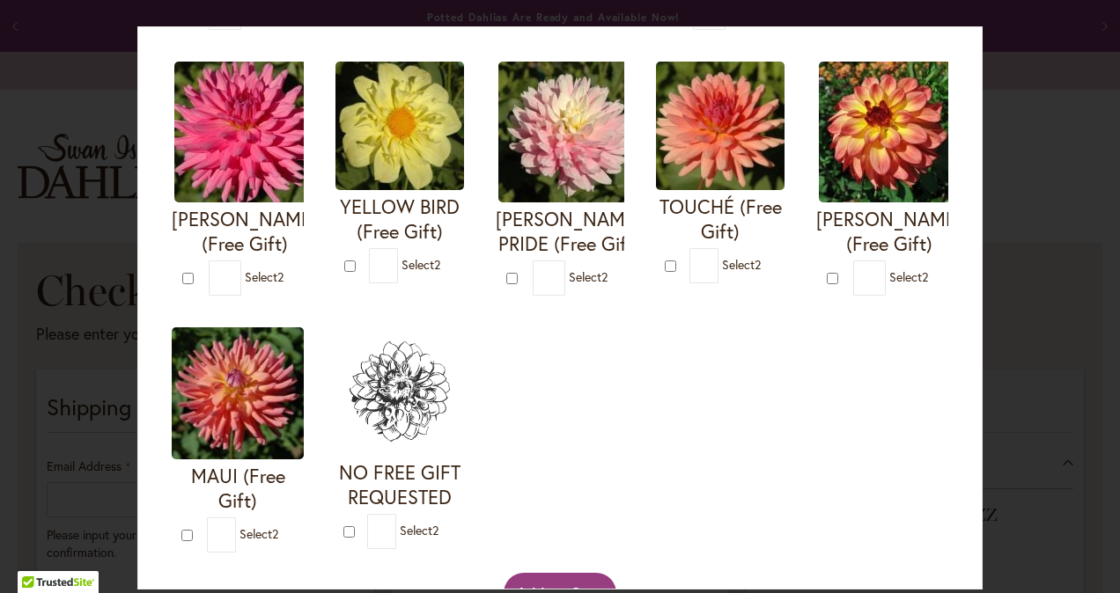
scroll to position [623, 0]
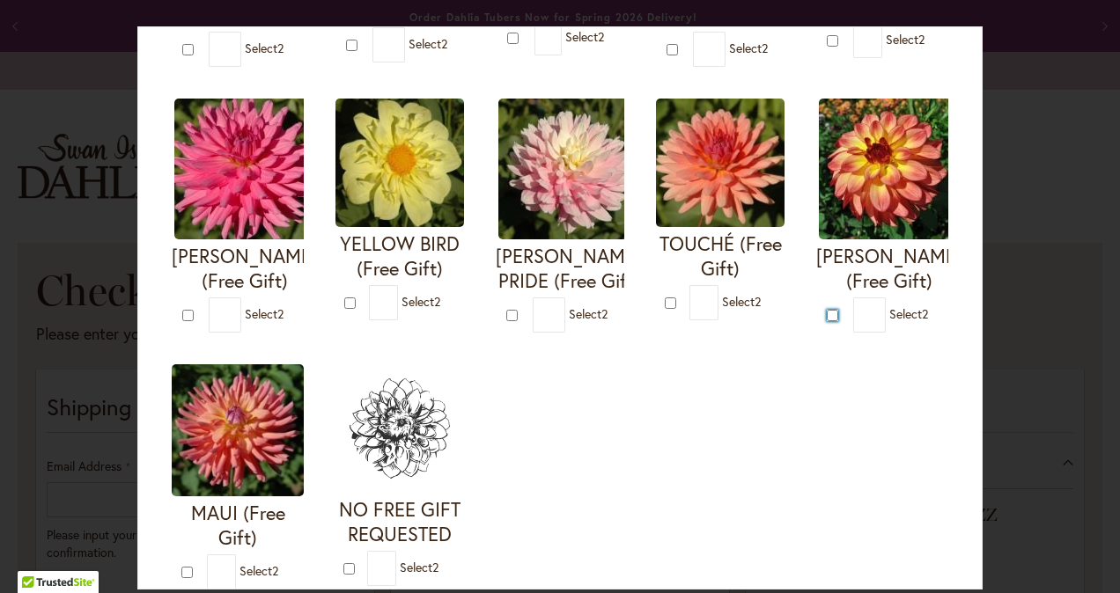
type input "*"
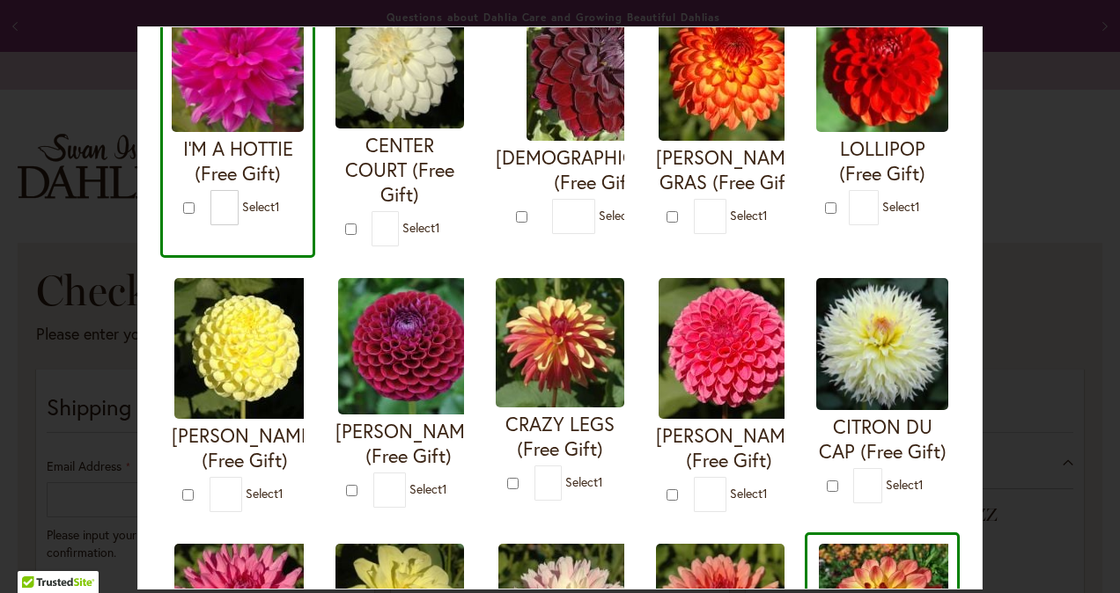
scroll to position [180, 0]
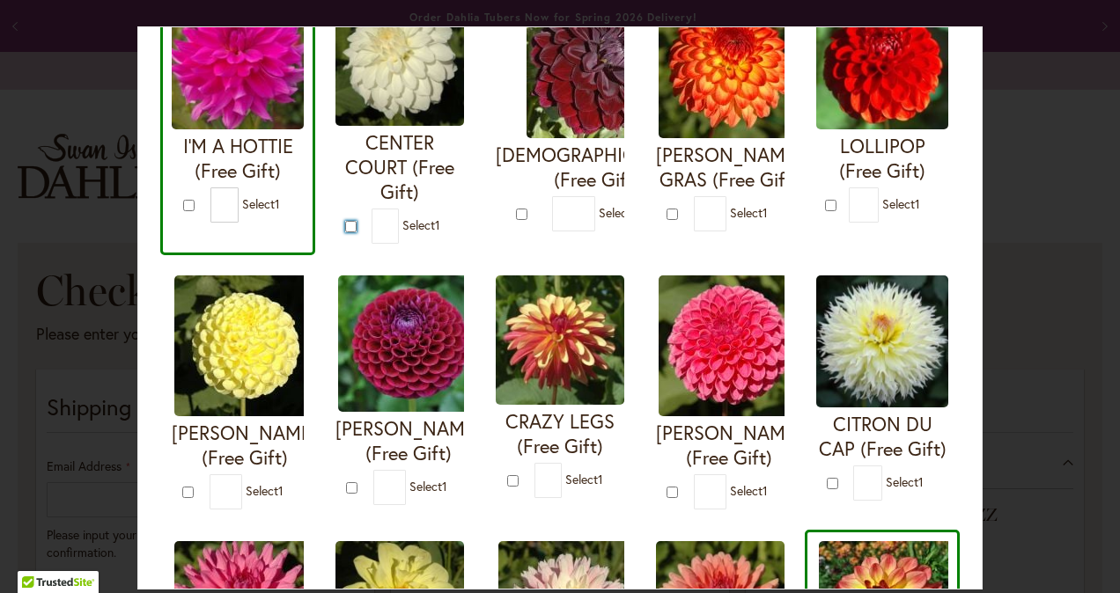
type input "*"
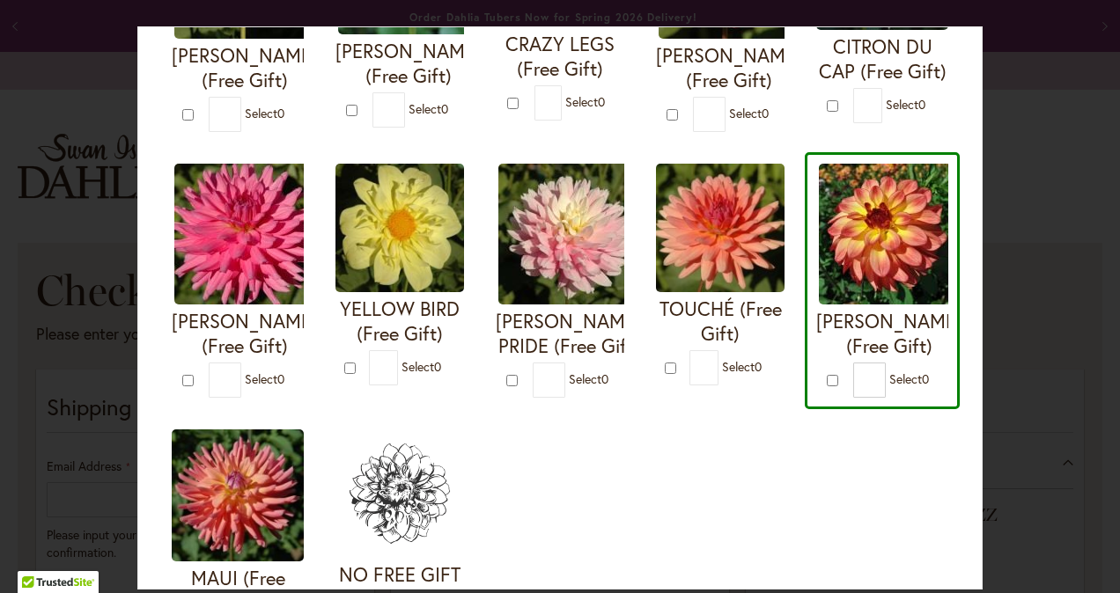
scroll to position [968, 0]
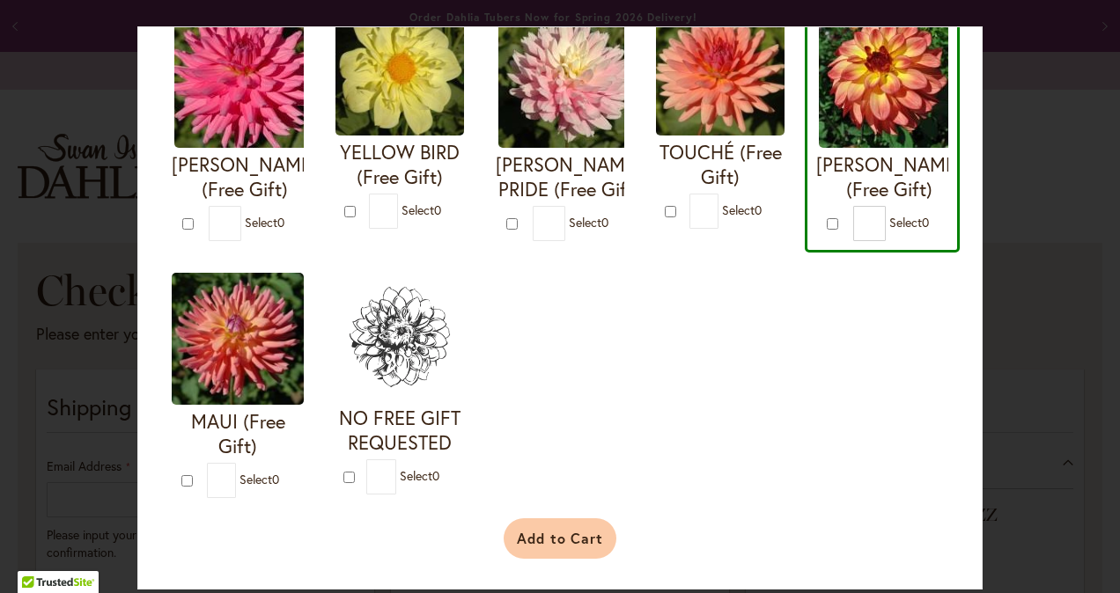
click at [549, 542] on button "Add to Cart" at bounding box center [561, 539] width 114 height 40
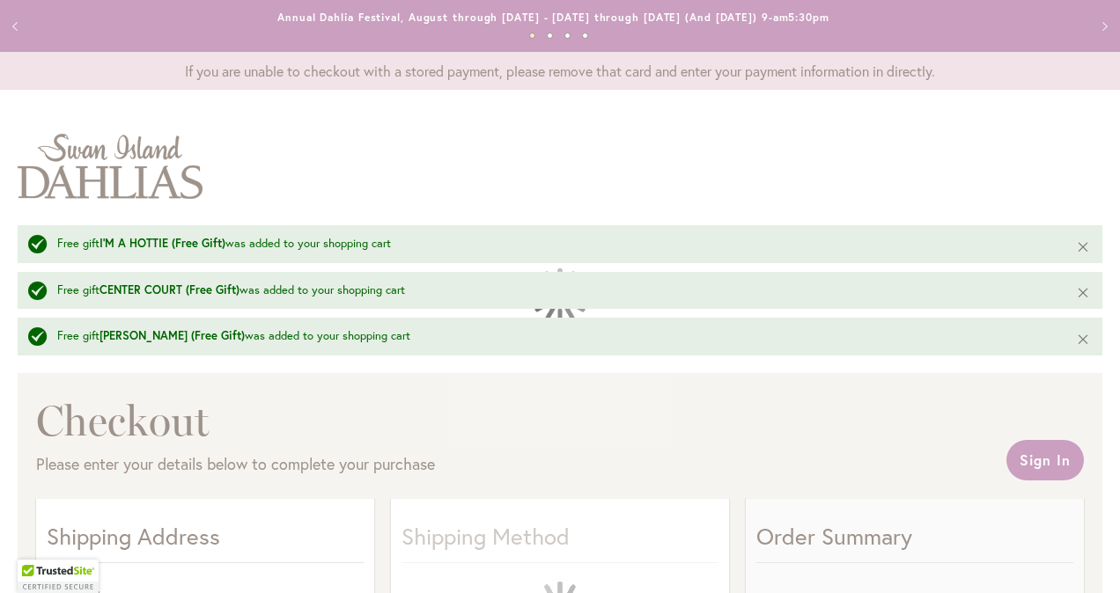
select select "**"
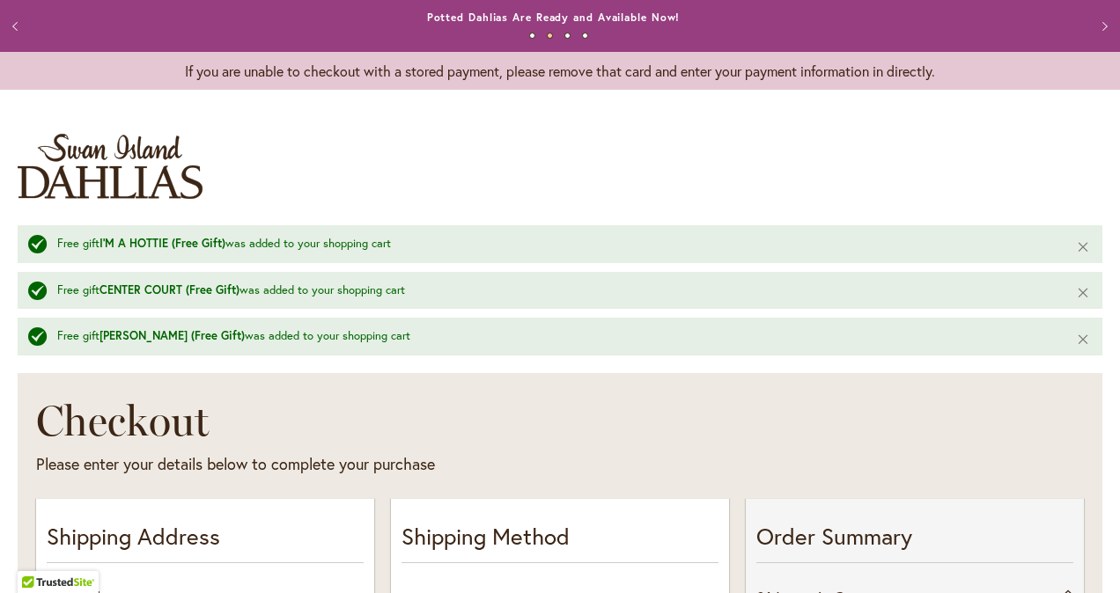
scroll to position [366, 0]
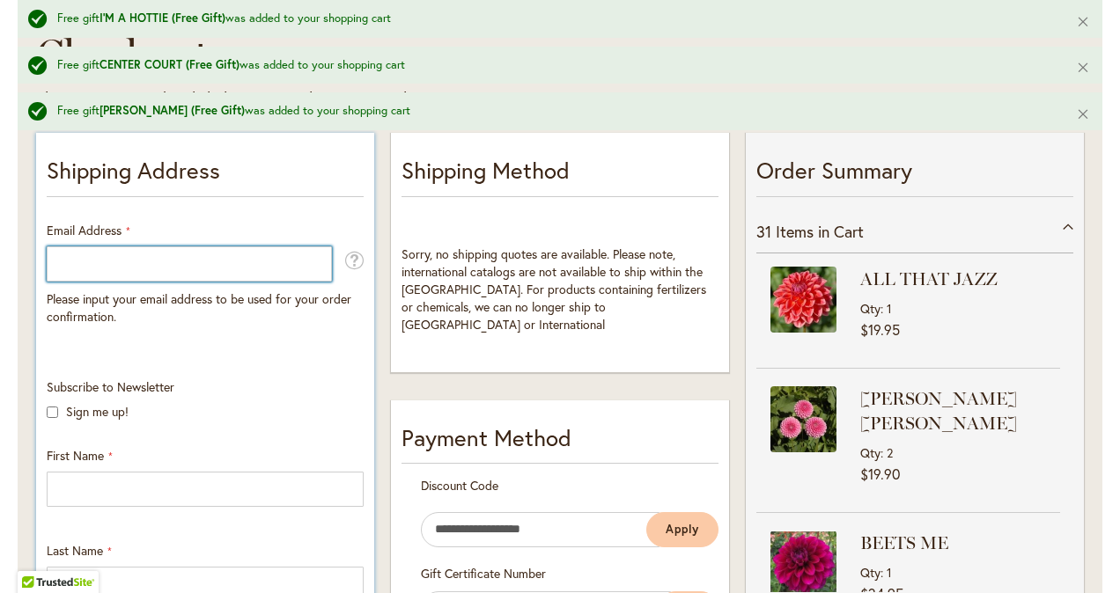
click at [293, 266] on input "Email Address" at bounding box center [189, 264] width 285 height 35
type input "**********"
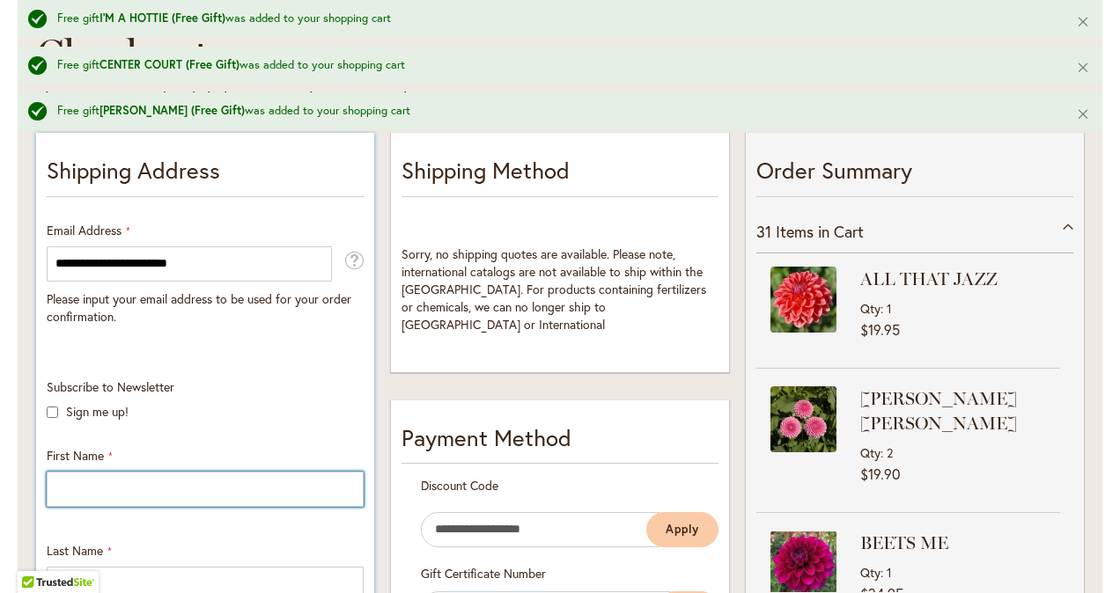
click at [132, 485] on input "First Name" at bounding box center [205, 489] width 317 height 35
type input "******"
type input "*******"
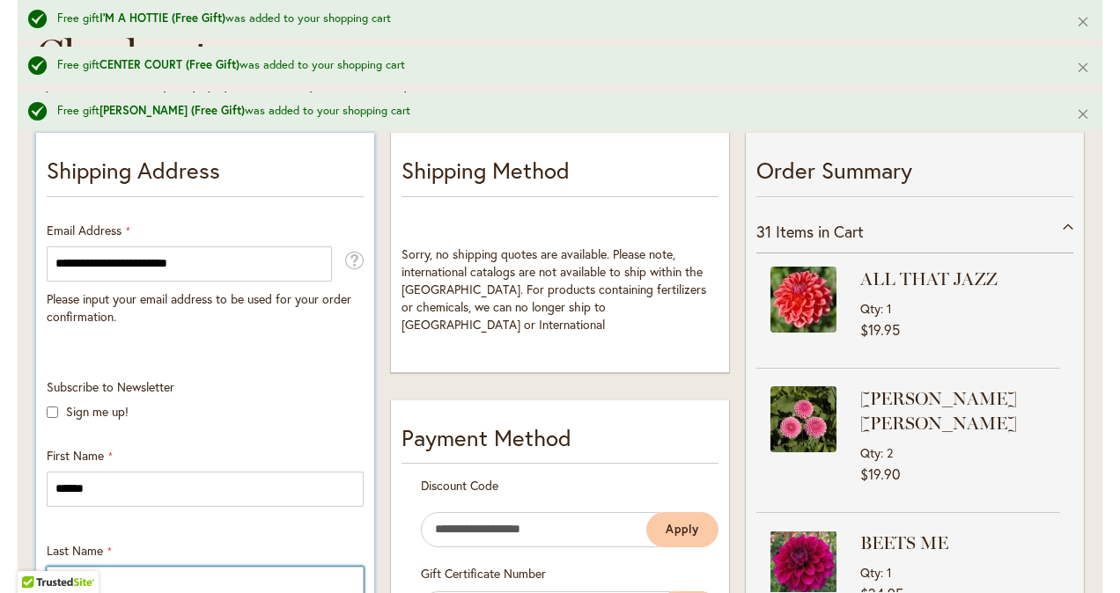
type input "**********"
select select "**"
type input "********"
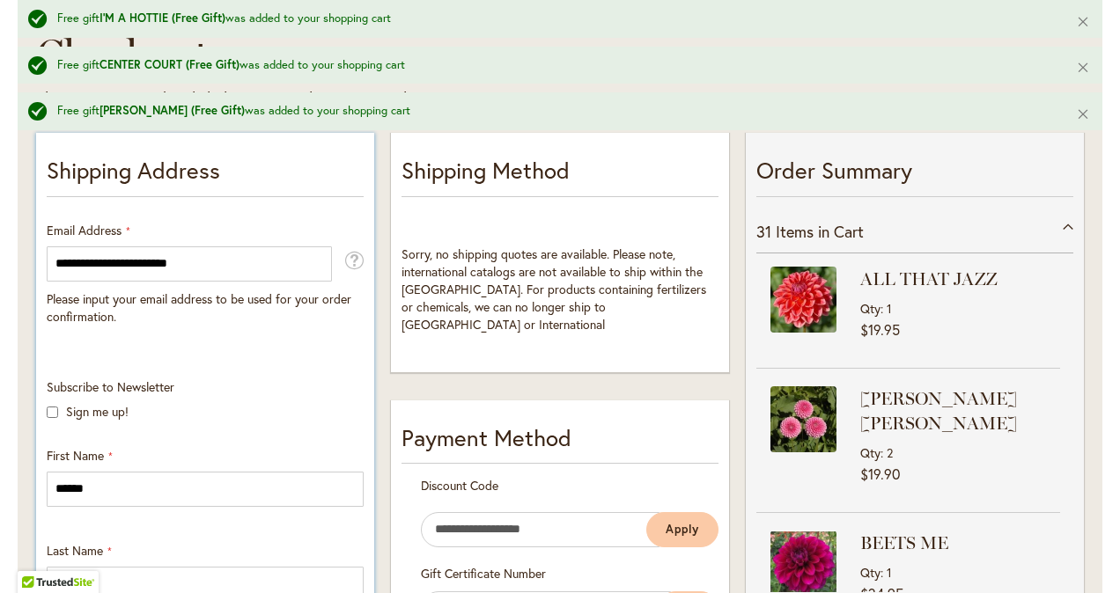
type input "*****"
type input "**********"
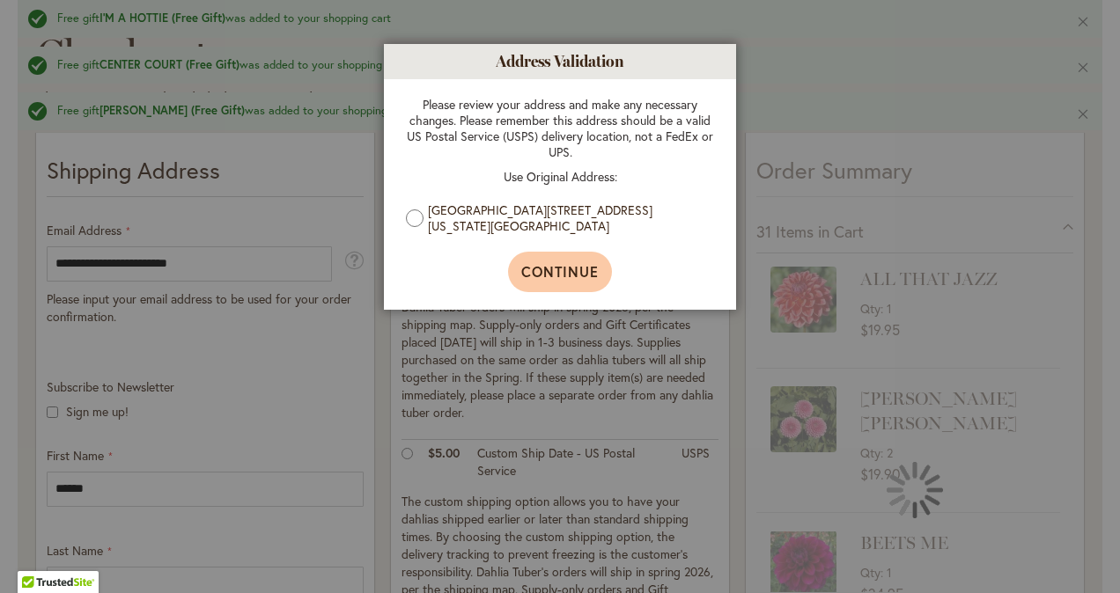
click at [585, 266] on span "Continue" at bounding box center [560, 271] width 78 height 18
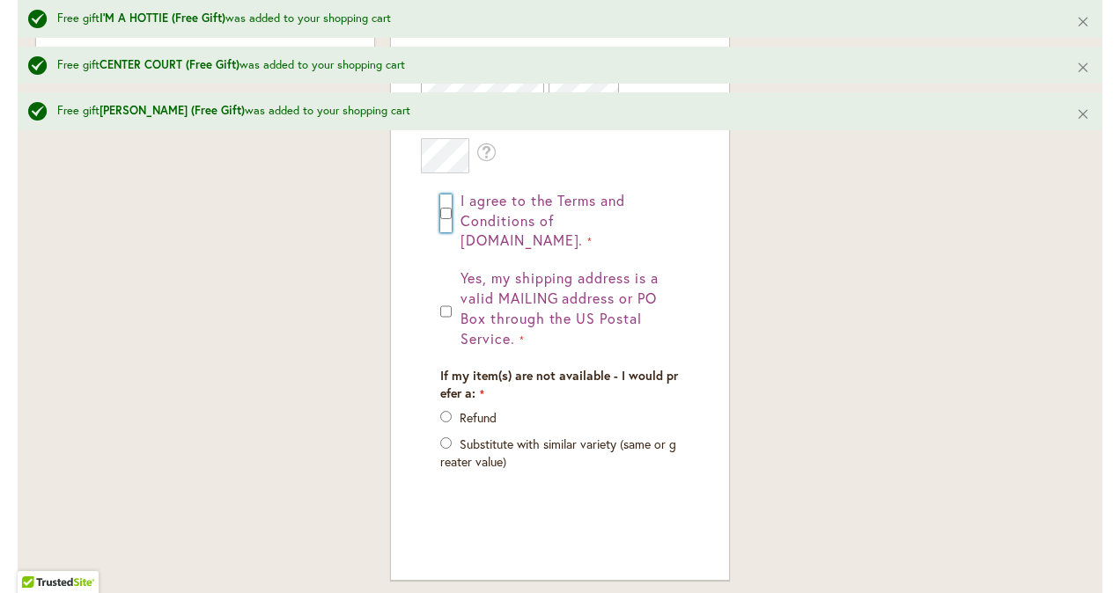
scroll to position [1542, 0]
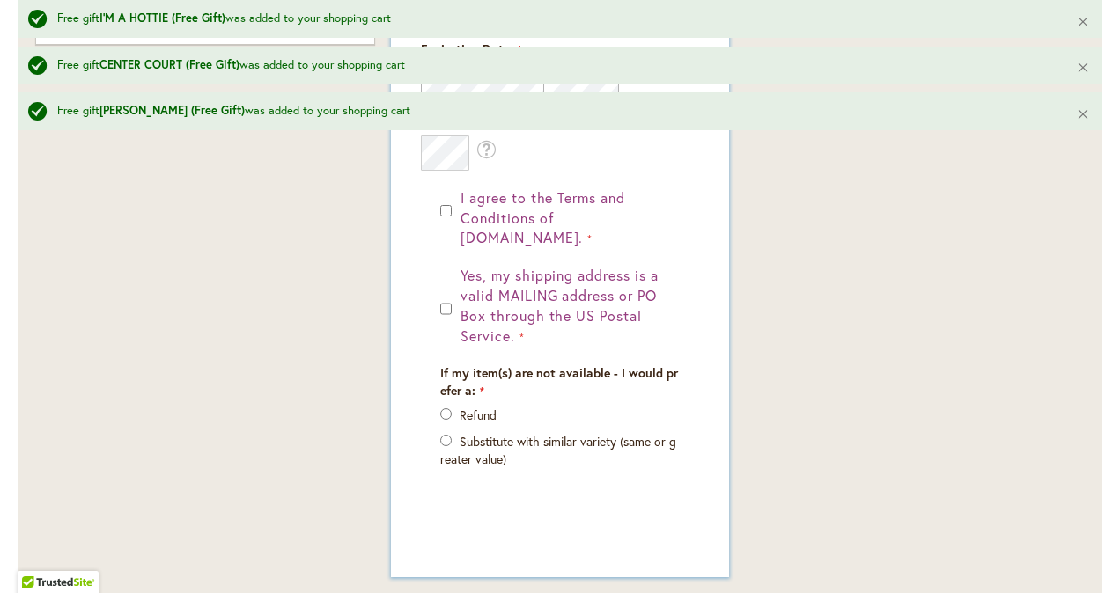
click at [600, 443] on p "Substitute with similar variety (same or greater value)" at bounding box center [559, 450] width 239 height 35
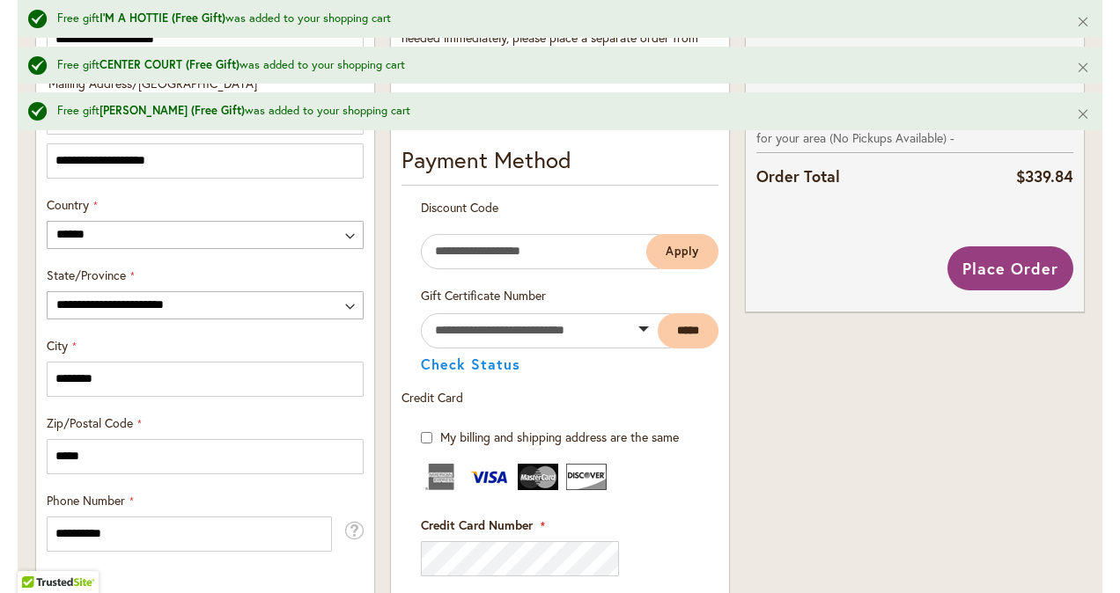
scroll to position [784, 0]
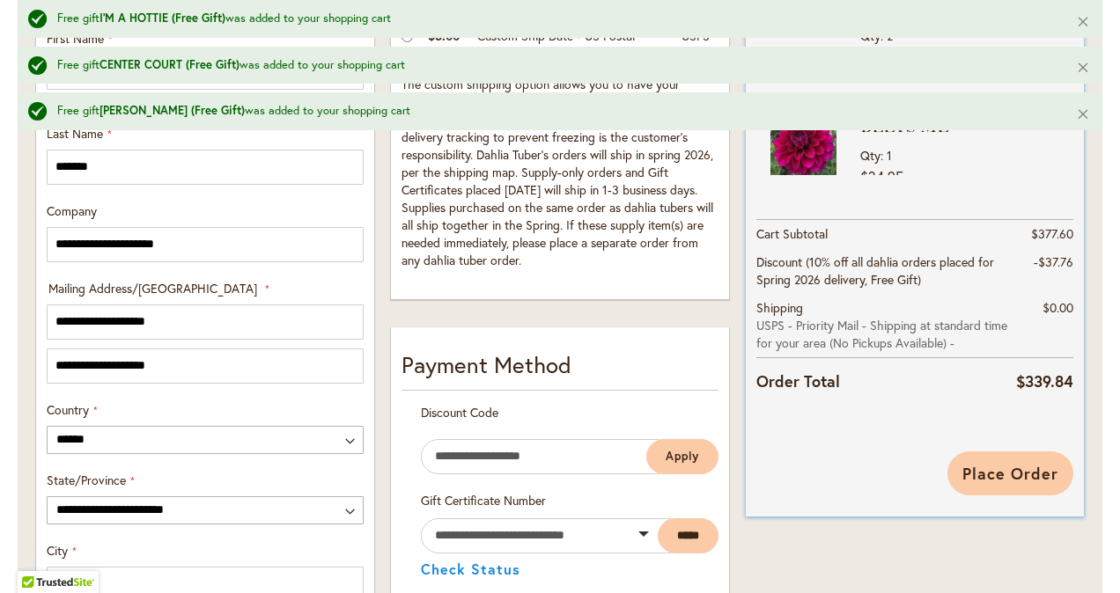
click at [993, 478] on span "Place Order" at bounding box center [1010, 473] width 96 height 21
